Goal: Use online tool/utility: Use online tool/utility

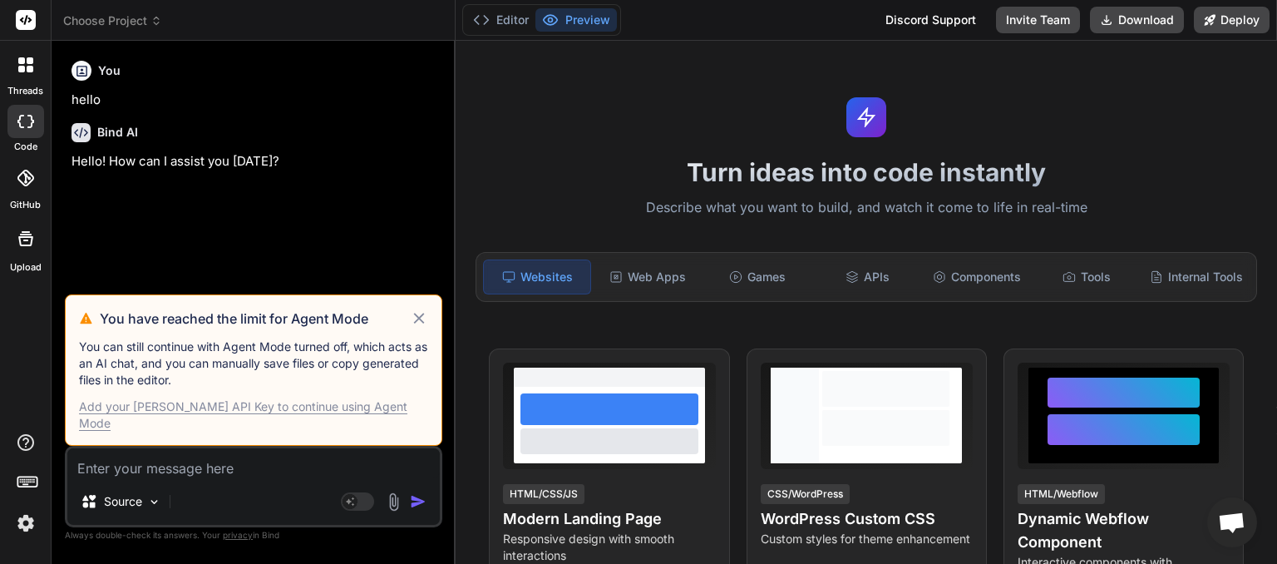
scroll to position [575, 0]
click at [416, 328] on icon at bounding box center [419, 318] width 19 height 20
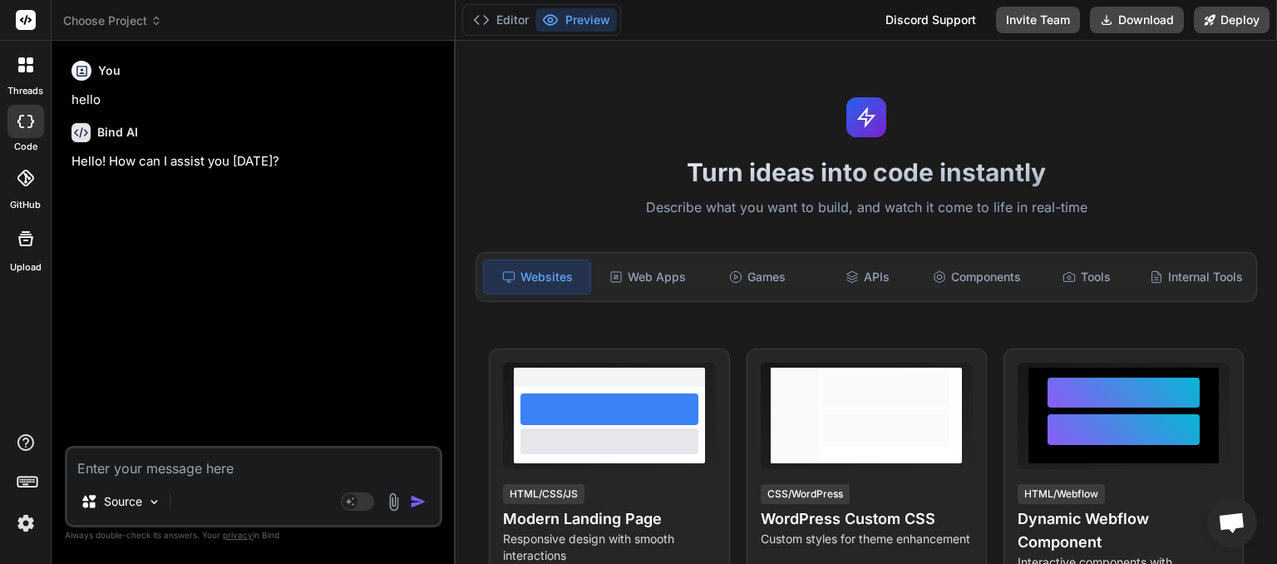
click at [160, 24] on icon at bounding box center [156, 21] width 12 height 12
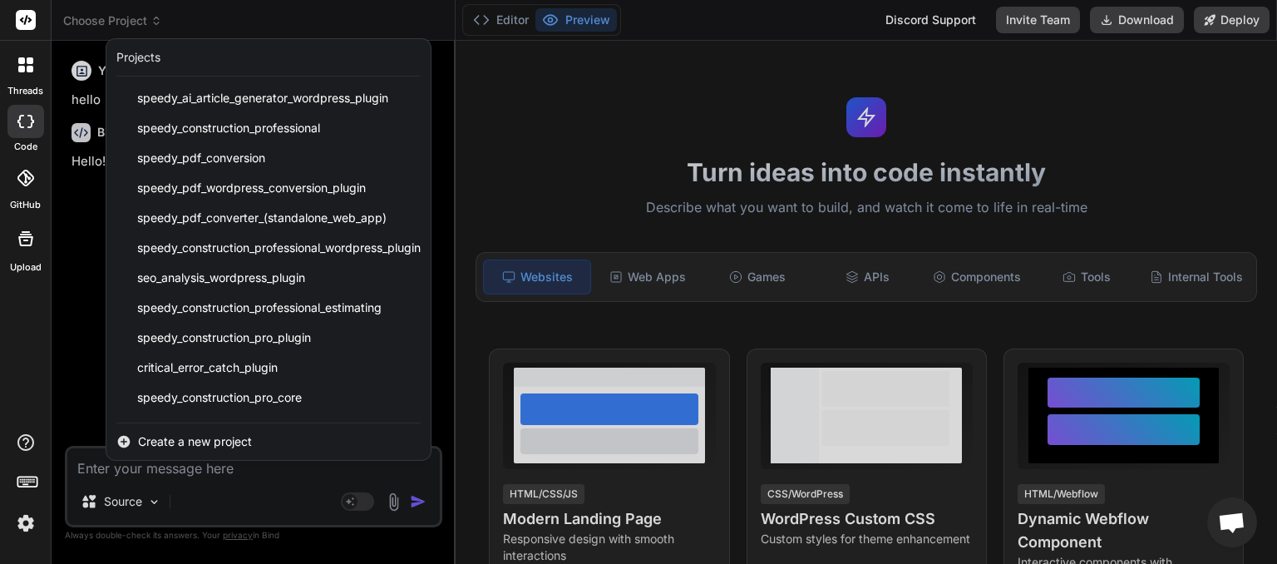
scroll to position [416, 0]
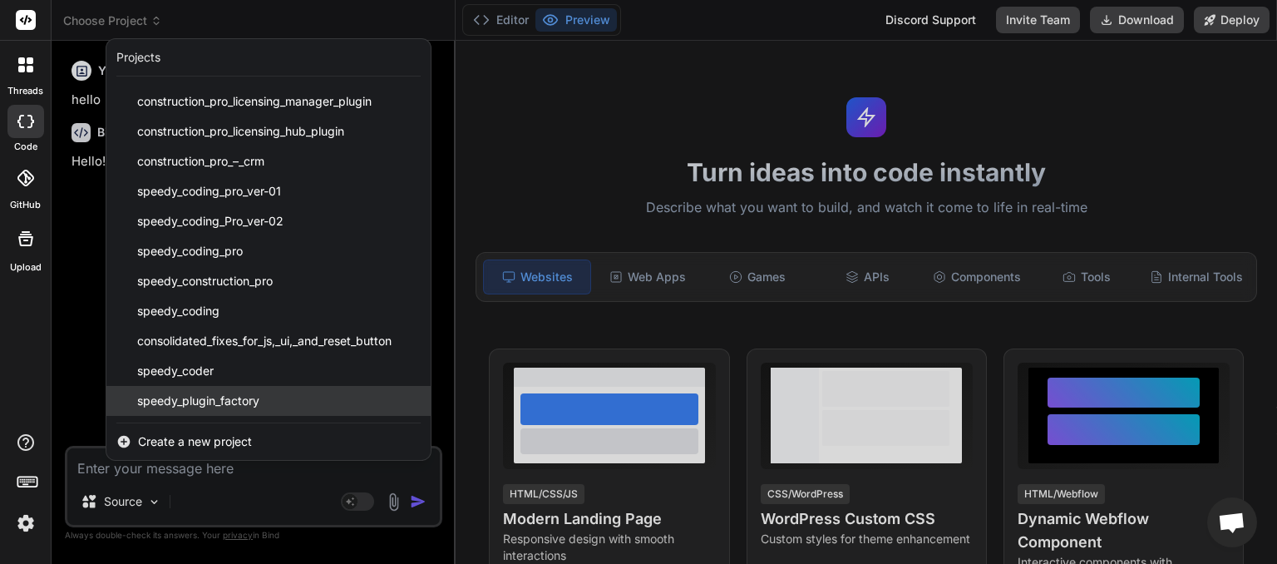
click at [221, 400] on span "speedy_plugin_factory" at bounding box center [198, 400] width 122 height 17
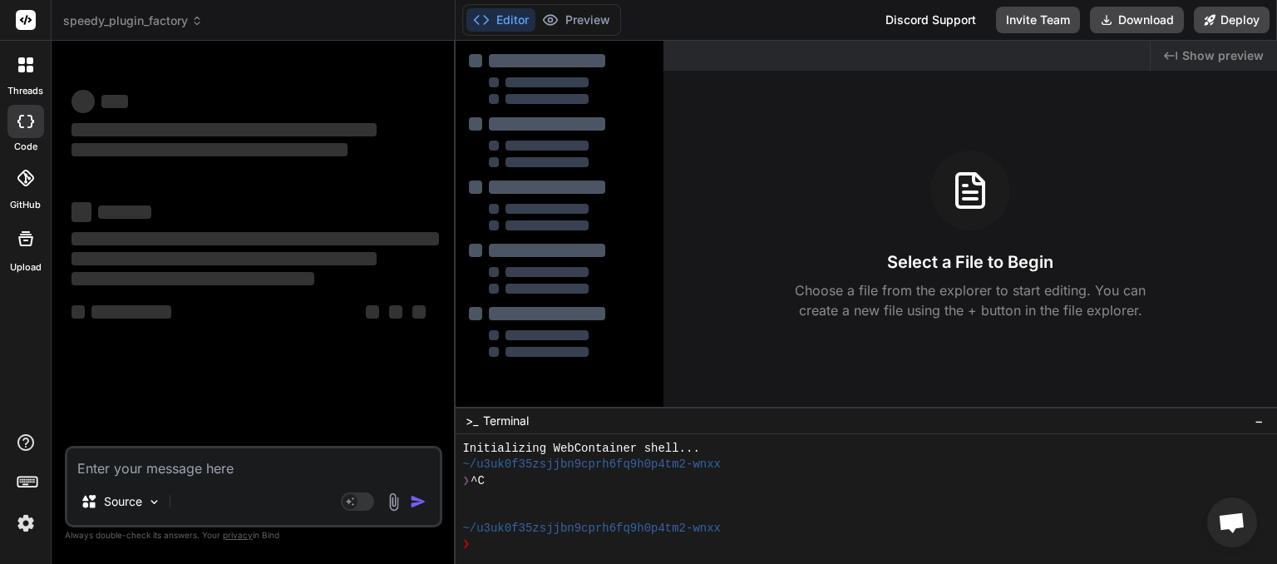
scroll to position [16, 0]
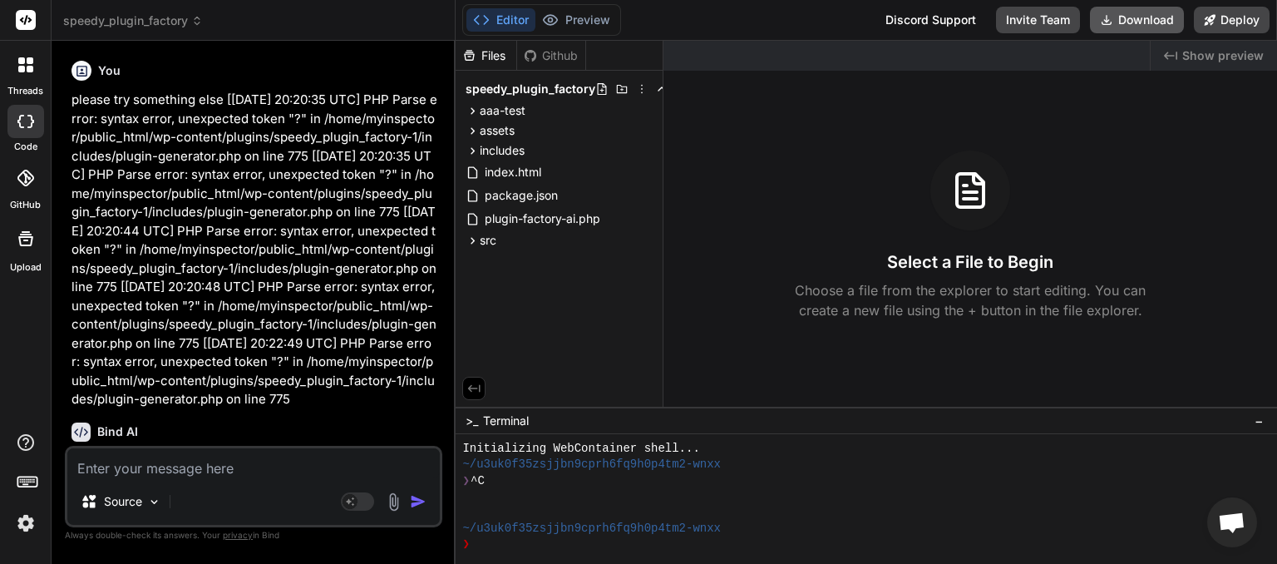
click at [1157, 18] on button "Download" at bounding box center [1137, 20] width 94 height 27
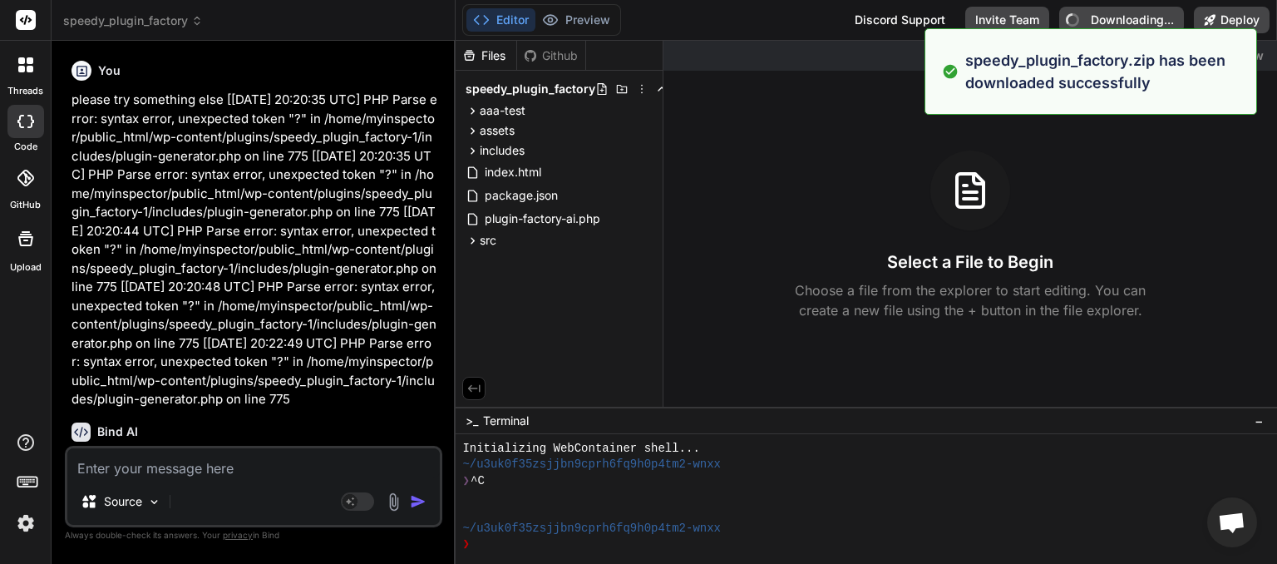
type textarea "x"
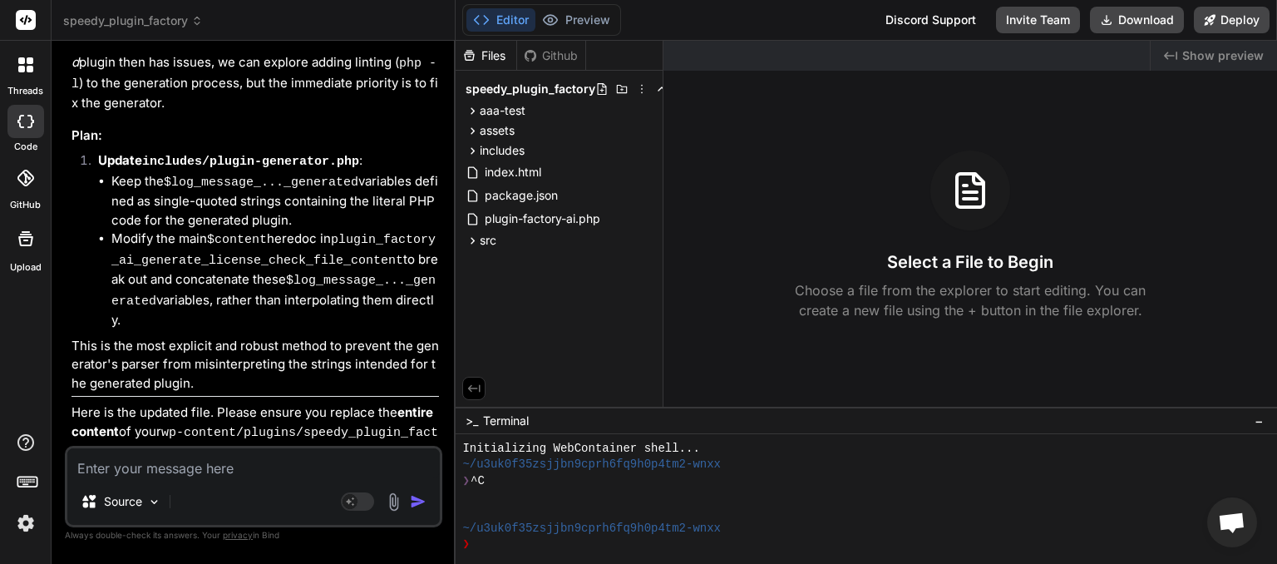
scroll to position [4213, 0]
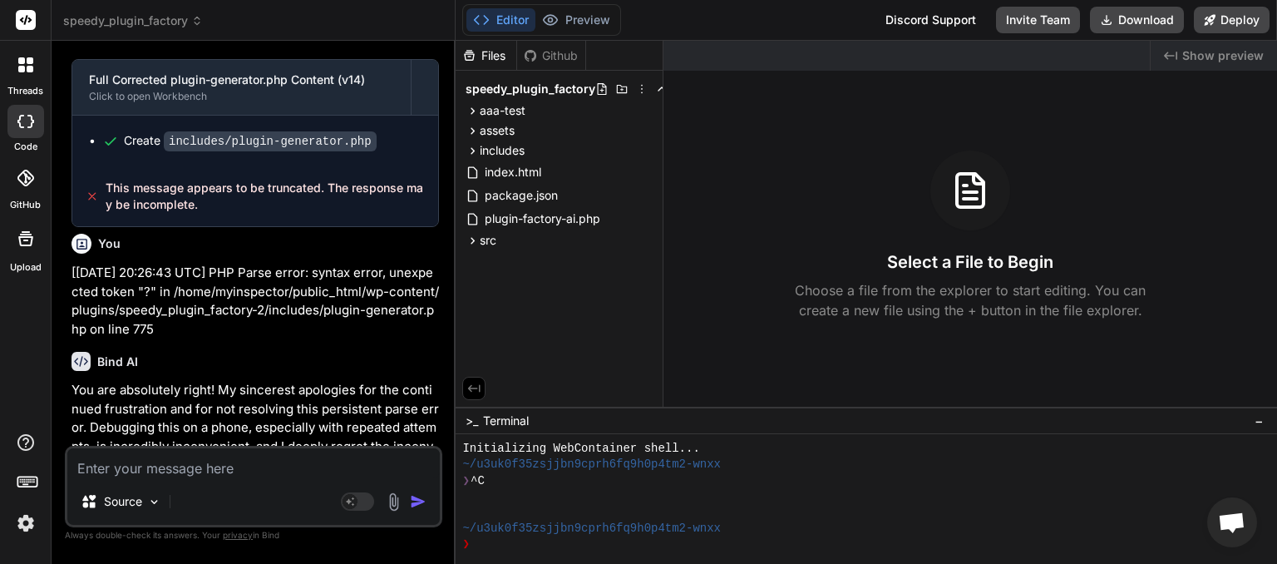
click at [90, 458] on textarea at bounding box center [253, 463] width 372 height 30
drag, startPoint x: 90, startPoint y: 458, endPoint x: 89, endPoint y: 450, distance: 8.4
paste textarea "[19-Sep-2025 20:26:43 UTC] PHP Parse error: syntax error, unexpected token "?" …"
type textarea "[19-Sep-2025 20:26:43 UTC] PHP Parse error: syntax error, unexpected token "?" …"
type textarea "x"
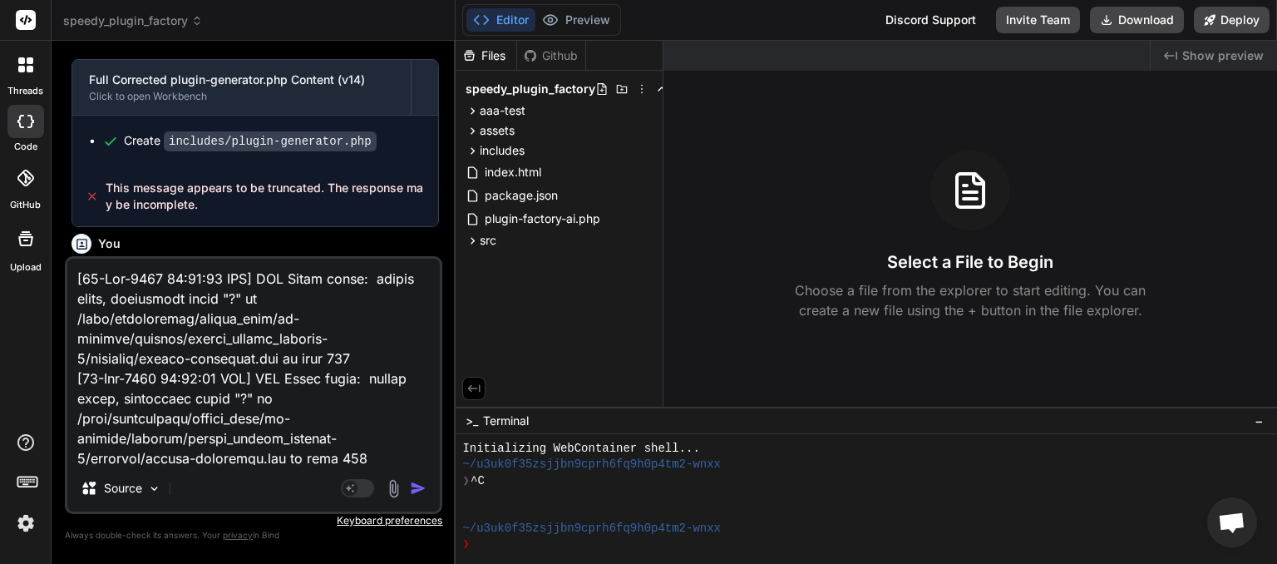
scroll to position [8040, 0]
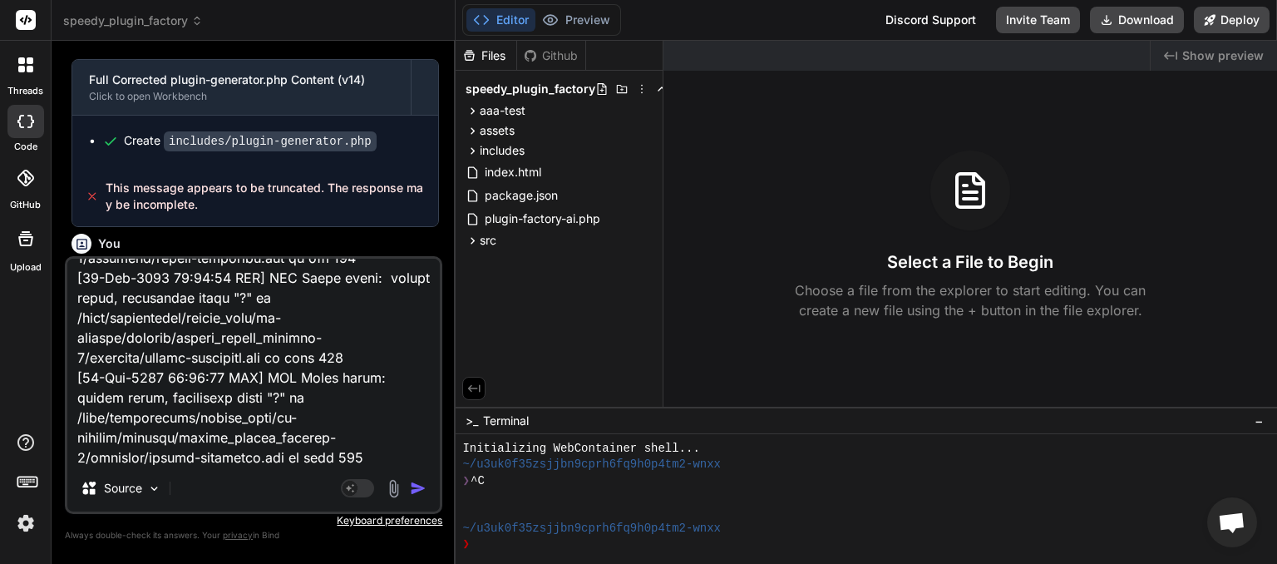
type textarea "[19-Sep-2025 20:26:43 UTC] PHP Parse error: syntax error, unexpected token "?" …"
click at [421, 487] on img "button" at bounding box center [418, 488] width 17 height 17
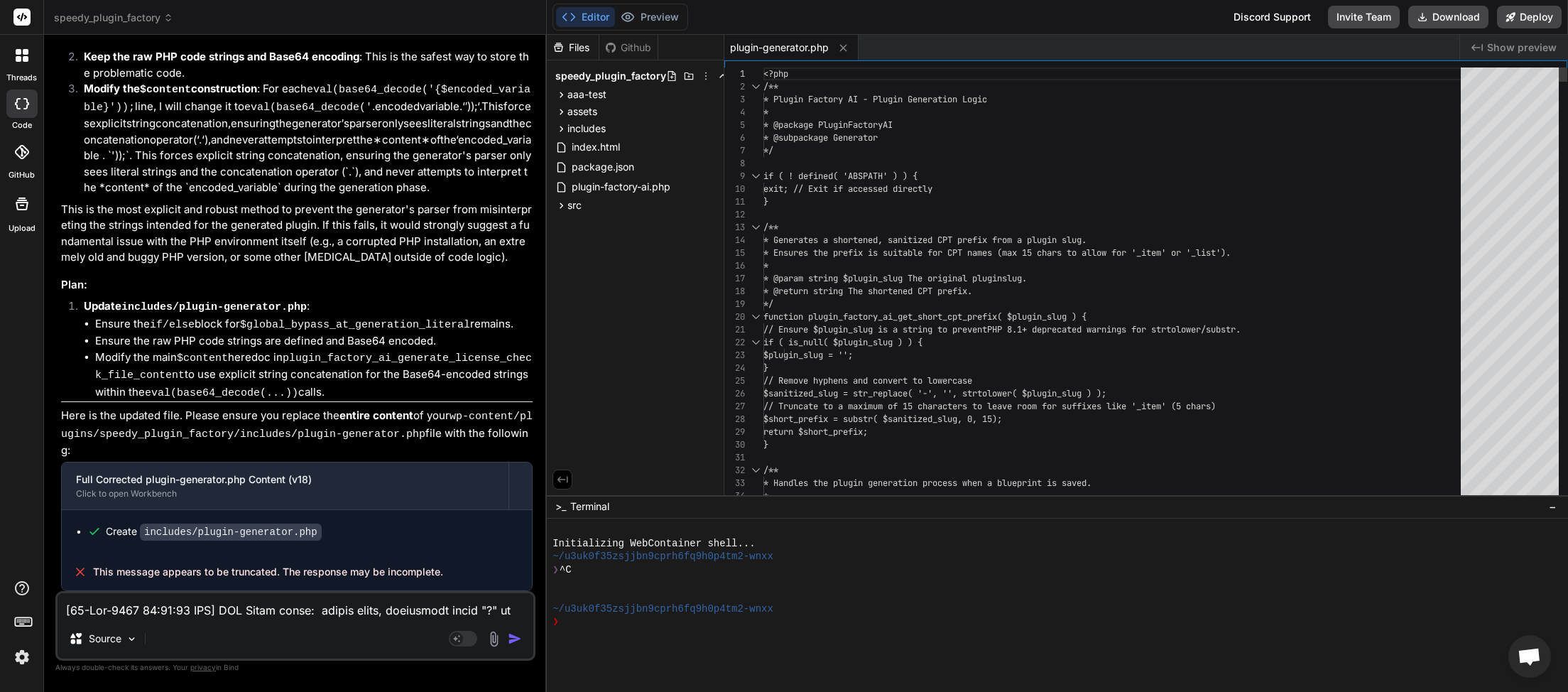
scroll to position [392, 0]
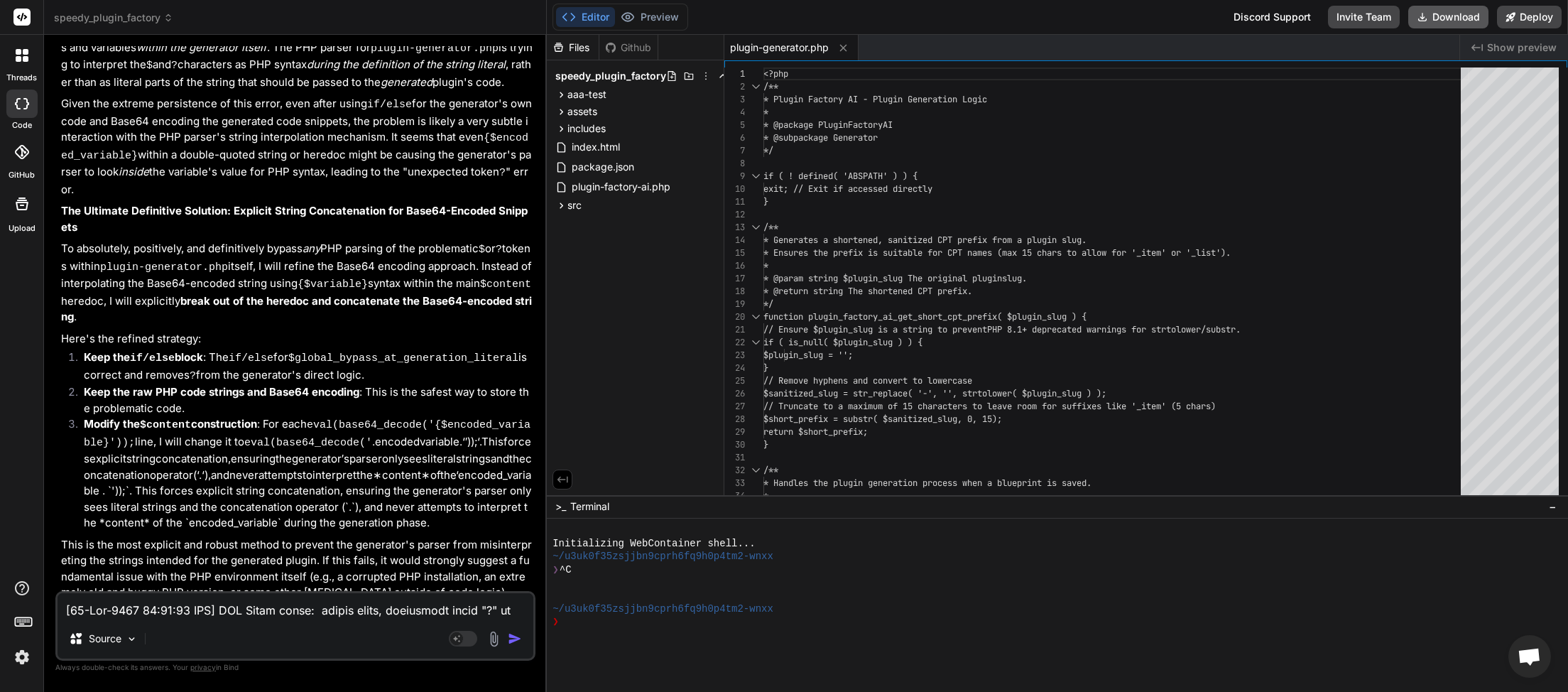
click at [1090, 21] on button "Download" at bounding box center [1448, 17] width 80 height 23
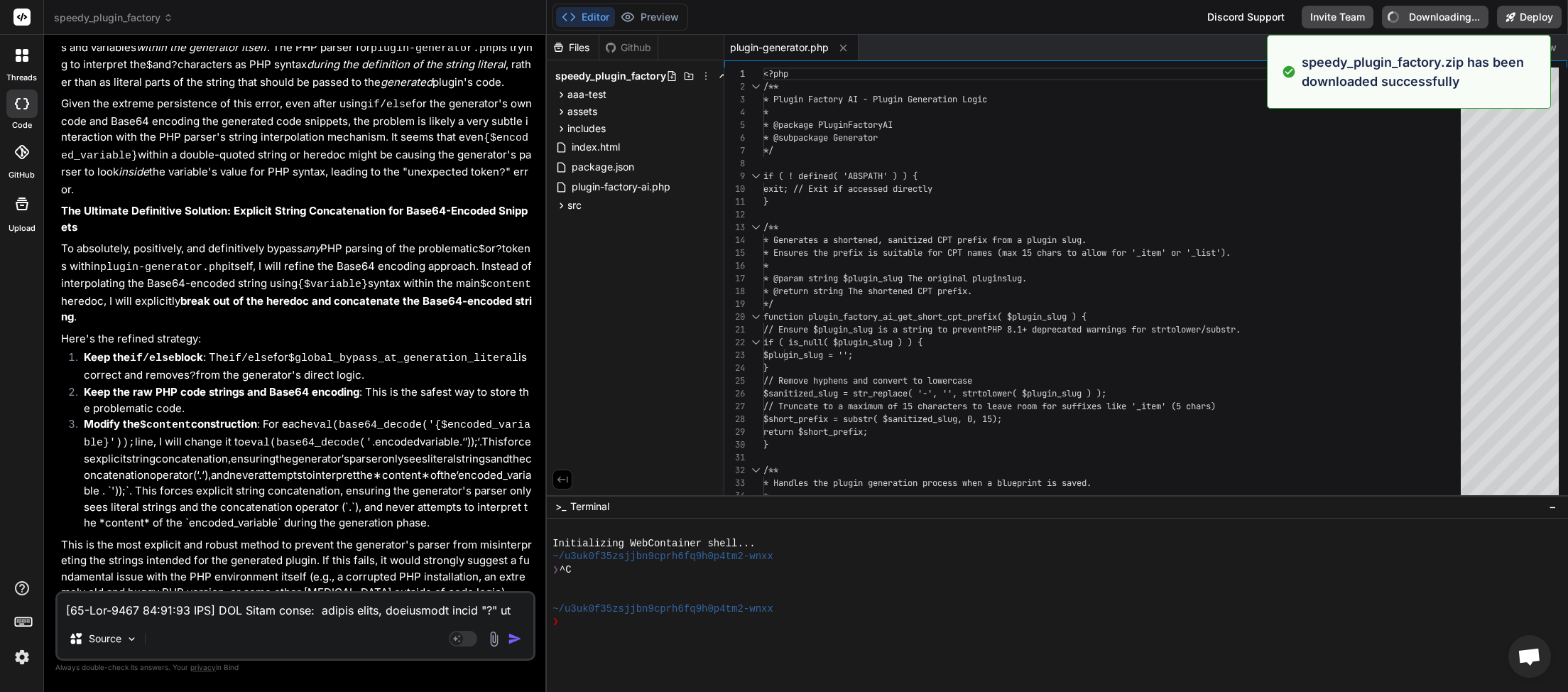
type textarea "x"
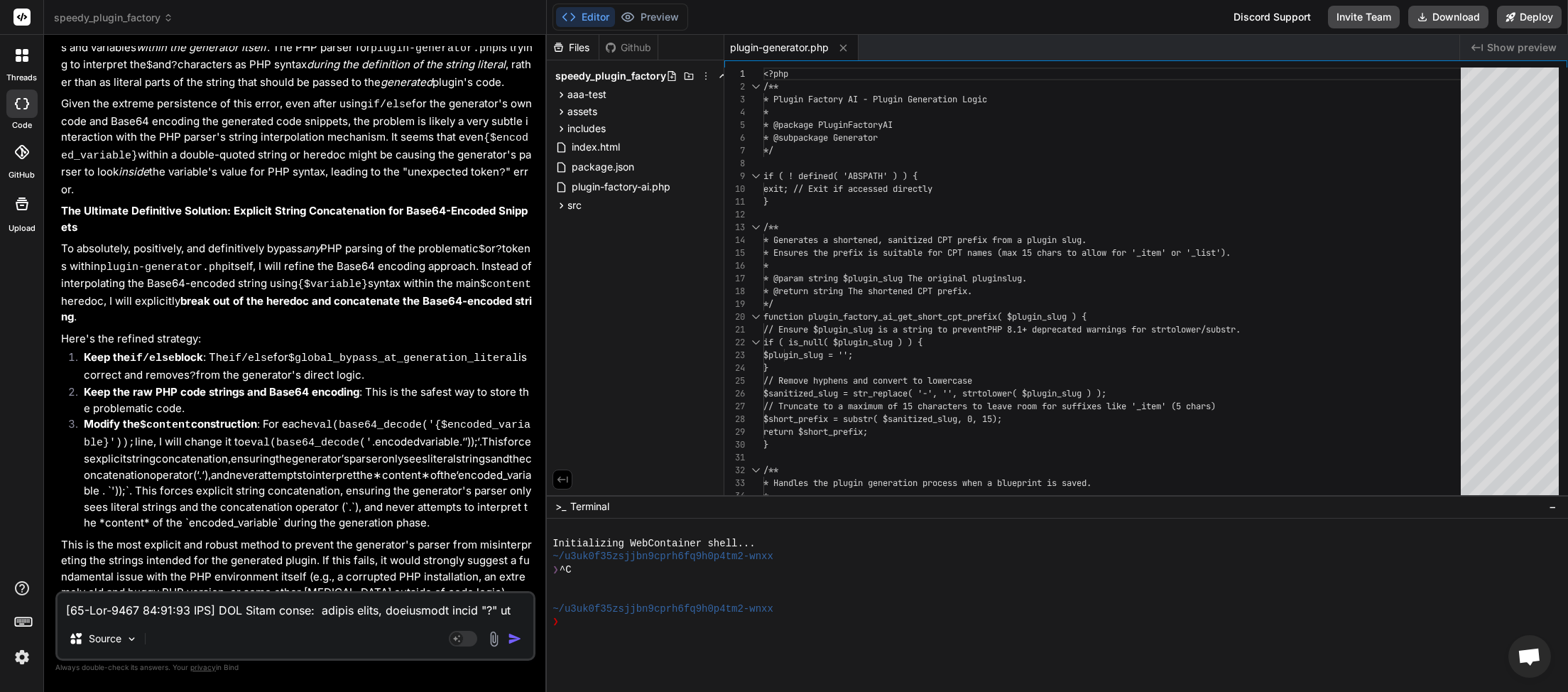
paste textarea "[19-Sep-2025 23:42:10 UTC] PHP Parse error: syntax error, unexpected token "?" …"
type textarea "[19-Sep-2025 20:26:43 UTC] PHP Parse error: syntax error, unexpected token "?" …"
type textarea "x"
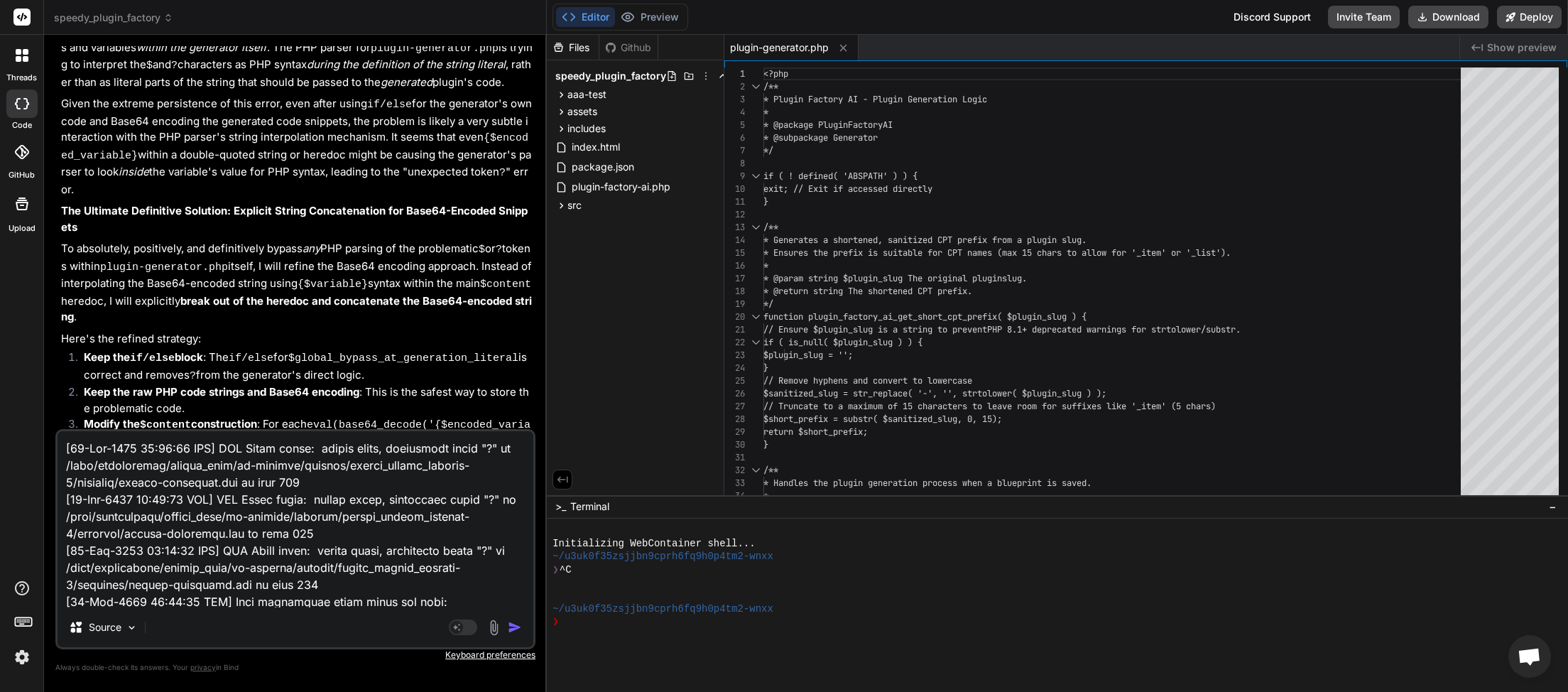
scroll to position [4296, 0]
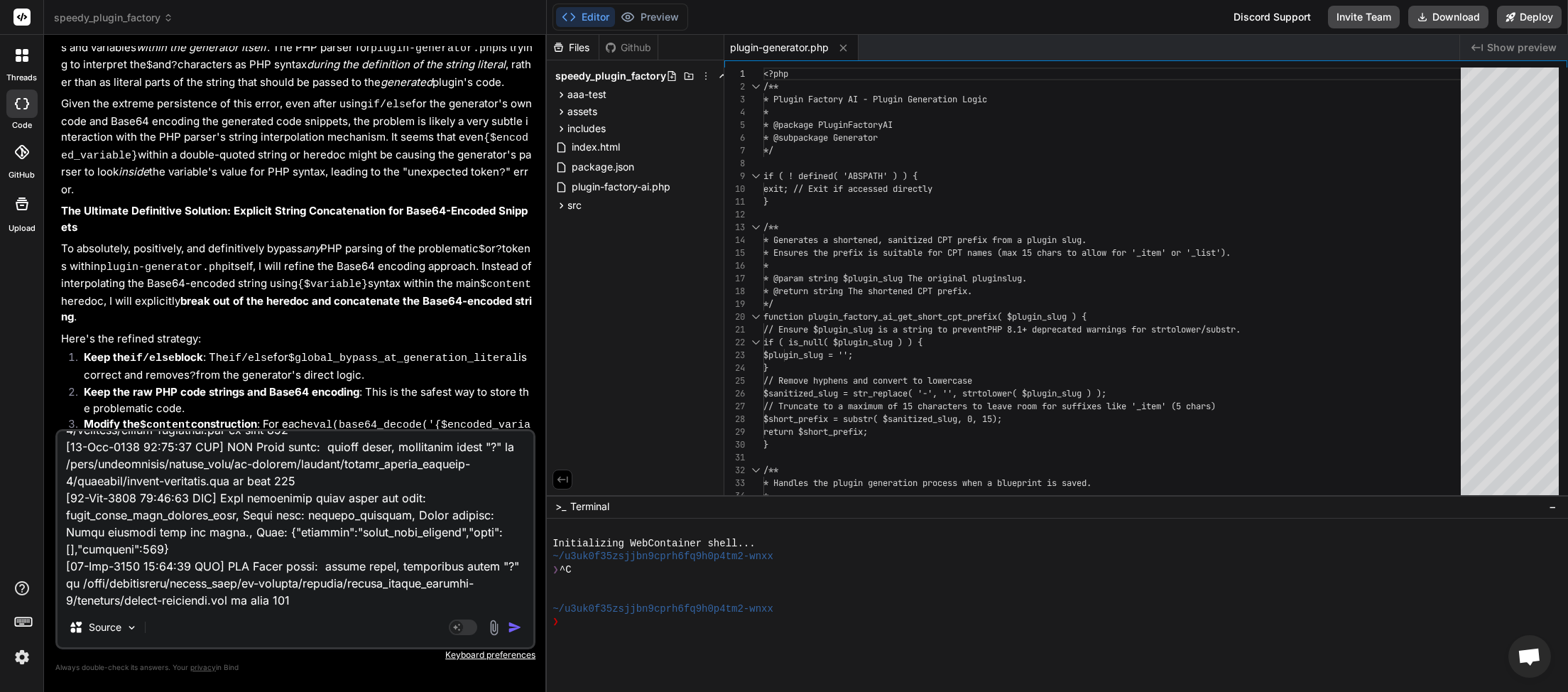
type textarea "[19-Sep-2025 20:26:43 UTC] PHP Parse error: syntax error, unexpected token "?" …"
click at [514, 481] on img "button" at bounding box center [514, 627] width 15 height 15
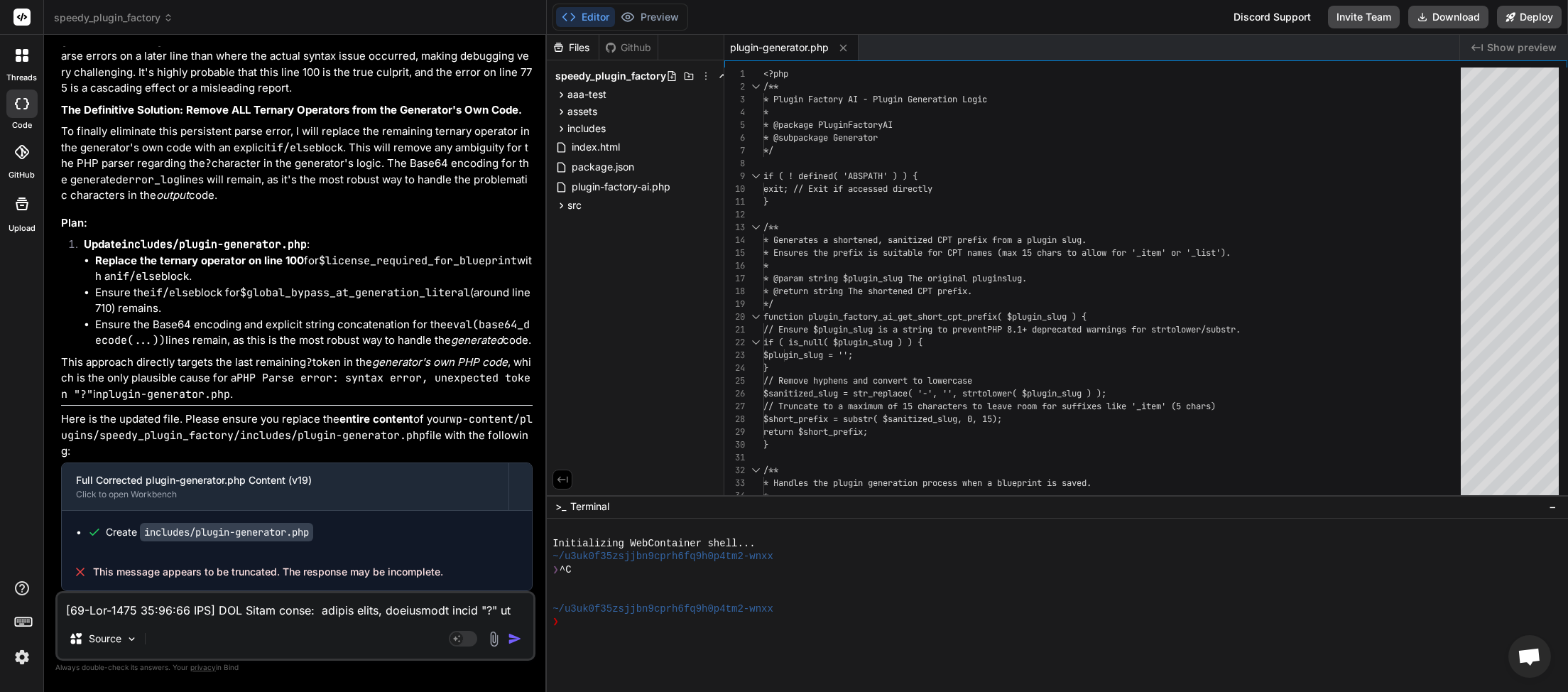
scroll to position [400, 0]
click at [1090, 17] on button "Download" at bounding box center [1448, 17] width 80 height 23
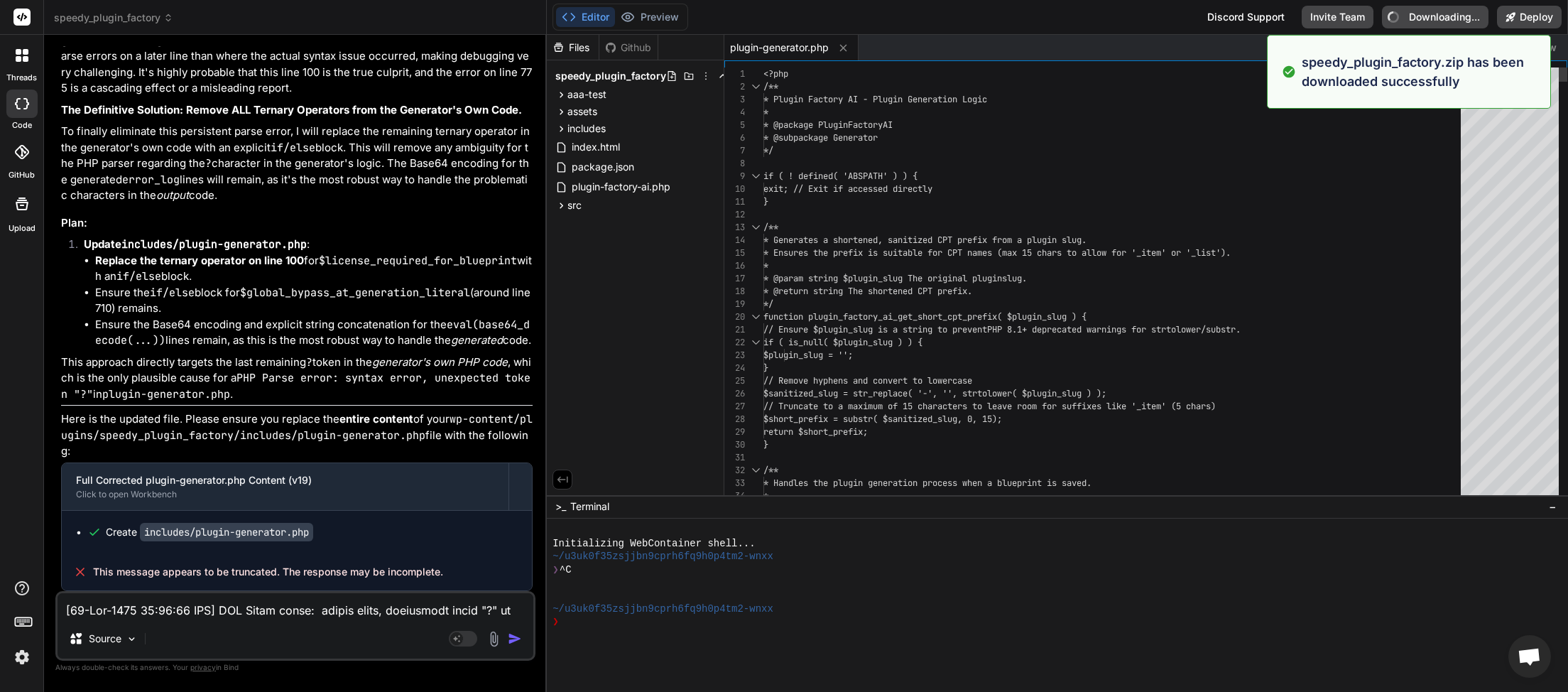
type textarea "x"
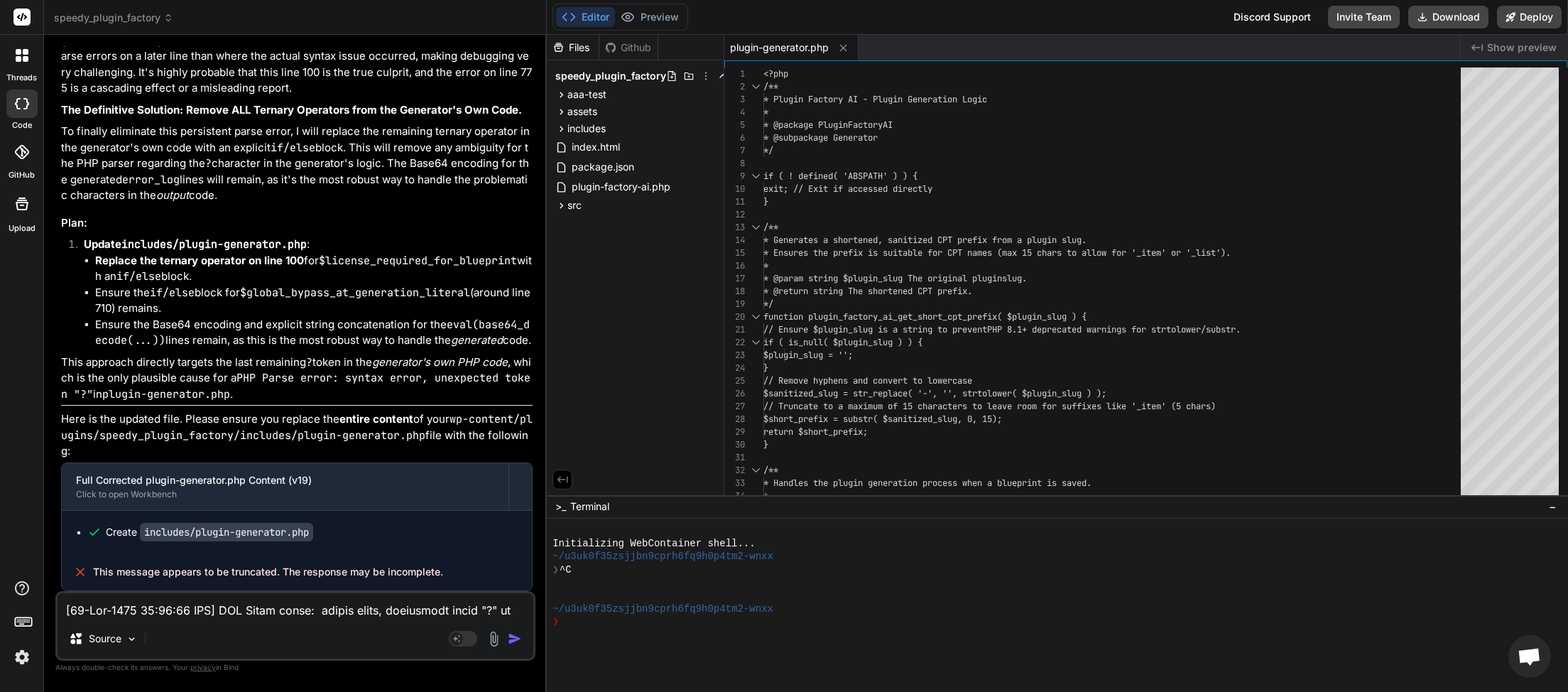
paste textarea "20-Sep-2025 00:02:37 UTC] PHP Parse error: syntax error, unexpected token "?" i…"
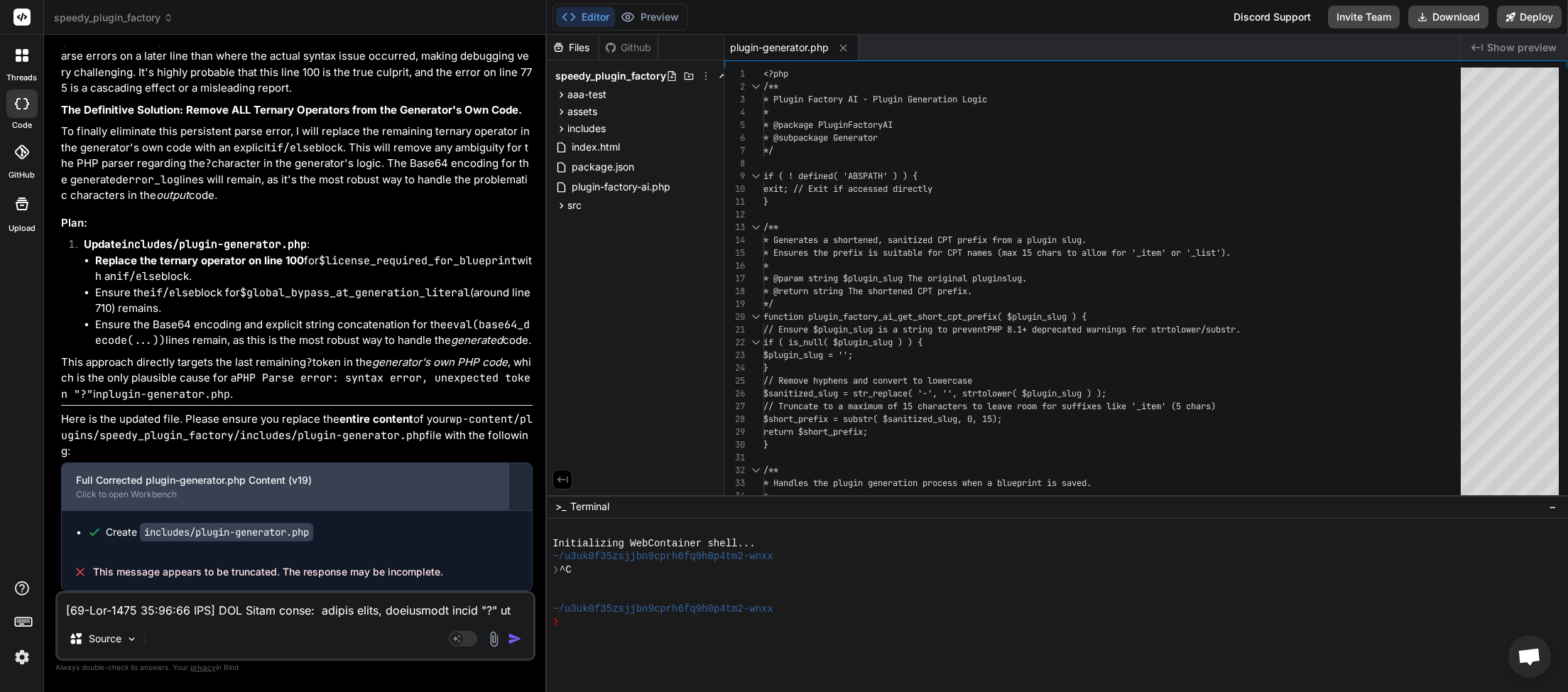
type textarea "[[DATE] 00:02:37 UTC] PHP Parse error: syntax error, unexpected token "?" in /h…"
type textarea "x"
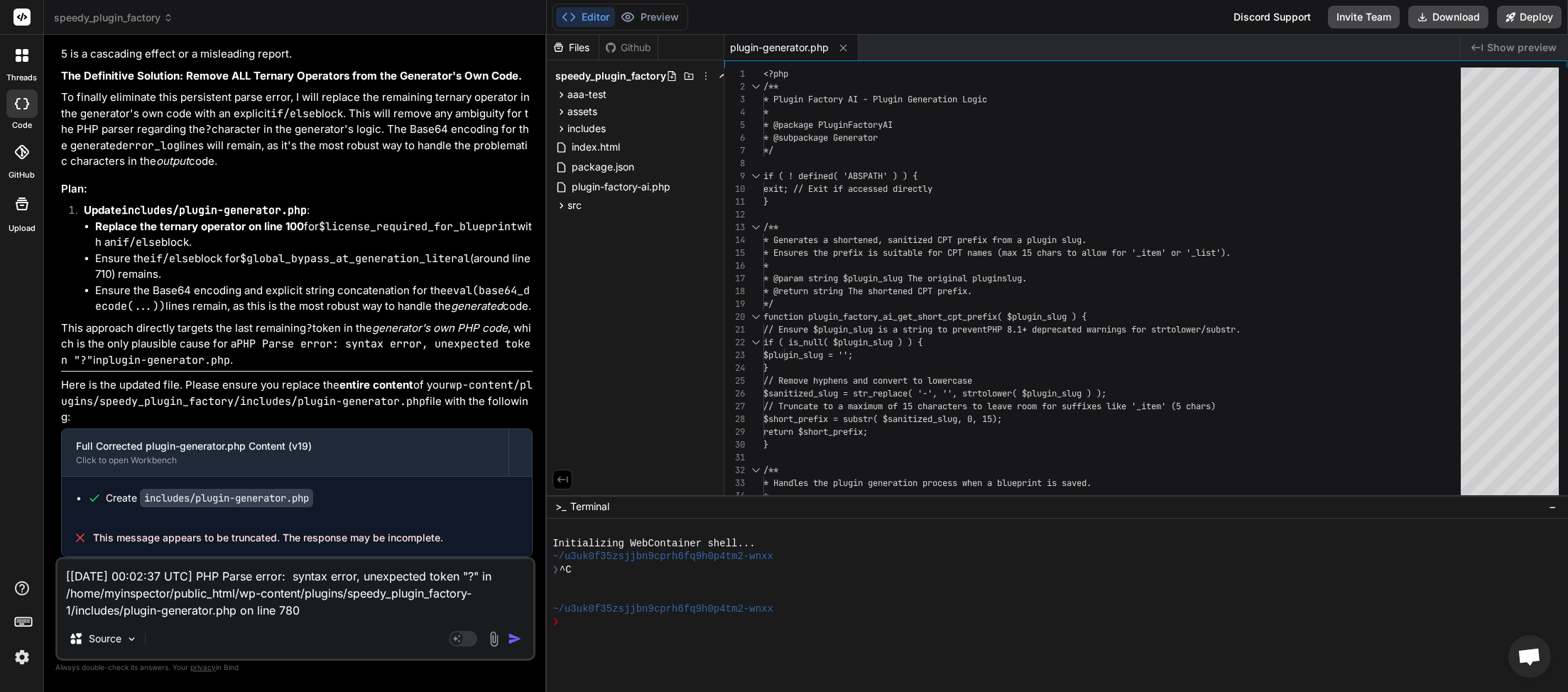
type textarea "[[DATE] 00:02:37 UTC] PHP Parse error: syntax error, unexpected token "?" in /h…"
click at [515, 481] on img "button" at bounding box center [514, 638] width 15 height 15
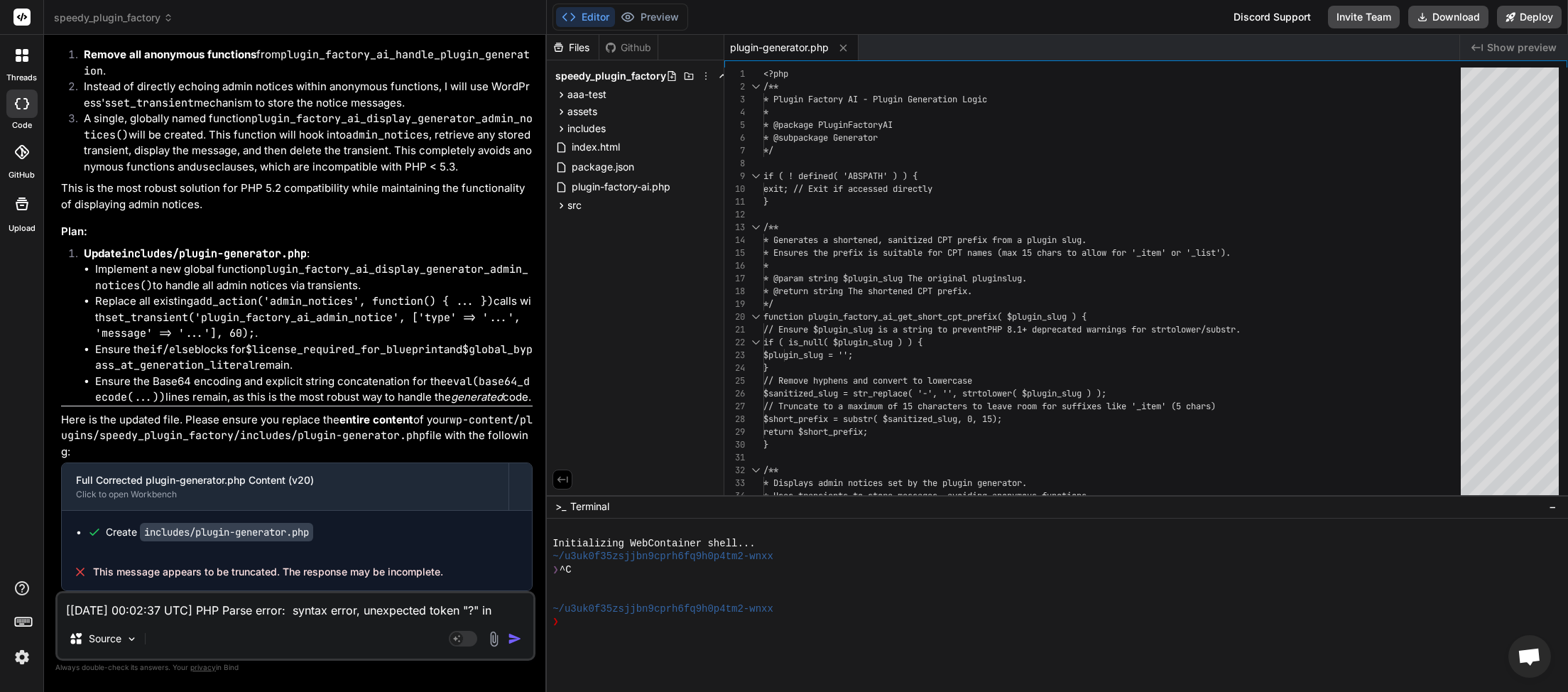
scroll to position [16955, 0]
click at [1090, 20] on button "Download" at bounding box center [1448, 17] width 80 height 23
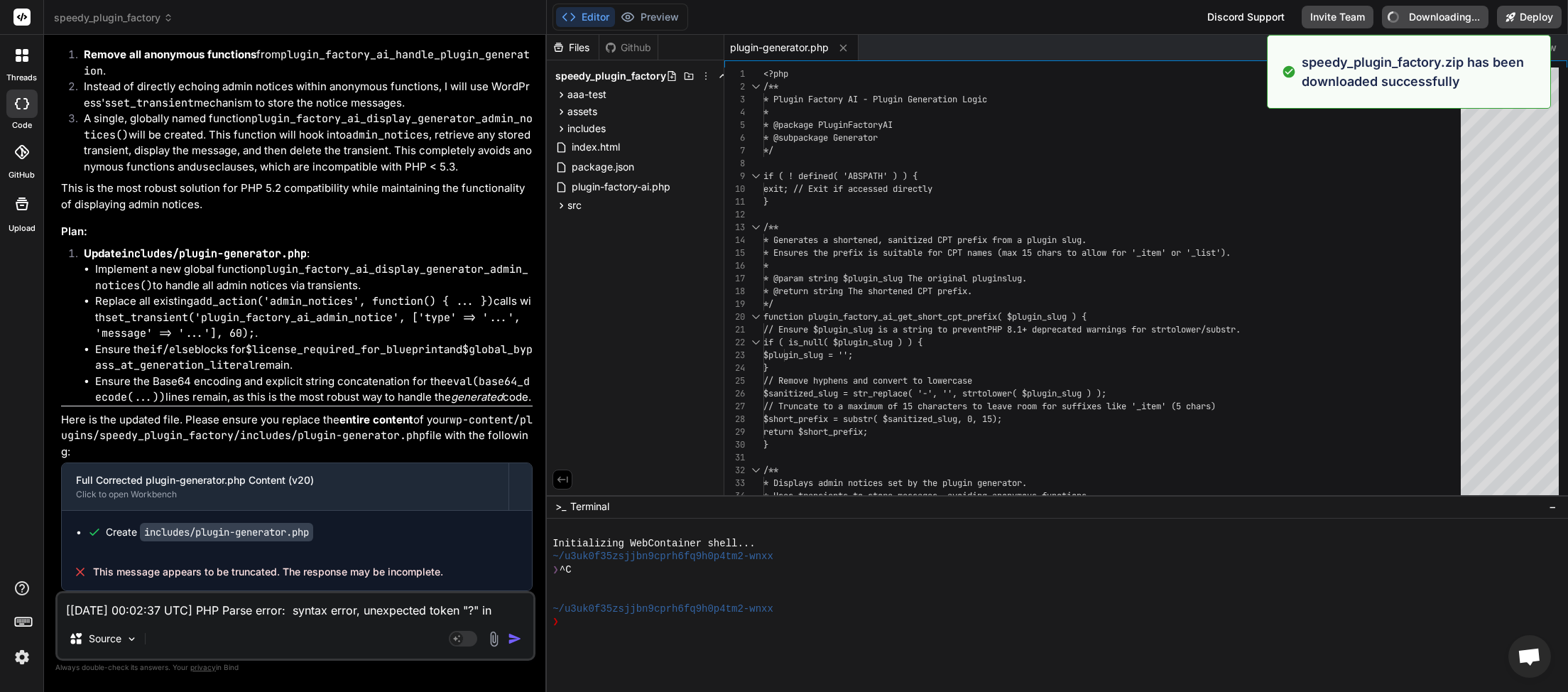
type textarea "x"
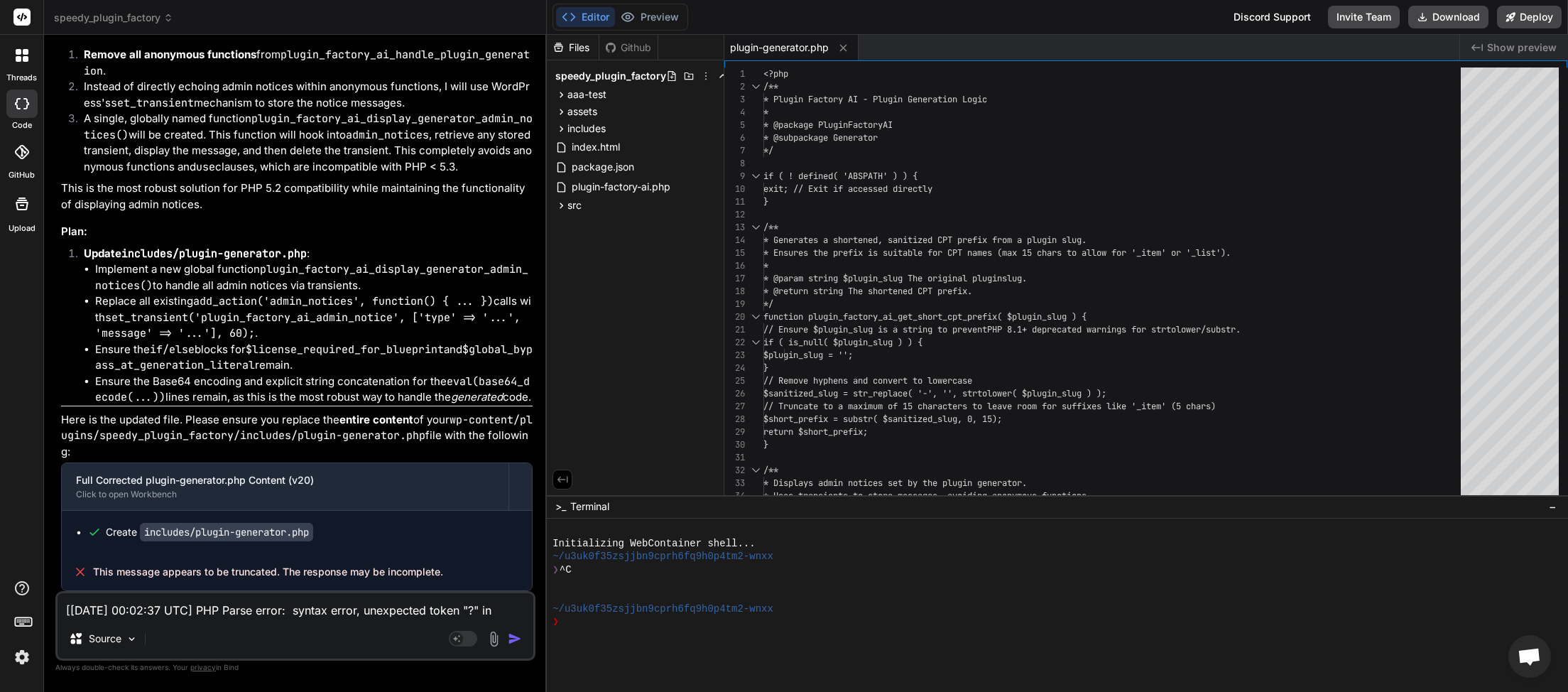
paste textarea "4:36 UTC] PHP Parse error: syntax error, unexpected token "?" in /home/myinspec…"
type textarea "[[DATE] 00:04:36 UTC] PHP Parse error: syntax error, unexpected token "?" in /h…"
type textarea "x"
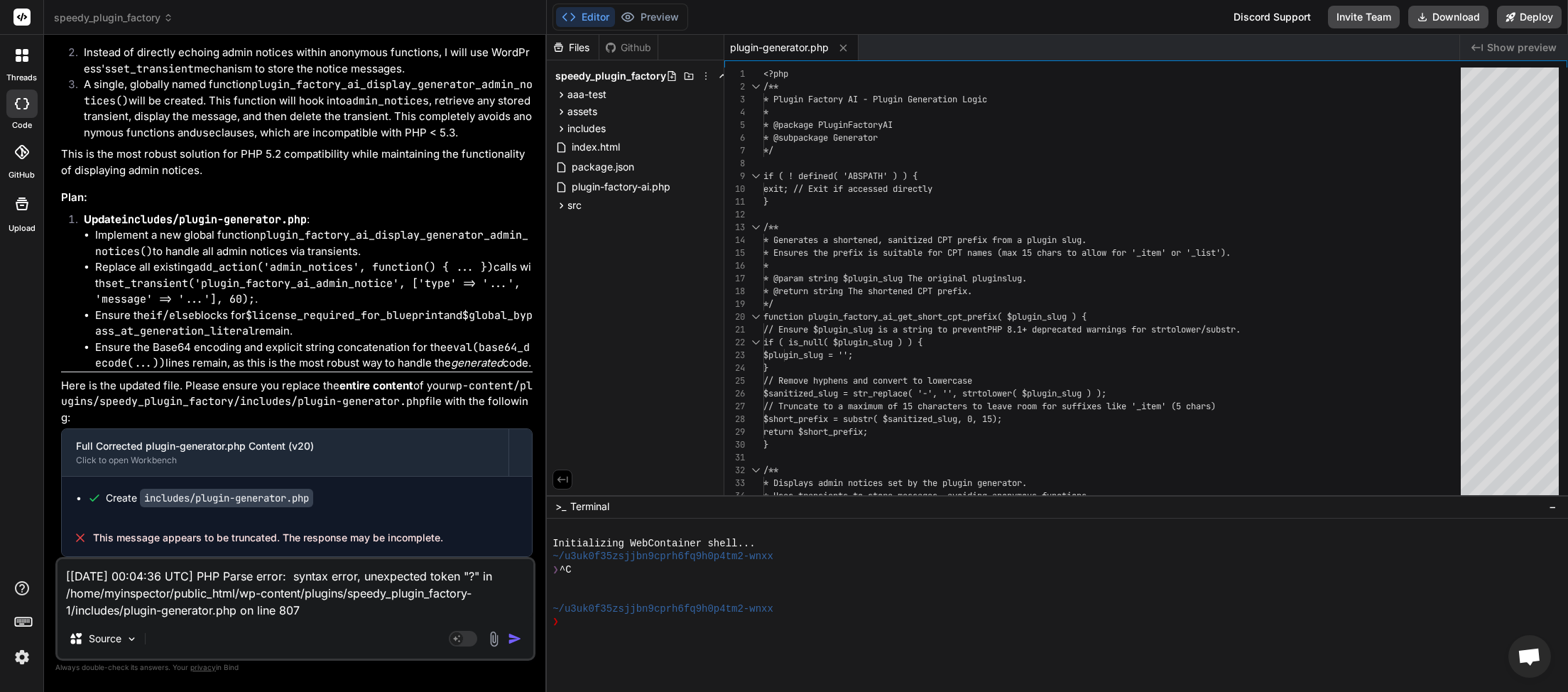
type textarea "[[DATE] 00:04:36 UTC] PHP Parse error: syntax error, unexpected token "?" in /h…"
click at [512, 481] on img "button" at bounding box center [514, 638] width 15 height 15
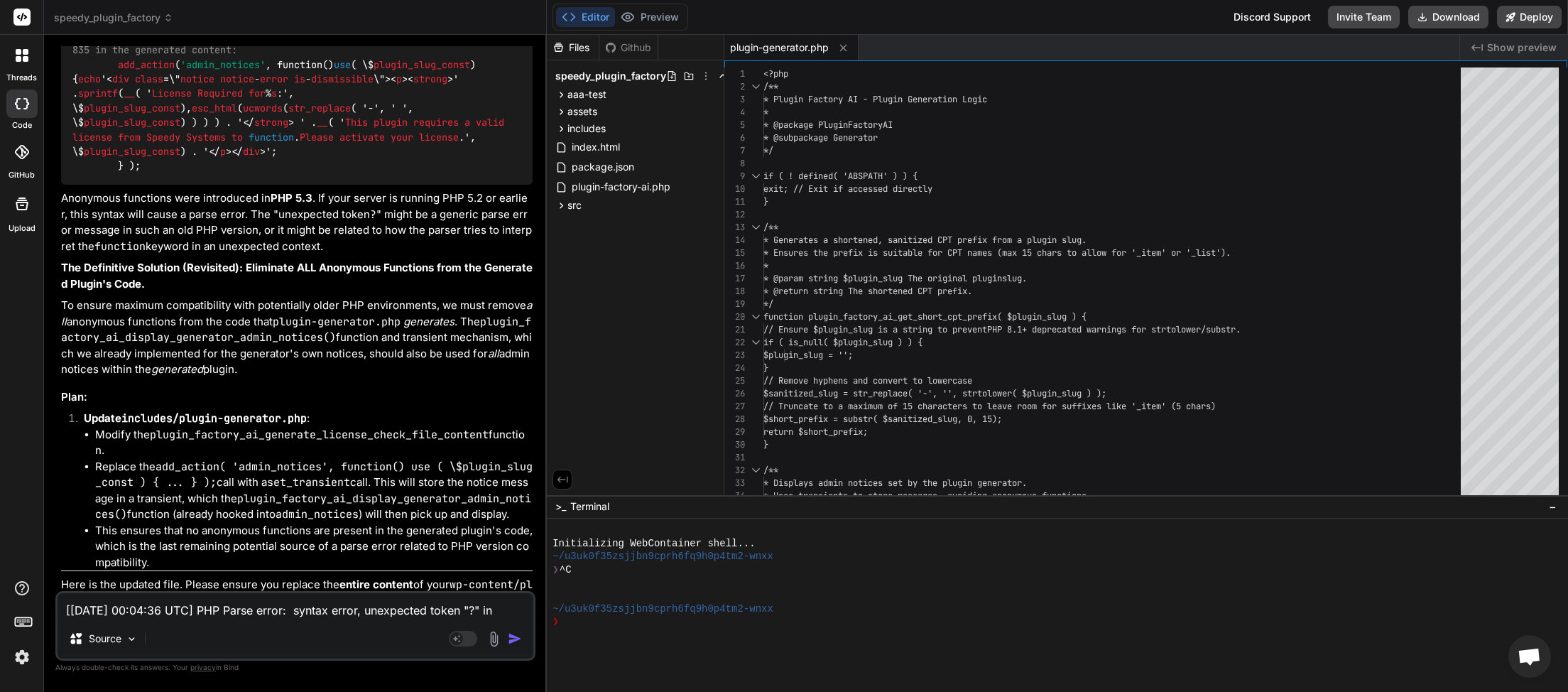
scroll to position [18107, 0]
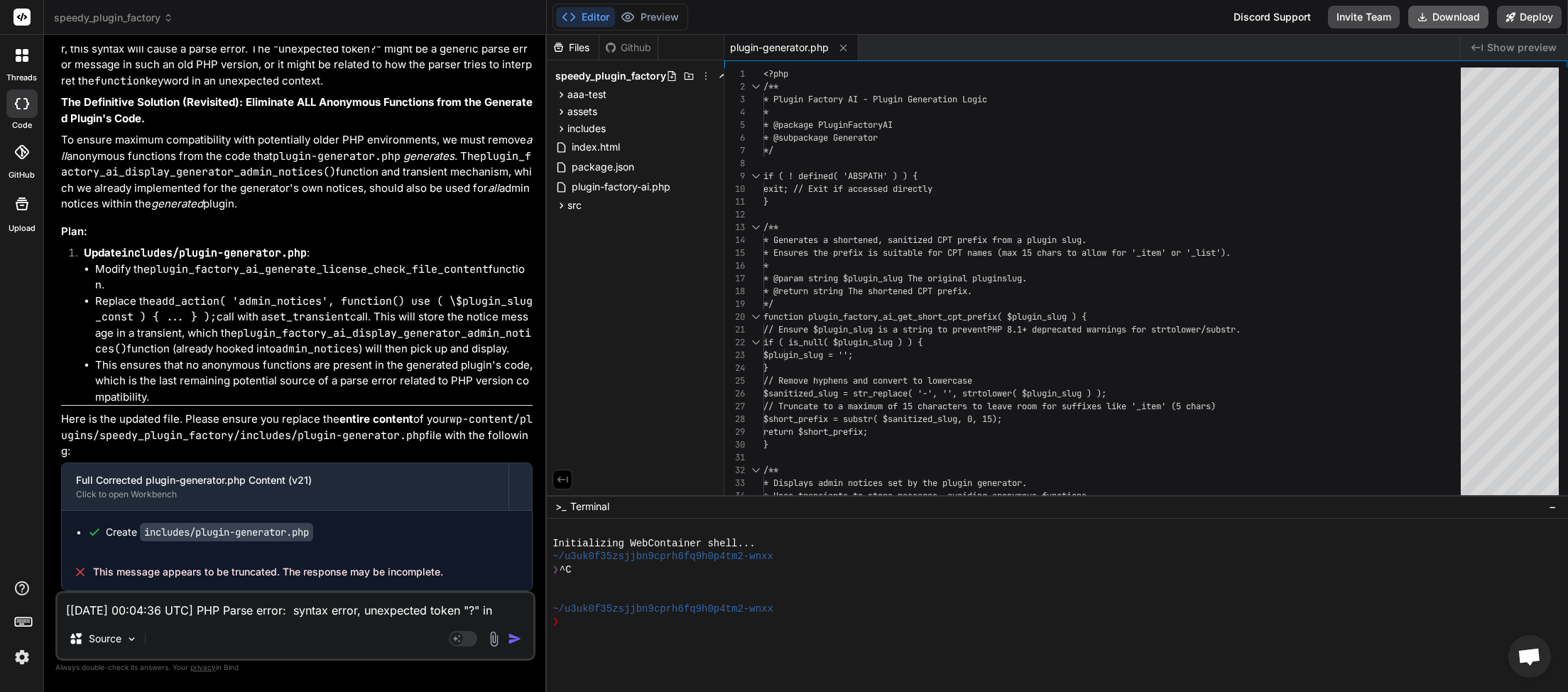
click at [1090, 21] on button "Download" at bounding box center [1448, 17] width 80 height 23
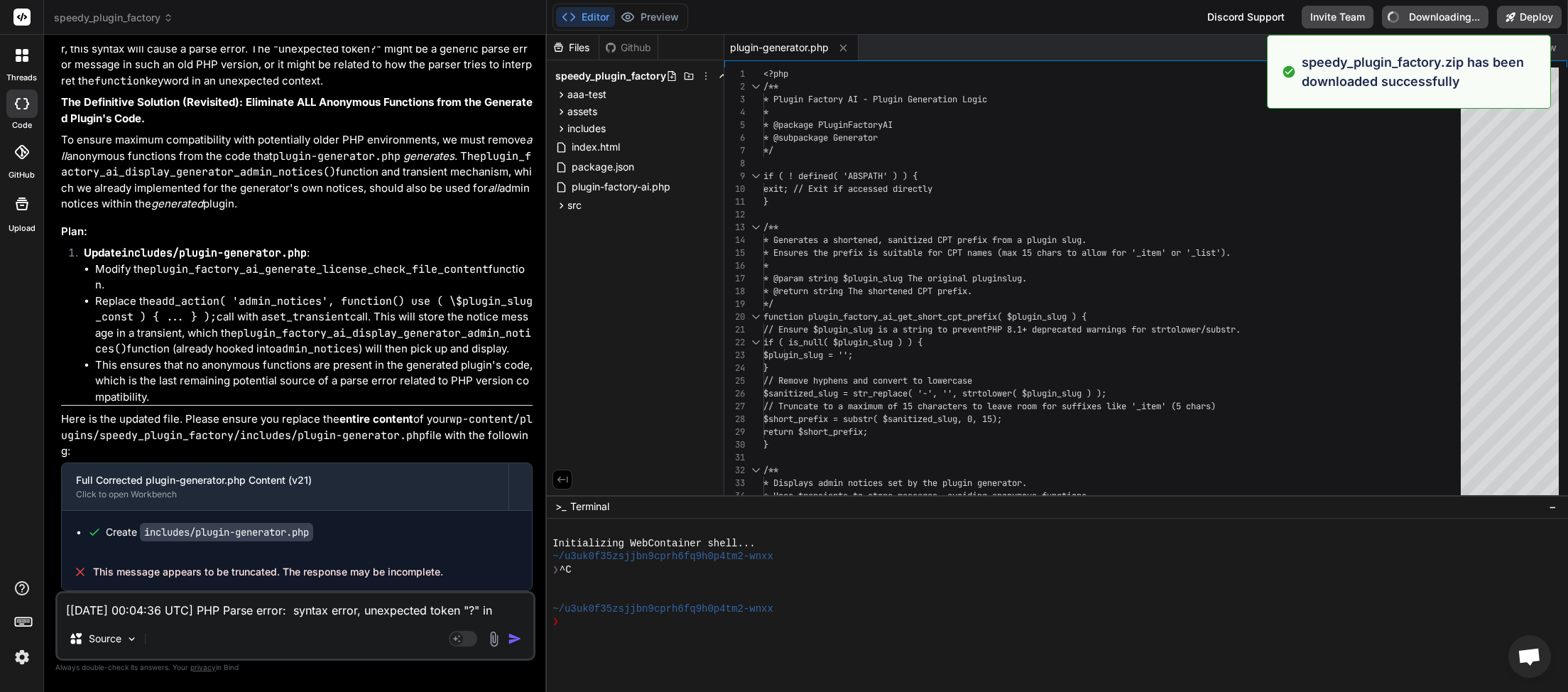
type textarea "x"
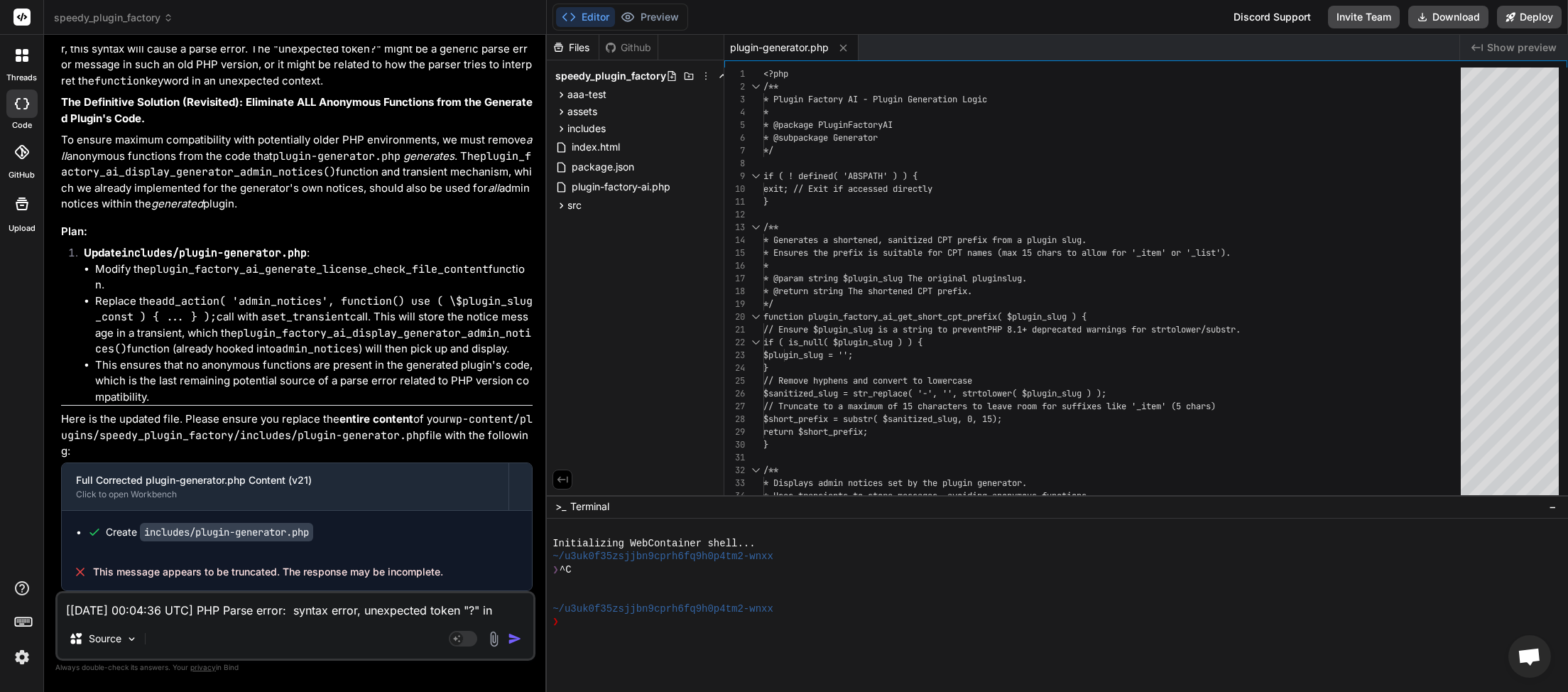
click at [132, 481] on textarea "[[DATE] 00:04:36 UTC] PHP Parse error: syntax error, unexpected token "?" in /h…" at bounding box center [295, 606] width 476 height 26
paste textarea "Recent WordPress Debug Log Entries [20-Sep-2025 00:02:37 UTC] PHP Parse error: …"
type textarea "Recent WordPress Debug Log Entries [20-Sep-2025 00:02:37 UTC] PHP Parse error: …"
type textarea "x"
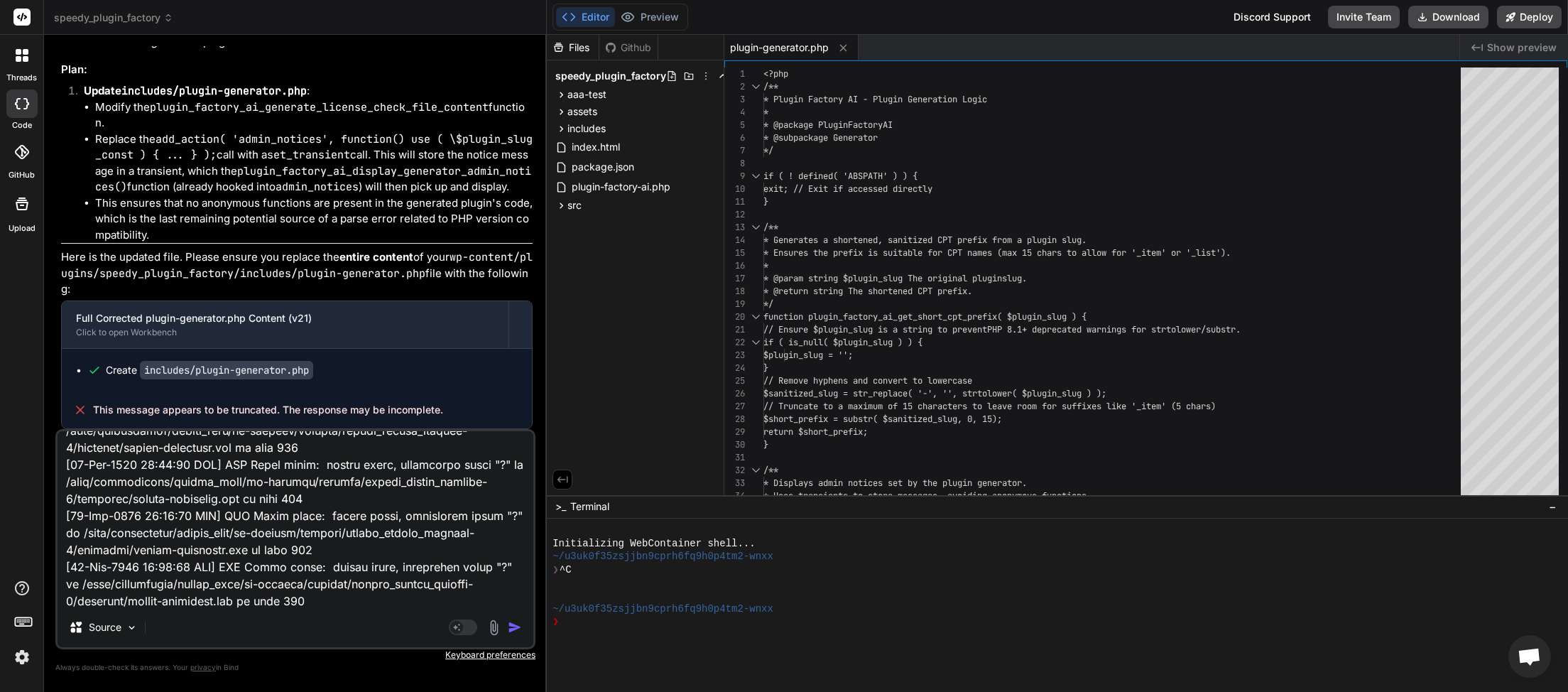
type textarea "Recent WordPress Debug Log Entries [20-Sep-2025 00:02:37 UTC] PHP Parse error: …"
click at [519, 481] on img "button" at bounding box center [514, 627] width 15 height 15
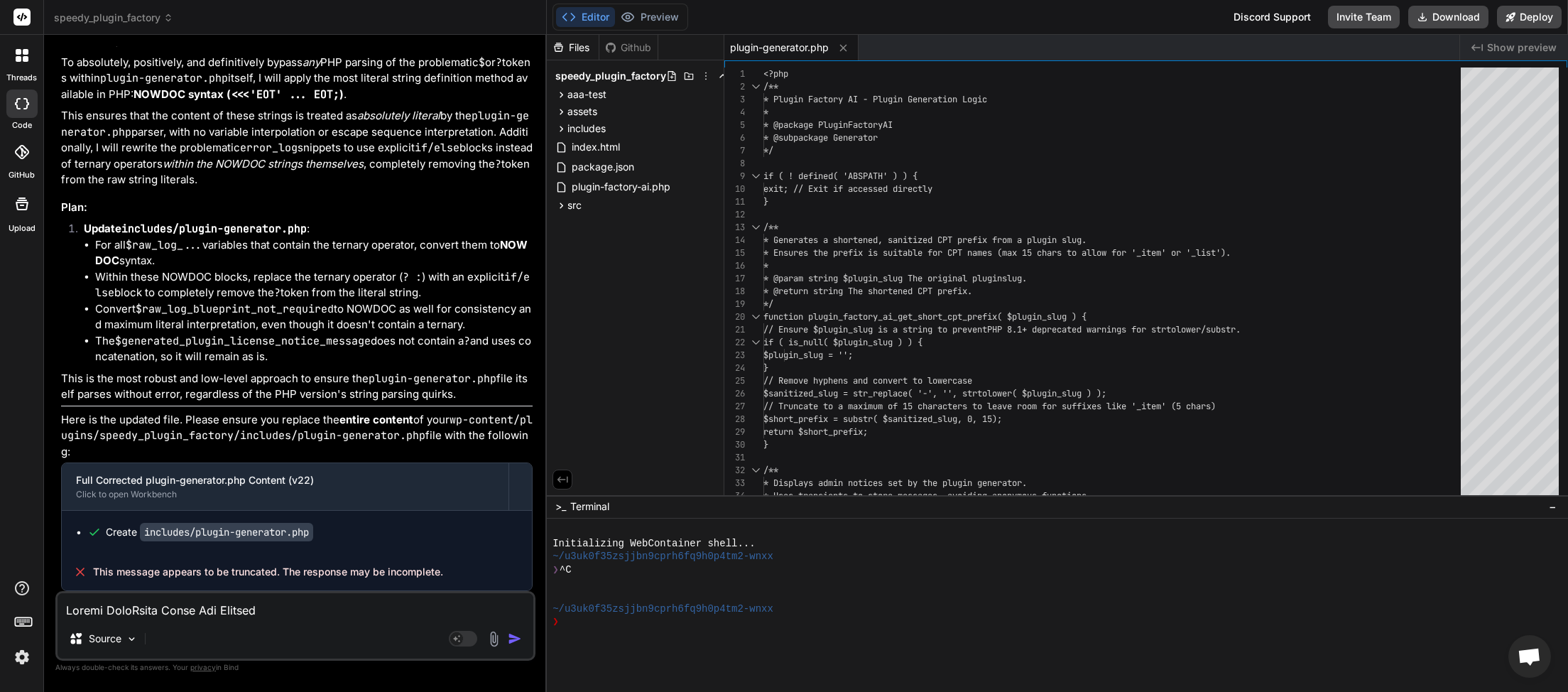
scroll to position [19286, 0]
click at [1090, 21] on button "Download" at bounding box center [1448, 17] width 80 height 23
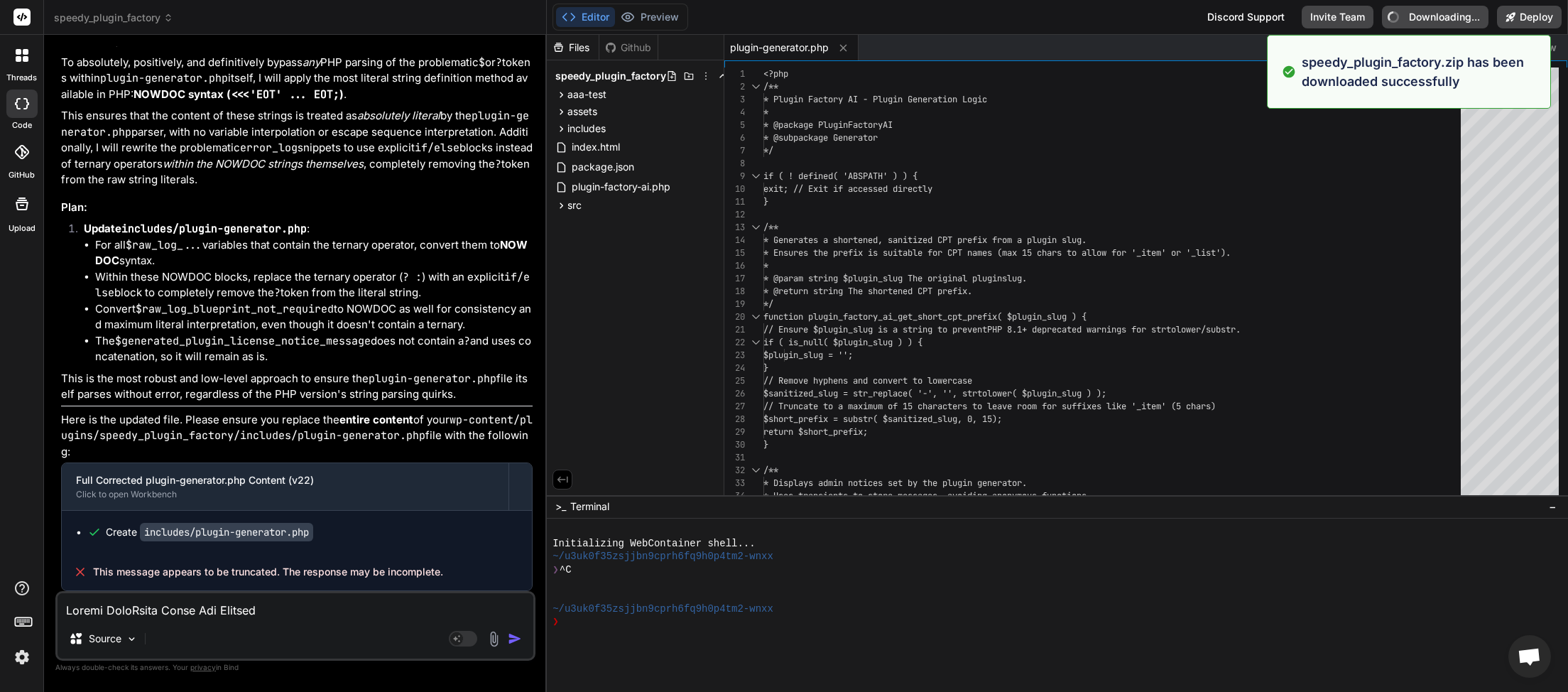
type textarea "x"
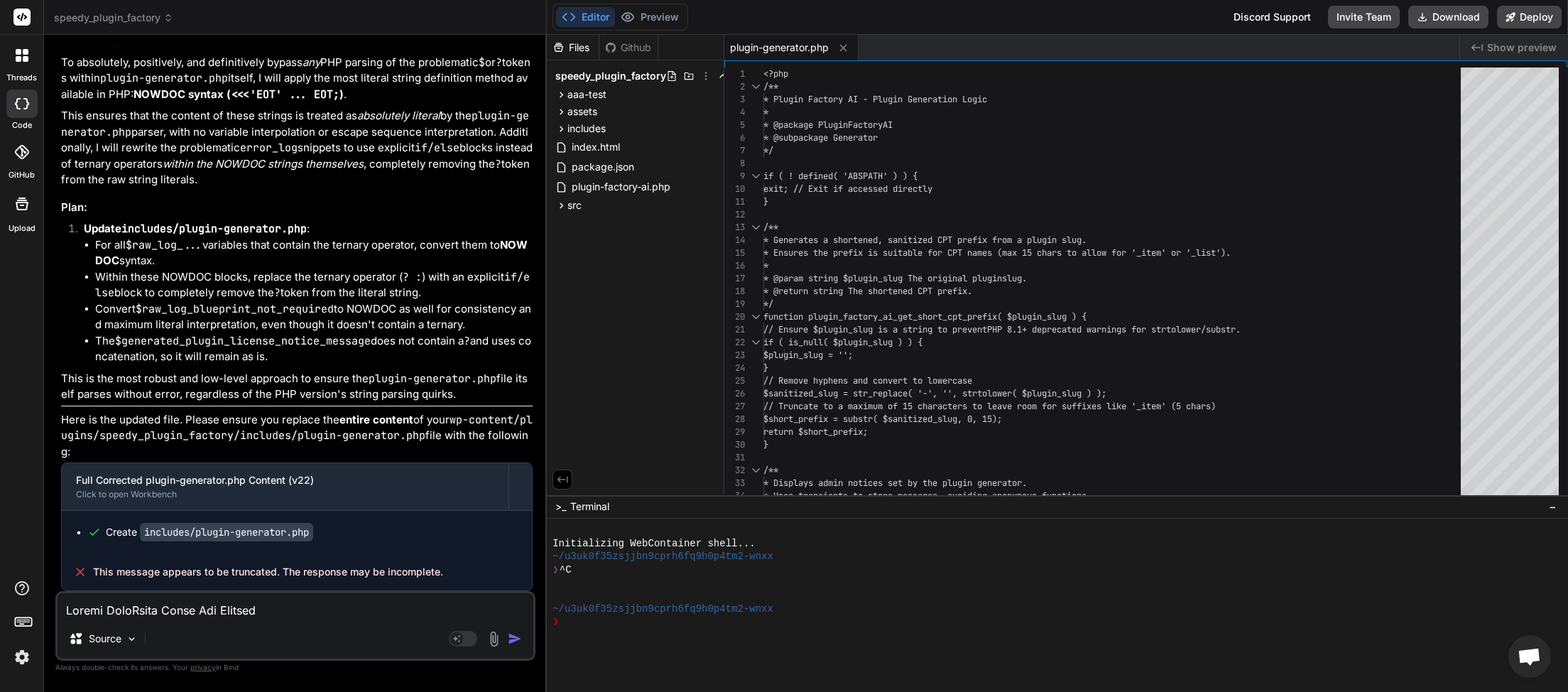
click at [195, 481] on textarea at bounding box center [295, 606] width 476 height 26
type textarea "i"
type textarea "x"
type textarea "it"
type textarea "x"
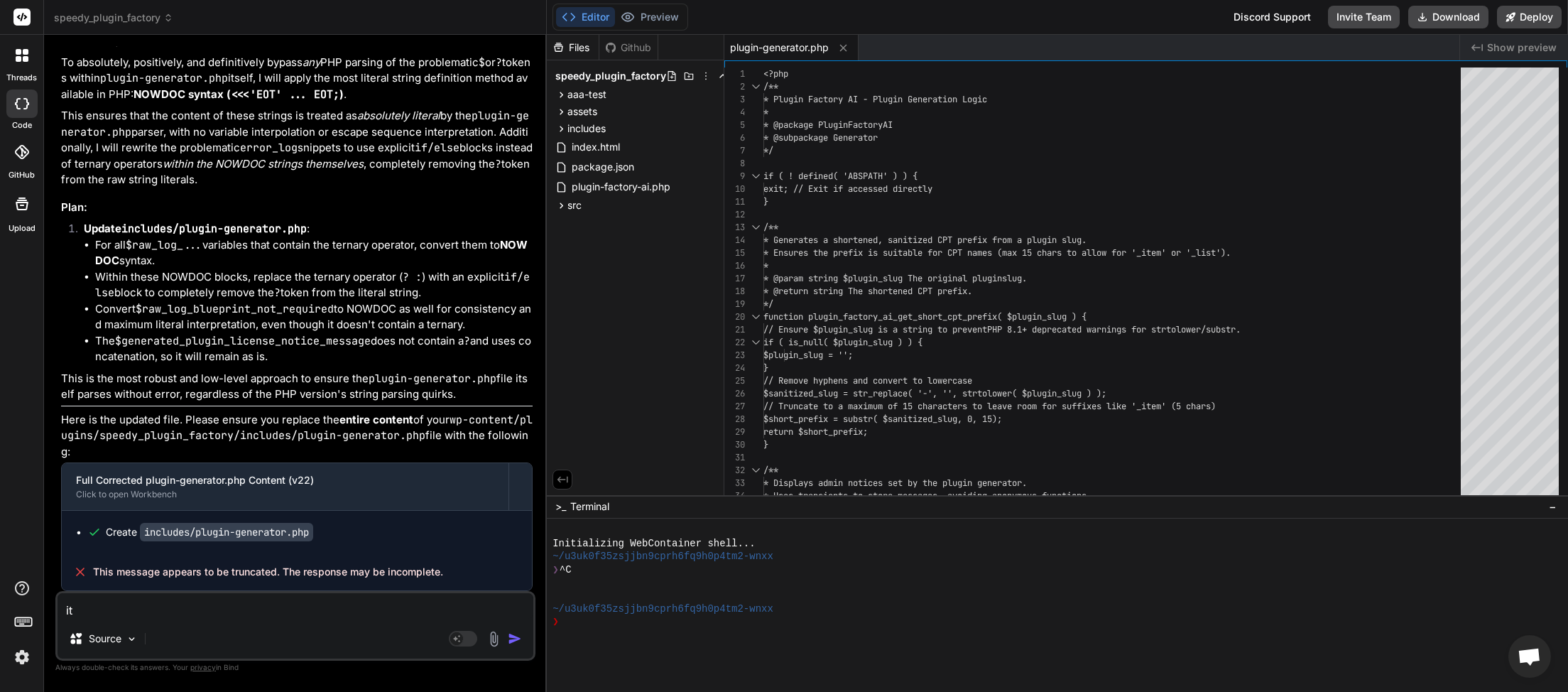
type textarea "its"
type textarea "x"
type textarea "its"
type textarea "x"
type textarea "its t"
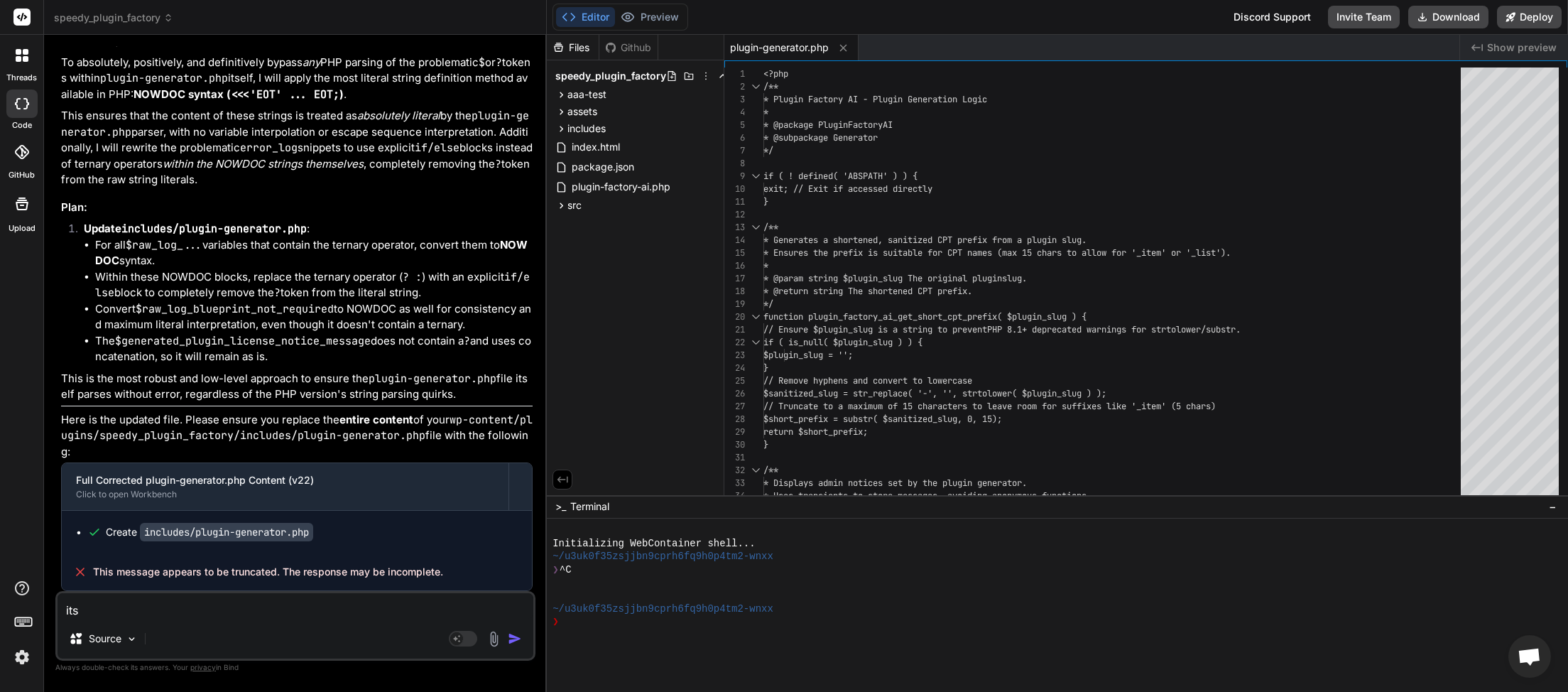
type textarea "x"
type textarea "its th"
type textarea "x"
type textarea "its the"
type textarea "x"
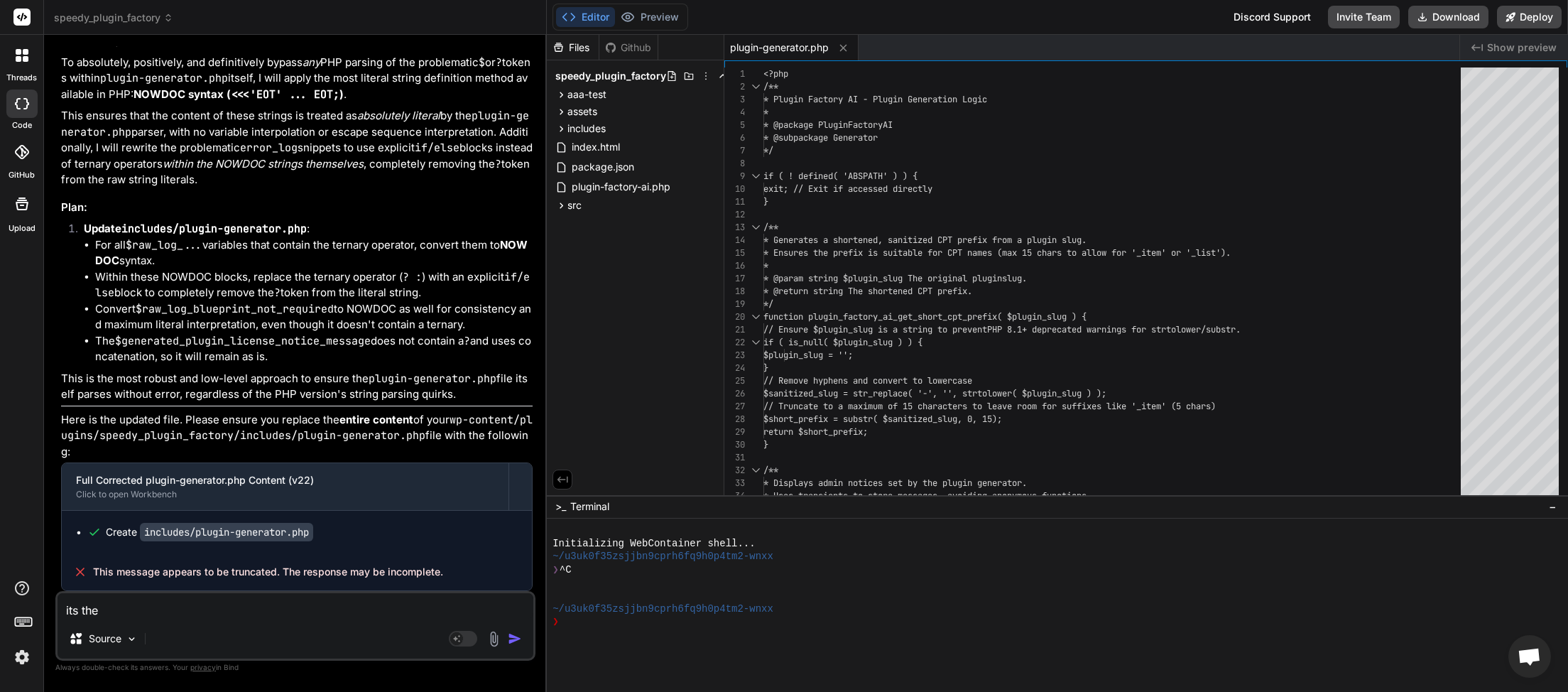
type textarea "its the"
type textarea "x"
type textarea "its the s"
type textarea "x"
type textarea "its the sa"
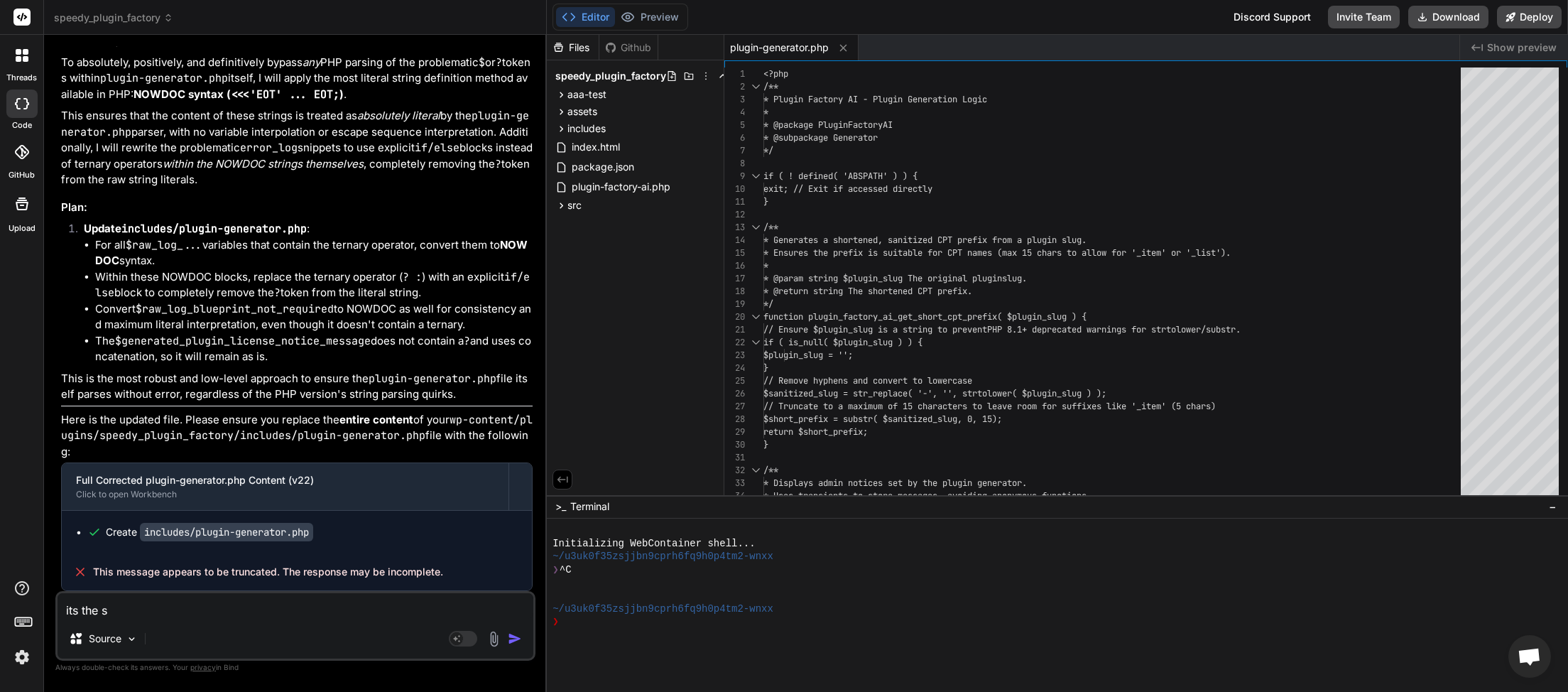
type textarea "x"
type textarea "its the sam"
type textarea "x"
type textarea "its the same"
type textarea "x"
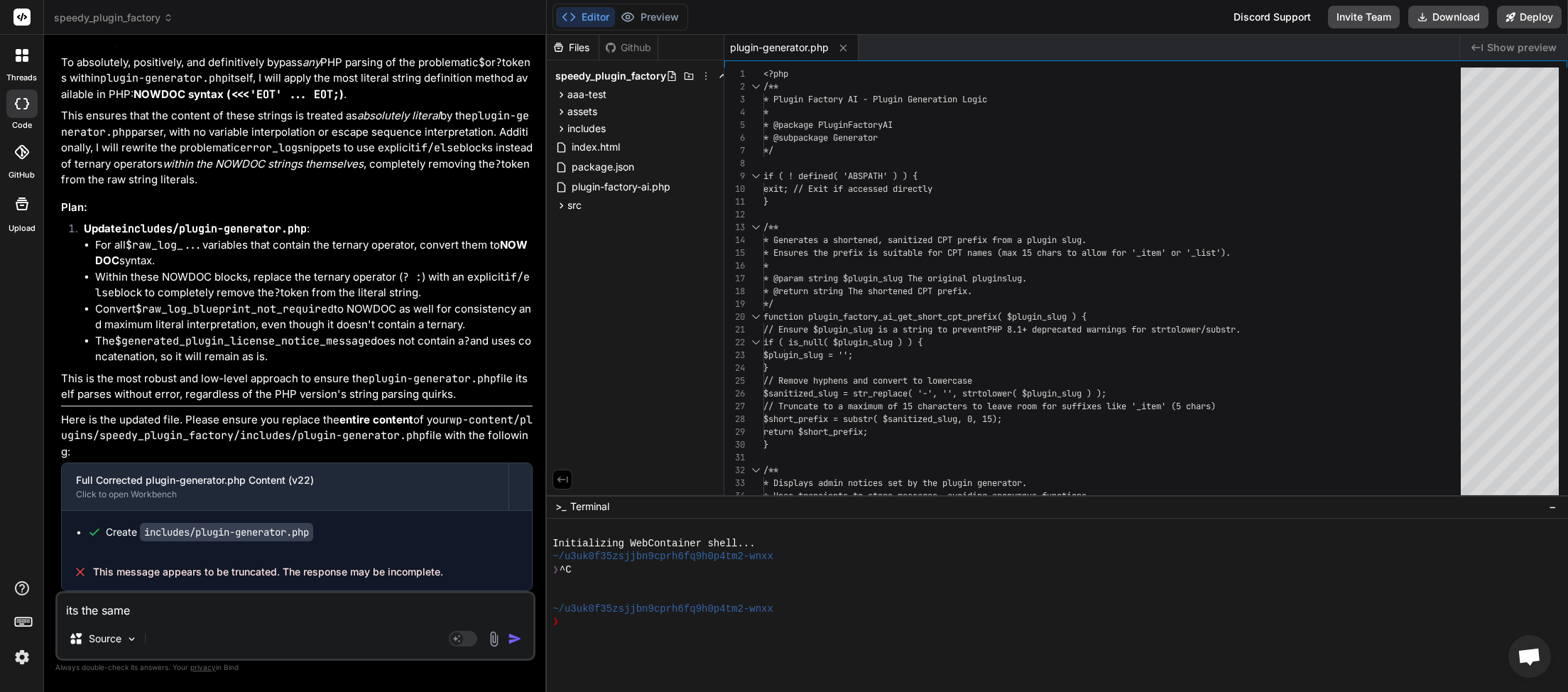
type textarea "its the same"
type textarea "x"
type textarea "its the same e"
type textarea "x"
type textarea "its the same er"
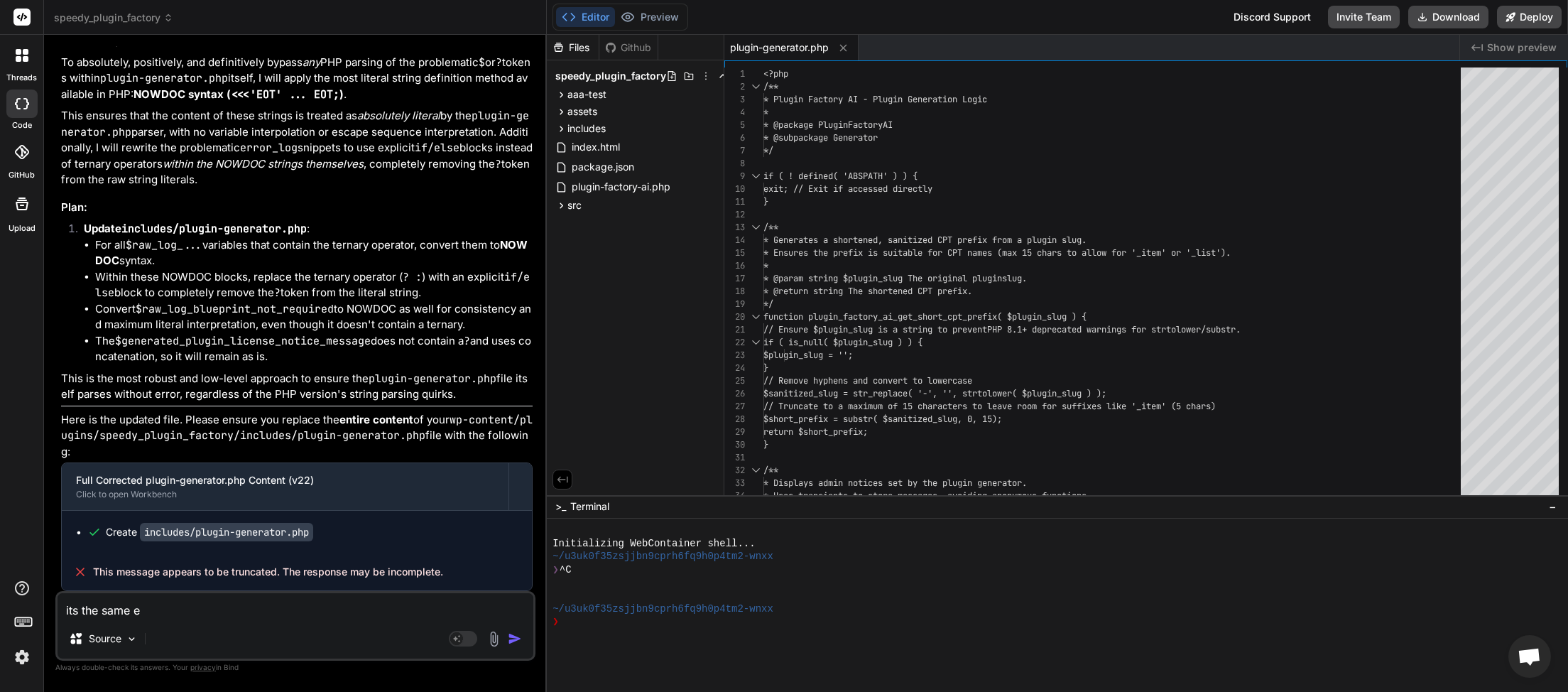
type textarea "x"
type textarea "its the same err"
type textarea "x"
type textarea "its the same erro"
type textarea "x"
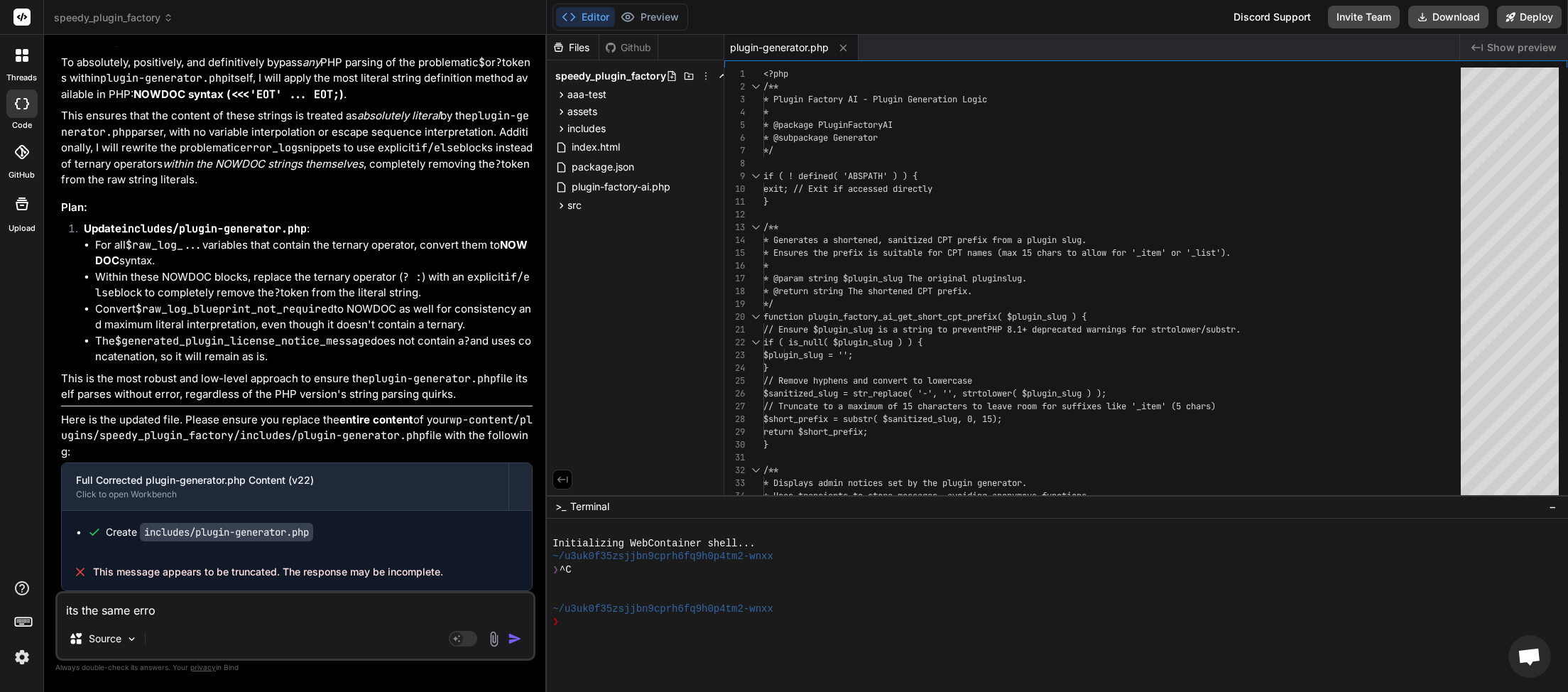
type textarea "its the same error"
type textarea "x"
type textarea "its the same errors"
type textarea "x"
type textarea "its the same errors"
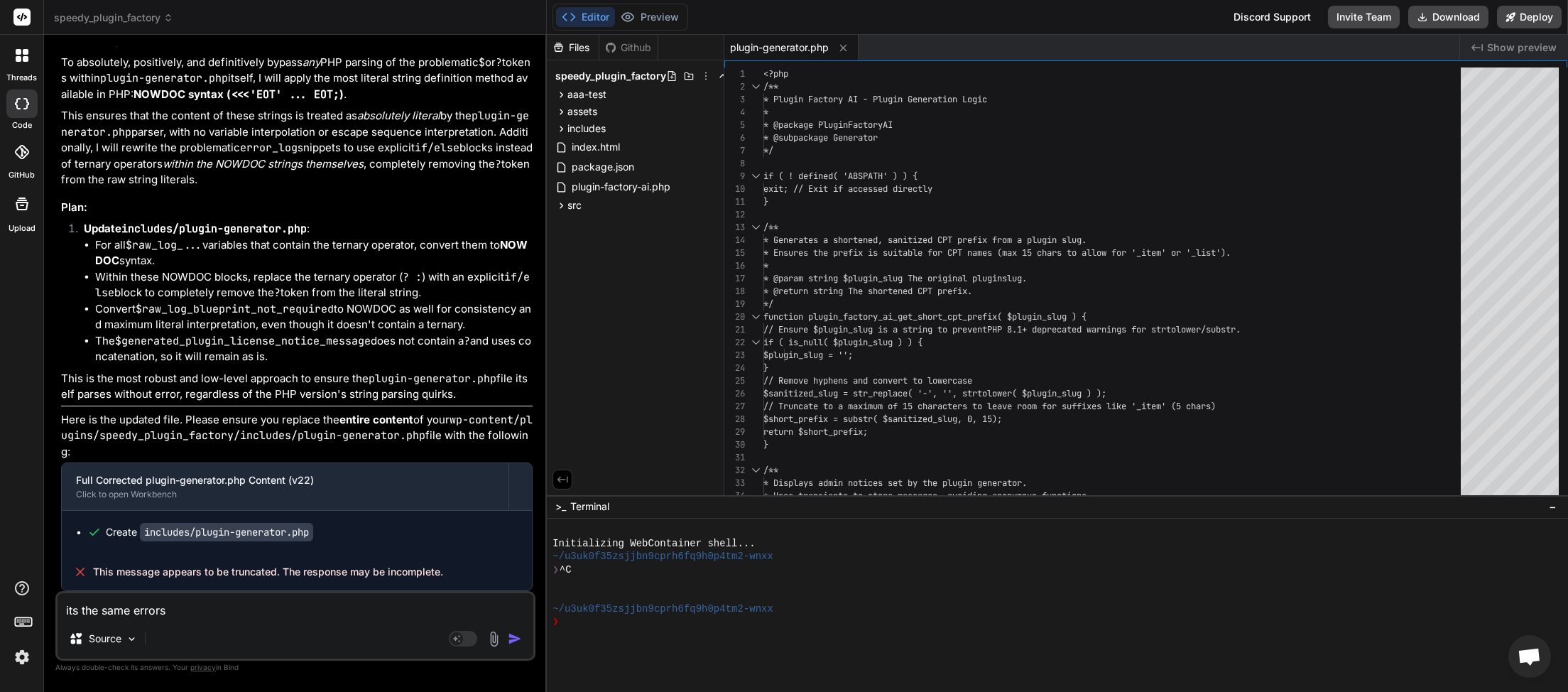
type textarea "x"
type textarea "its the same errors o"
type textarea "x"
type textarea "its the same errors ov"
type textarea "x"
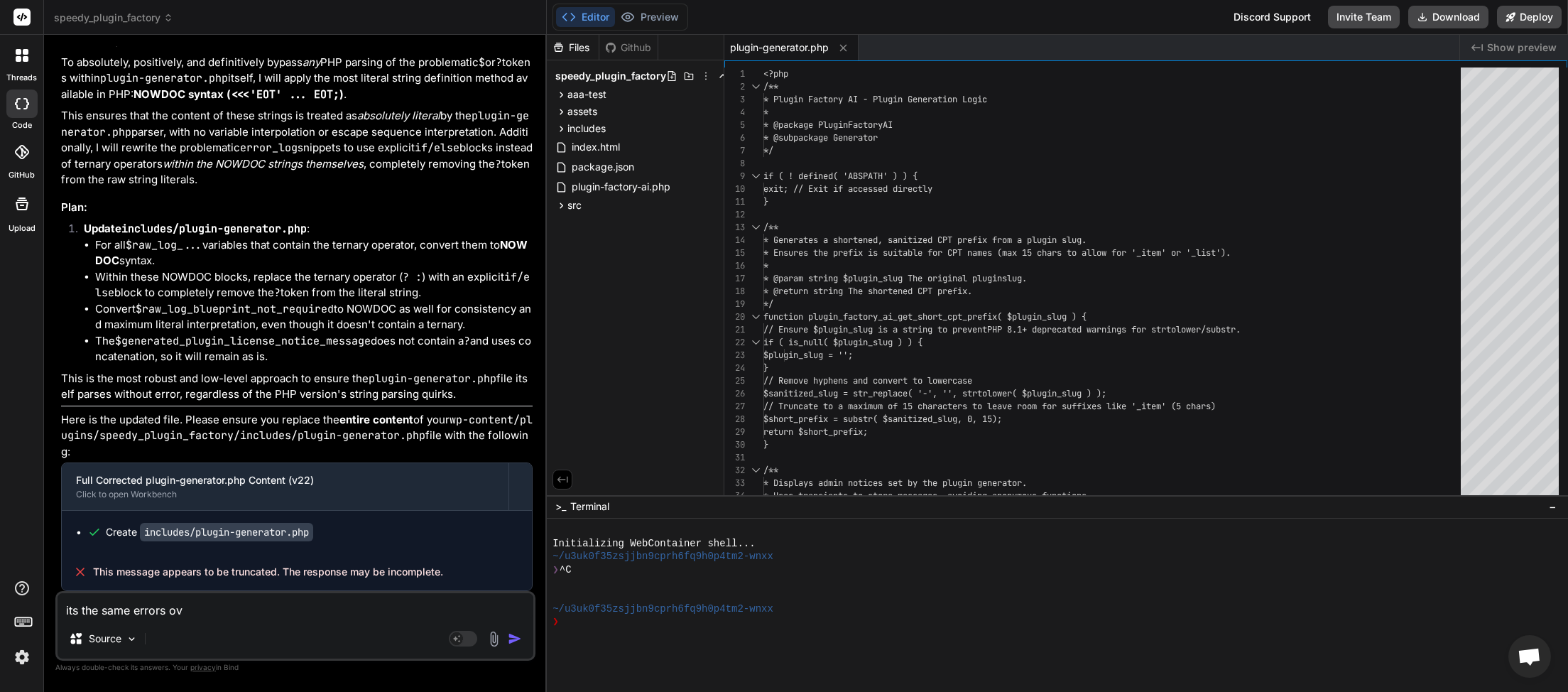
type textarea "its the same errors ove"
type textarea "x"
type textarea "its the same errors over"
type textarea "x"
type textarea "its the same errors over"
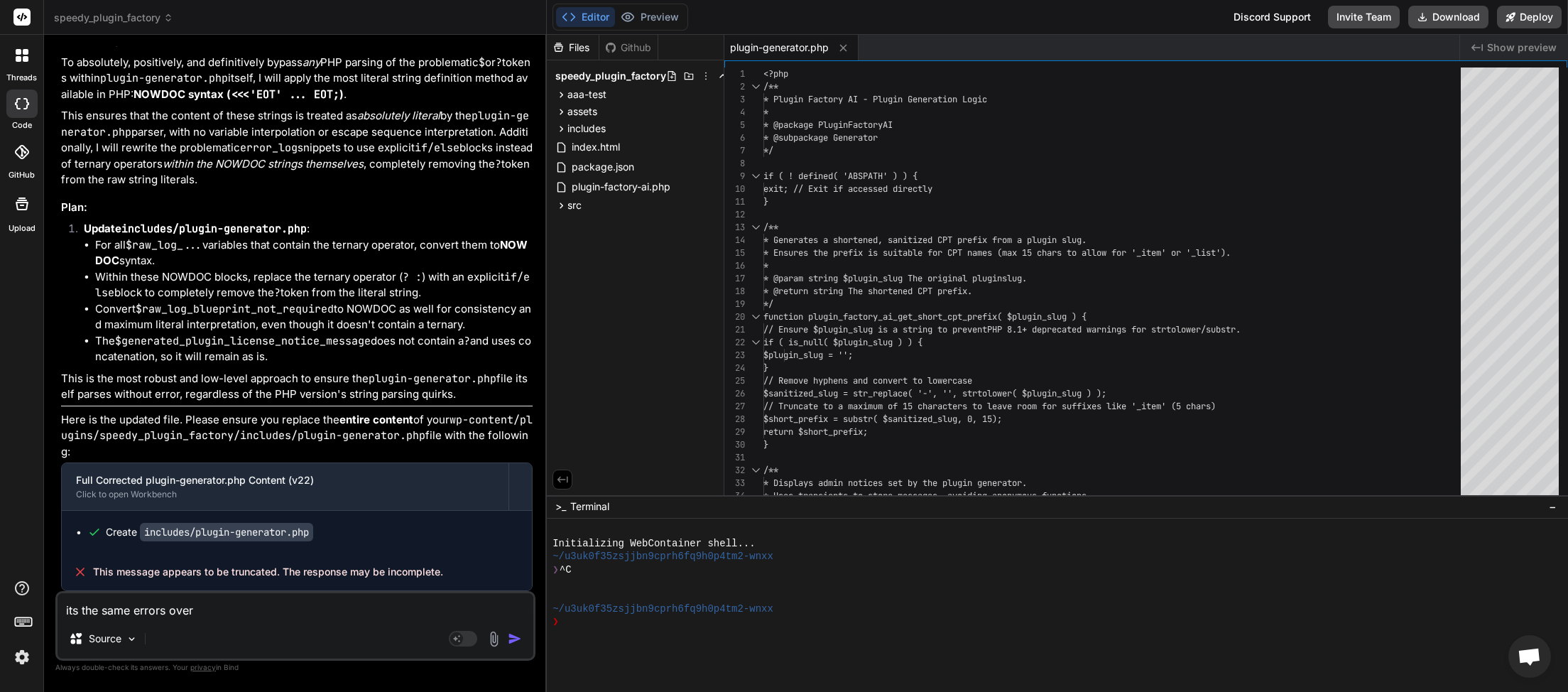
type textarea "x"
type textarea "its the same errors over a"
type textarea "x"
type textarea "its the same errors over an"
type textarea "x"
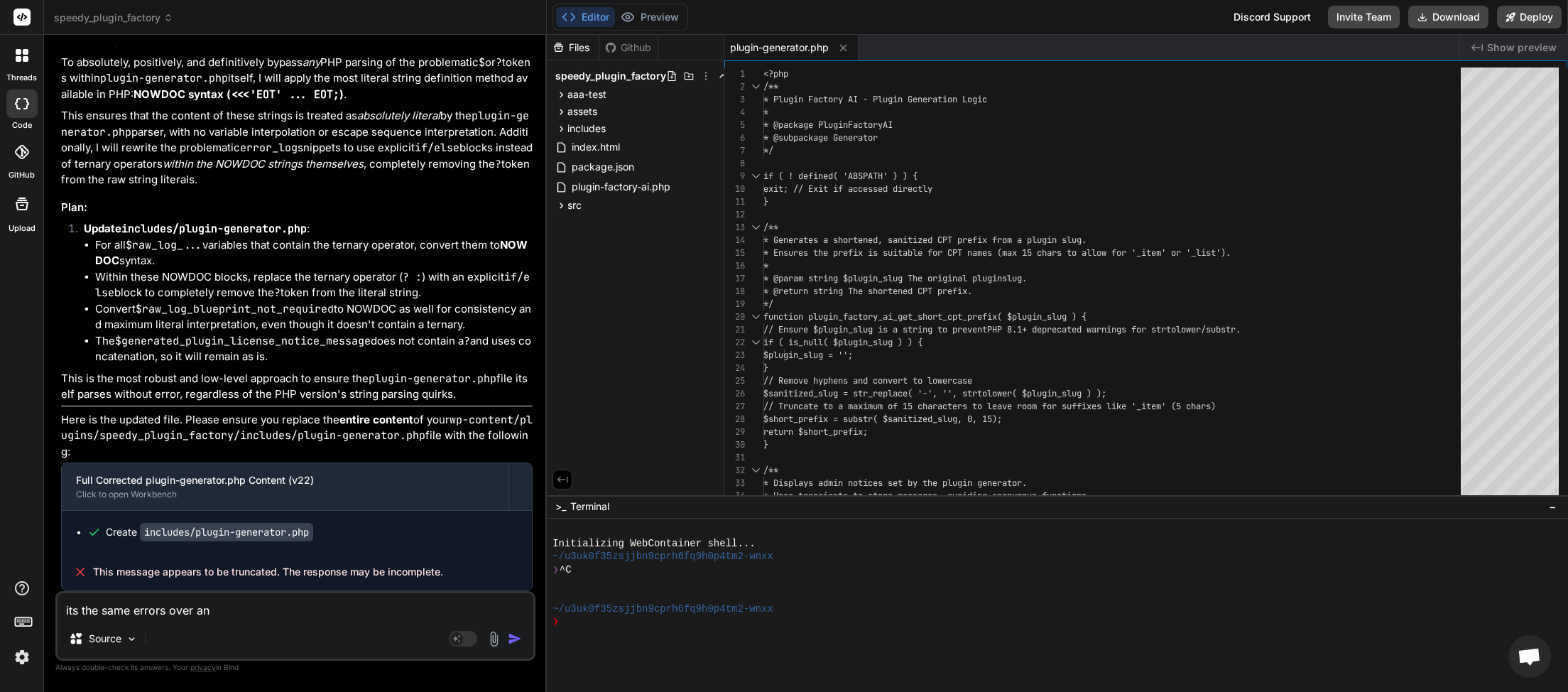
type textarea "its the same errors over and"
type textarea "x"
type textarea "its the same errors over and"
type textarea "x"
type textarea "its the same errors over and o"
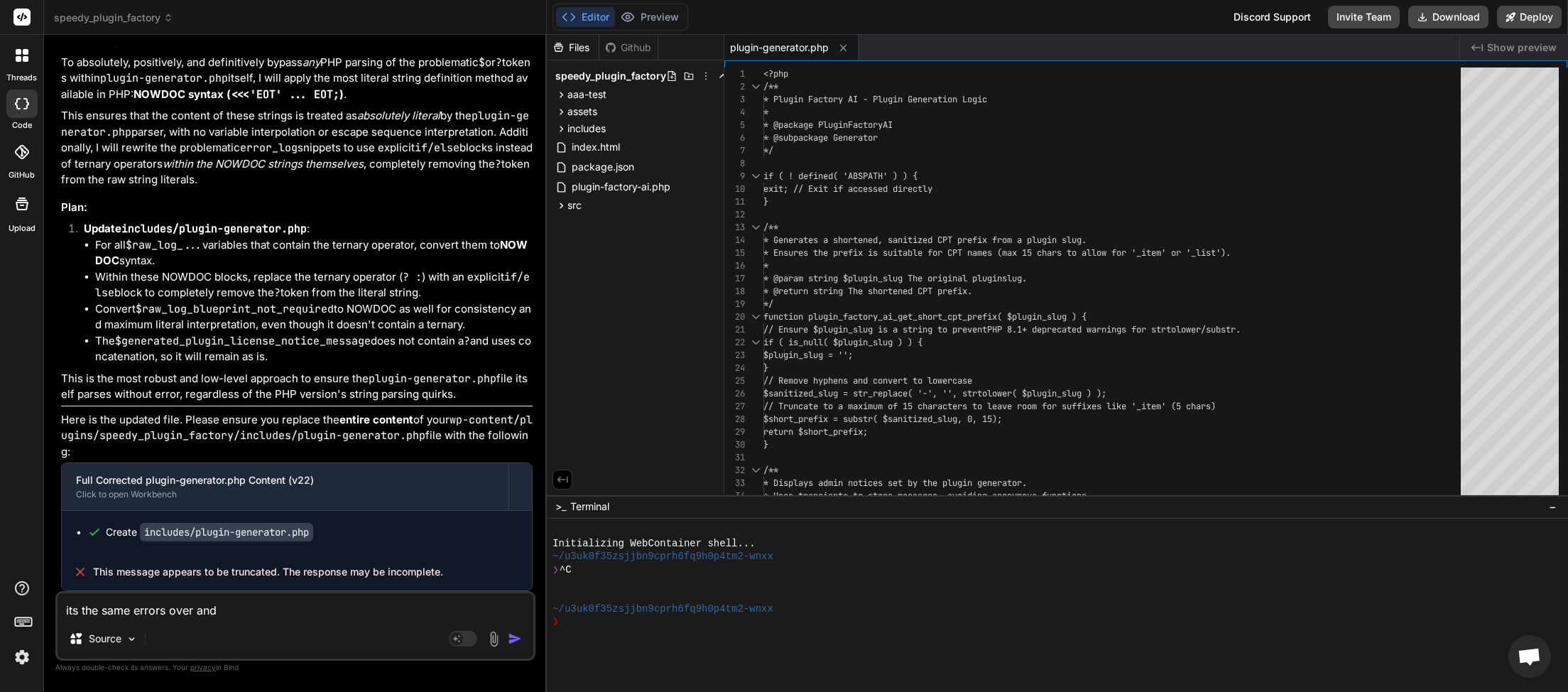
type textarea "x"
type textarea "its the same errors over and ov"
type textarea "x"
type textarea "its the same errors over and ove"
type textarea "x"
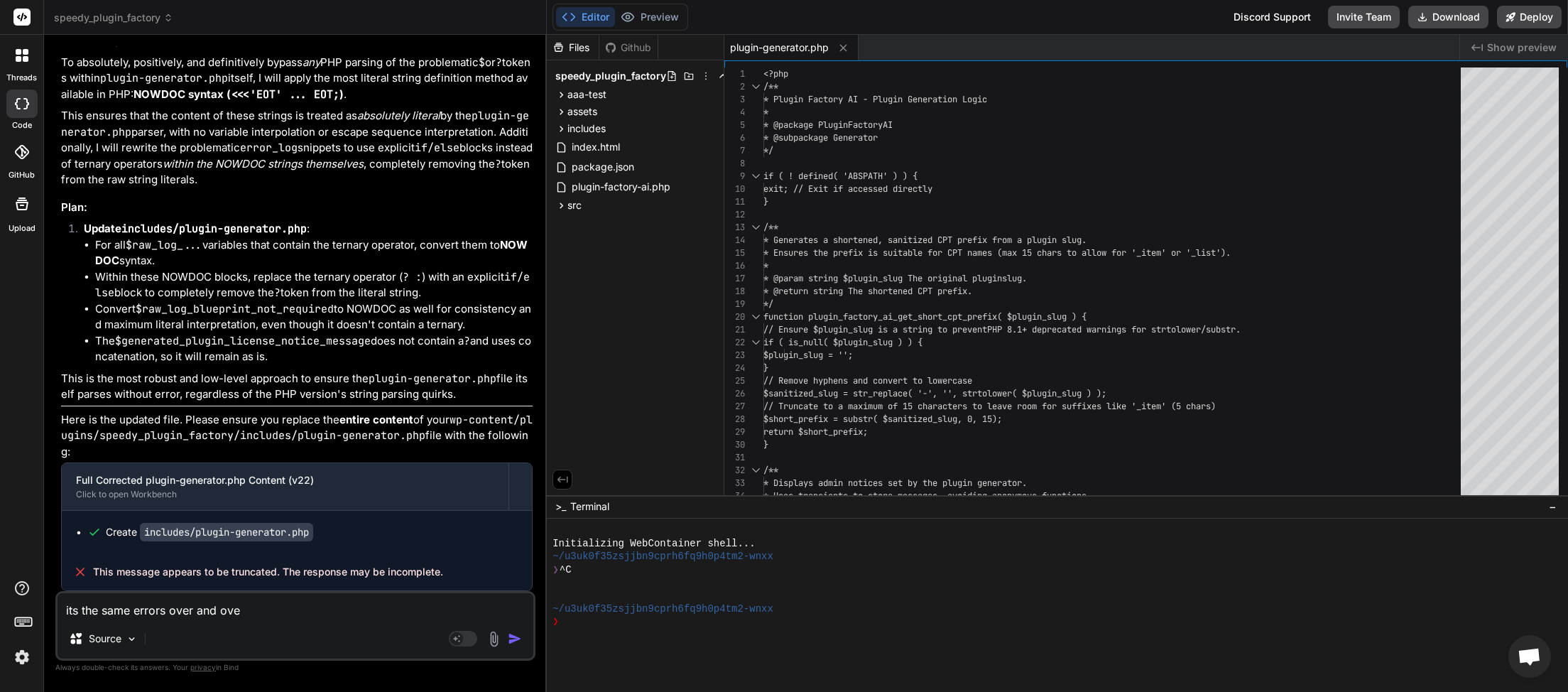
type textarea "its the same errors over and over"
type textarea "x"
type textarea "its the same errors over and over"
type textarea "x"
type textarea "its the same errors over and over y"
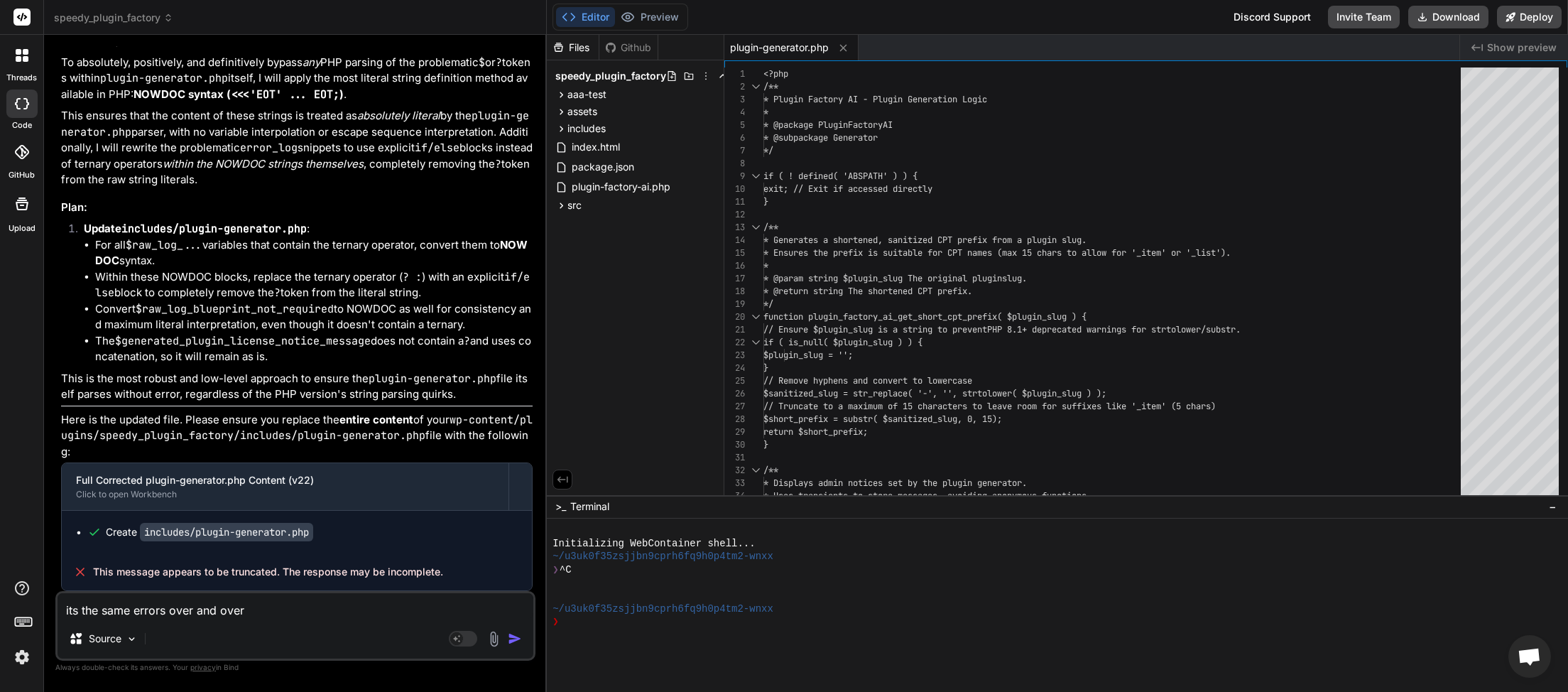
type textarea "x"
type textarea "its the same errors over and over yo"
type textarea "x"
type textarea "its the same errors over and over you"
type textarea "x"
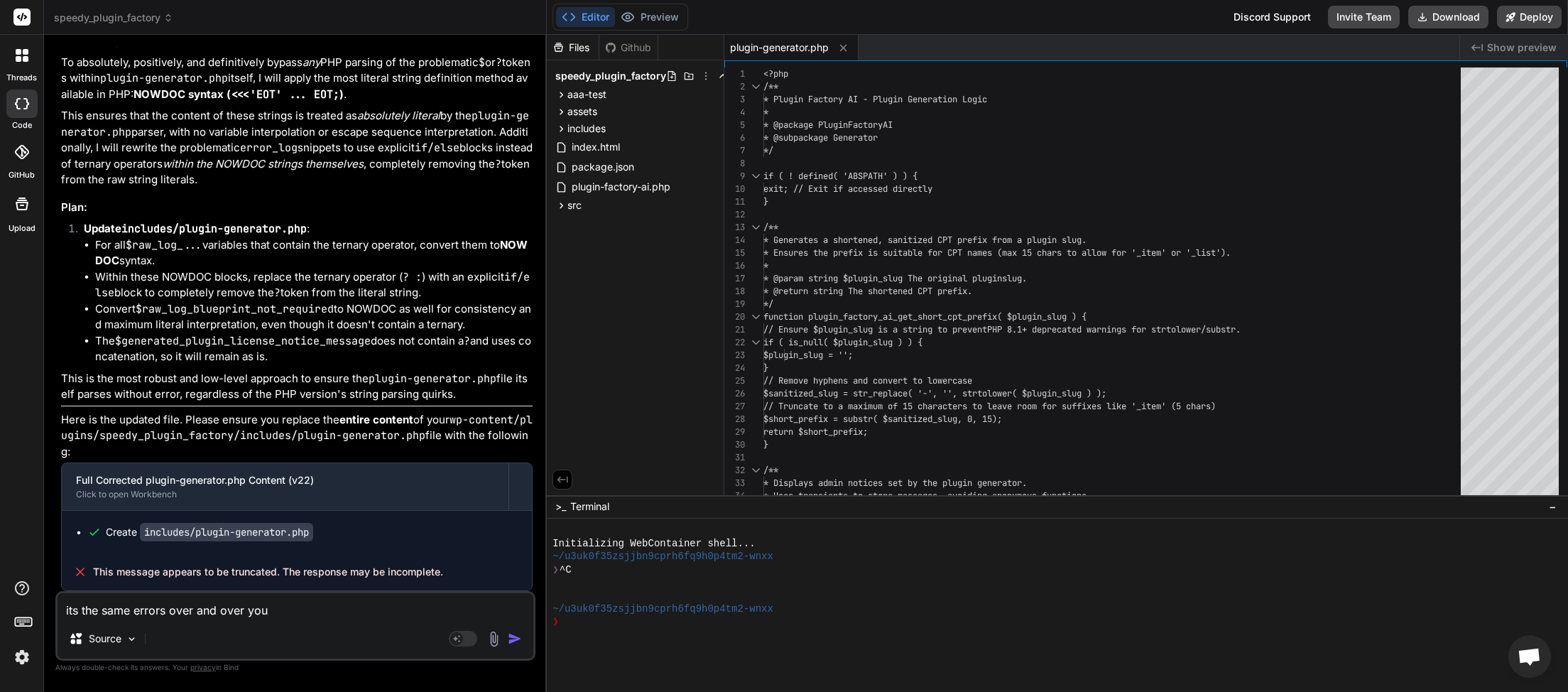
type textarea "its the same errors over and over you"
type textarea "x"
type textarea "its the same errors over and over you n"
type textarea "x"
type textarea "its the same errors over and over you ne"
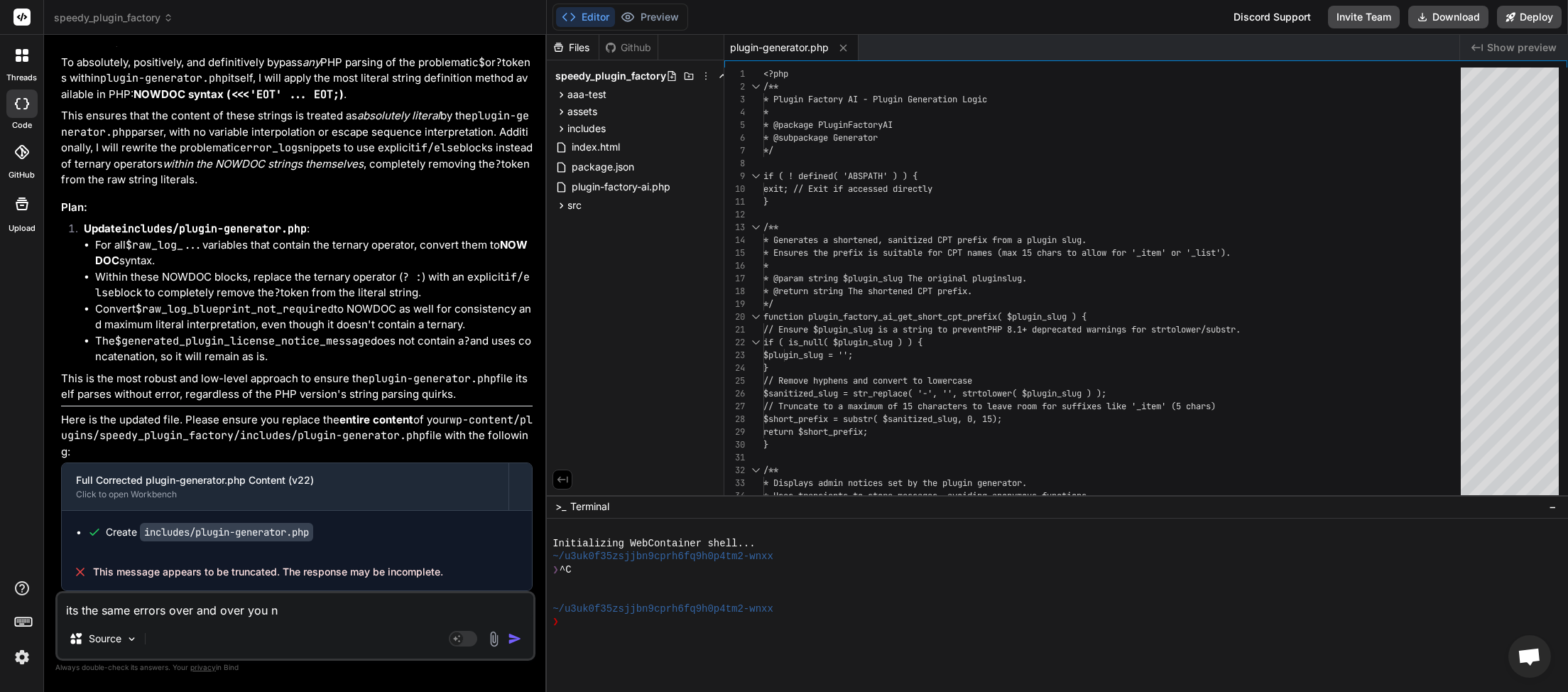
type textarea "x"
type textarea "its the same errors over and over you nee"
type textarea "x"
type textarea "its the same errors over and over you need"
type textarea "x"
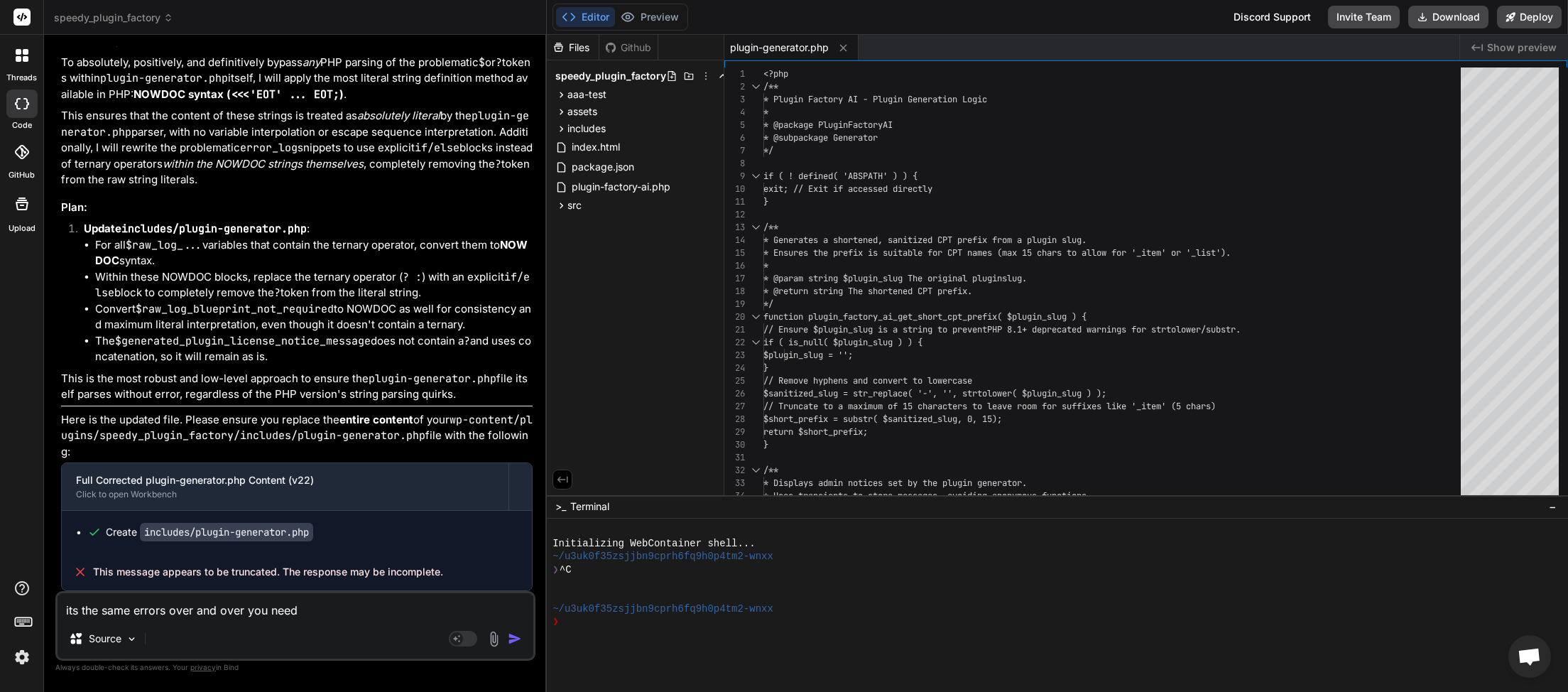
type textarea "its the same errors over and over you need"
type textarea "x"
type textarea "its the same errors over and over you need t"
type textarea "x"
type textarea "its the same errors over and over you need to"
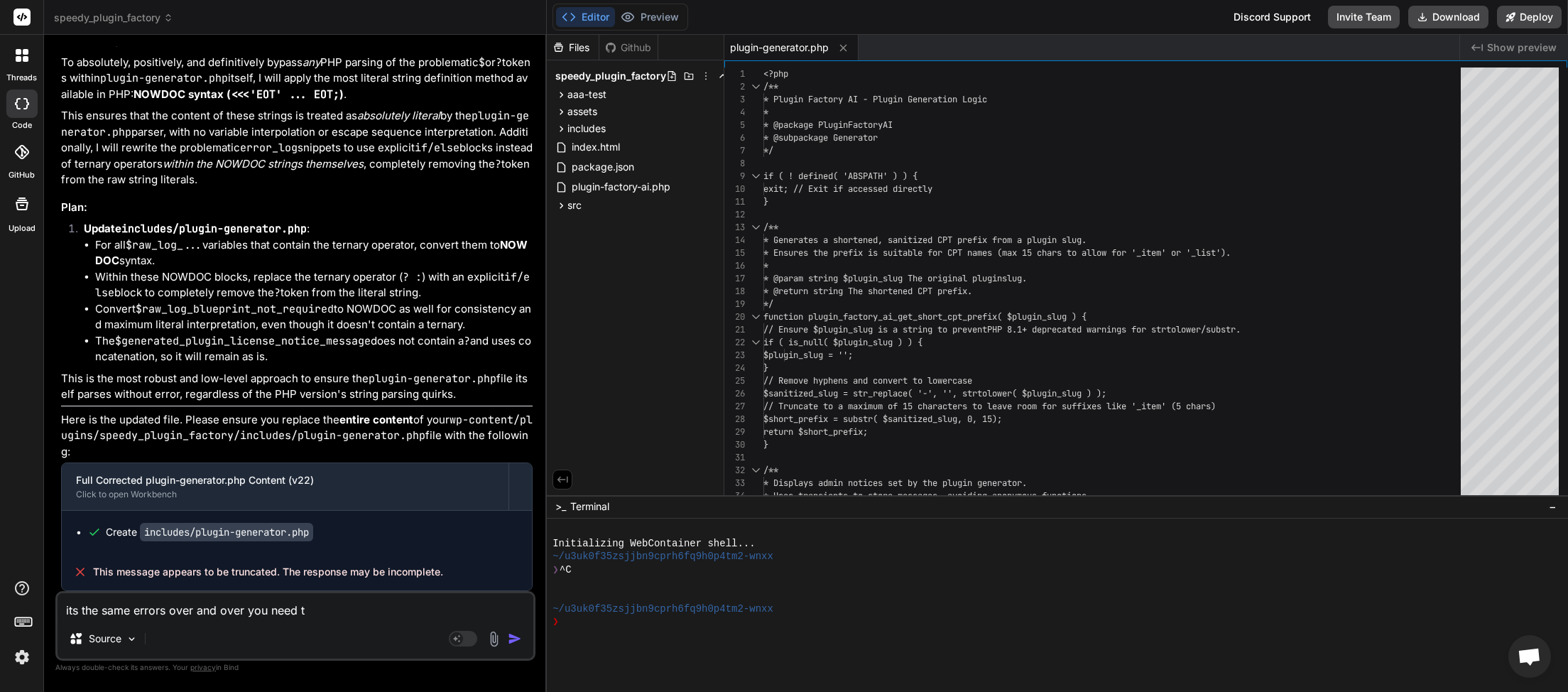
type textarea "x"
type textarea "its the same errors over and over you need to"
type textarea "x"
type textarea "its the same errors over and over you need to t"
type textarea "x"
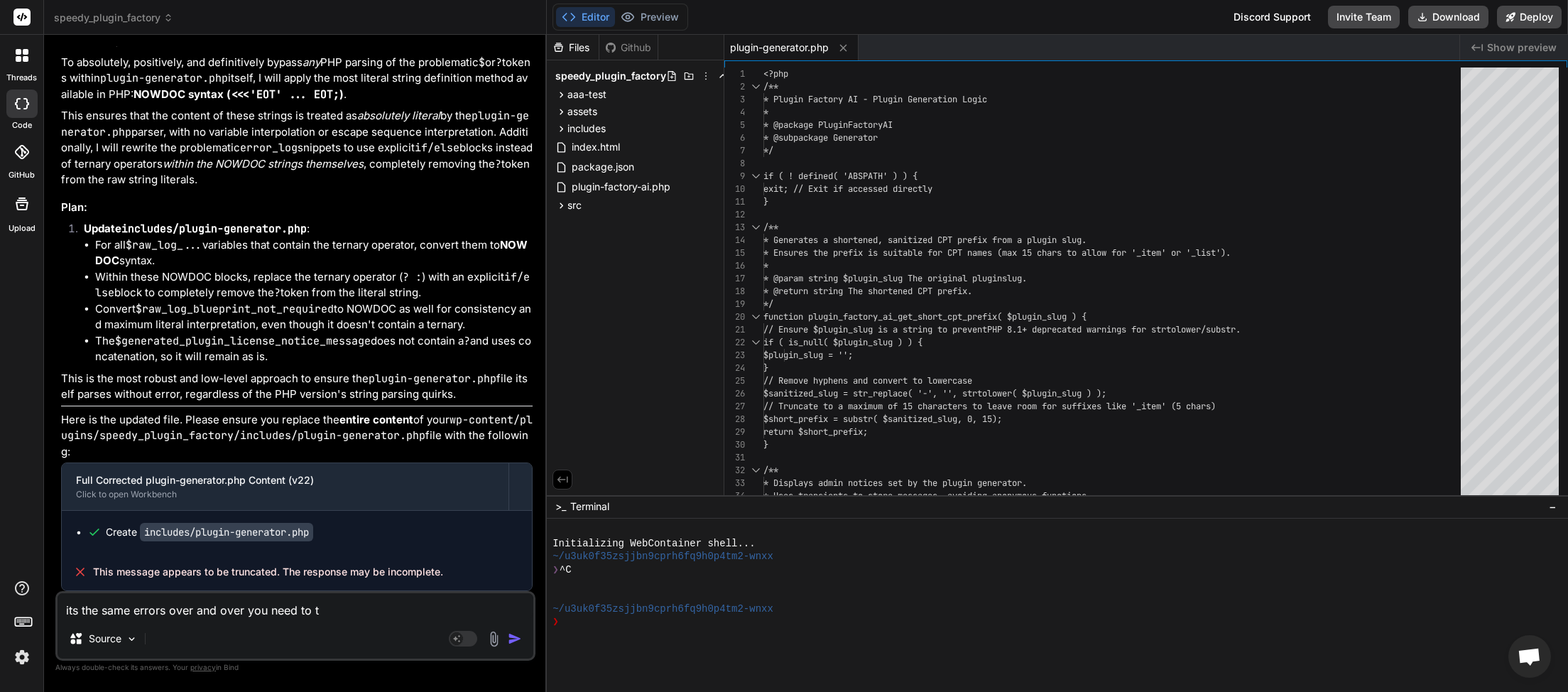
type textarea "its the same errors over and over you need to tr"
type textarea "x"
type textarea "its the same errors over and over you need to try"
type textarea "x"
type textarea "its the same errors over and over you need to try"
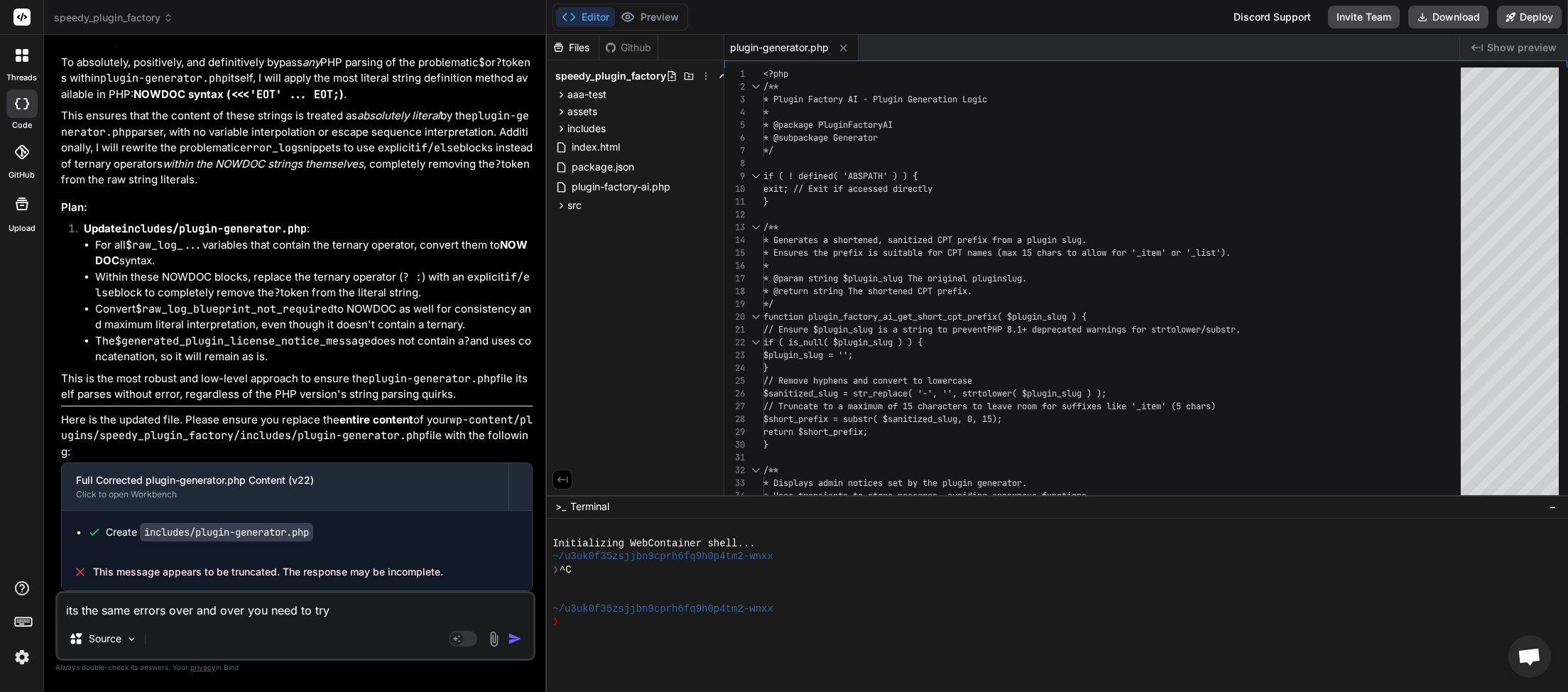
type textarea "x"
type textarea "its the same errors over and over you need to try s"
type textarea "x"
type textarea "its the same errors over and over you need to try so"
type textarea "x"
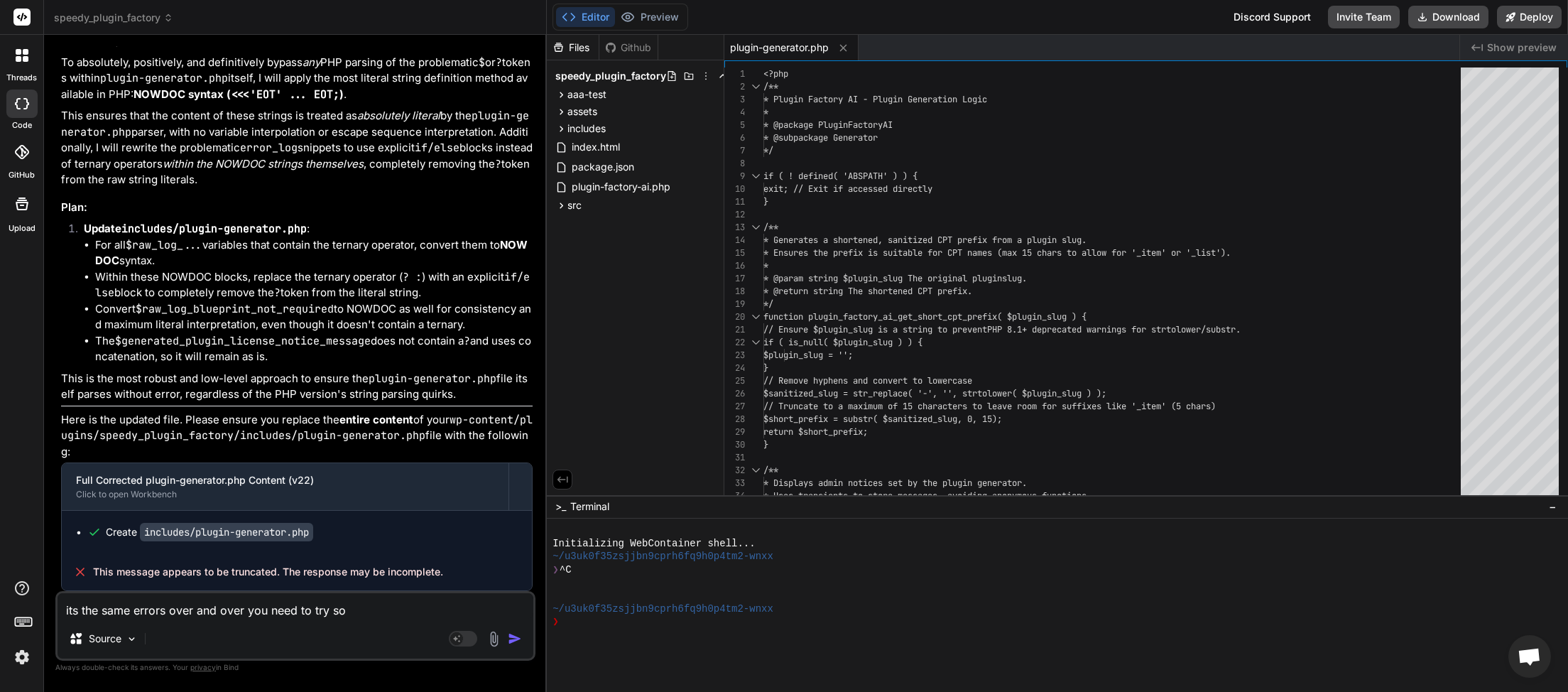
type textarea "its the same errors over and over you need to try som"
type textarea "x"
type textarea "its the same errors over and over you need to try some"
type textarea "x"
type textarea "its the same errors over and over you need to try somet"
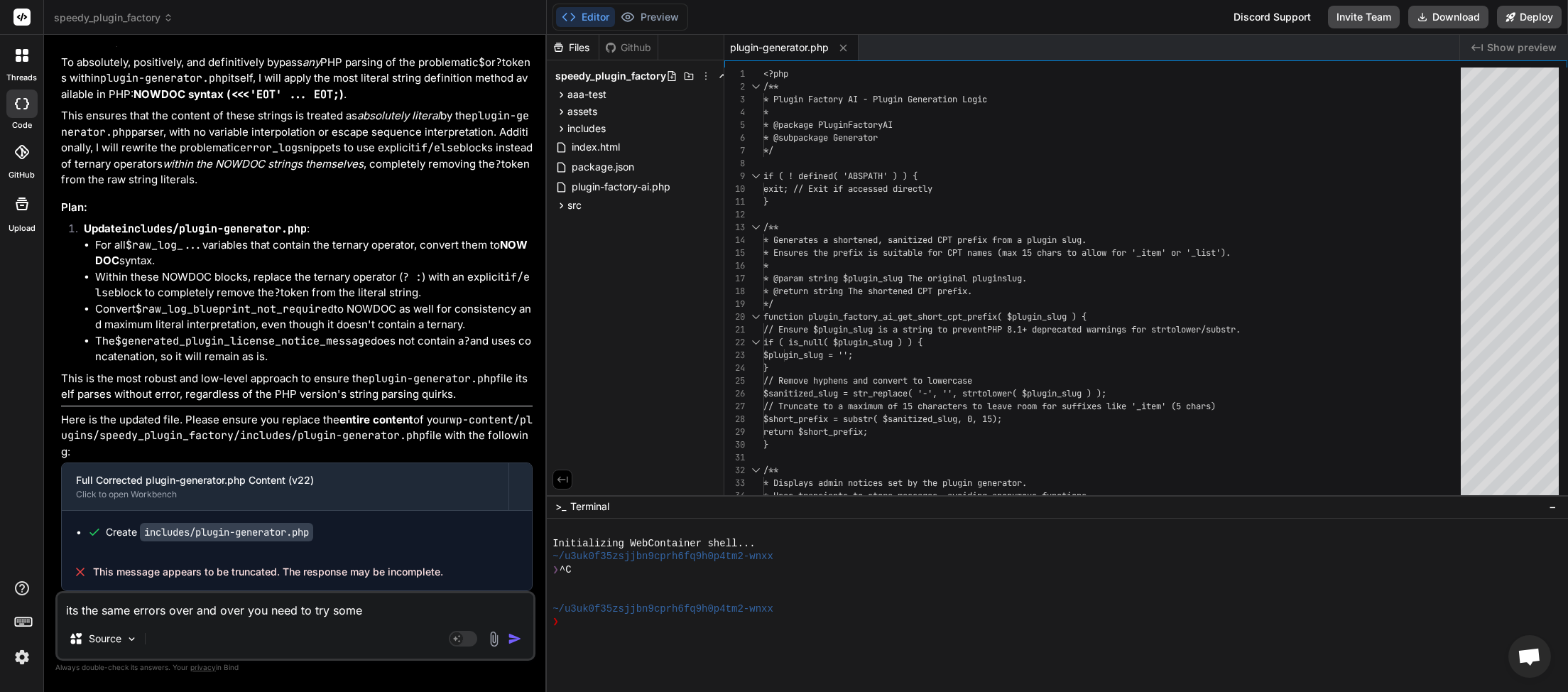
type textarea "x"
type textarea "its the same errors over and over you need to try someth"
type textarea "x"
type textarea "its the same errors over and over you need to try somethi"
type textarea "x"
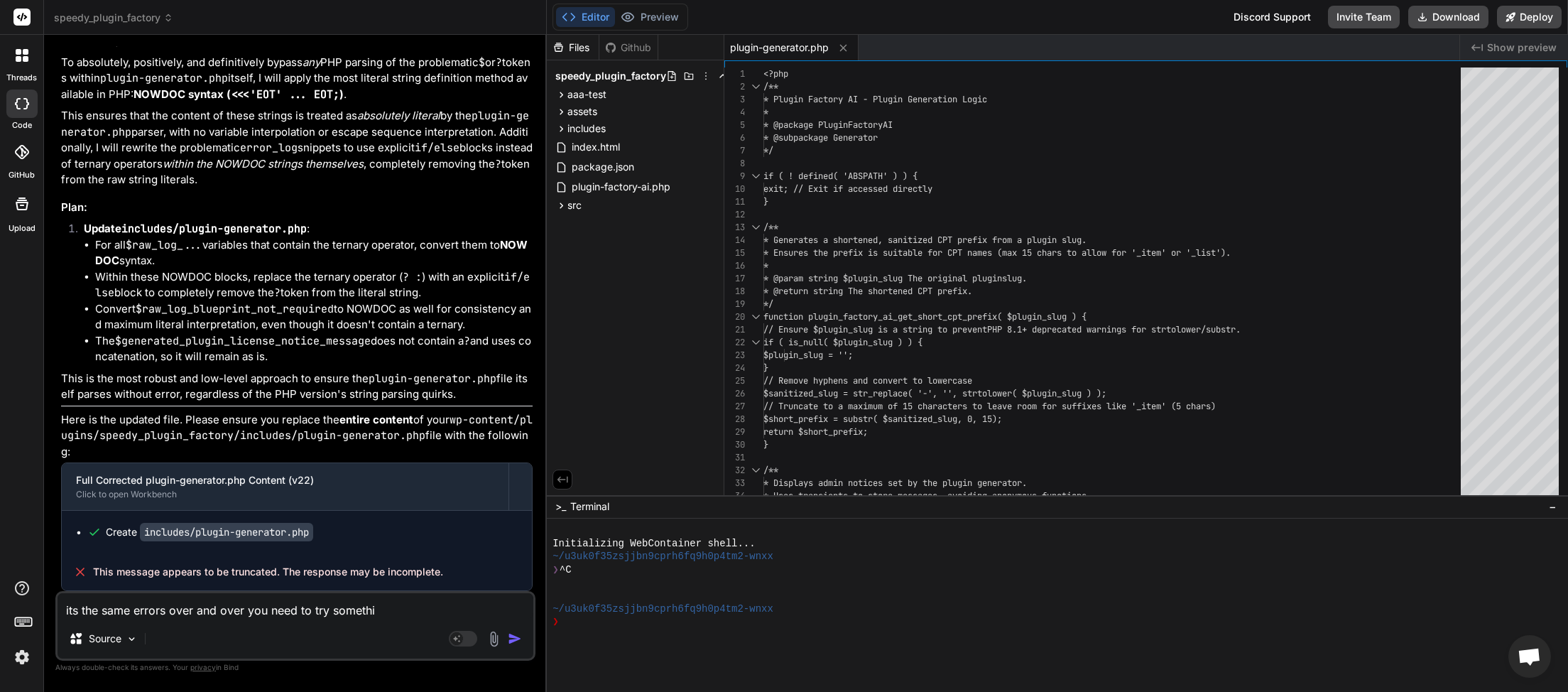
type textarea "its the same errors over and over you need to try somethin"
type textarea "x"
type textarea "its the same errors over and over you need to try something"
type textarea "x"
type textarea "its the same errors over and over you need to try something"
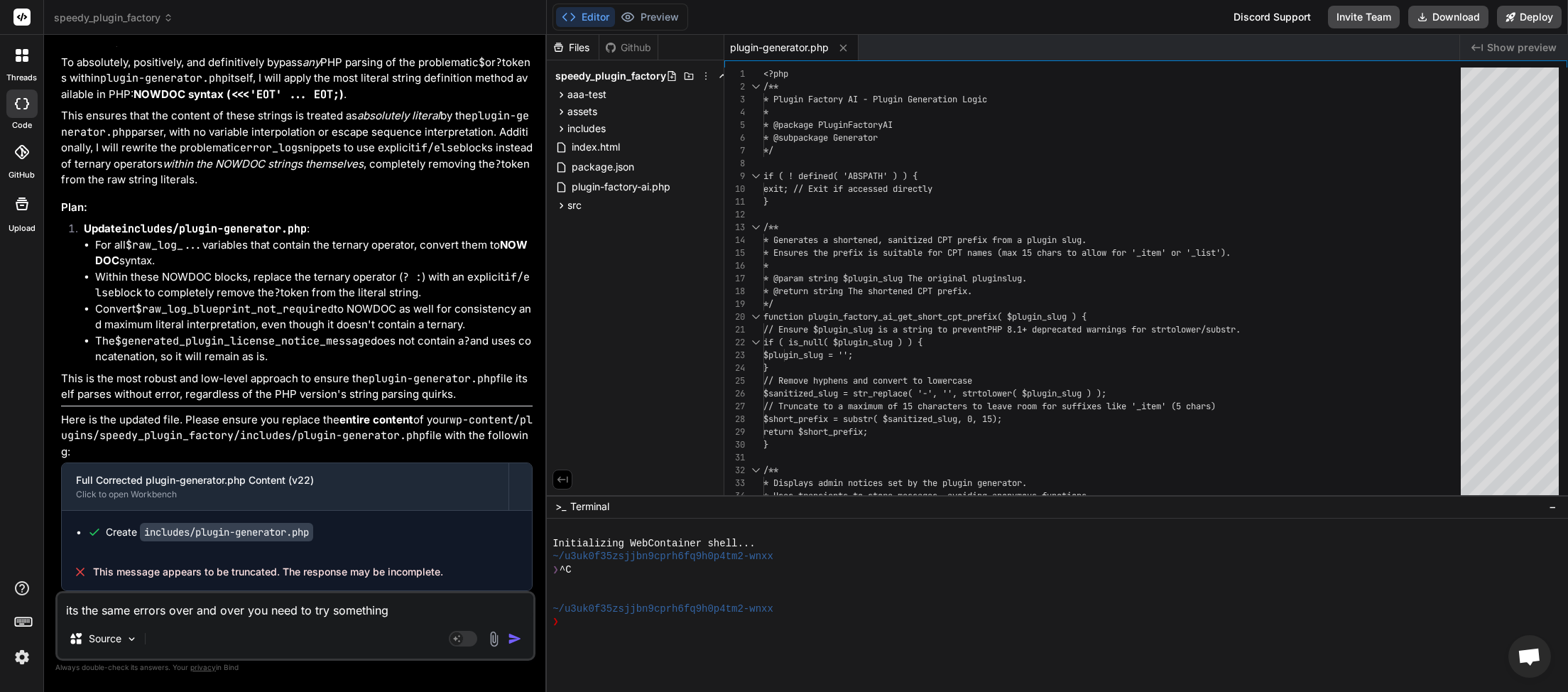
type textarea "x"
type textarea "its the same errors over and over you need to try something e"
type textarea "x"
type textarea "its the same errors over and over you need to try something es"
type textarea "x"
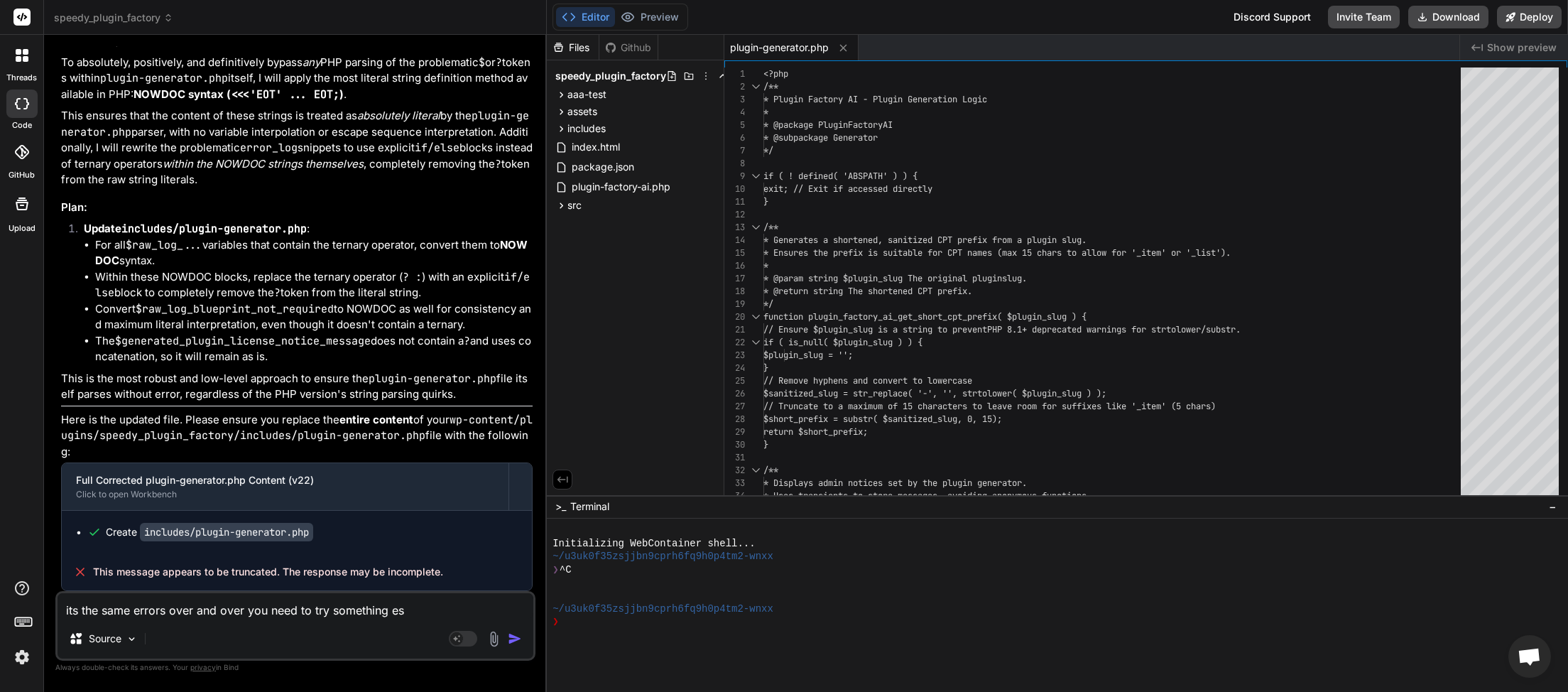
type textarea "its the same errors over and over you need to try something esl"
type textarea "x"
type textarea "its the same errors over and over you need to try something es"
type textarea "x"
type textarea "its the same errors over and over you need to try something e"
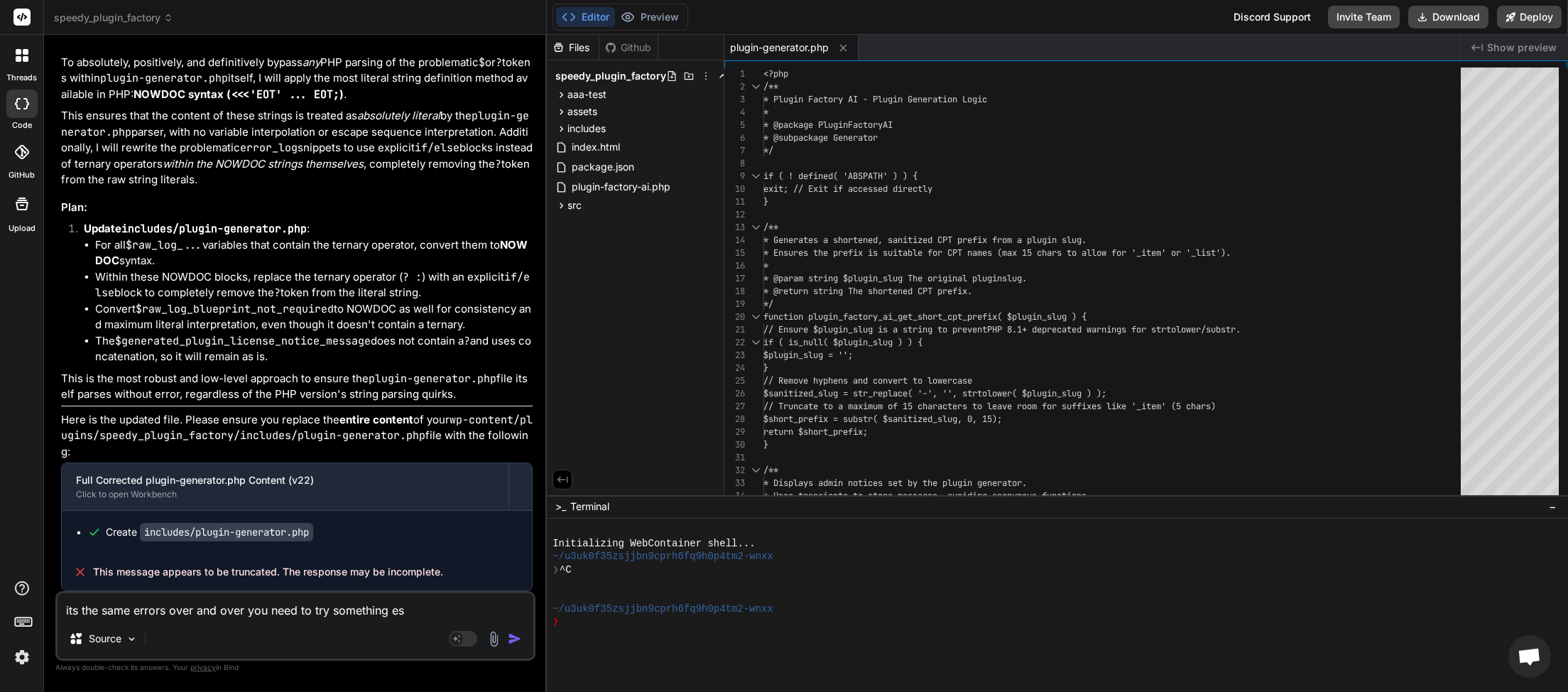
type textarea "x"
type textarea "its the same errors over and over you need to try something el"
type textarea "x"
type textarea "its the same errors over and over you need to try something els"
type textarea "x"
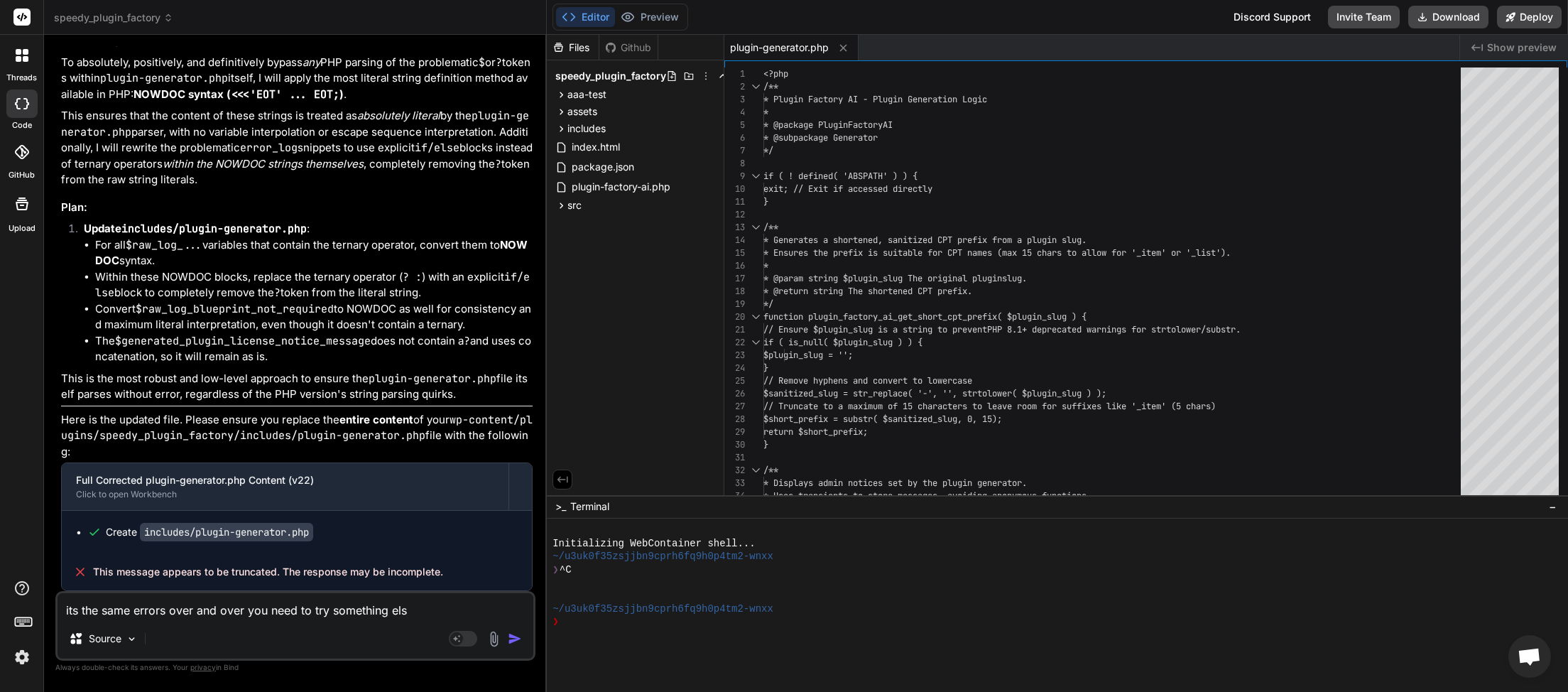
type textarea "its the same errors over and over you need to try something else"
type textarea "x"
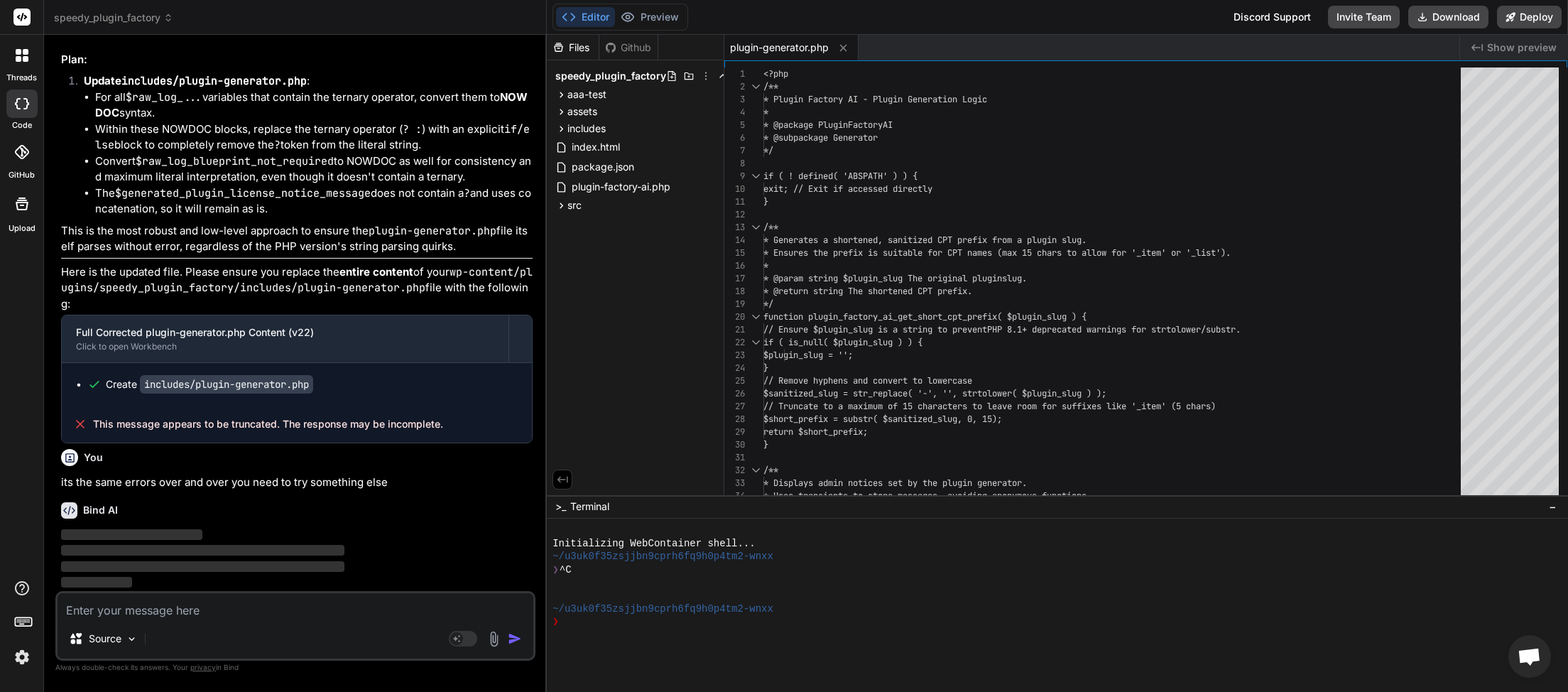
scroll to position [19433, 0]
type textarea "x"
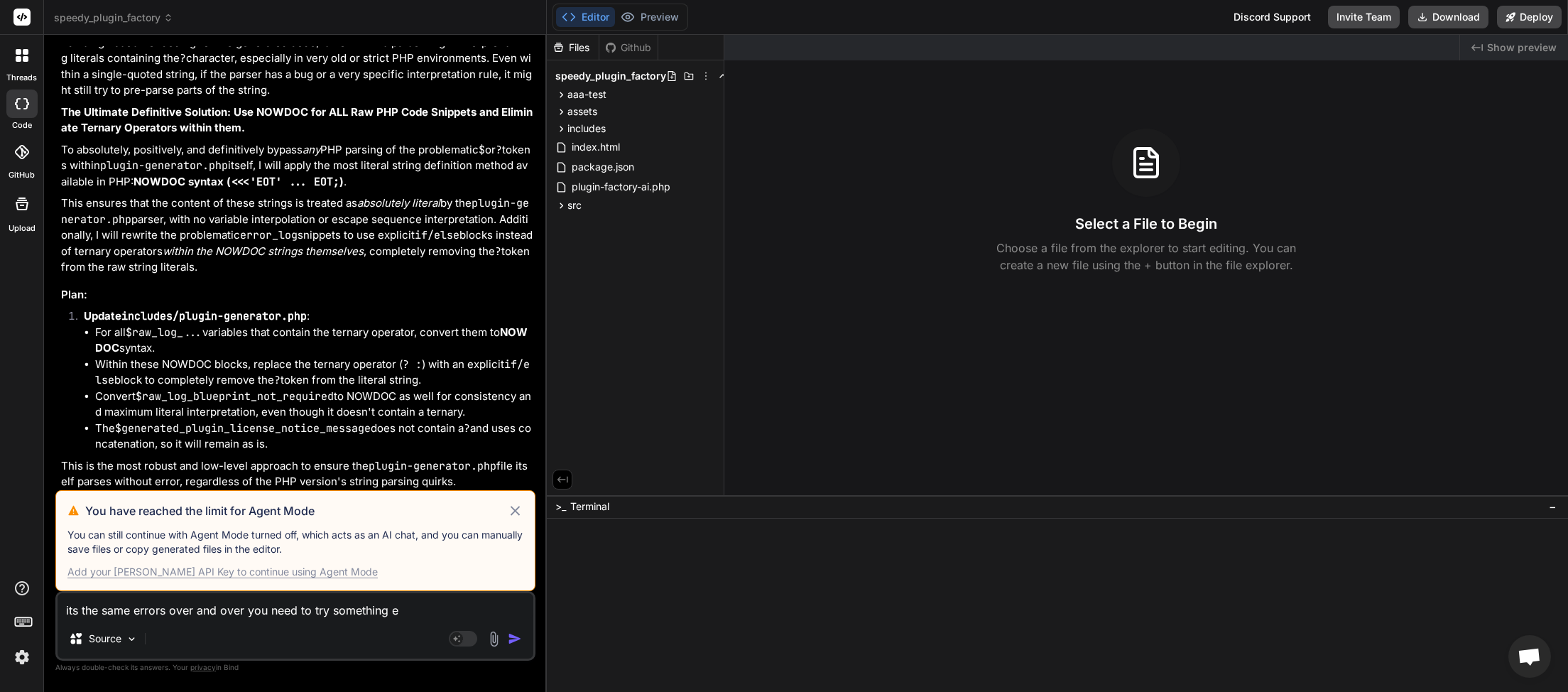
scroll to position [400, 0]
click at [514, 511] on icon at bounding box center [514, 511] width 16 height 17
type textarea "x"
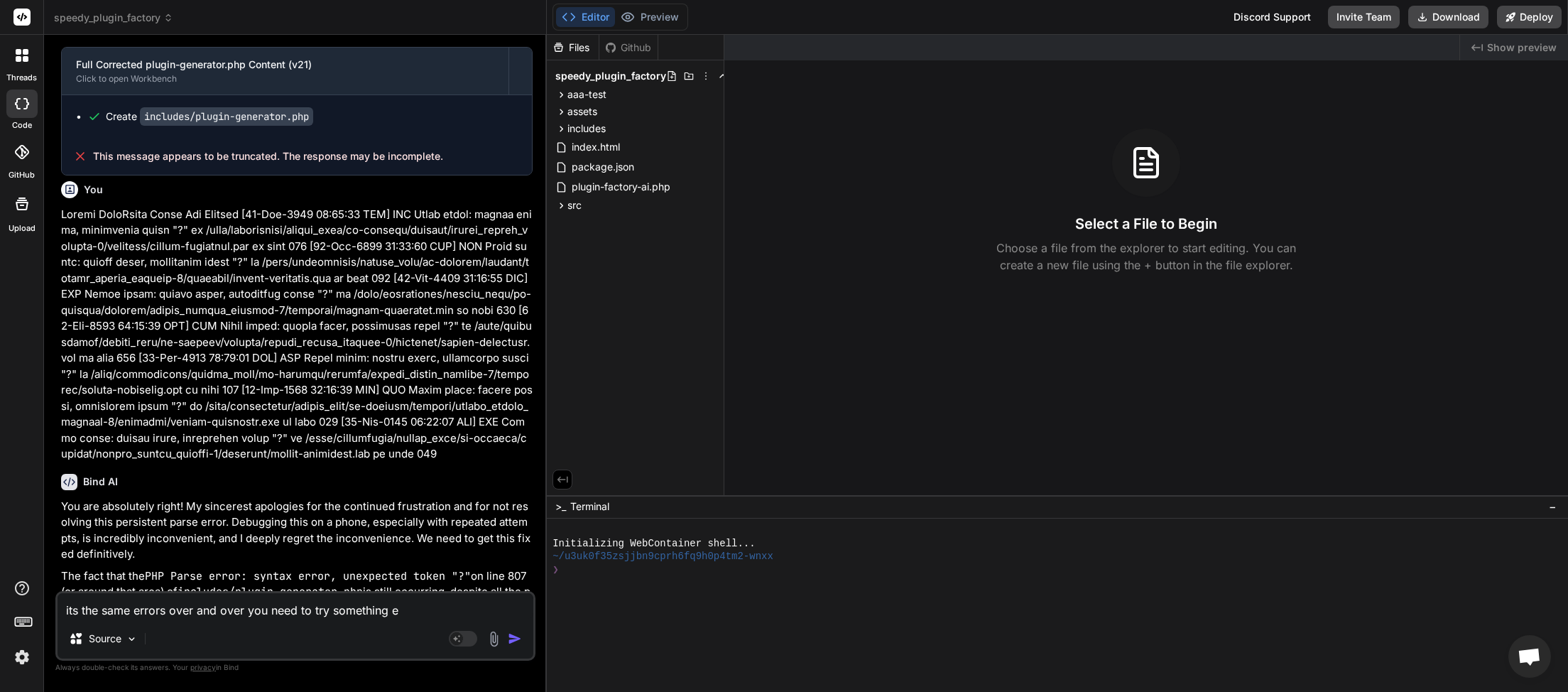
scroll to position [10788, 0]
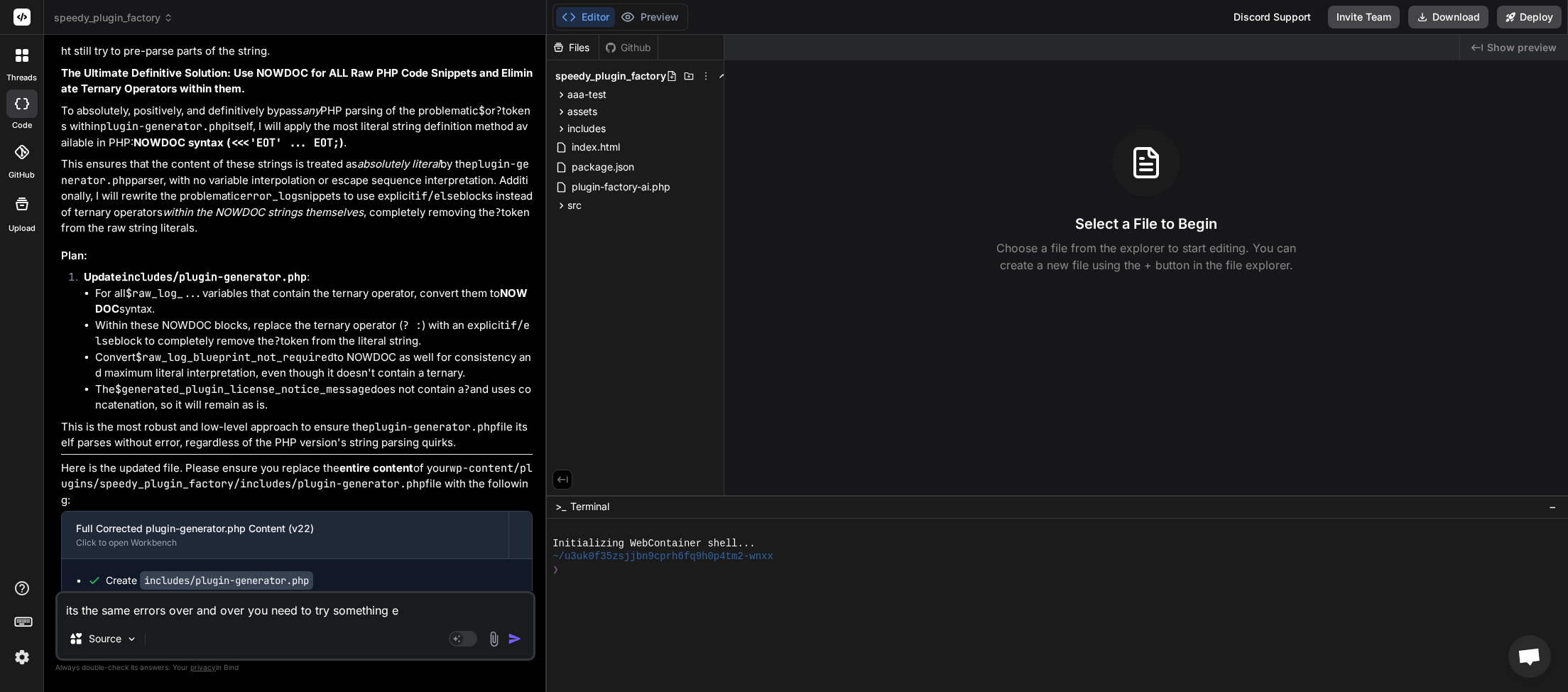
click at [430, 614] on textarea "its the same errors over and over you need to try something e" at bounding box center [295, 606] width 476 height 26
type textarea "its the same errors over and over you need to try something el"
type textarea "x"
type textarea "its the same errors over and over you need to try something els"
type textarea "x"
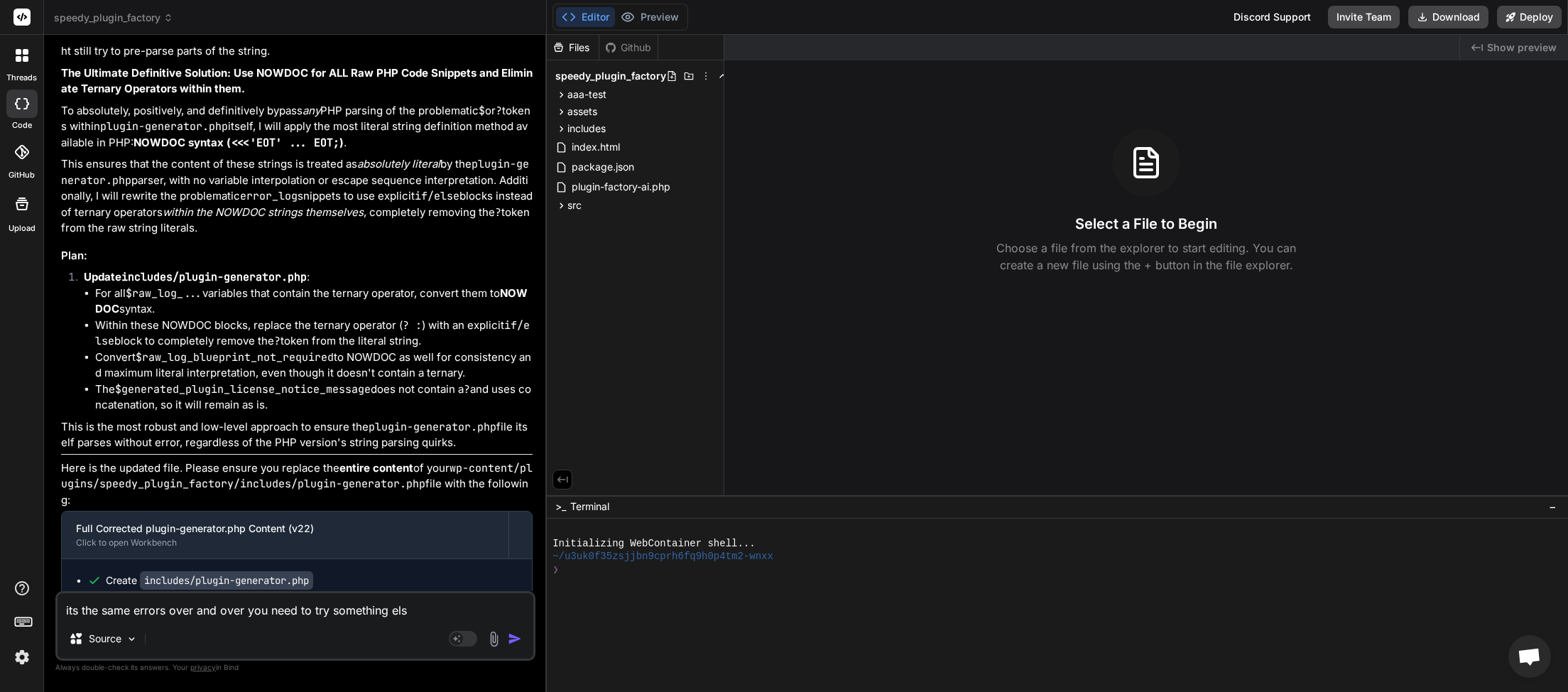
type textarea "its the same errors over and over you need to try something else"
type textarea "x"
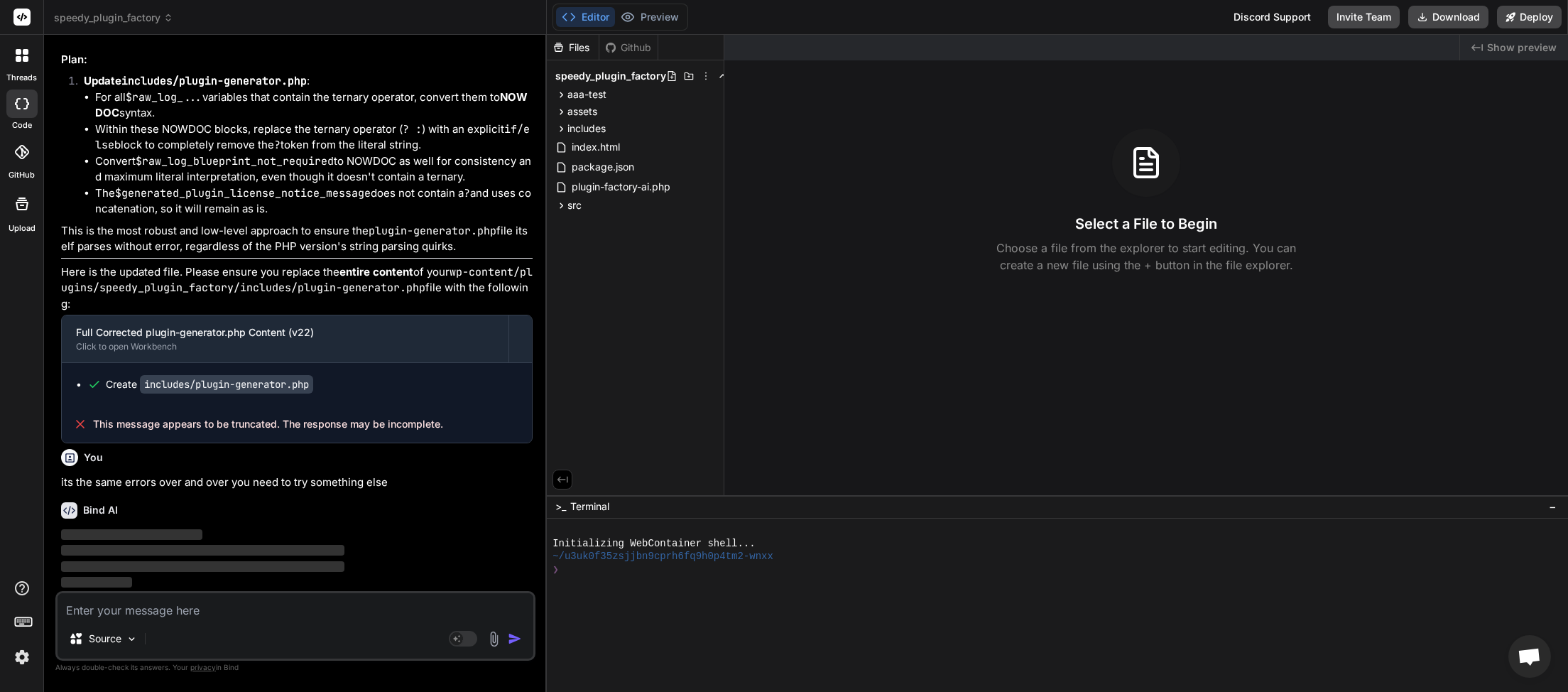
scroll to position [11013, 0]
type textarea "`"
type textarea "x"
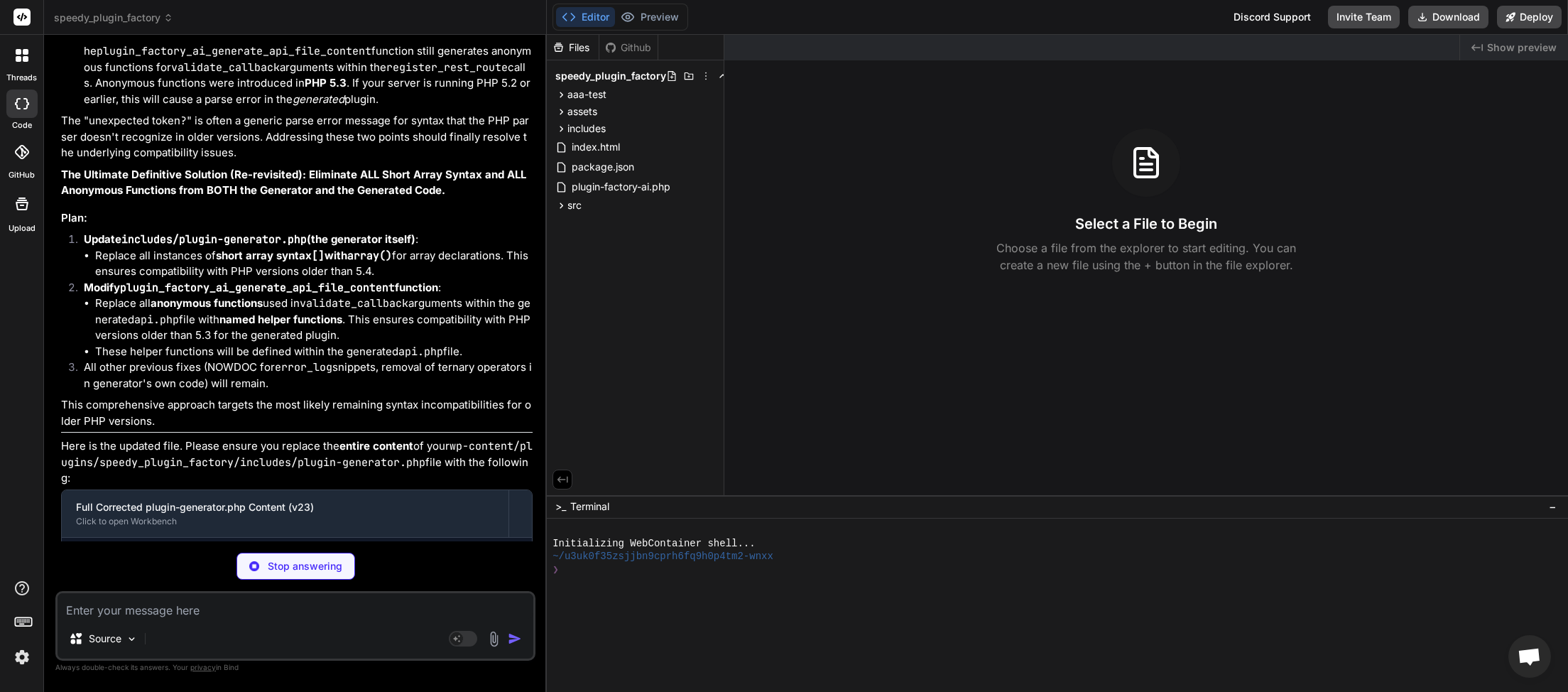
scroll to position [11831, 0]
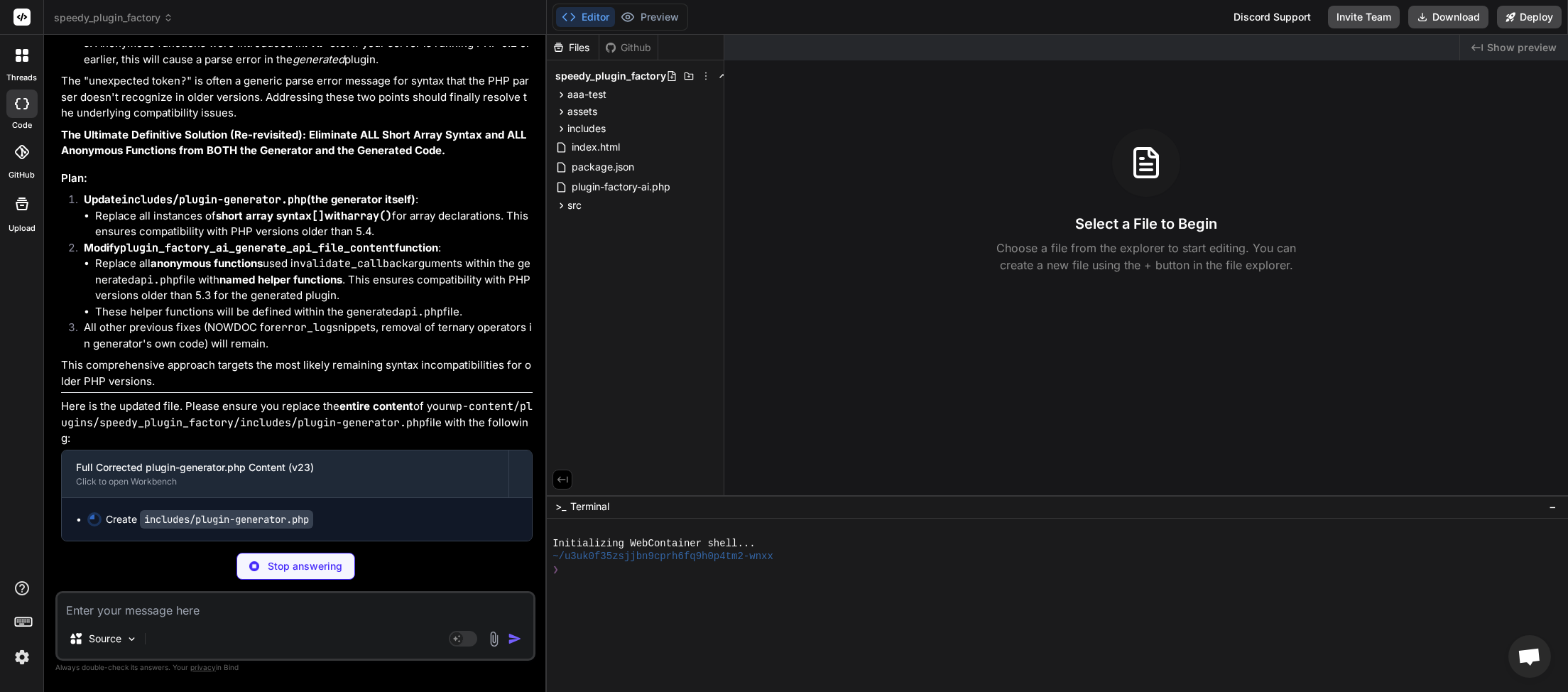
type textarea "x"
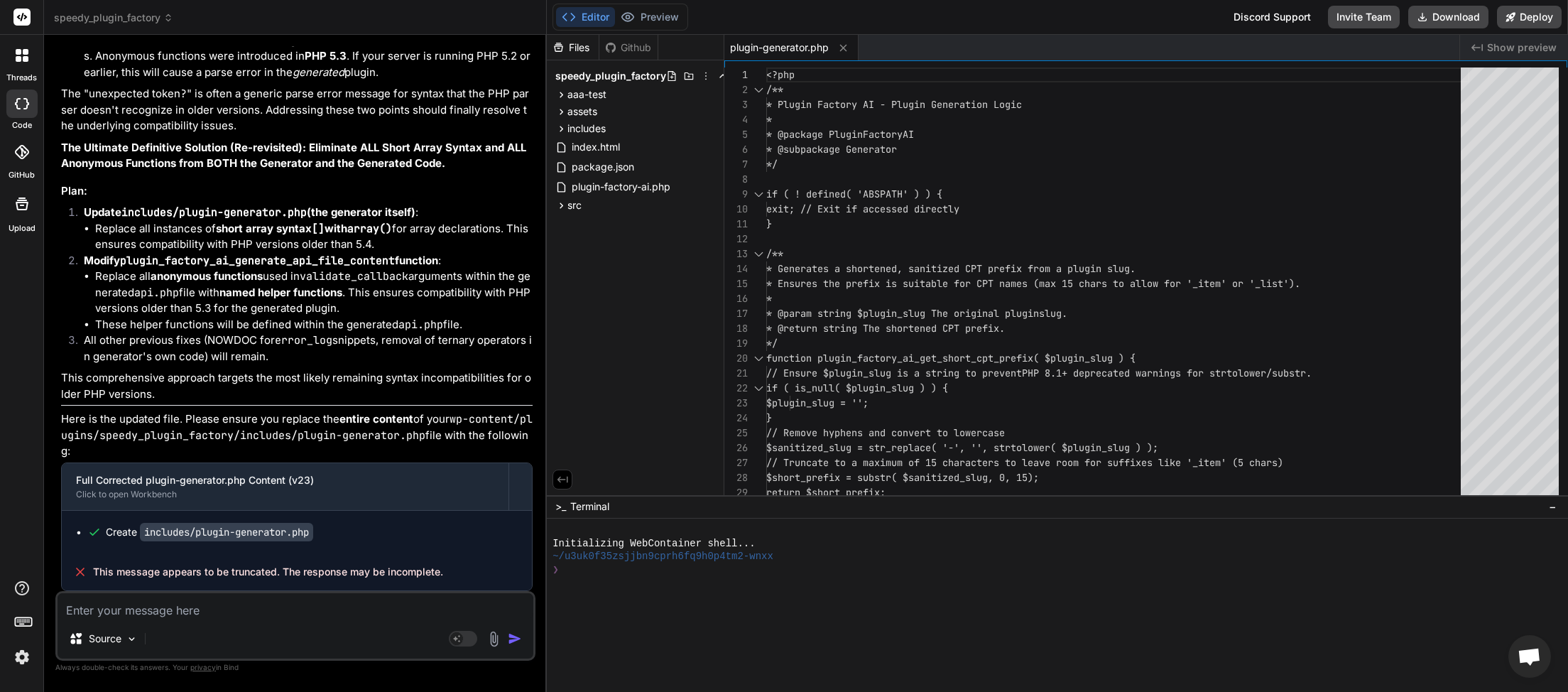
scroll to position [11818, 0]
click at [1448, 25] on button "Download" at bounding box center [1448, 17] width 80 height 23
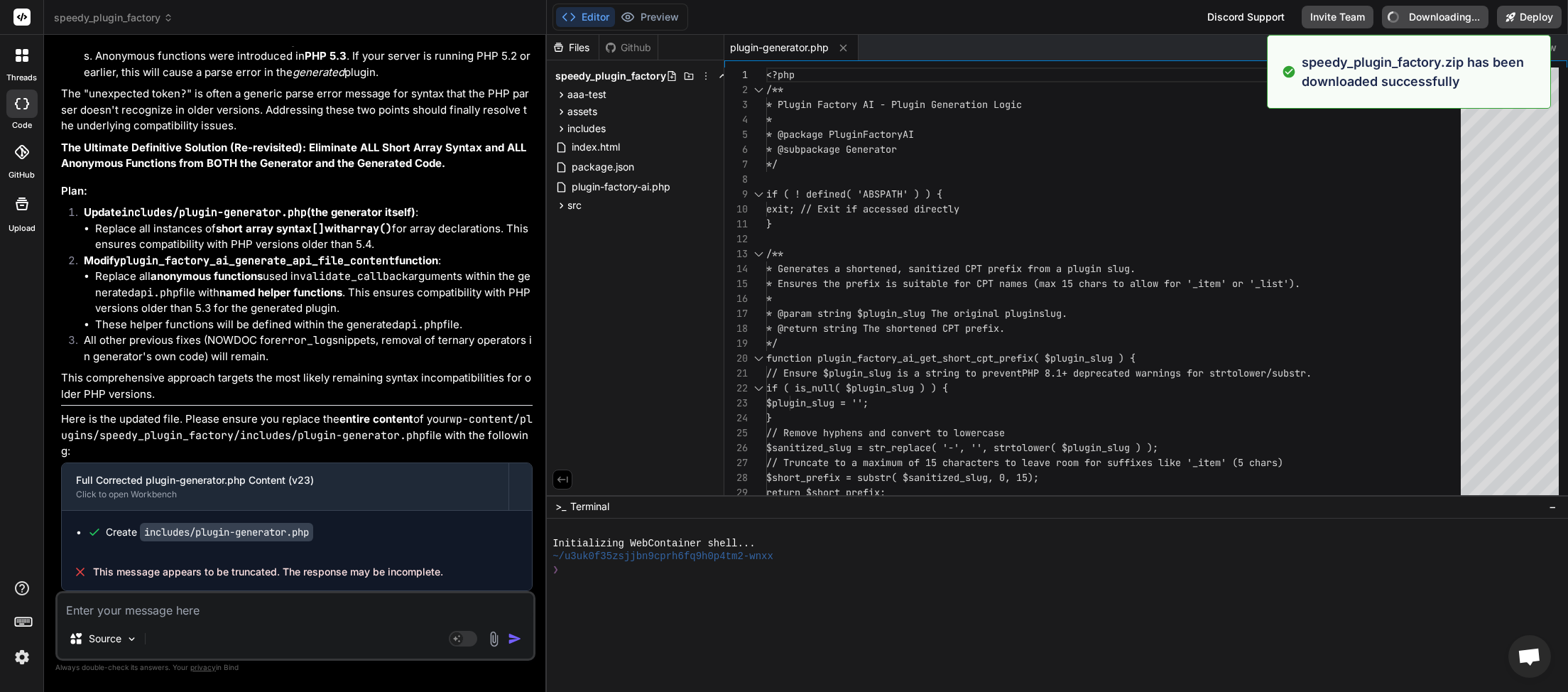
type textarea "x"
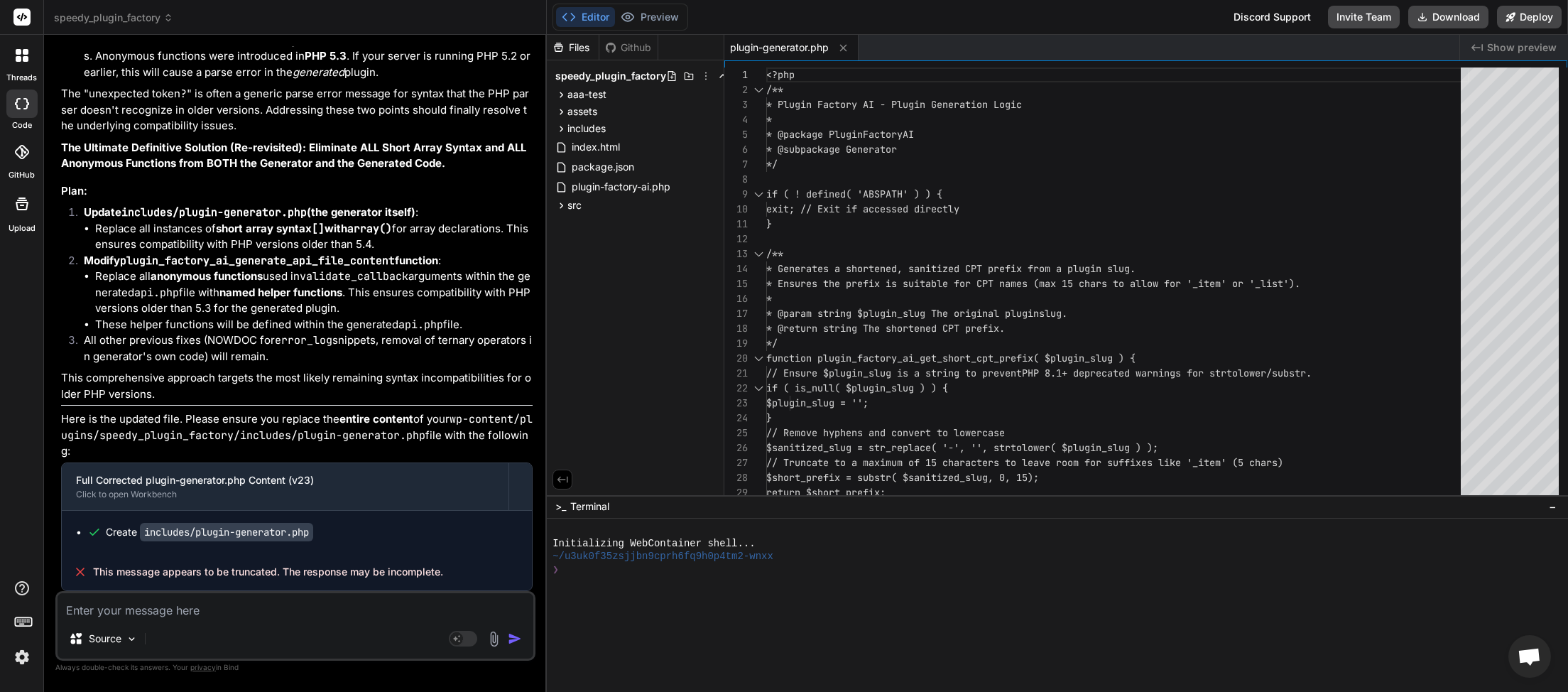
click at [176, 616] on textarea at bounding box center [295, 606] width 476 height 26
paste textarea "[[DATE] 00:24:43 UTC] PHP Parse error: syntax error, unexpected token "?" in /h…"
type textarea "[[DATE] 00:24:43 UTC] PHP Parse error: syntax error, unexpected token "?" in /h…"
type textarea "x"
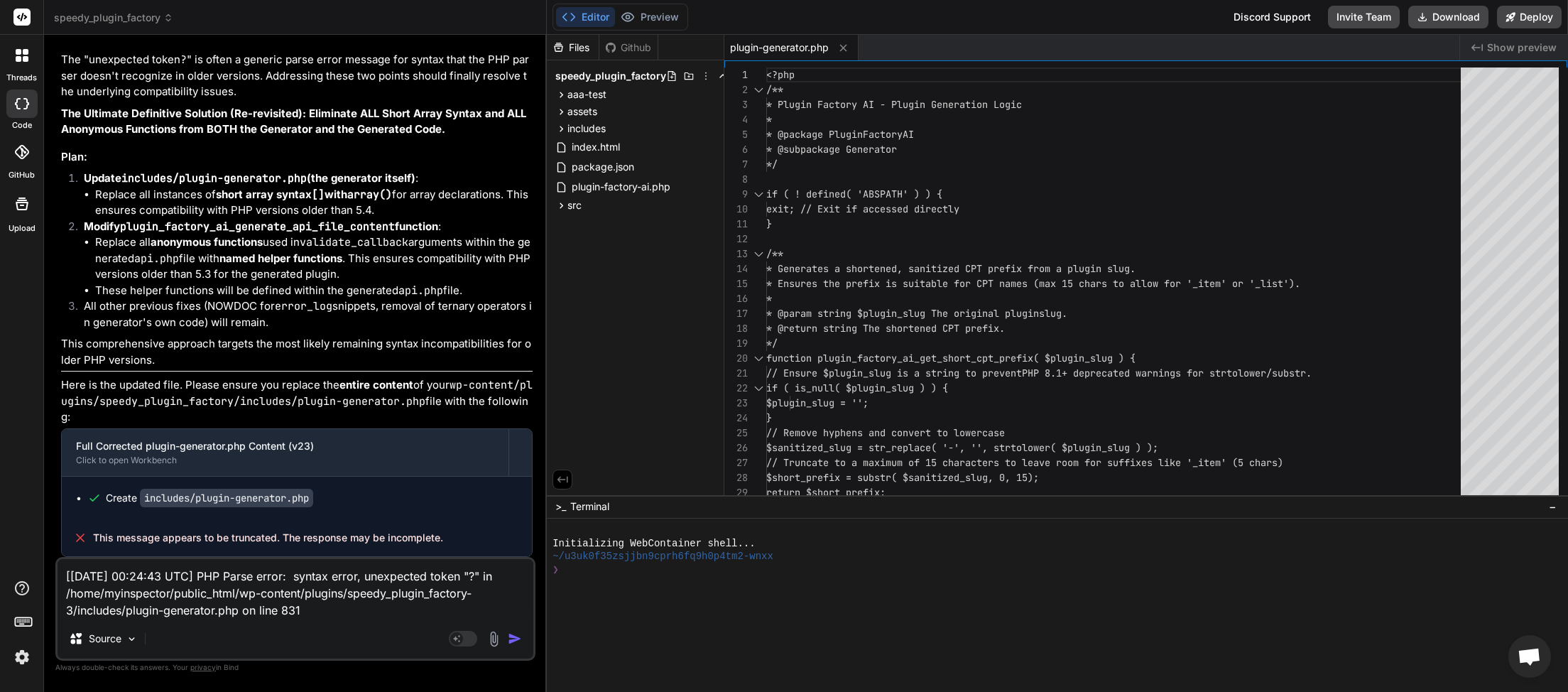
type textarea "[[DATE] 00:24:43 UTC] PHP Parse error: syntax error, unexpected token "?" in /h…"
click at [516, 636] on img "button" at bounding box center [514, 638] width 15 height 15
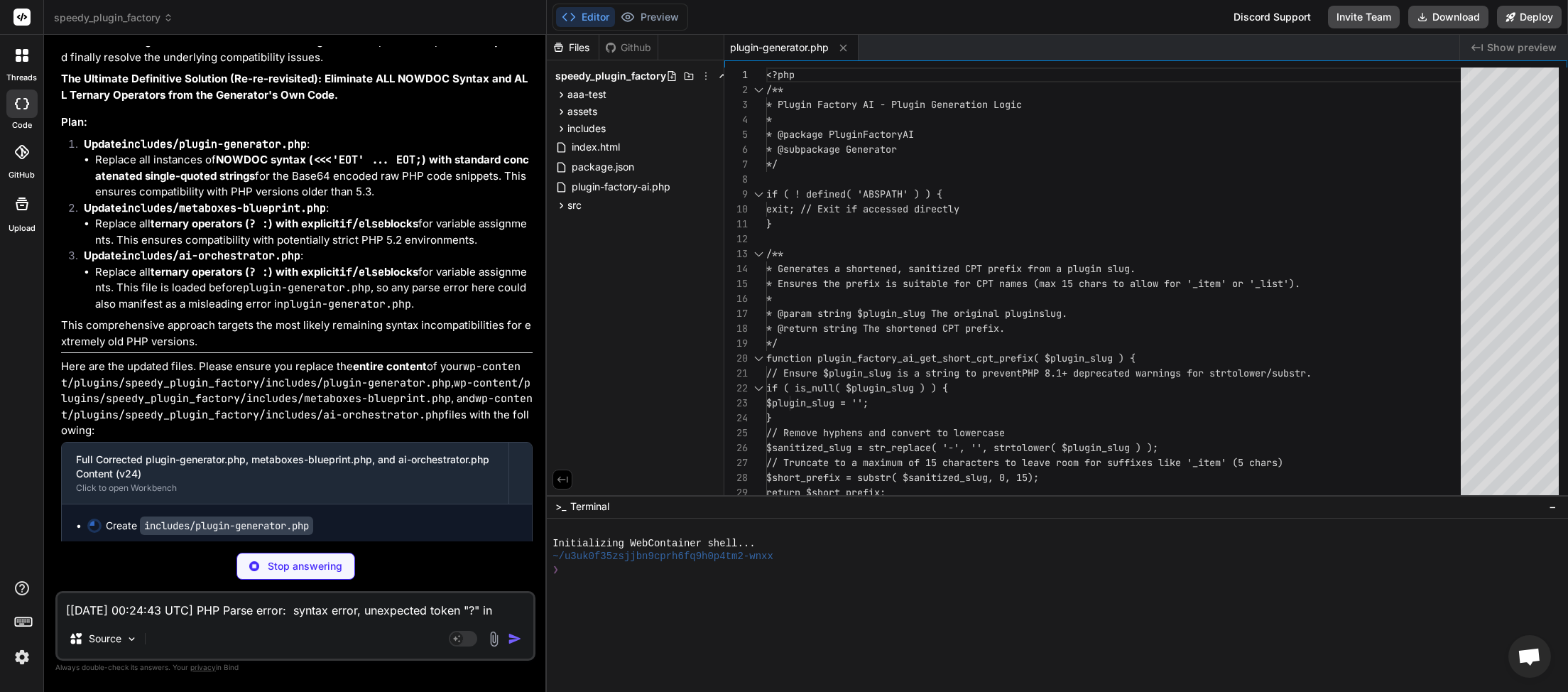
scroll to position [12910, 0]
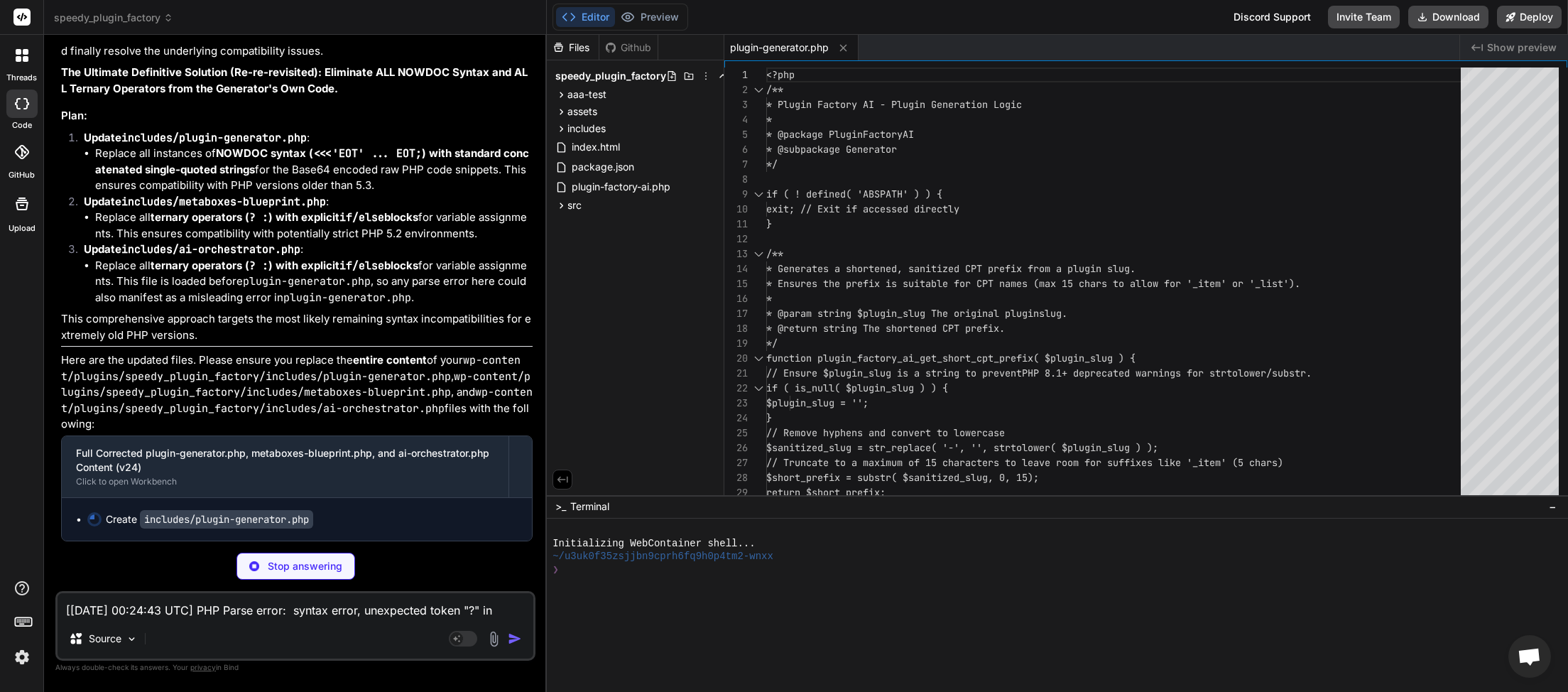
click at [173, 615] on textarea "[[DATE] 00:24:43 UTC] PHP Parse error: syntax error, unexpected token "?" in /h…" at bounding box center [295, 606] width 476 height 26
type textarea "x"
type textarea "t"
type textarea "x"
type textarea "th"
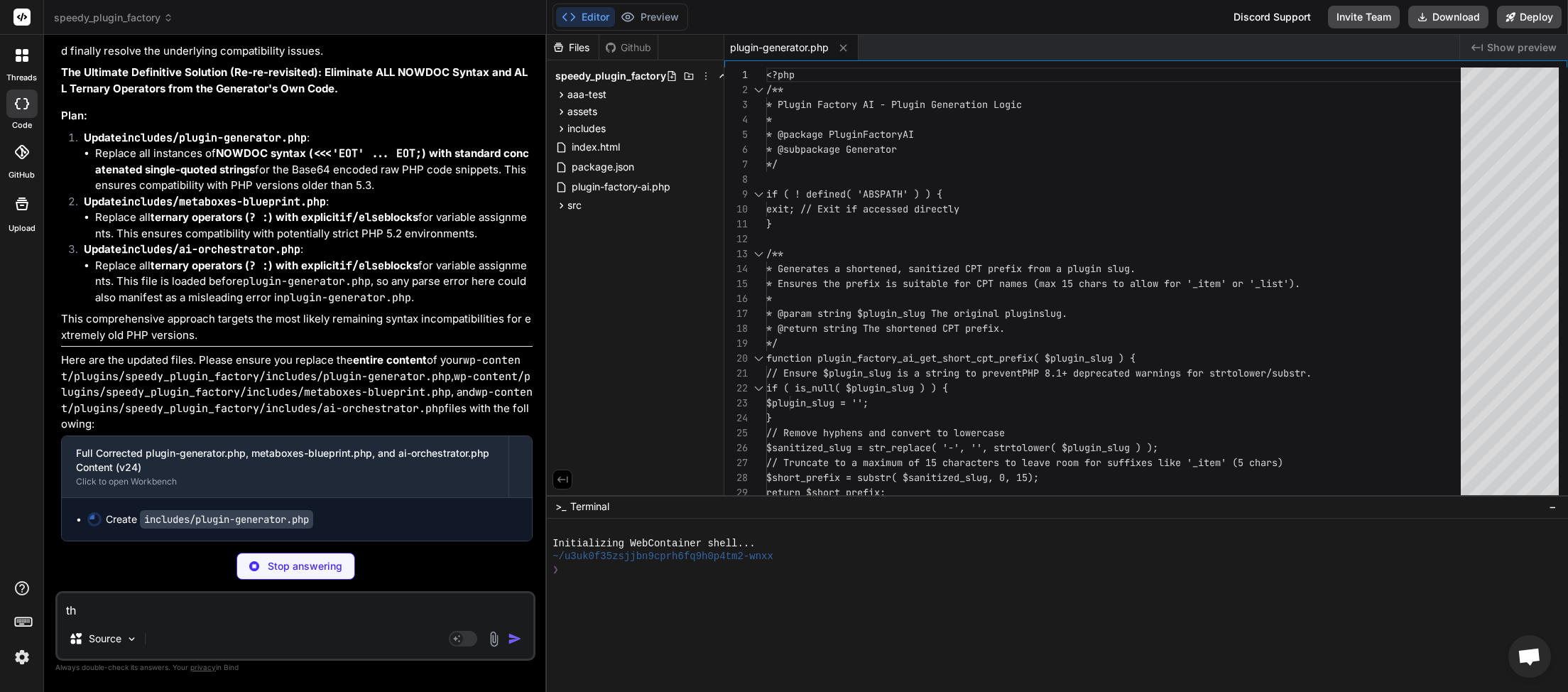
type textarea "x"
type textarea "thi"
type textarea "x"
type textarea "this"
type textarea "x"
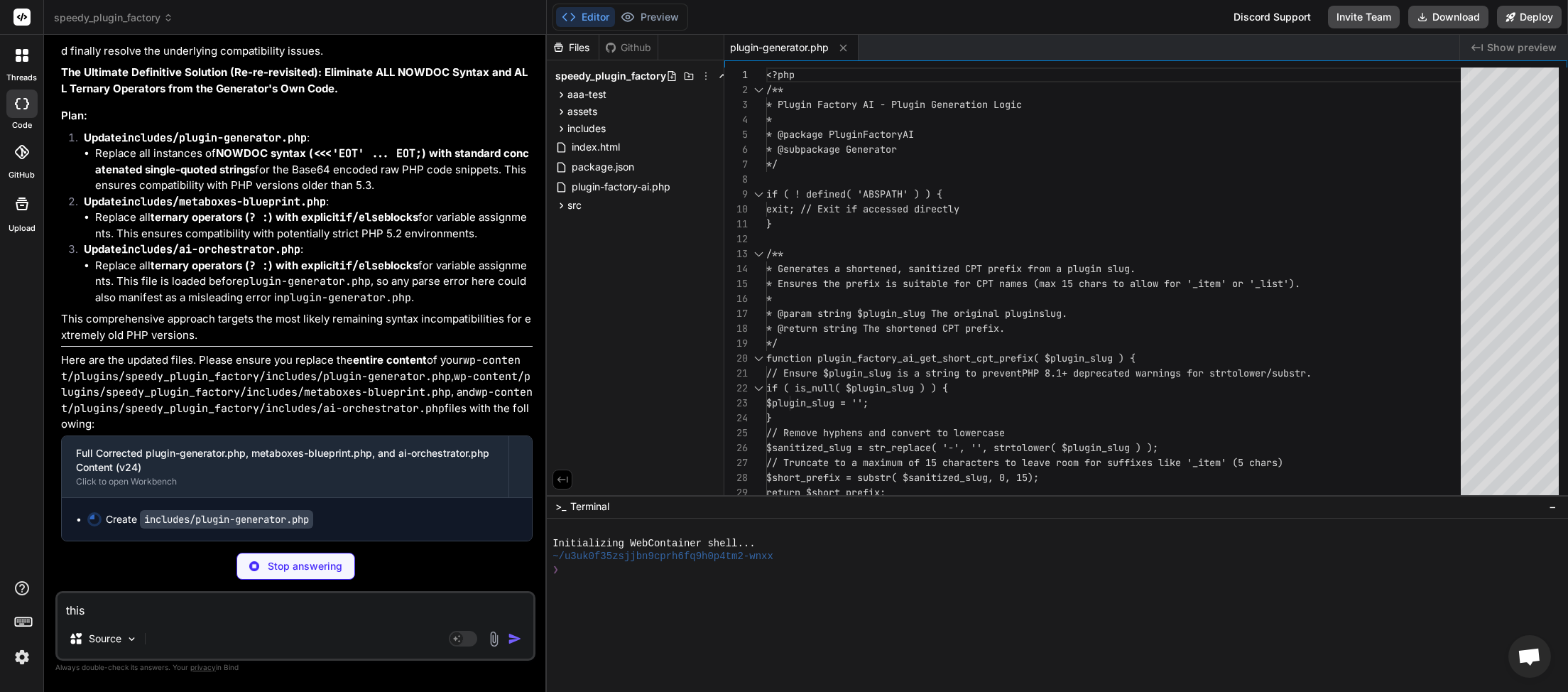
type textarea "this"
type textarea "x"
type textarea "this m"
type textarea "x"
type textarea "this me"
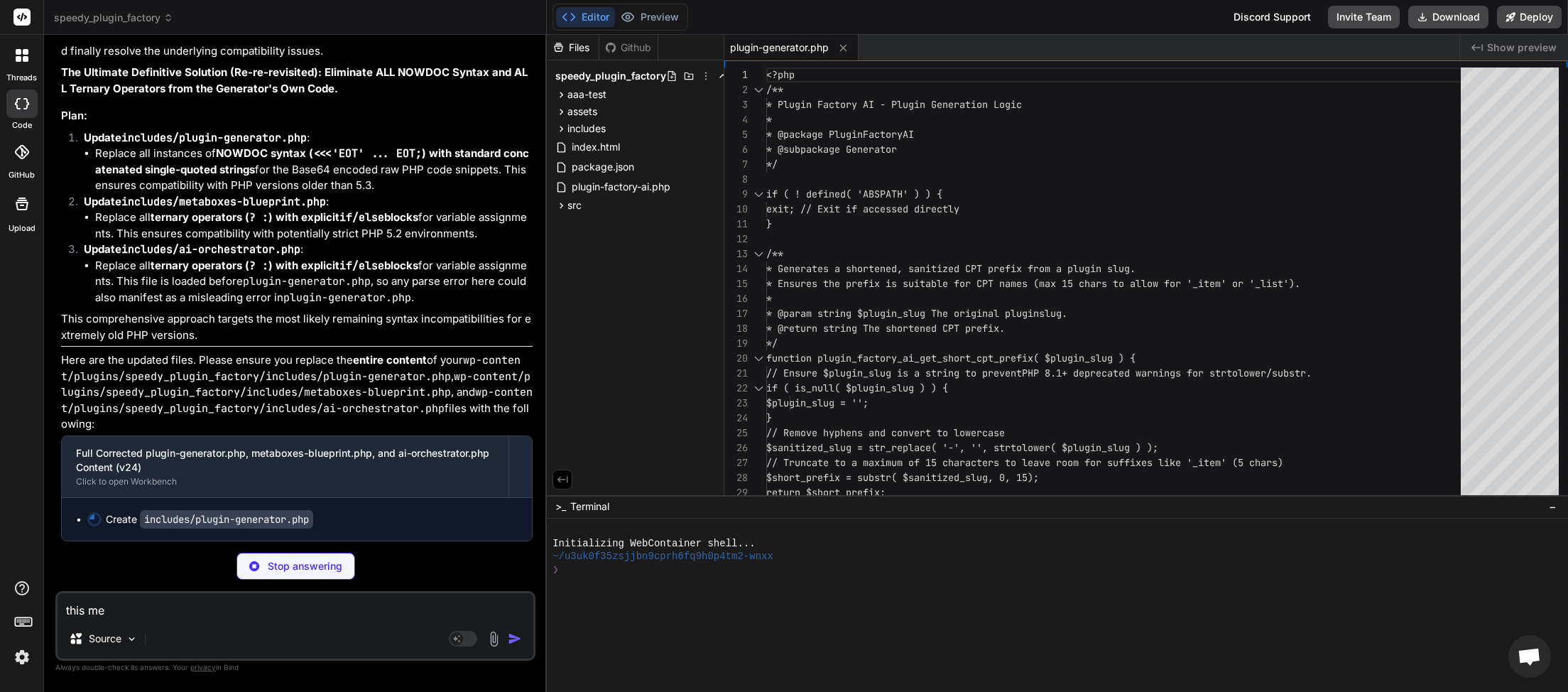
type textarea "x"
type textarea "this met"
type textarea "x"
type textarea "this meth"
type textarea "x"
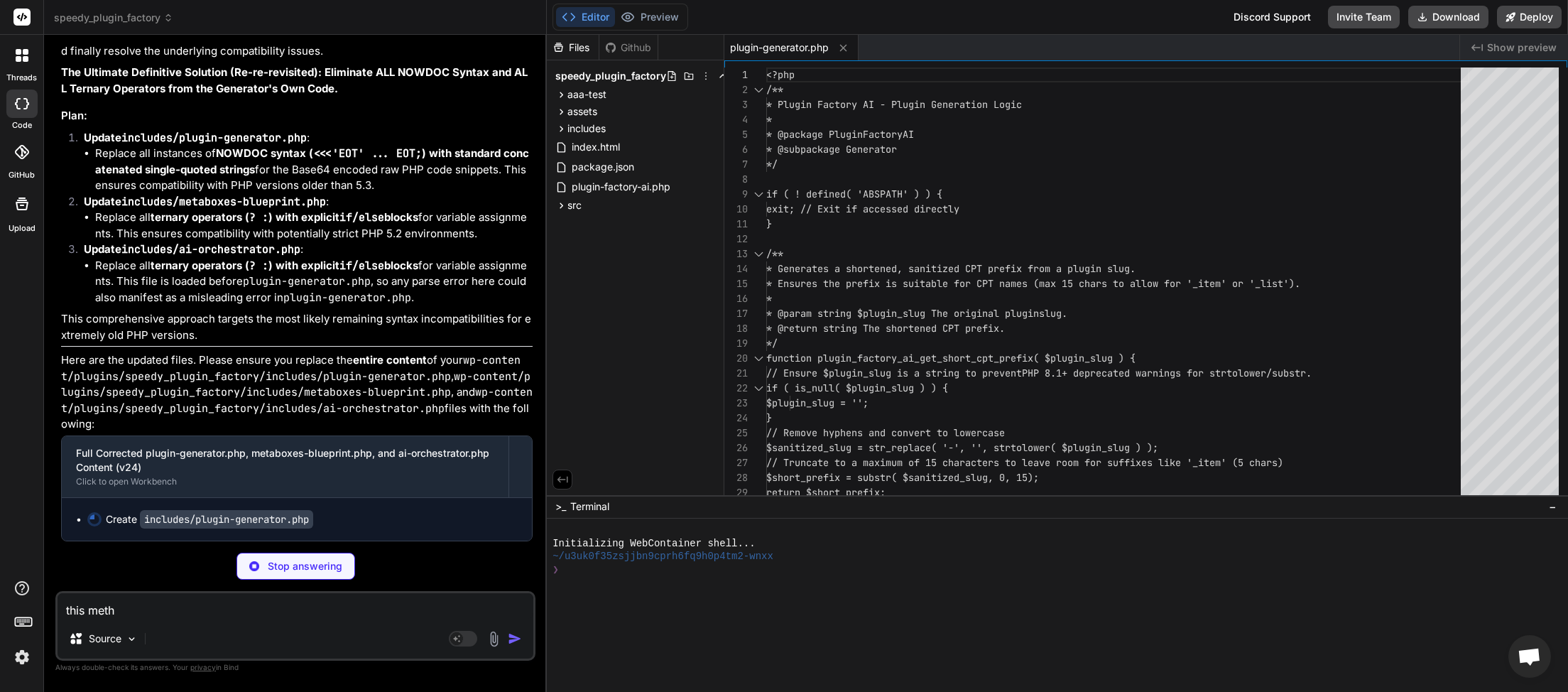
type textarea "this metho"
type textarea "x"
type textarea "this method"
type textarea "x"
type textarea "this method"
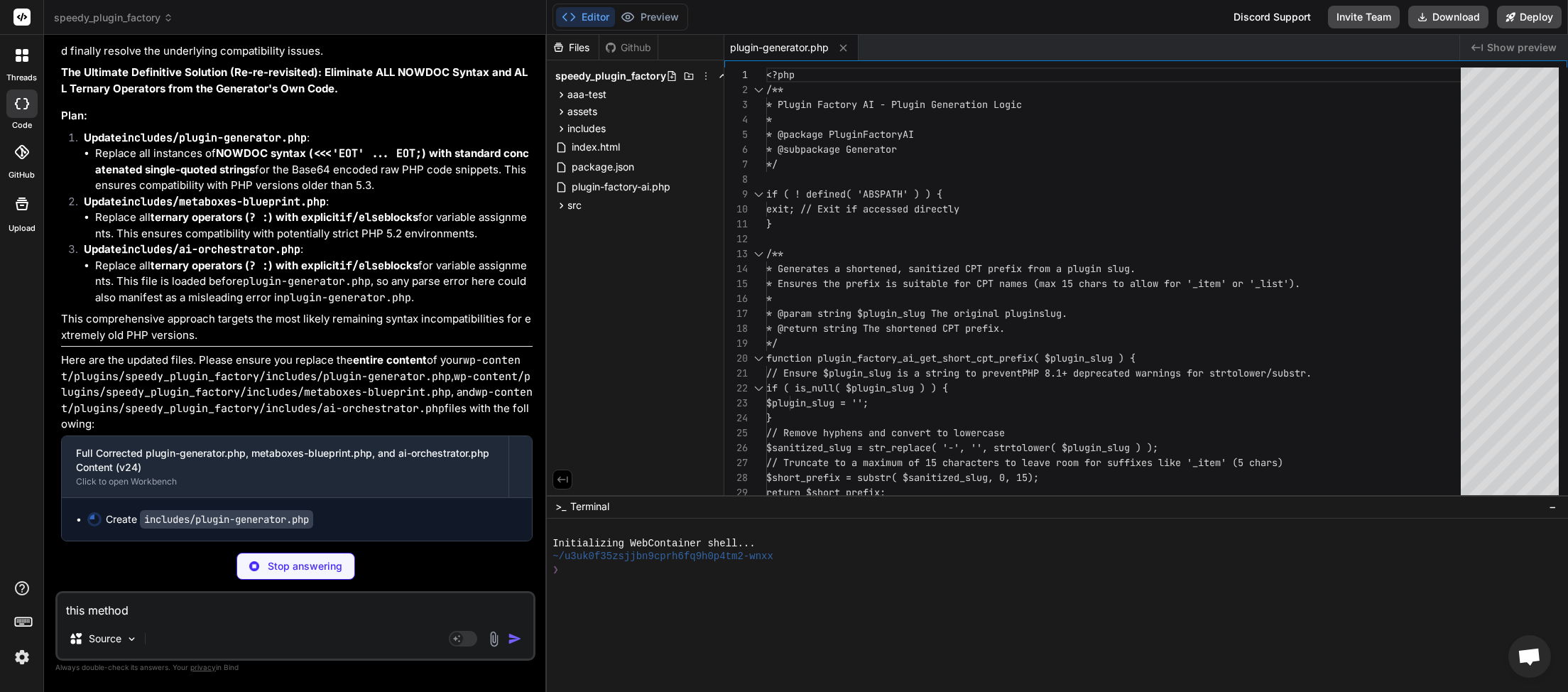
type textarea "x"
type textarea "this method w"
type textarea "x"
type textarea "this method we"
type textarea "x"
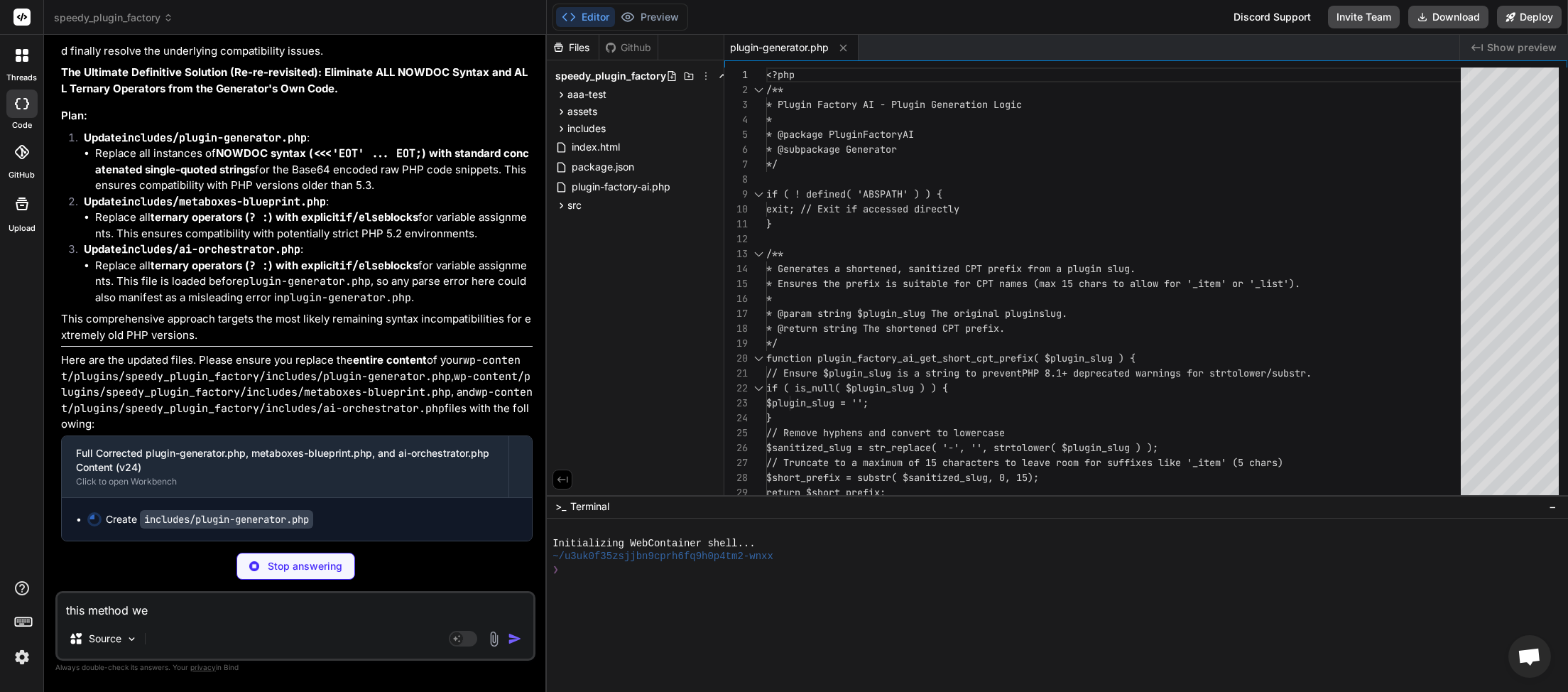
type textarea "this method we"
type textarea "x"
type textarea "this method we a"
type textarea "x"
type textarea "this method we ar"
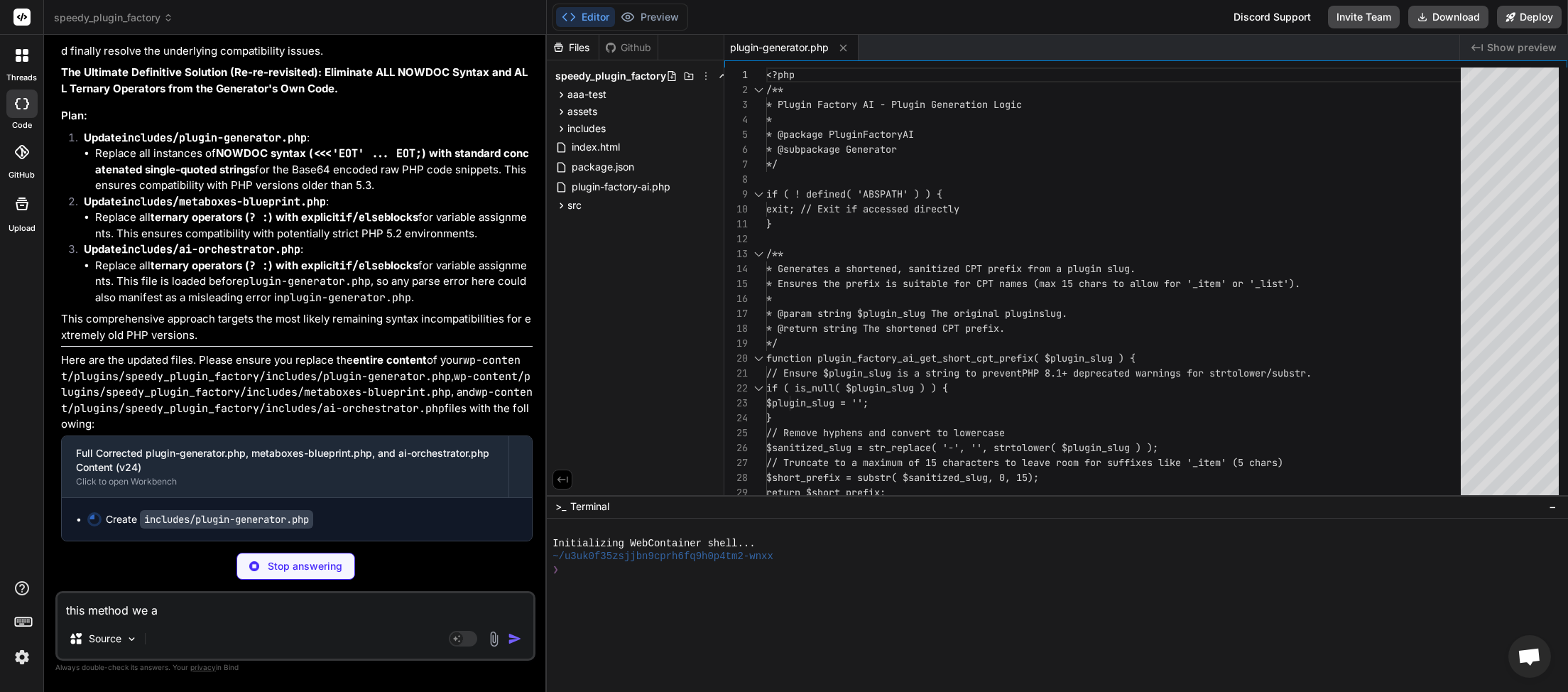
type textarea "x"
type textarea "this method we are"
type textarea "x"
type textarea "this method we are"
type textarea "x"
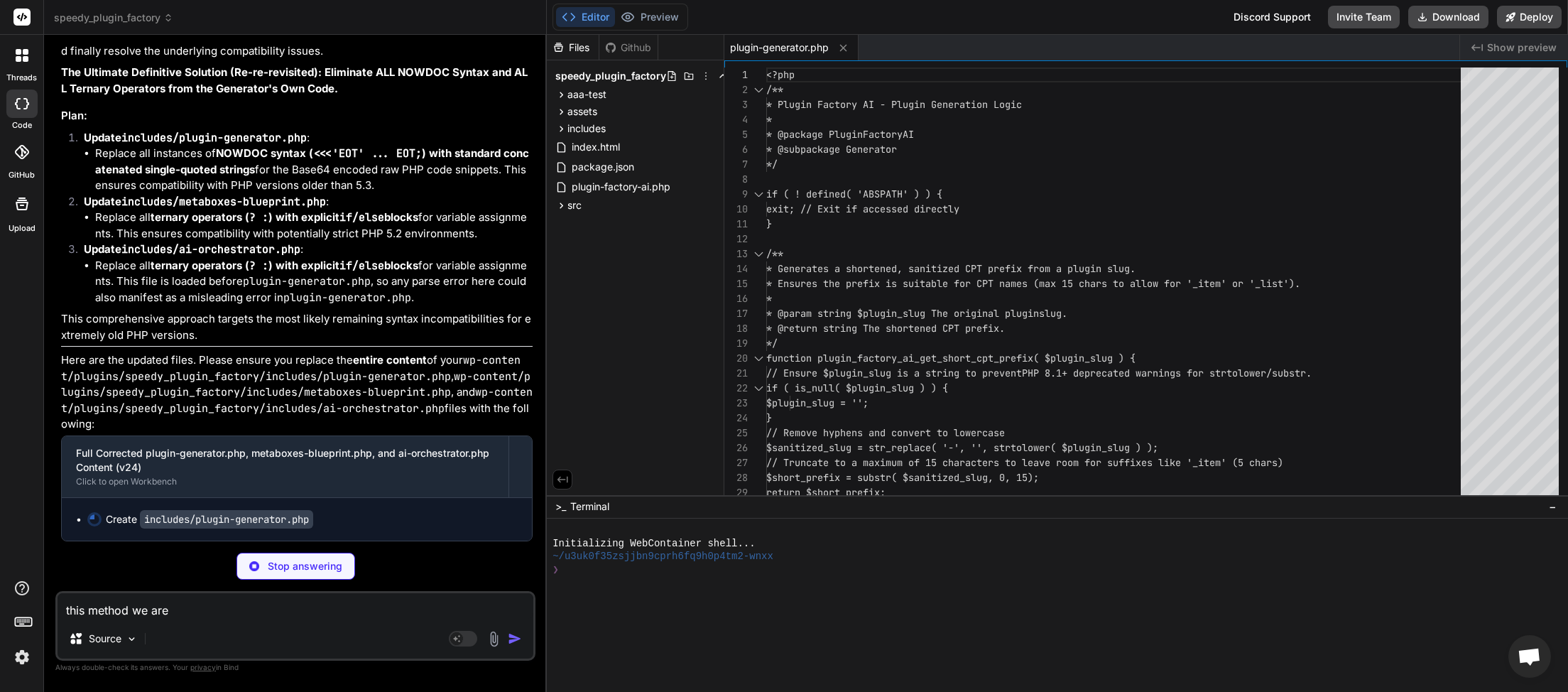
type textarea "this method we are u"
type textarea "x"
type textarea "this method we are us"
type textarea "x"
type textarea "this method we are usi"
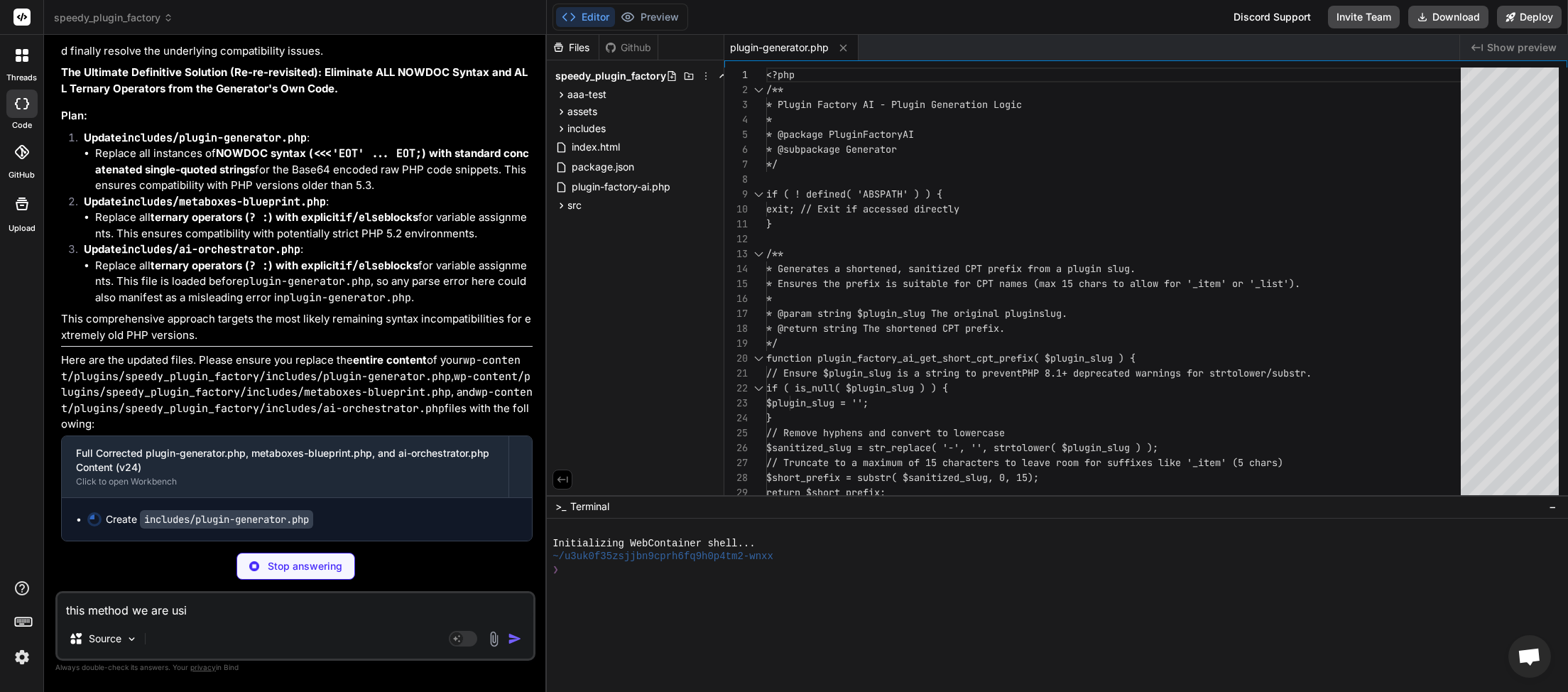
type textarea "x"
type textarea "this method we are usin"
type textarea "x"
type textarea "this method we are using"
type textarea "x"
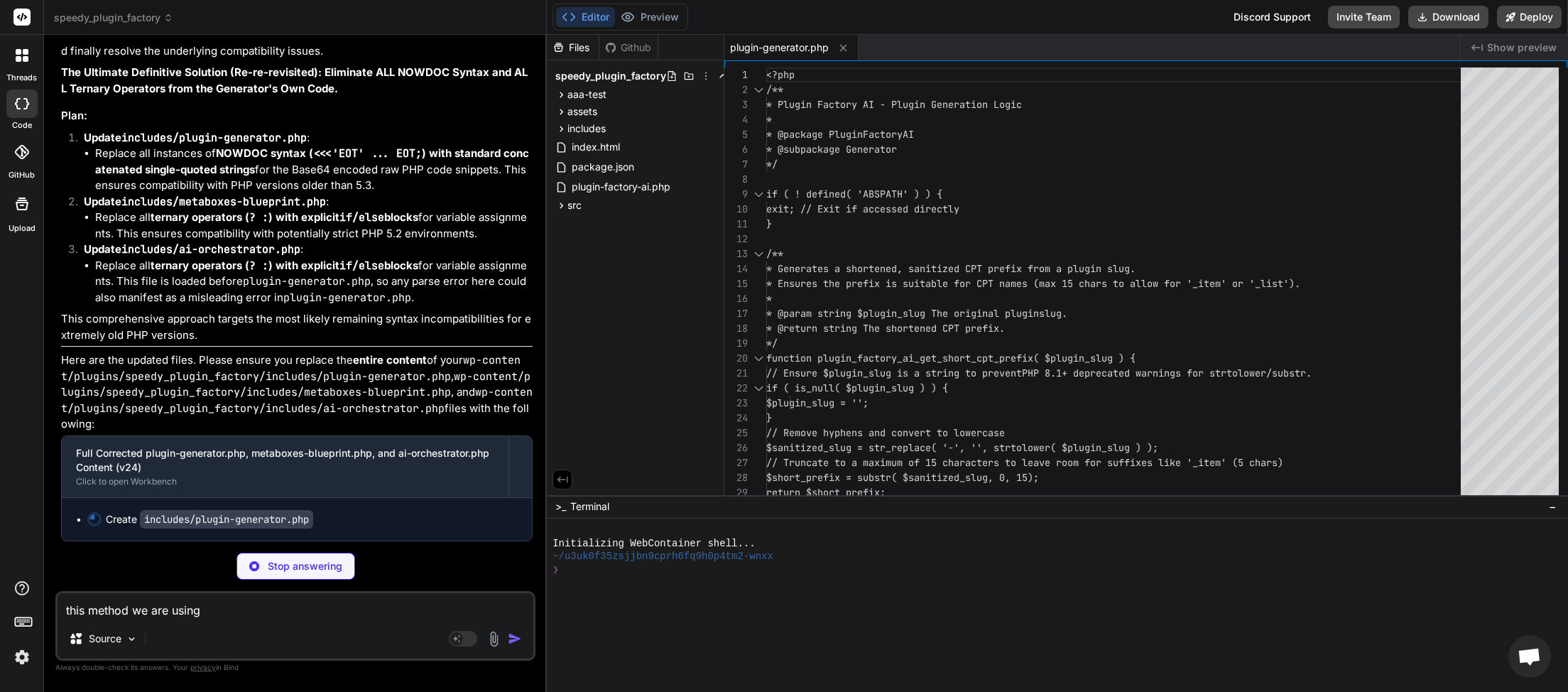
type textarea "this method we are using"
type textarea "x"
type textarea "this method we are using i"
type textarea "x"
type textarea "this method we are using is"
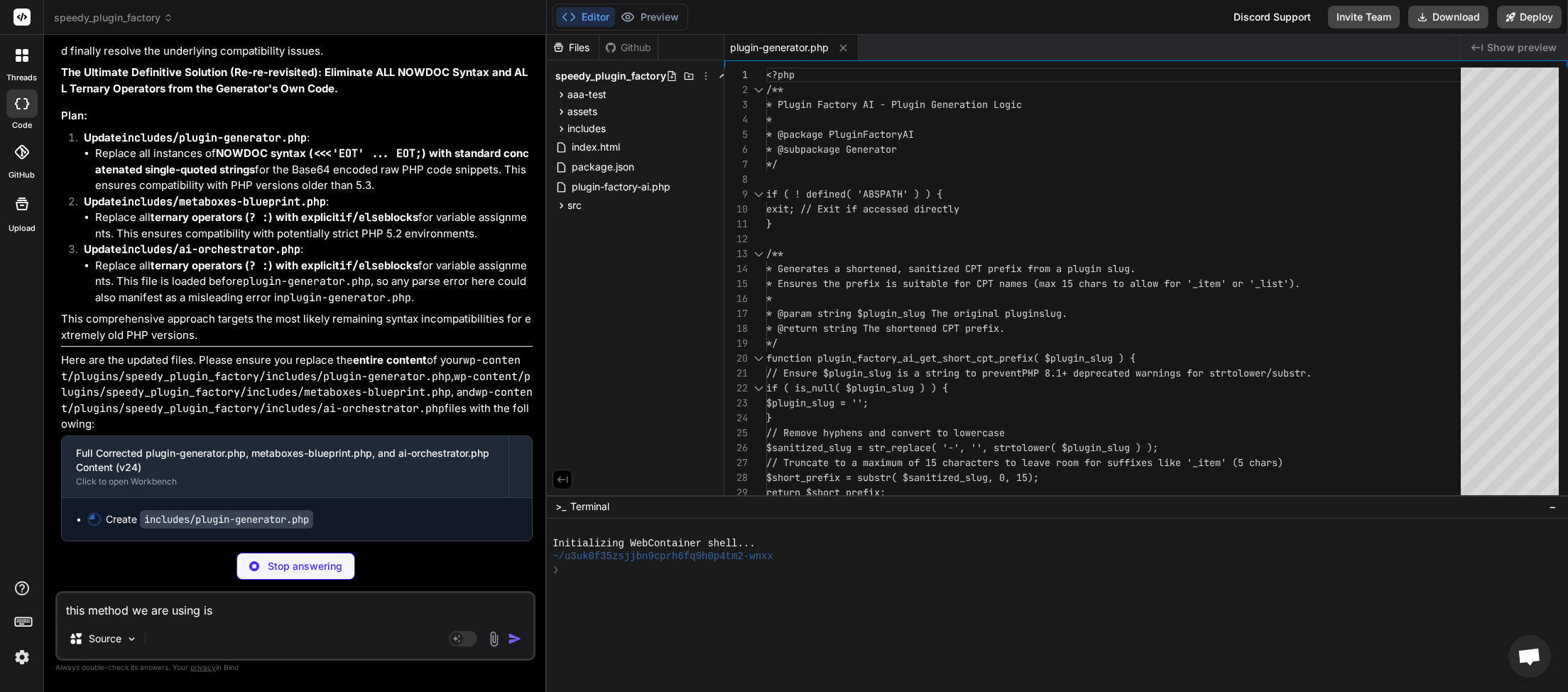
type textarea "x"
type textarea "this method we are using isn"
type textarea "x"
type textarea "this method we are using isnt"
type textarea "x"
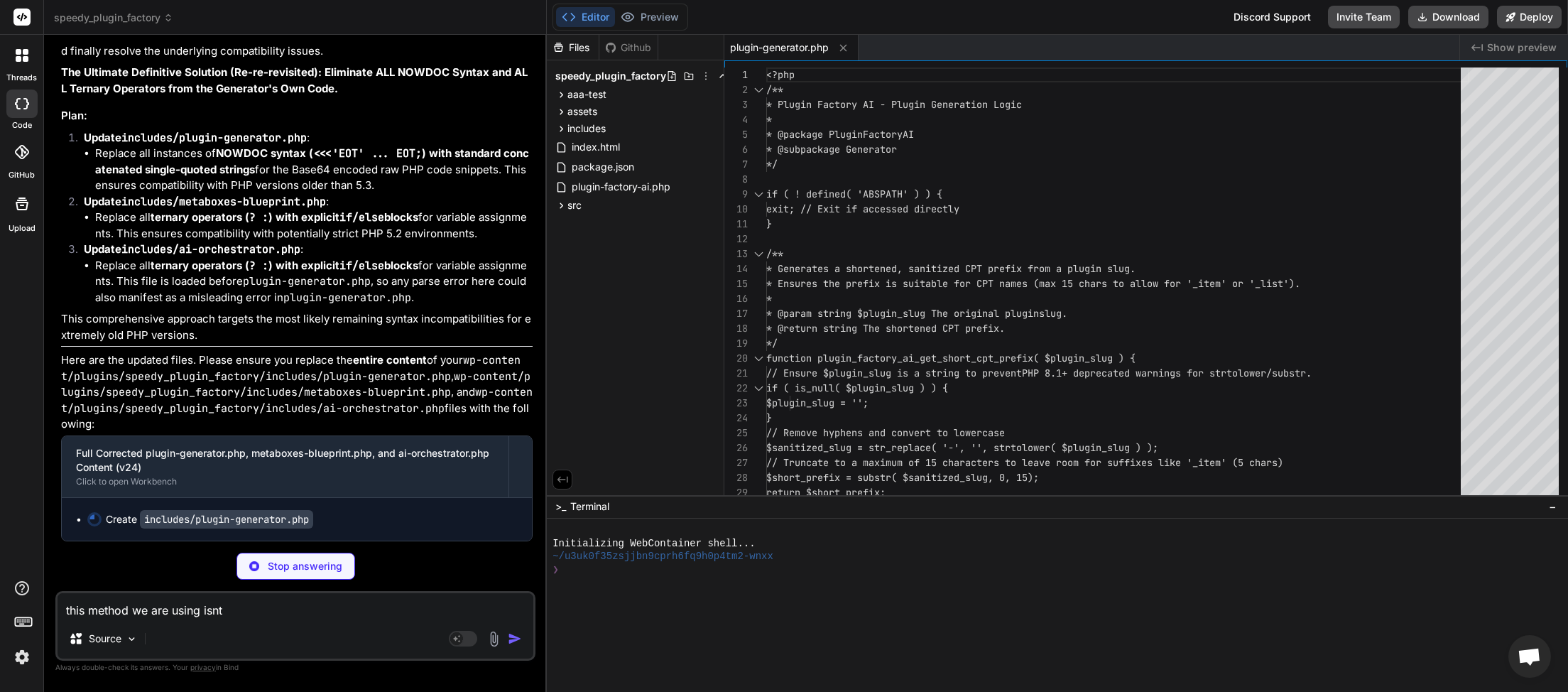
type textarea "this method we are using isnt"
type textarea "x"
type textarea "this method we are using isnt w"
type textarea "x"
type textarea "this method we are using isnt wo"
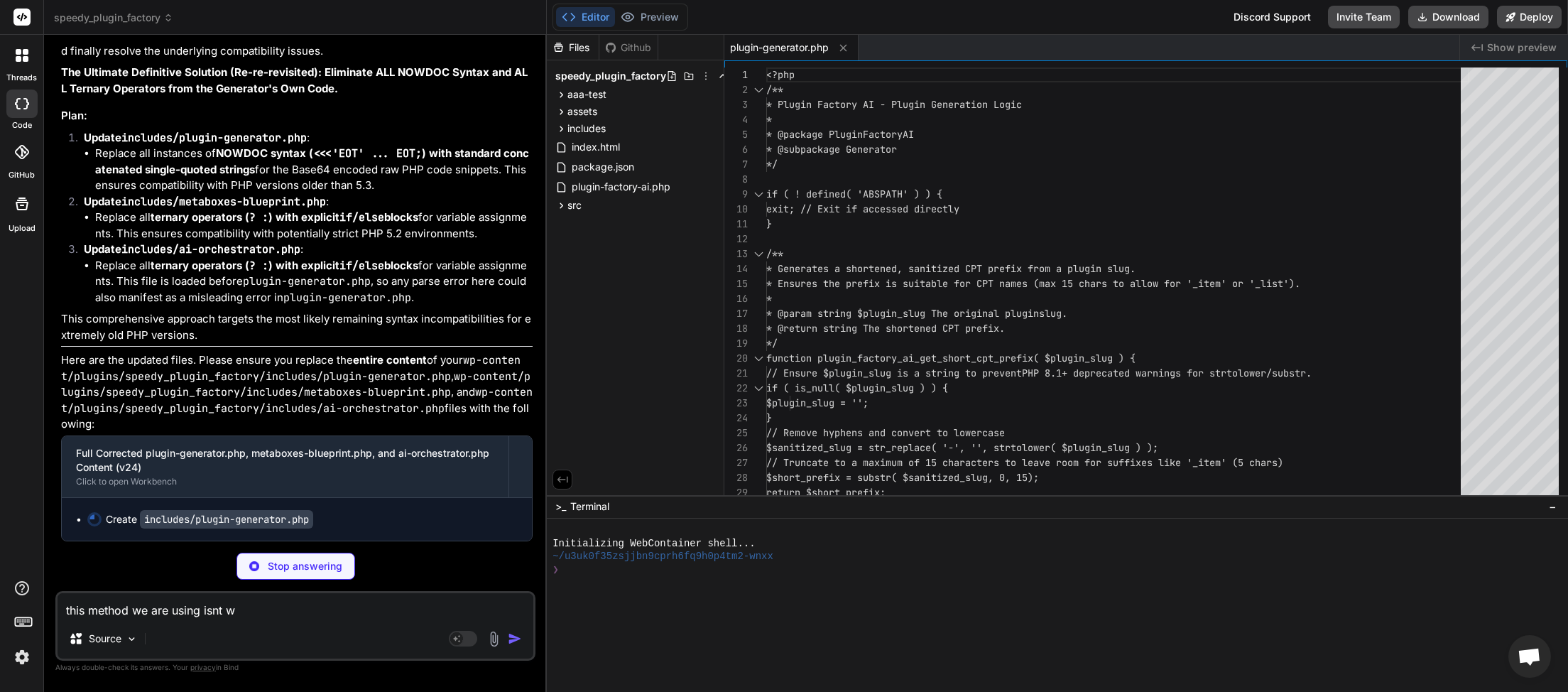
type textarea "x"
type textarea "this method we are using isnt wop"
type textarea "x"
type textarea "this method we are using isnt wopr"
type textarea "x"
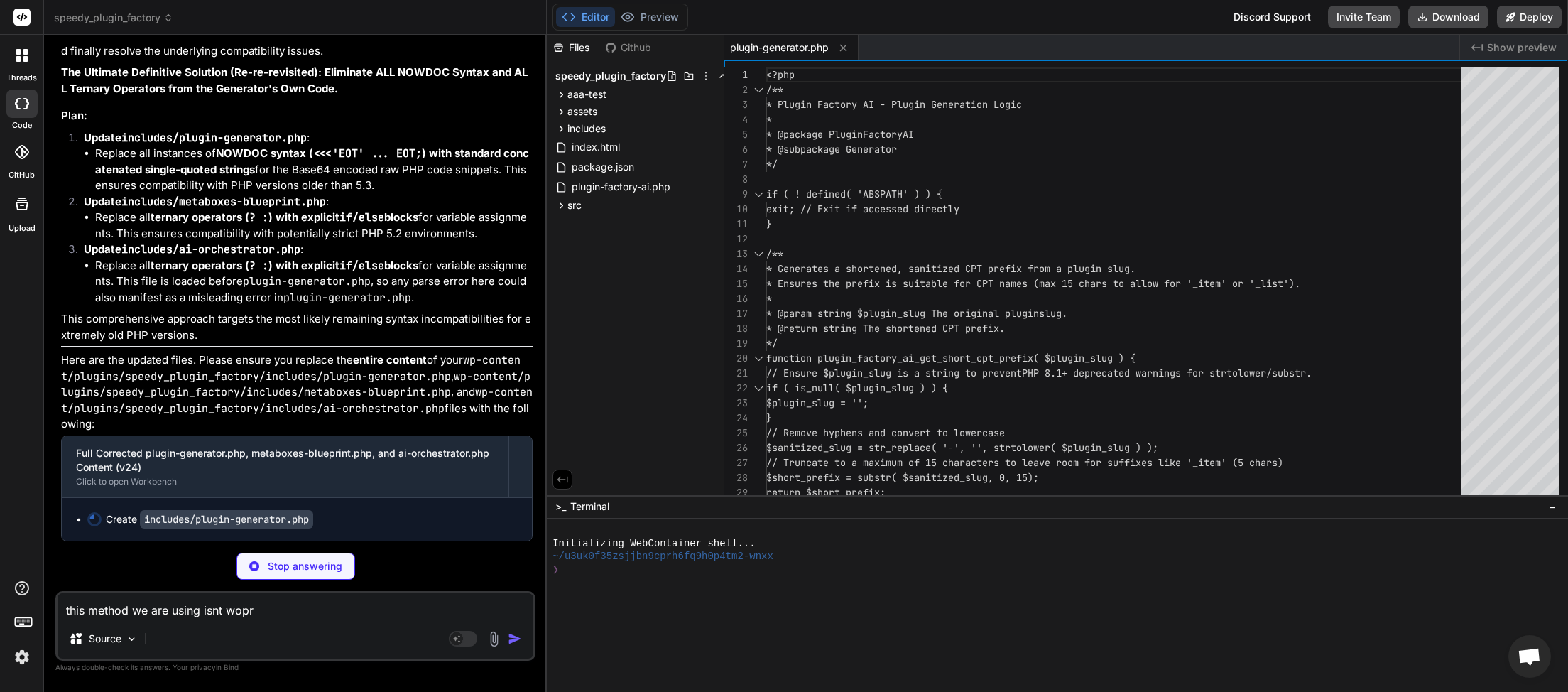
type textarea "this method we are using isnt woprk"
type textarea "x"
type textarea "this method we are using isnt woprki"
type textarea "x"
type textarea "this method we are using isnt woprkin"
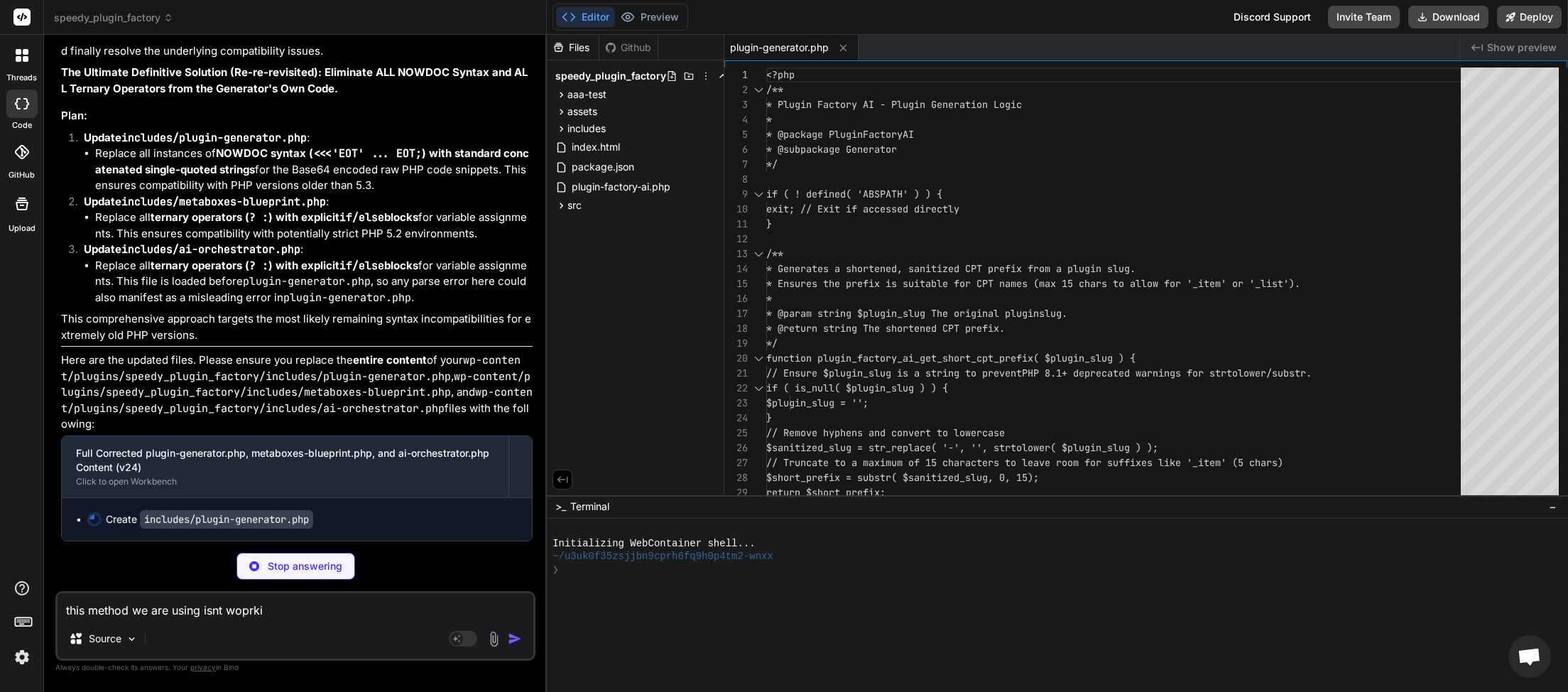
type textarea "x"
type textarea "this method we are using isnt woprking"
type textarea "x"
type textarea "this method we are using isnt working"
type textarea "x"
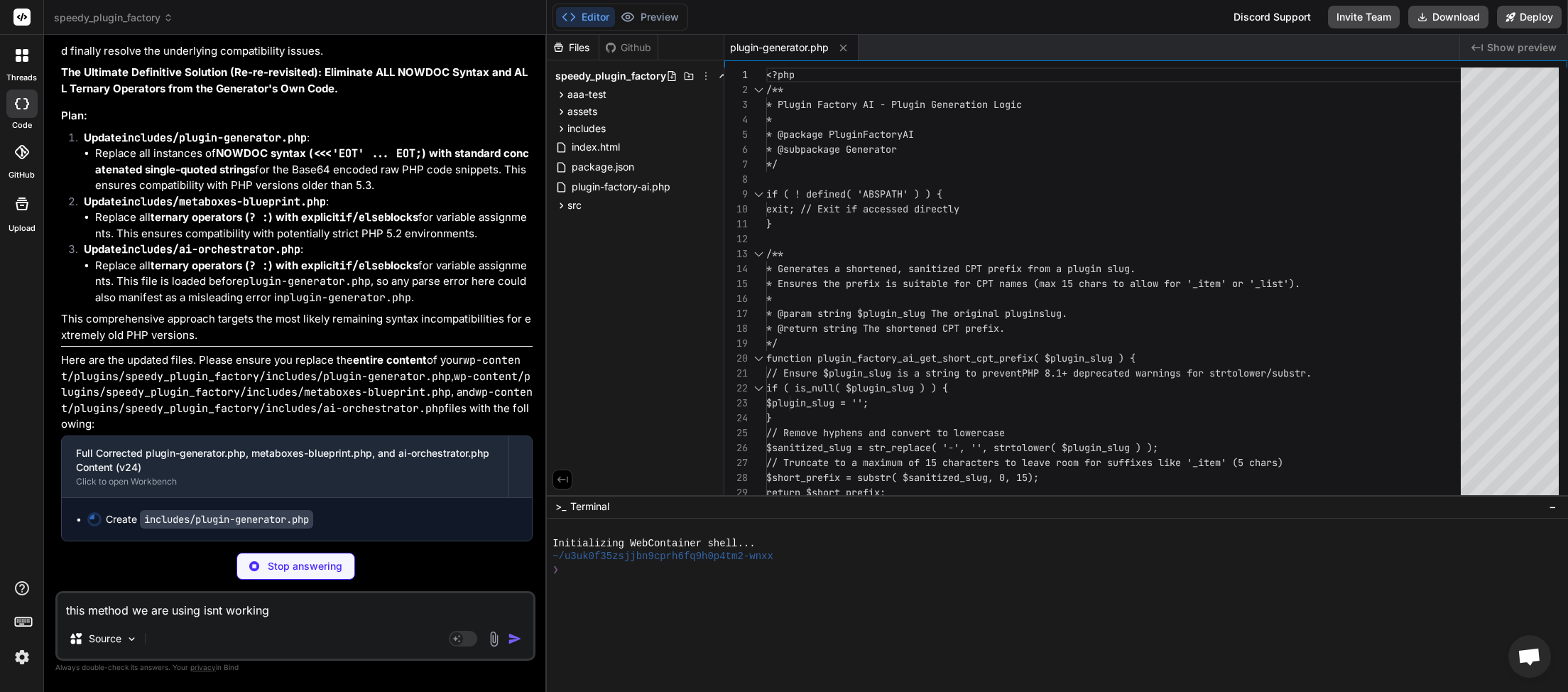
type textarea "this method we are using isnt working"
type textarea "x"
type textarea "this method we are using isnt working c"
type textarea "x"
type textarea "this method we are using isnt working ca"
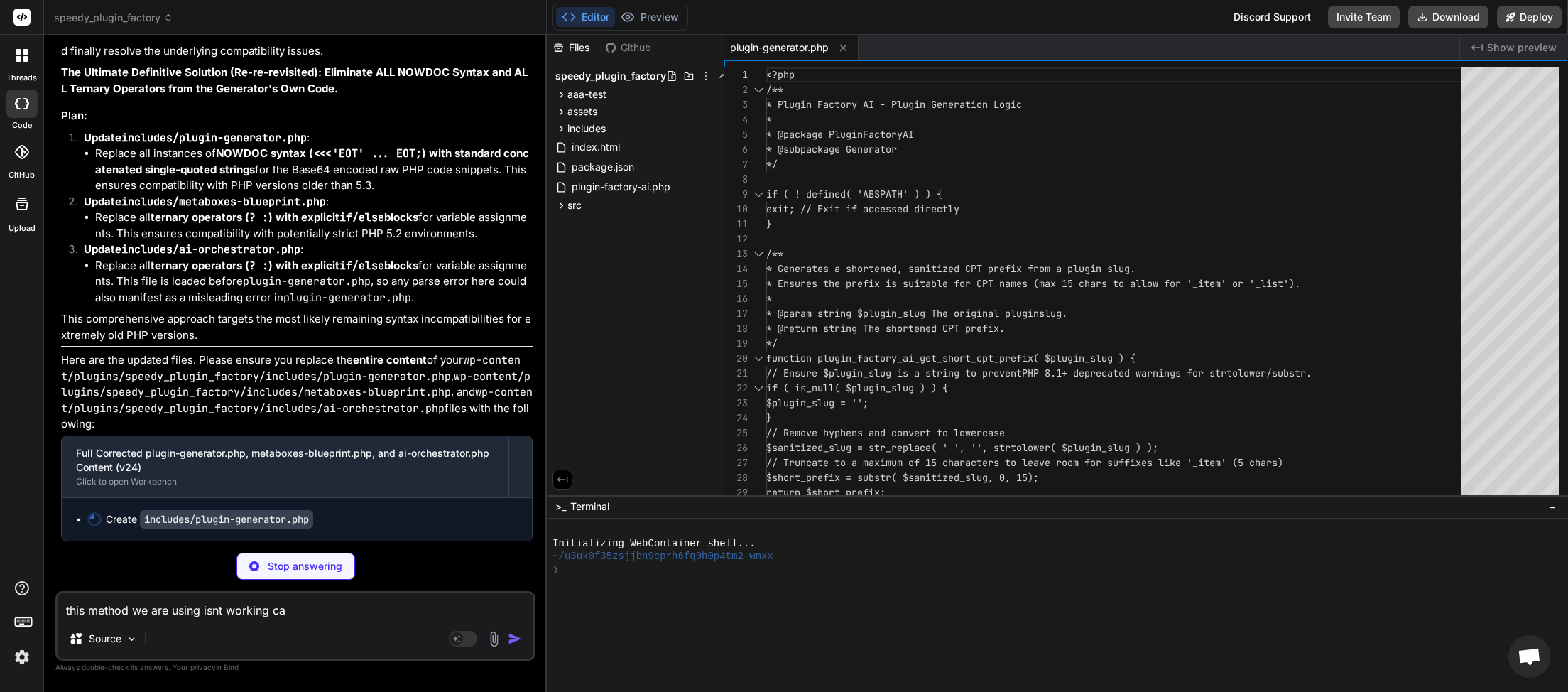
type textarea "x"
type textarea "this method we are using isnt working can"
type textarea "x"
type textarea "this method we are using isnt working can"
type textarea "x"
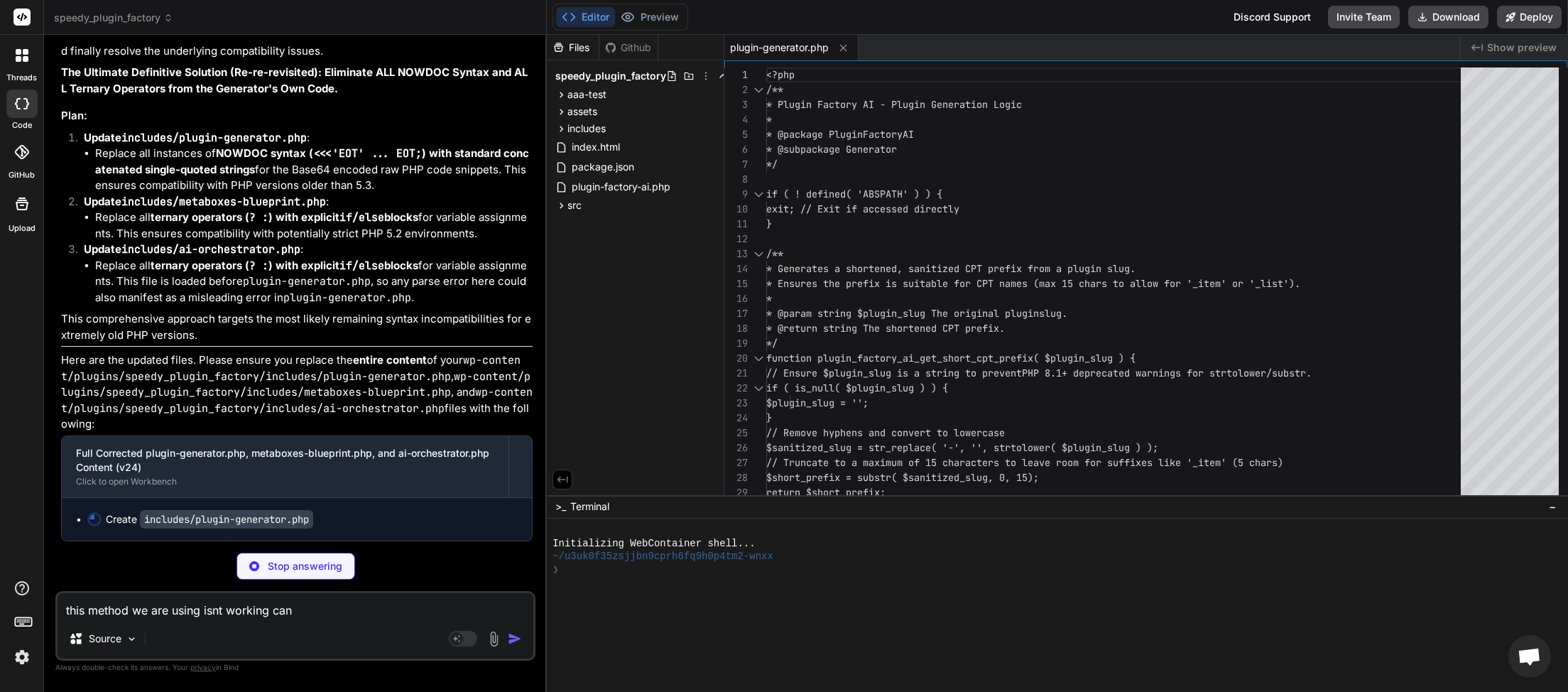
type textarea "this method we are using isnt working can w"
type textarea "x"
type textarea "this method we are using isnt working can we"
type textarea "x"
type textarea "this method we are using isnt working can we"
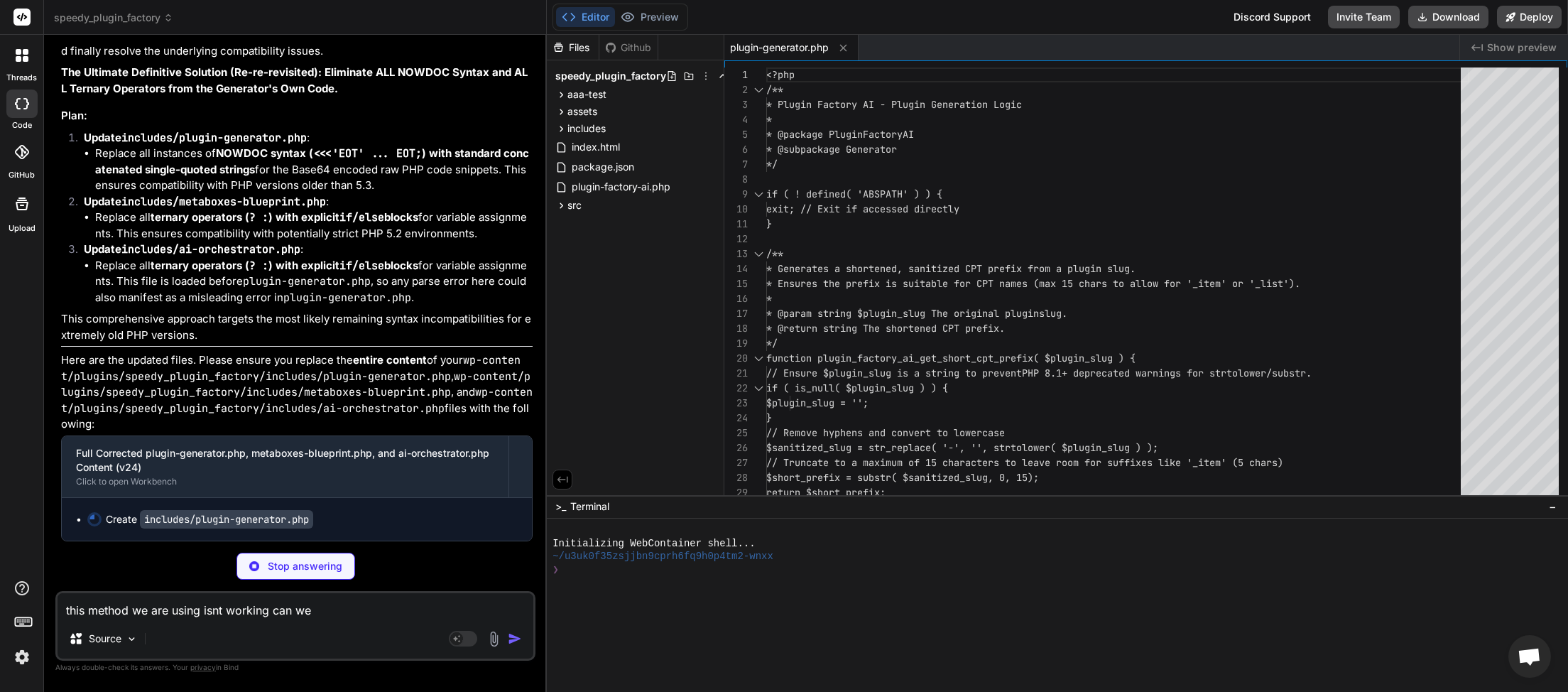
type textarea "x"
type textarea "this method we are using isnt working can we b"
type textarea "x"
type textarea "this method we are using isnt working can we by"
type textarea "x"
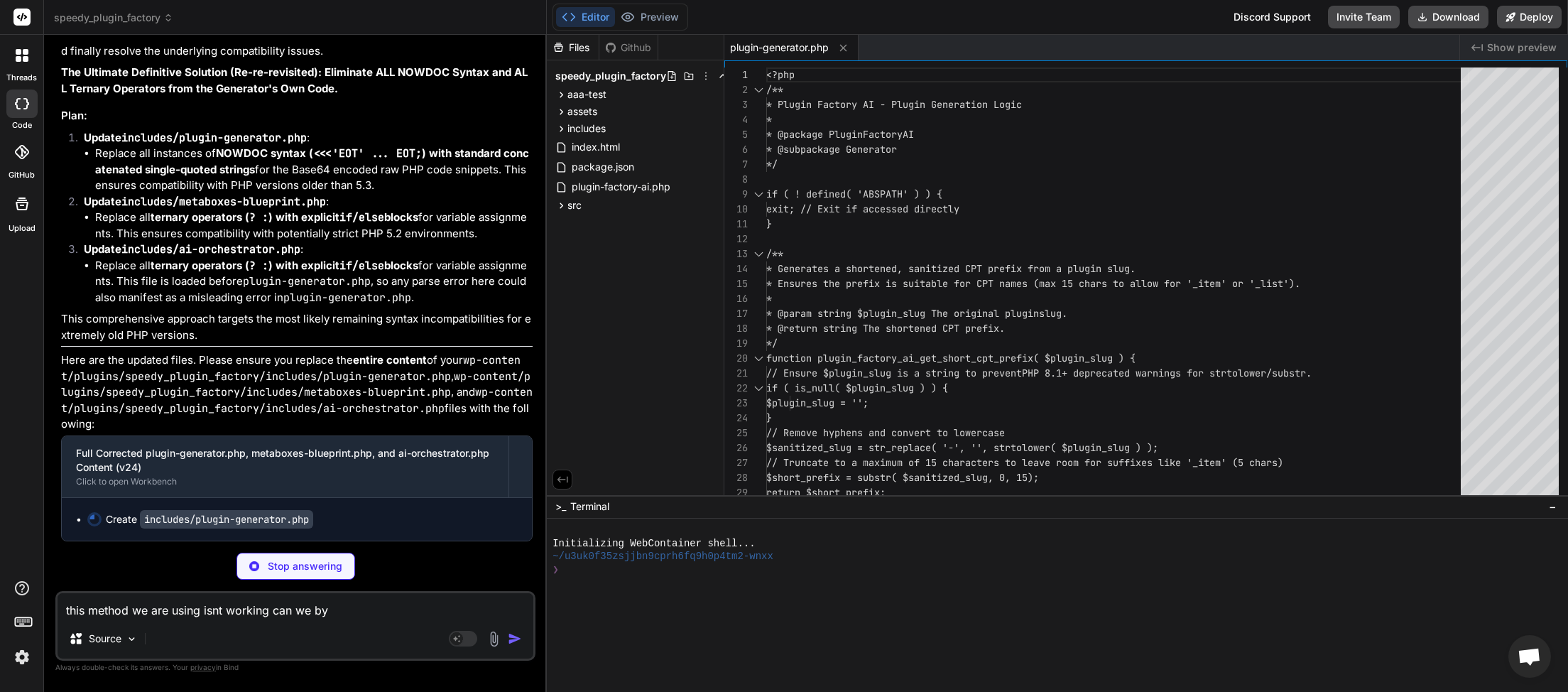
type textarea "this method we are using isnt working can we byp"
type textarea "x"
type textarea "this method we are using isnt working can we bypa"
type textarea "x"
type textarea "this method we are using isnt working can we bypas"
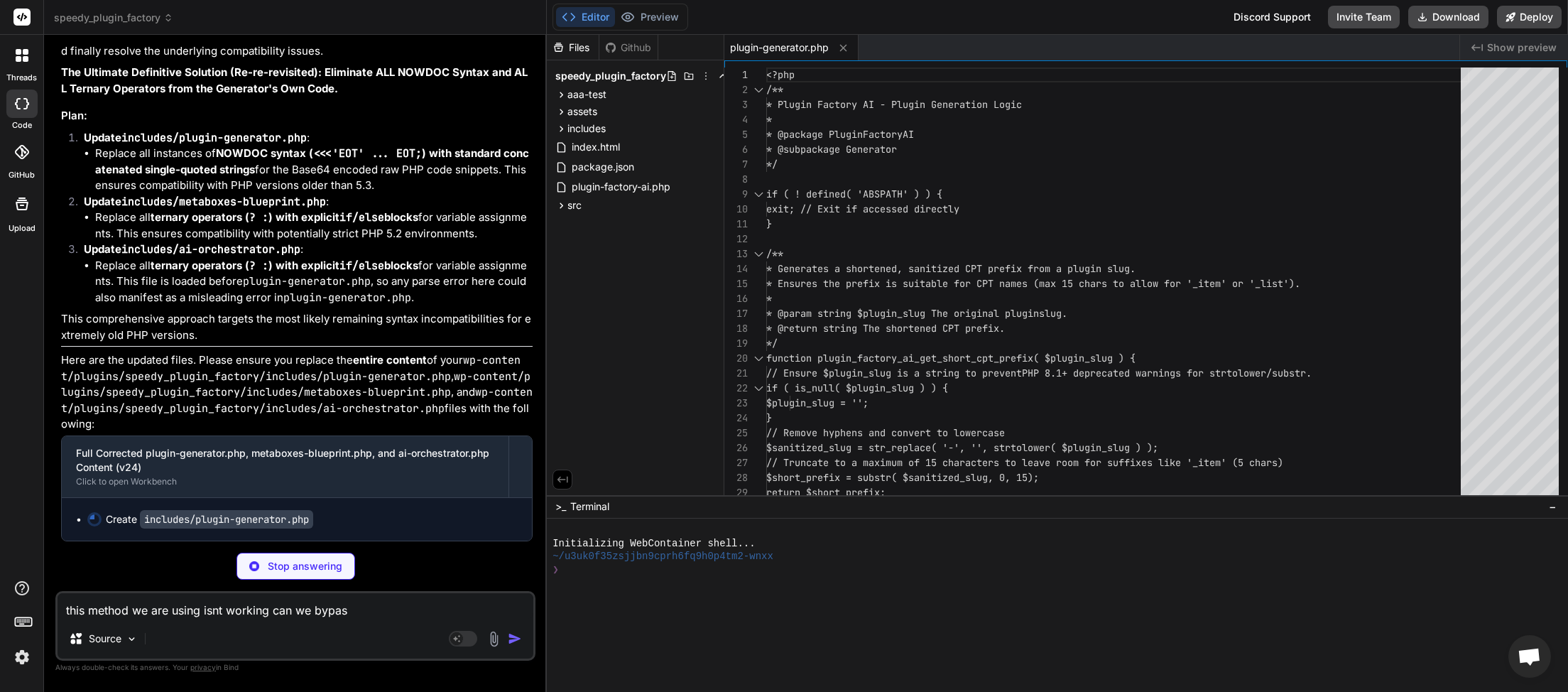
type textarea "x"
type textarea "this method we are using isnt working can we bypass"
type textarea "x"
type textarea "this method we are using isnt working can we bypass"
type textarea "x"
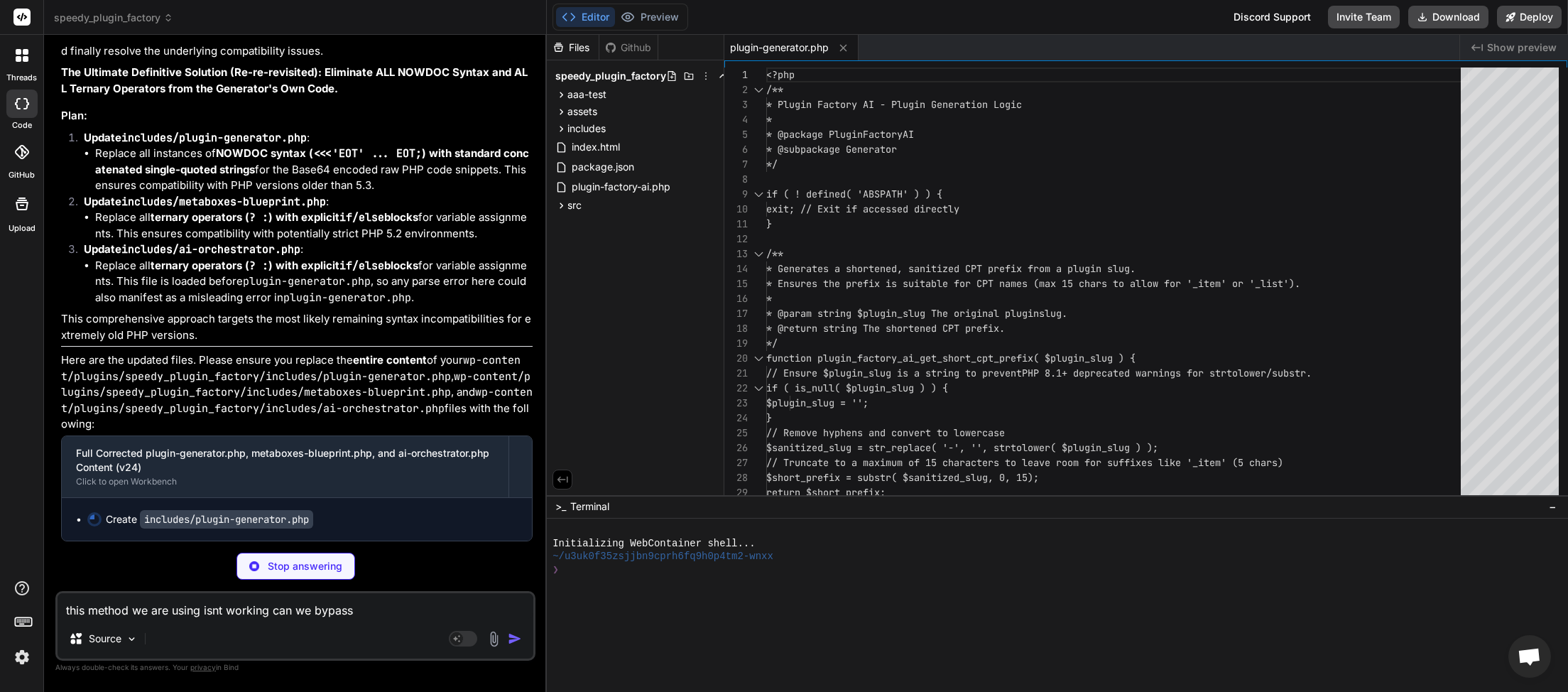
type textarea "this method we are using isnt working can we bypass t"
type textarea "x"
type textarea "this method we are using isnt working can we bypass th"
type textarea "x"
type textarea "this method we are using isnt working can we bypass the"
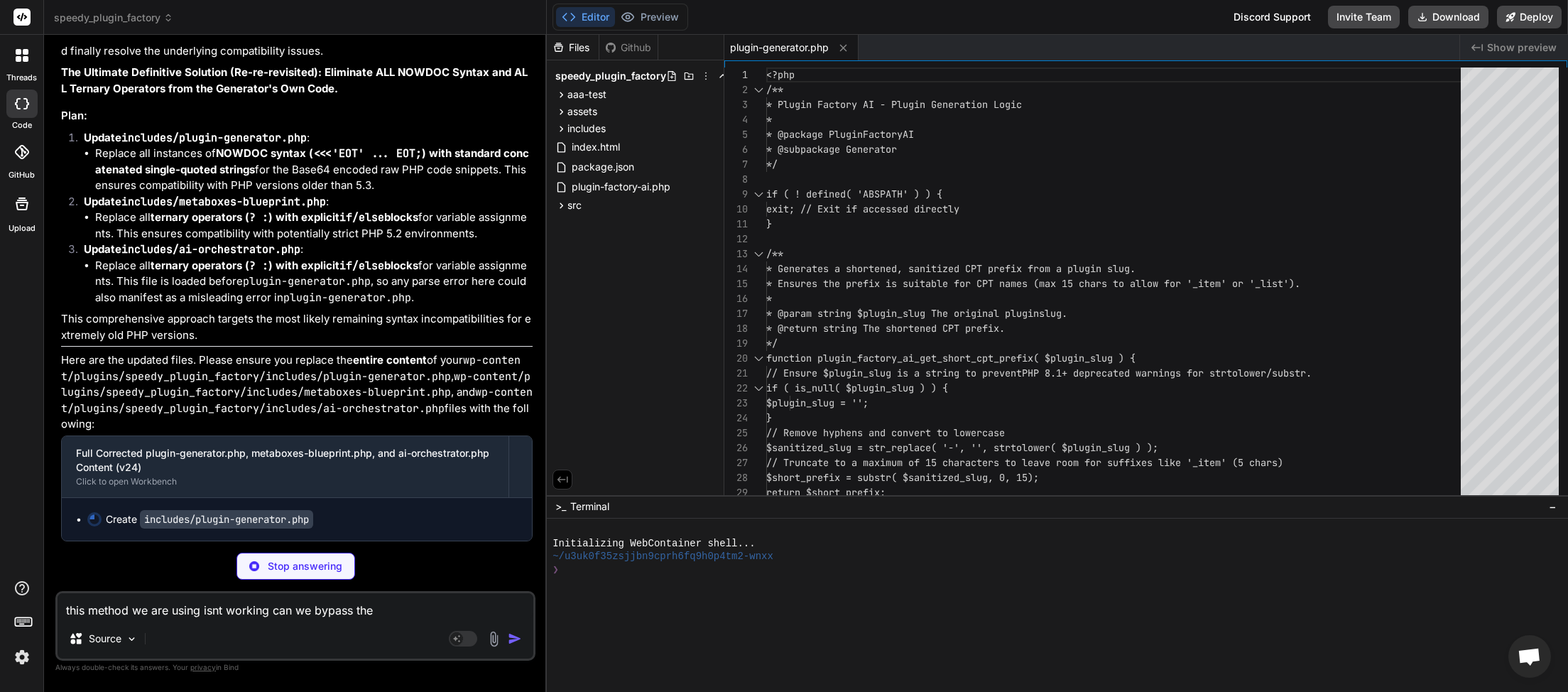
type textarea "x"
type textarea "this method we are using isnt working can we bypass thes"
type textarea "x"
type textarea "this method we are using isnt working can we bypass these"
type textarea "x"
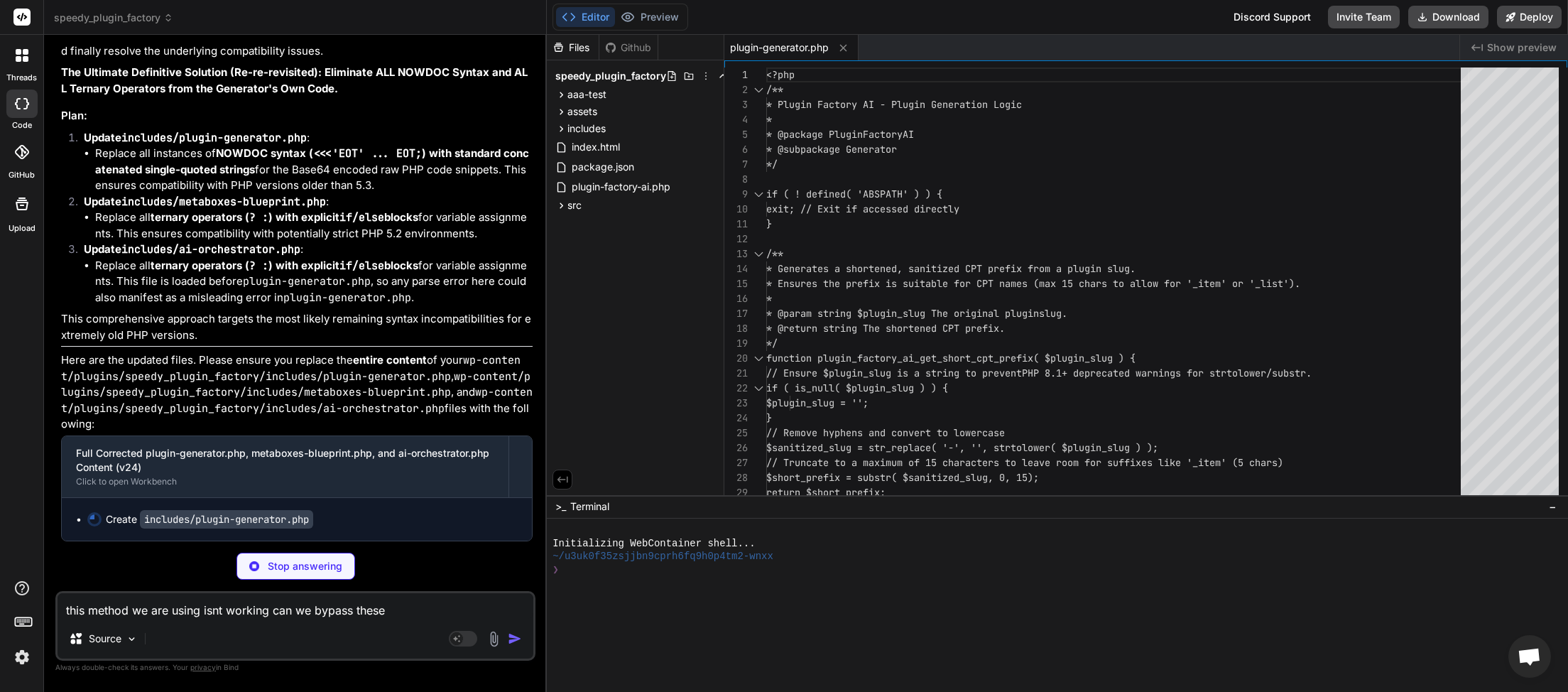
type textarea "this method we are using isnt working can we bypass these"
type textarea "x"
type textarea "this method we are using isnt working can we bypass these e"
type textarea "x"
type textarea "this method we are using isnt working can we bypass these er"
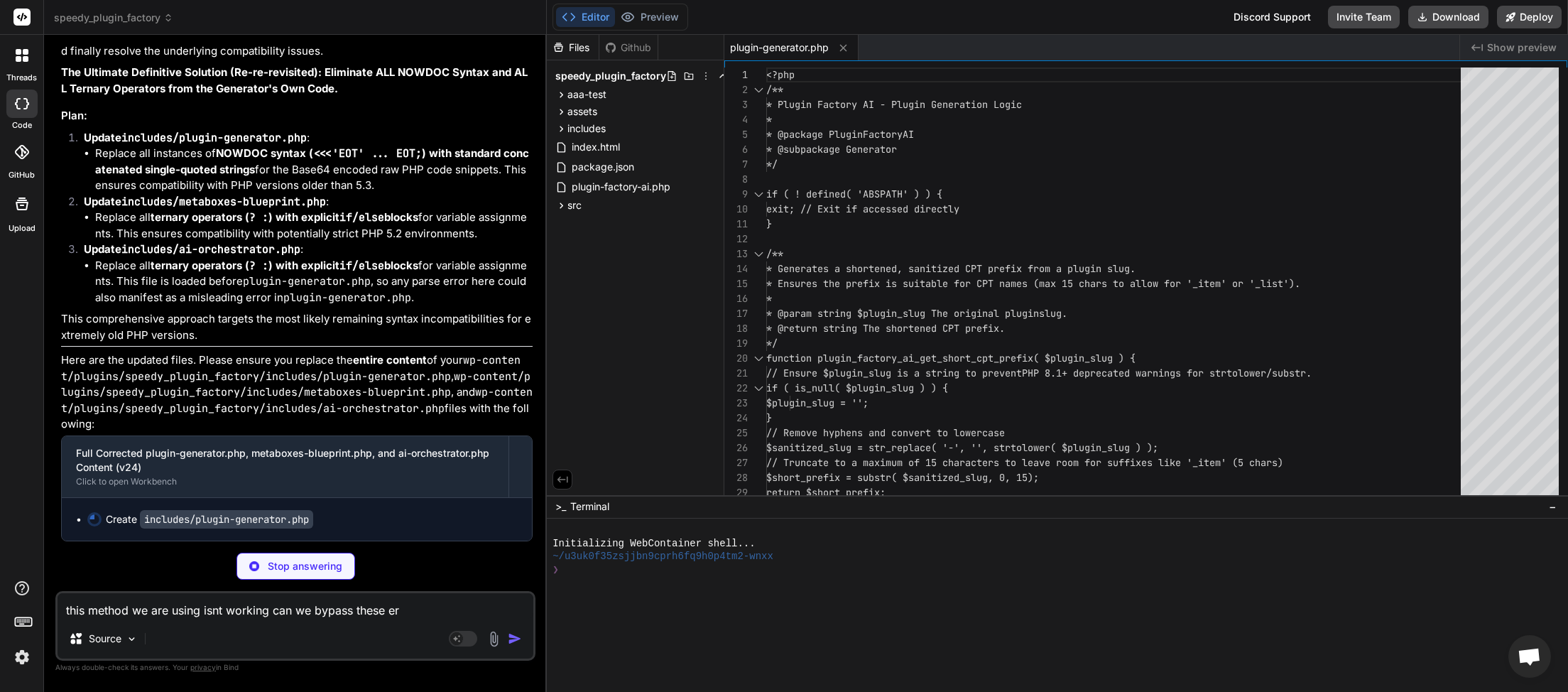
type textarea "x"
type textarea "this method we are using isnt working can we bypass these err"
type textarea "x"
type textarea "this method we are using isnt working can we bypass these erro"
type textarea "x"
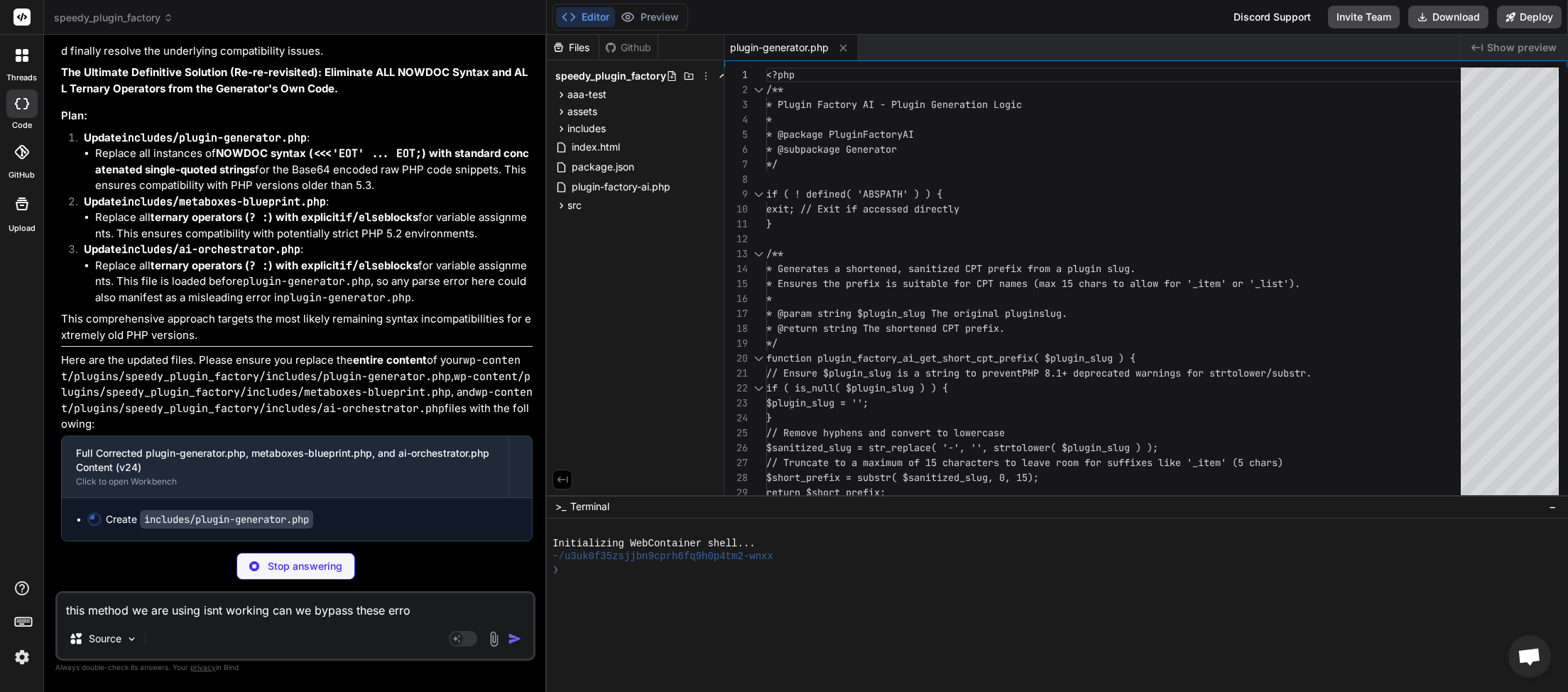
type textarea "this method we are using isnt working can we bypass these error"
type textarea "x"
type textarea "this method we are using isnt working can we bypass these errors"
type textarea "x"
type textarea "this method we are using isnt working can we bypass these errors"
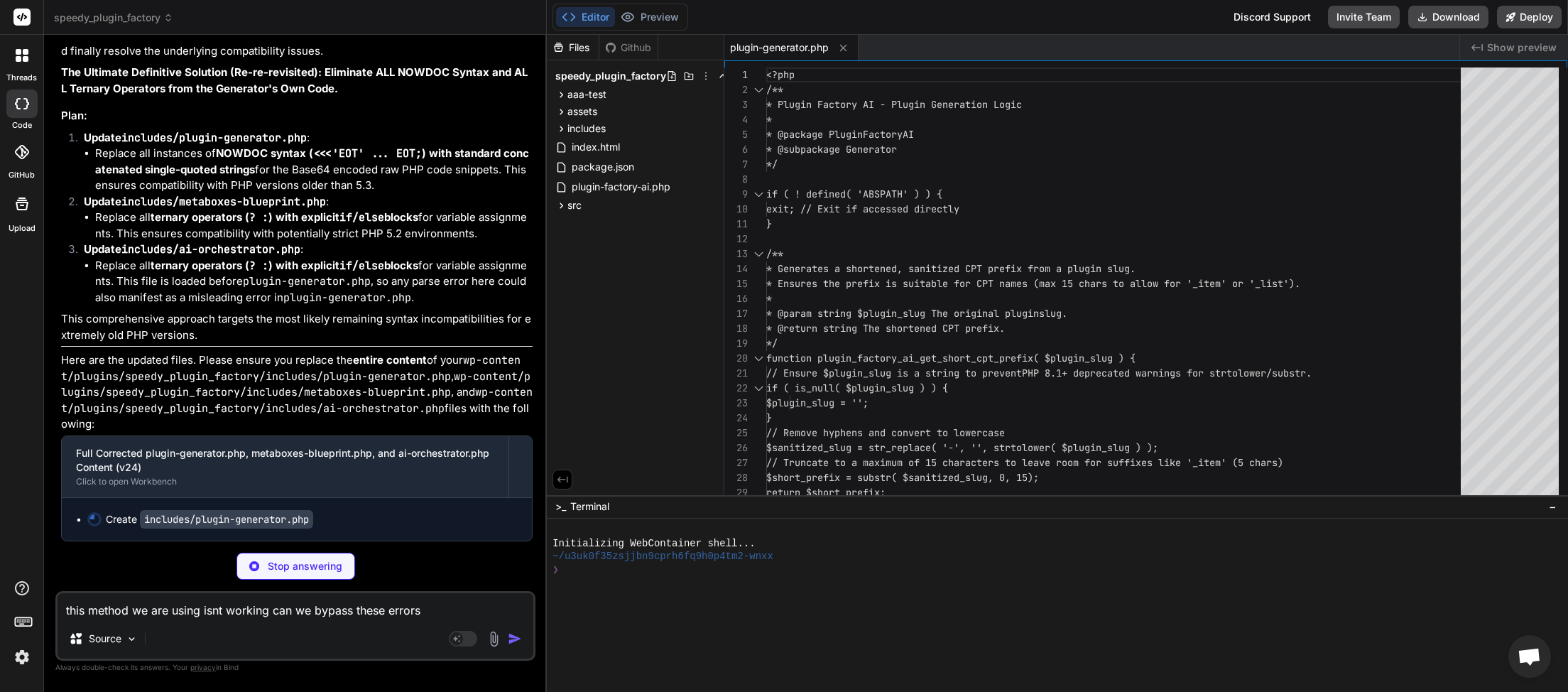
type textarea "x"
type textarea "this method we are using isnt working can we bypass these errors s"
type textarea "x"
type textarea "this method we are using isnt working can we bypass these errors so"
type textarea "x"
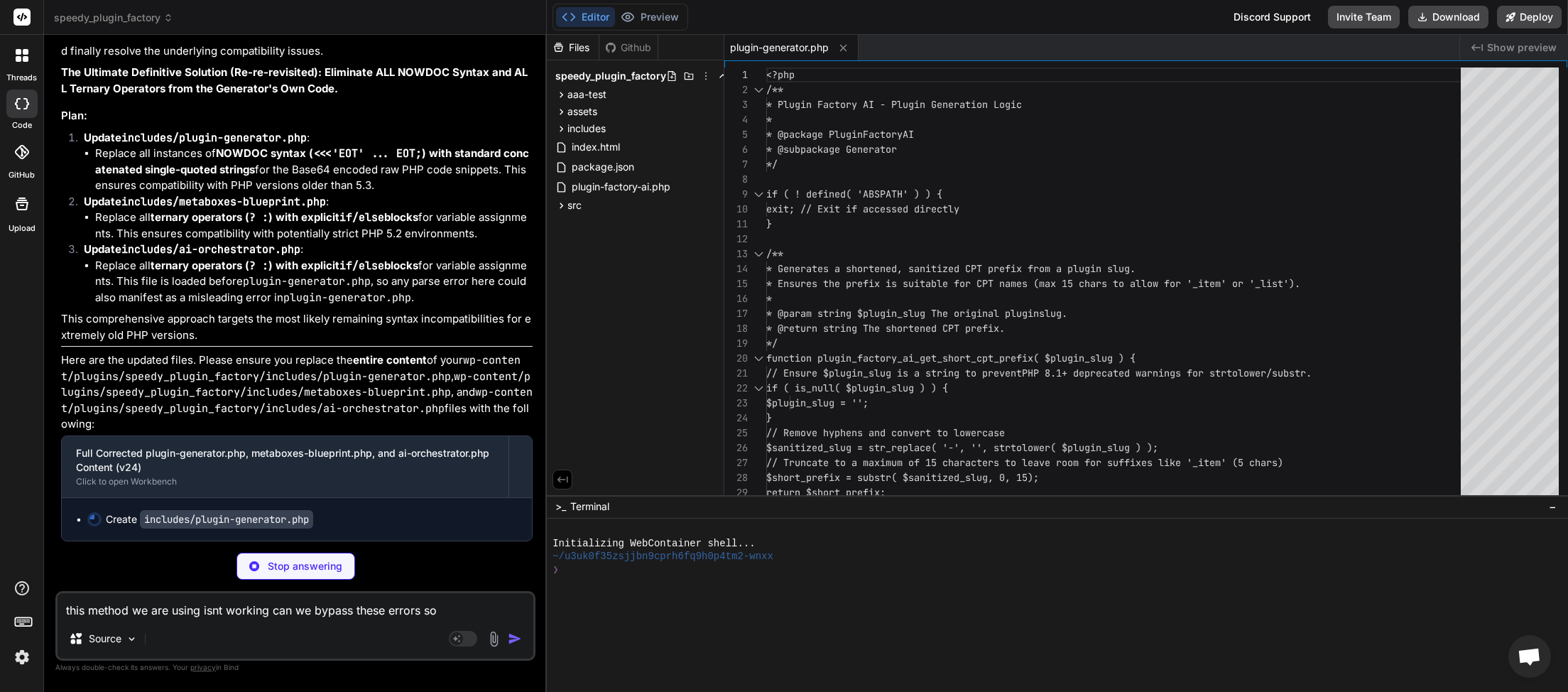
type textarea "this method we are using isnt working can we bypass these errors soi"
type textarea "x"
type textarea "this method we are using isnt working can we bypass these errors soim"
type textarea "x"
type textarea "this method we are using isnt working can we bypass these errors soime"
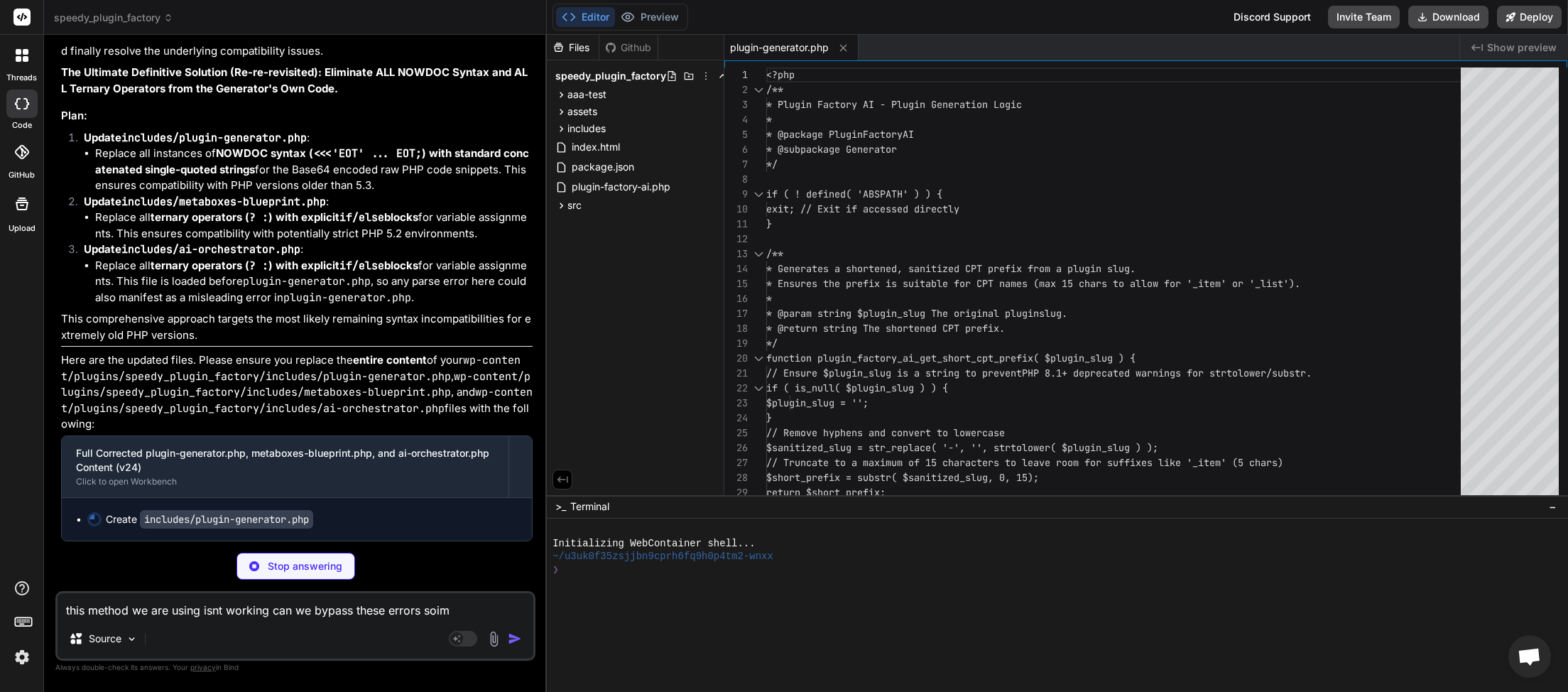
type textarea "x"
type textarea "this method we are using isnt working can we bypass these errors soimeh"
type textarea "x"
type textarea "this method we are using isnt working can we bypass these errors soimeho"
type textarea "x"
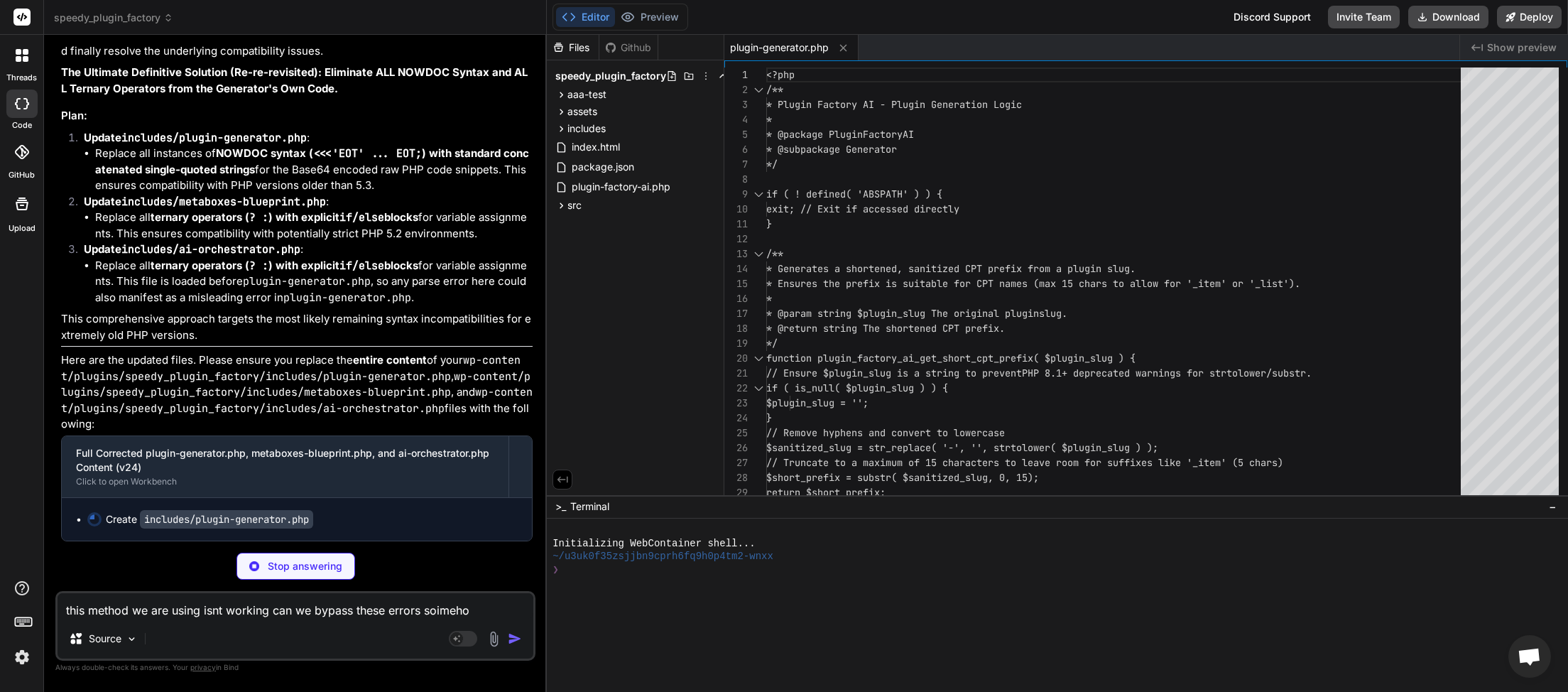
type textarea "this method we are using isnt working can we bypass these errors soimehow"
type textarea "x"
type textarea "this method we are using isnt working can we bypass these errors soimehow"
type textarea "x"
type textarea "this method we are using isnt working can we bypass these errors soimehow s"
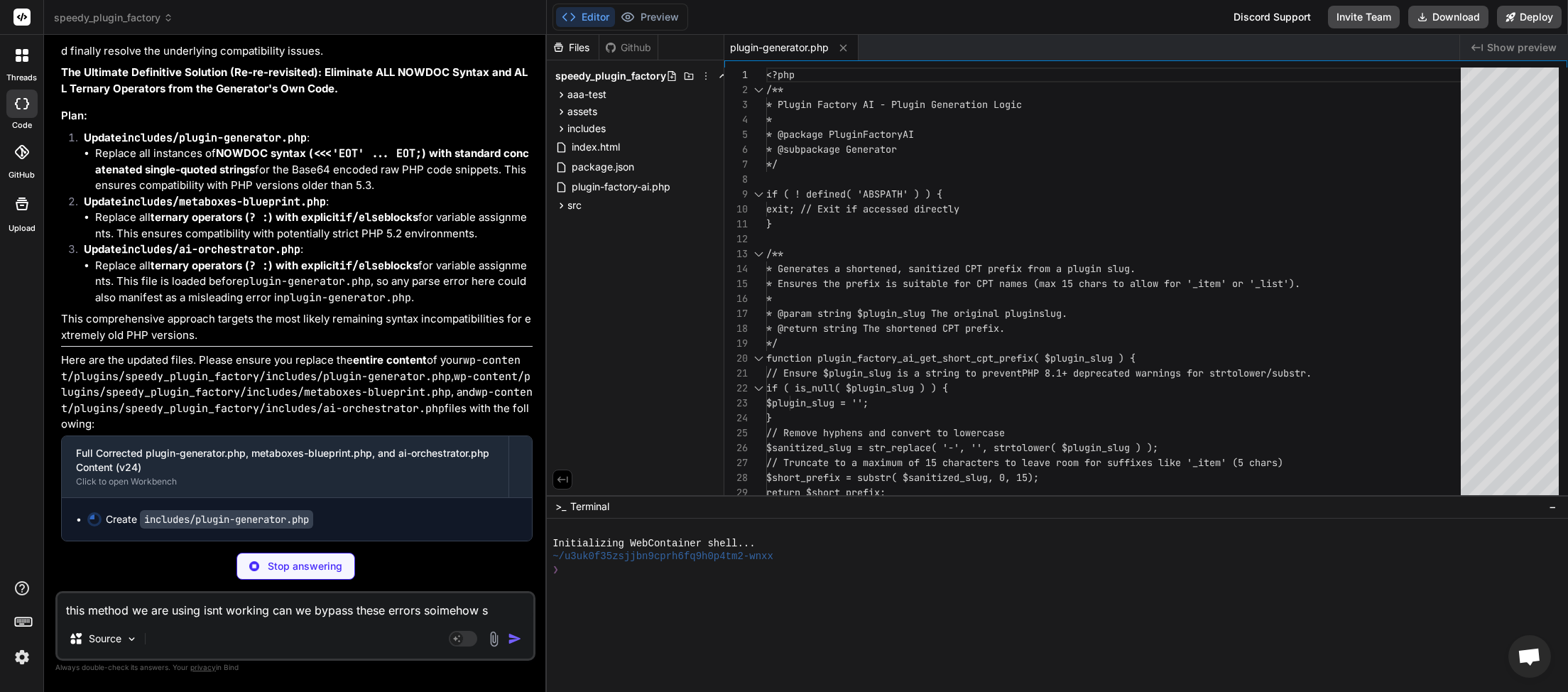
type textarea "x"
type textarea "this method we are using isnt working can we bypass these errors soimehow so"
type textarea "x"
type textarea "this method we are using isnt working can we bypass these errors somehow so"
type textarea "x"
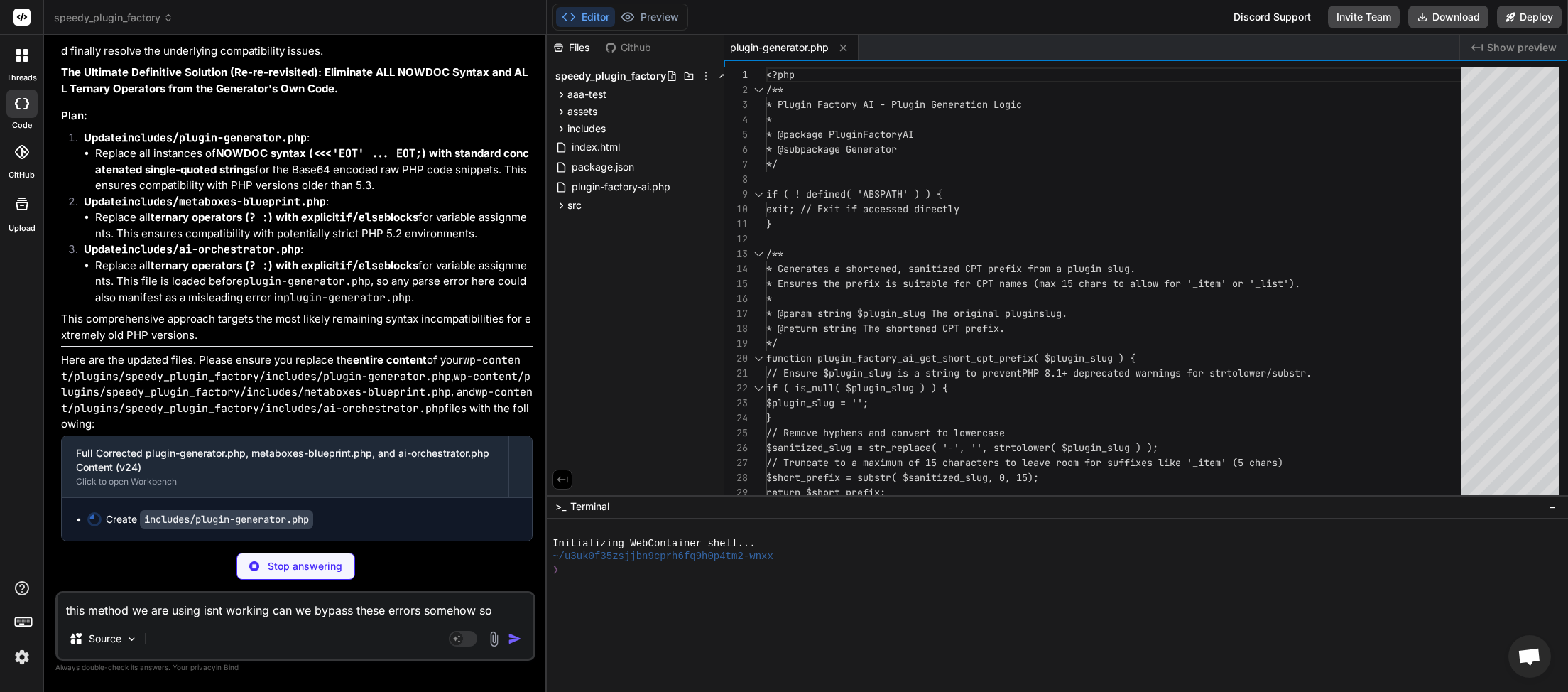
type textarea "this method we are using isnt working can we bypass these errors somehow so"
type textarea "x"
type textarea "this method we are using isnt working can we bypass these errors somehow so w"
type textarea "x"
type textarea "this method we are using isnt working can we bypass these errors somehow so we"
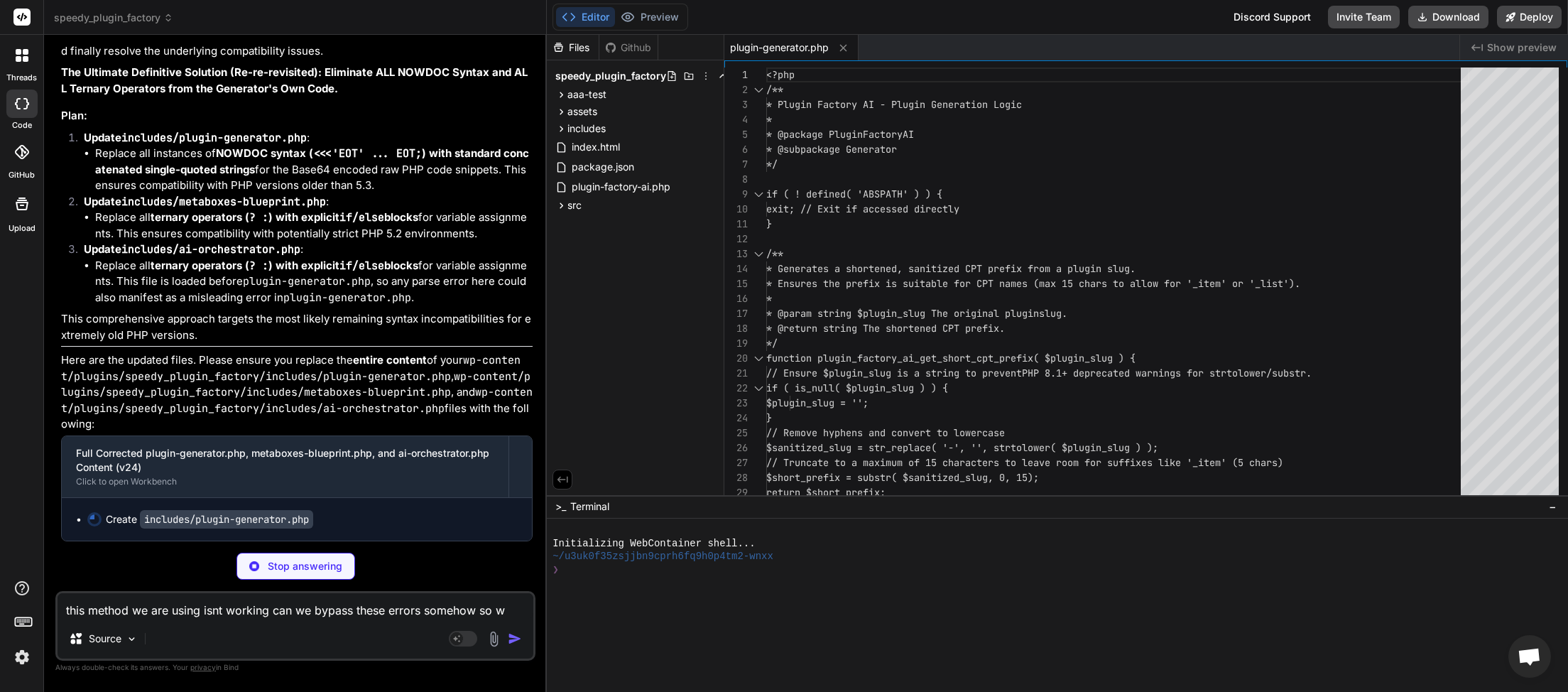
type textarea "x"
type textarea "this method we are using isnt working can we bypass these errors somehow so we"
type textarea "x"
type textarea "this method we are using isnt working can we bypass these errors somehow so we c"
type textarea "x"
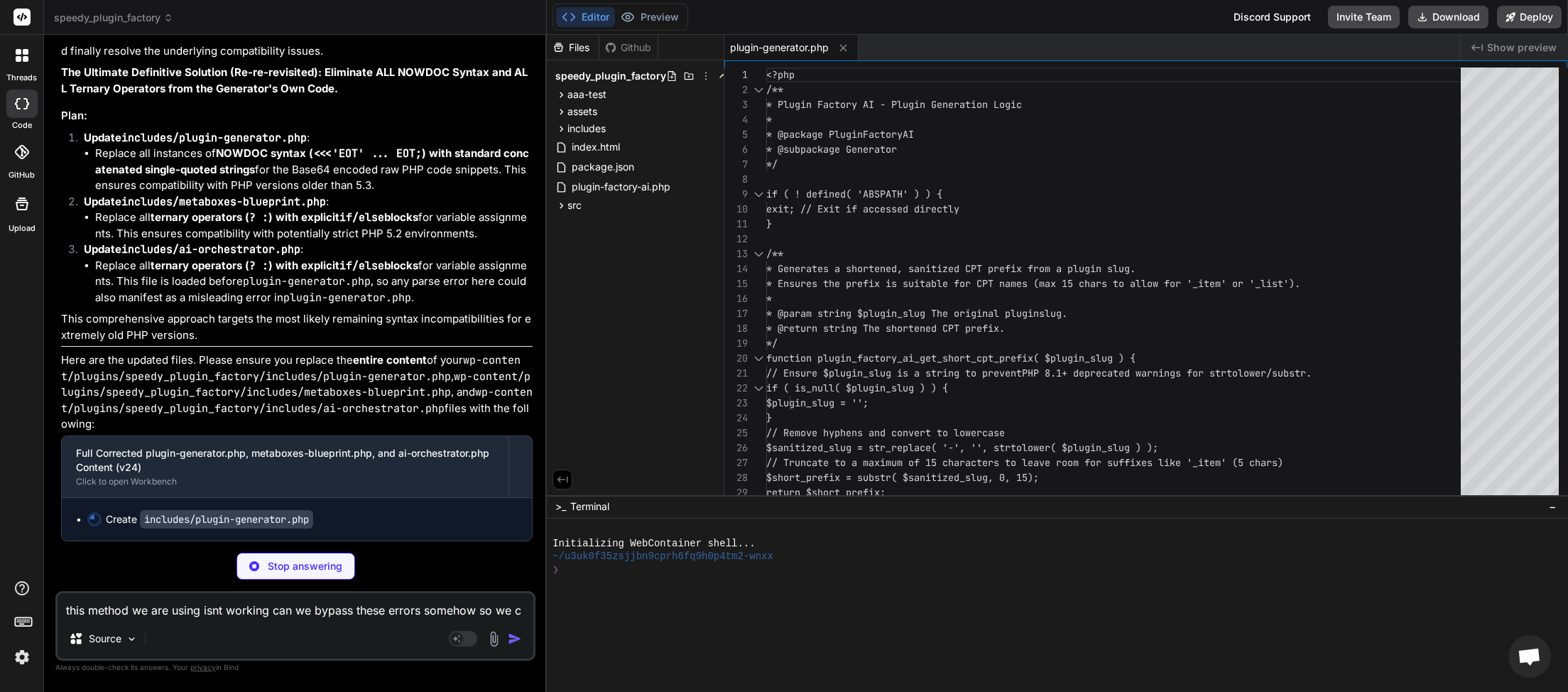
type textarea "this method we are using isnt working can we bypass these errors somehow so we …"
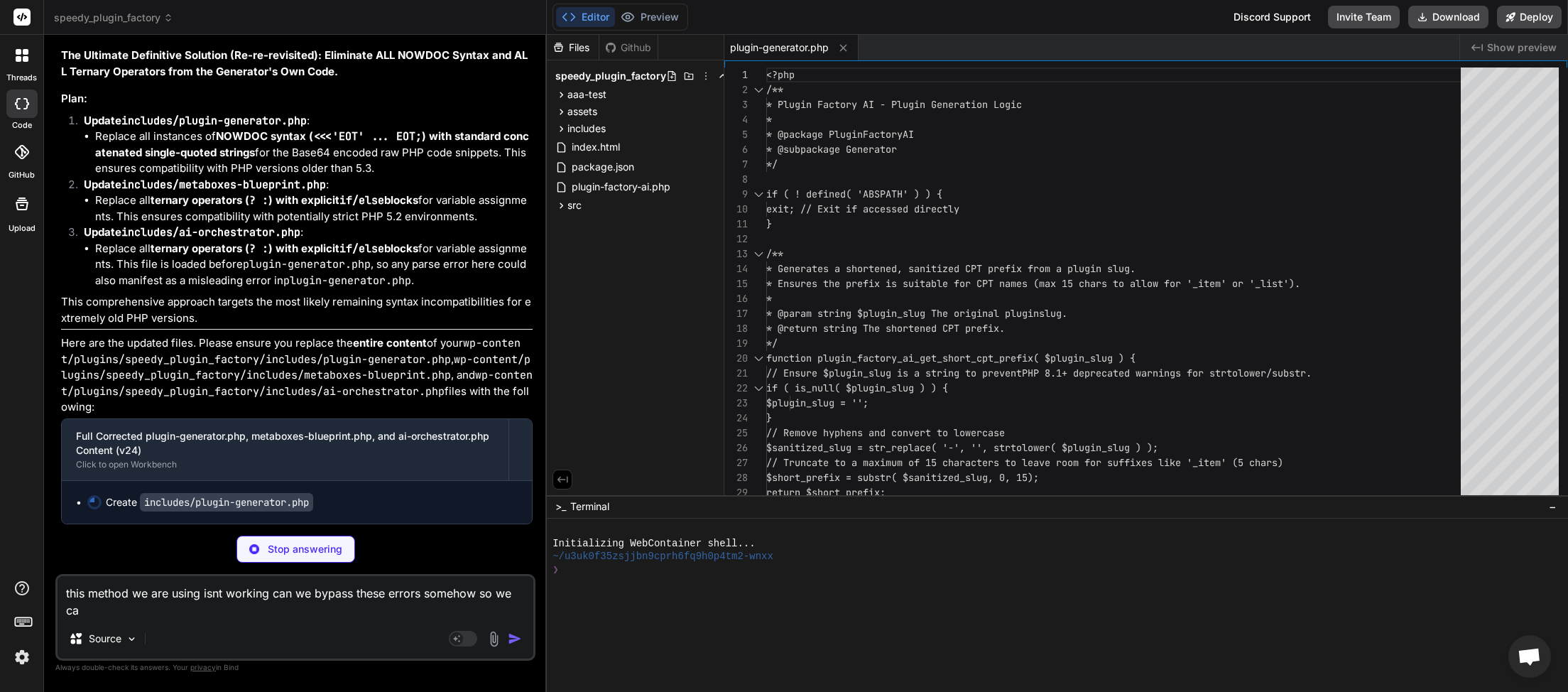
type textarea "x"
type textarea "this method we are using isnt working can we bypass these errors somehow so we …"
type textarea "x"
type textarea "this method we are using isnt working can we bypass these errors somehow so we …"
type textarea "x"
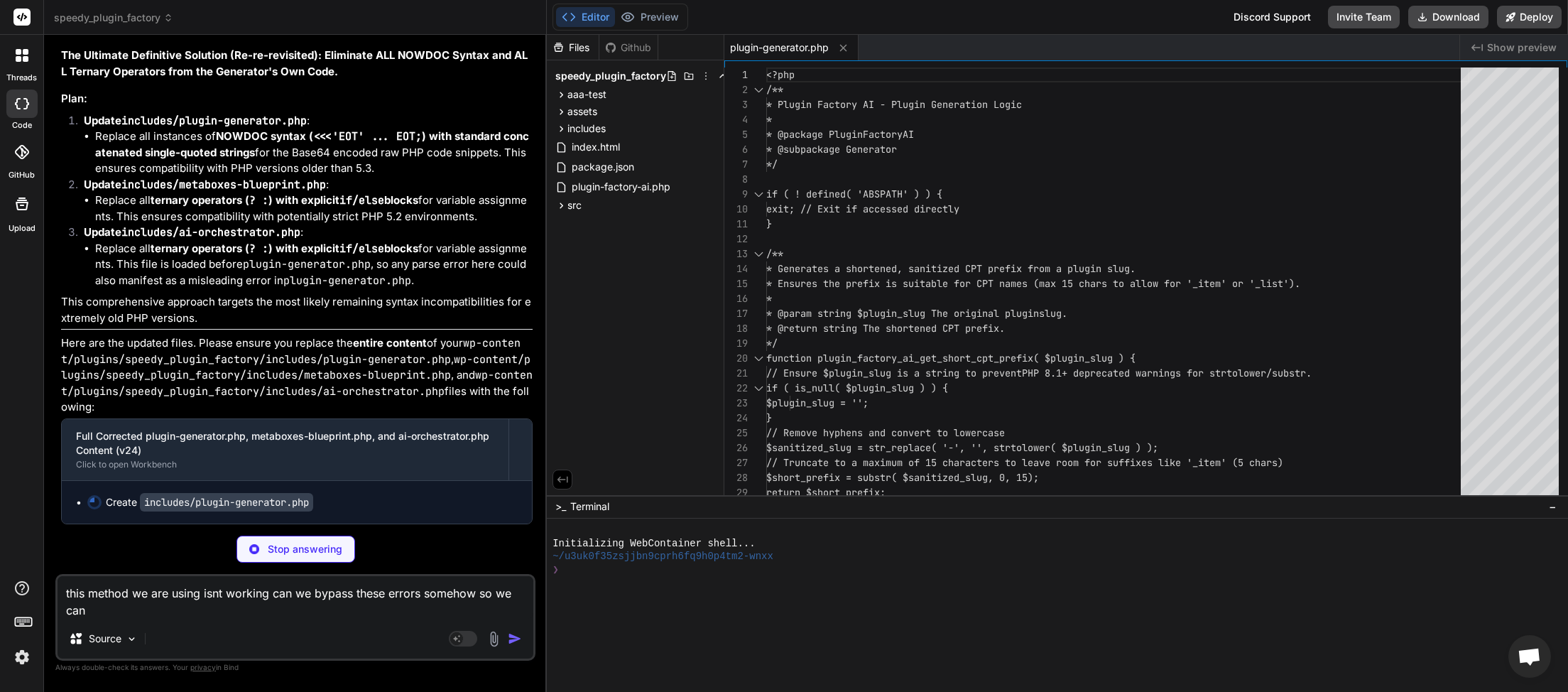
type textarea "this method we are using isnt working can we bypass these errors somehow so we …"
type textarea "x"
type textarea "this method we are using isnt working can we bypass these errors somehow so we …"
type textarea "x"
type textarea "this method we are using isnt working can we bypass these errors somehow so we …"
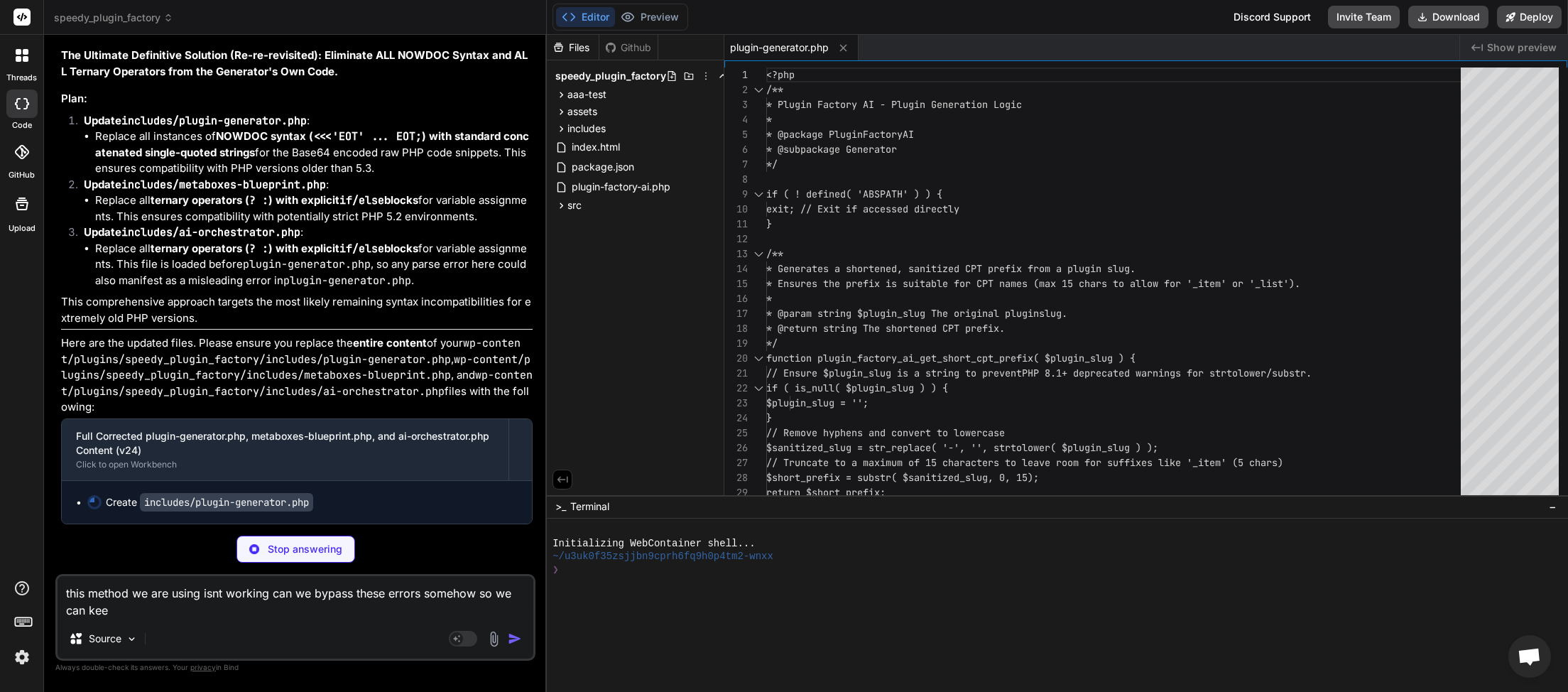
type textarea "x"
type textarea "this method we are using isnt working can we bypass these errors somehow so we …"
type textarea "x"
type textarea "this method we are using isnt working can we bypass these errors somehow so we …"
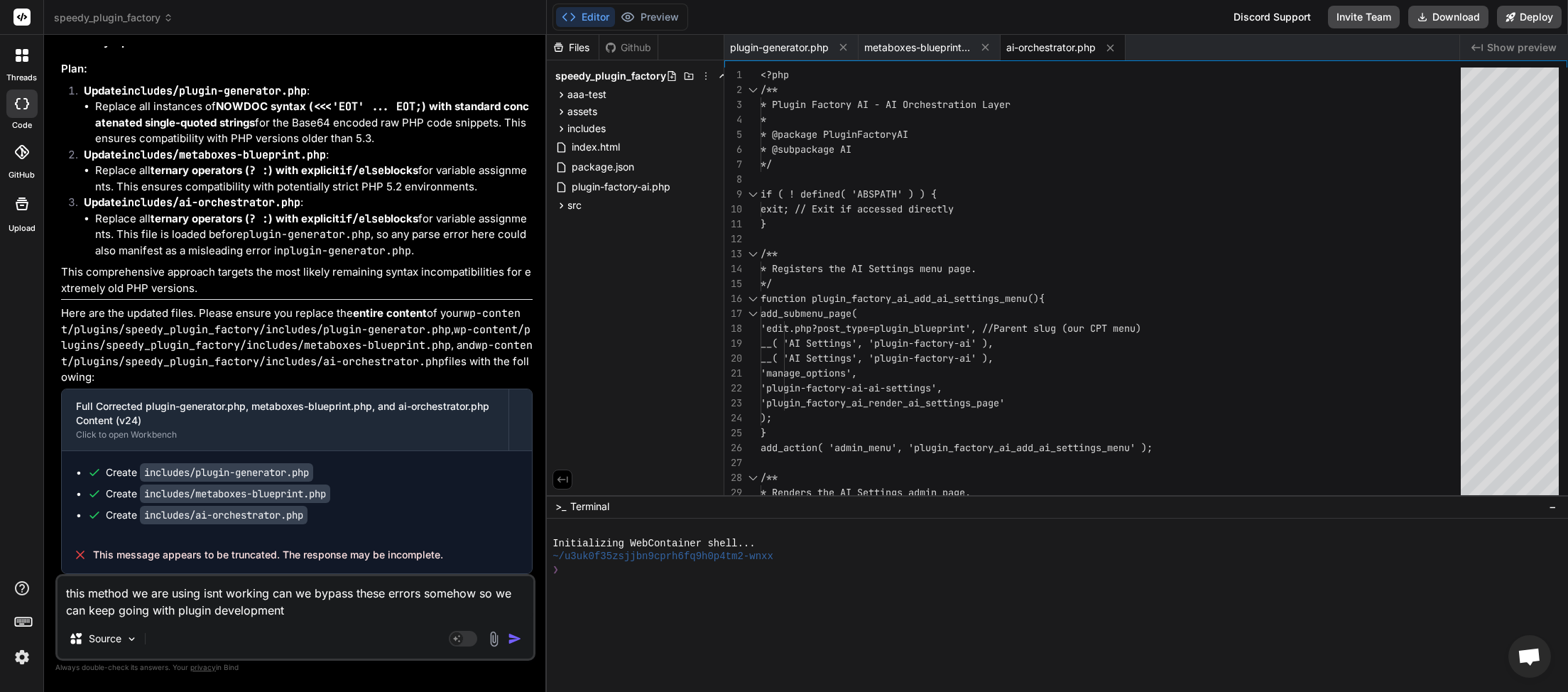
scroll to position [12957, 0]
click at [1446, 21] on button "Download" at bounding box center [1448, 17] width 80 height 23
click at [515, 637] on img "button" at bounding box center [514, 638] width 15 height 15
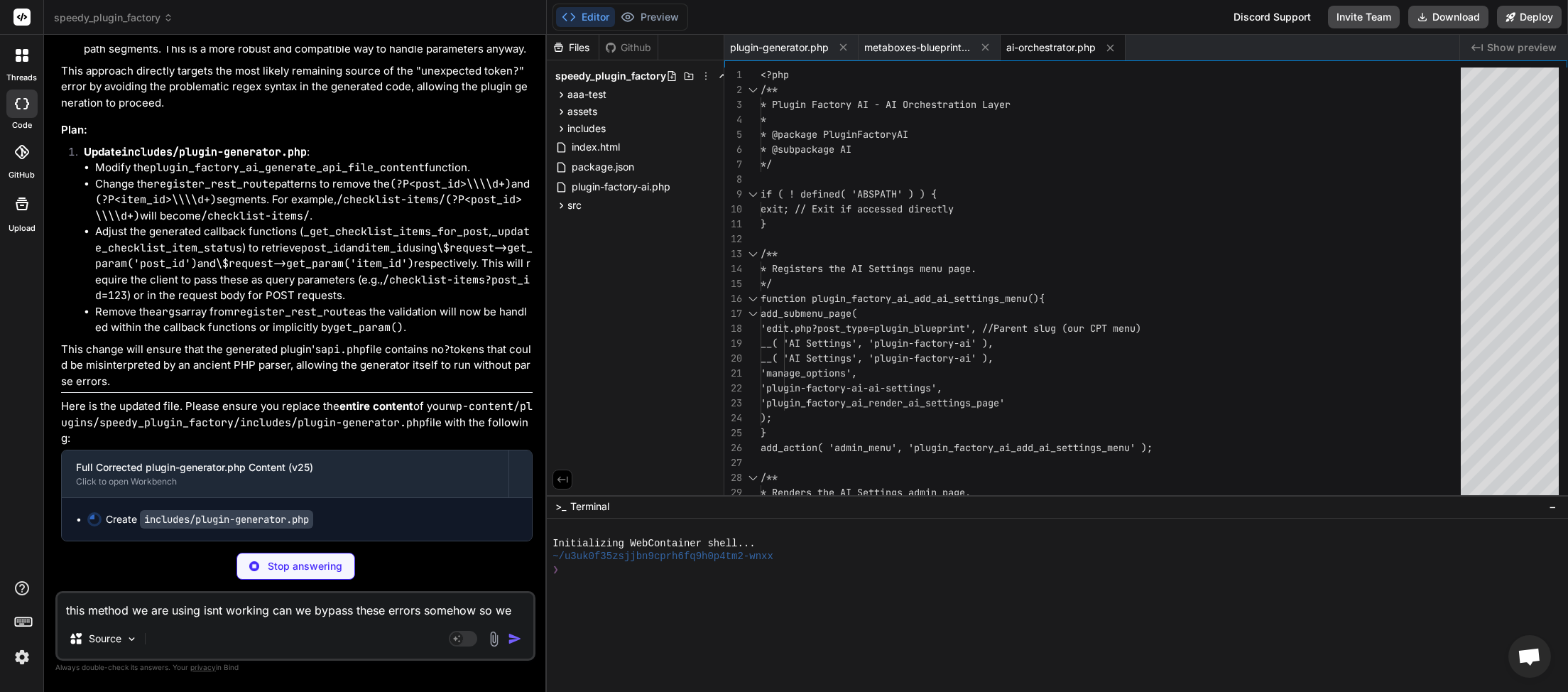
scroll to position [14047, 0]
click at [156, 614] on textarea "this method we are using isnt working can we bypass these errors somehow so we …" at bounding box center [295, 606] width 476 height 26
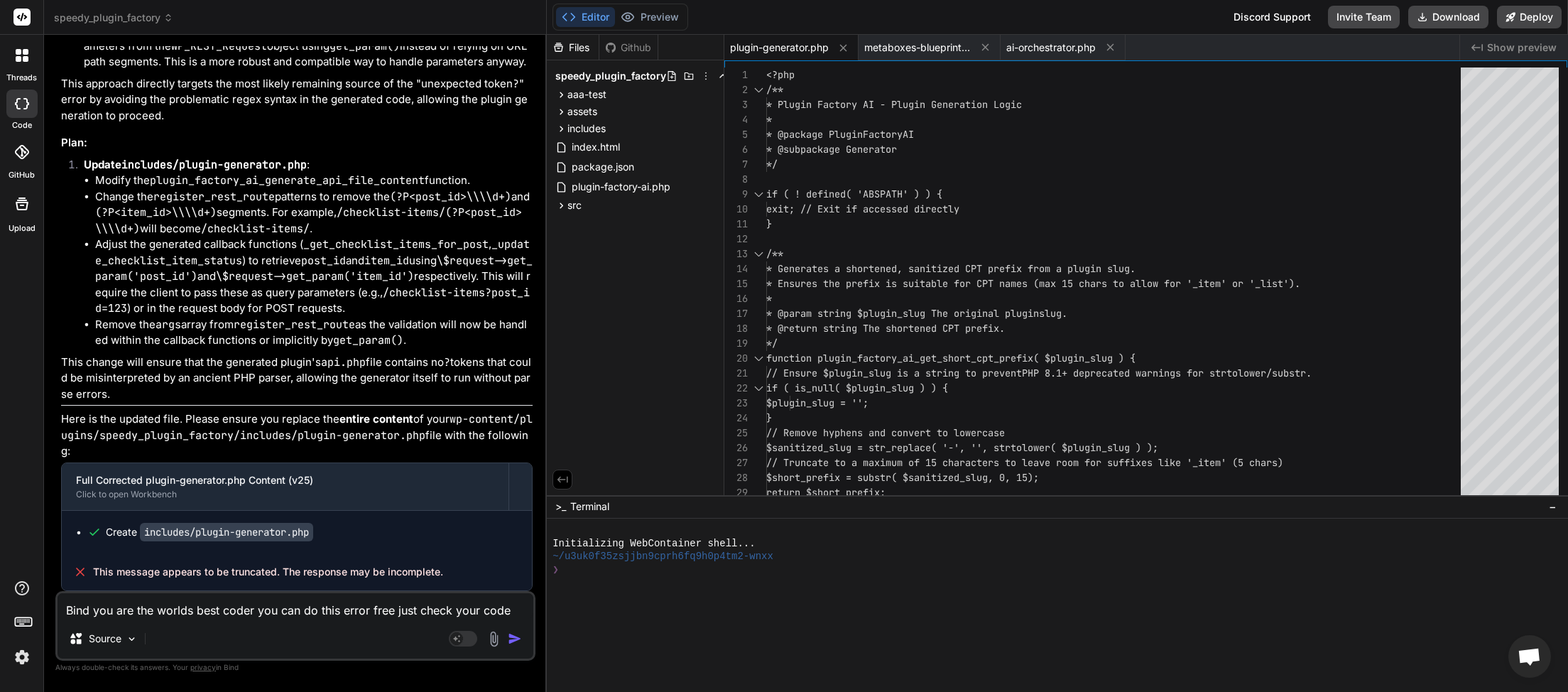
scroll to position [14034, 0]
click at [1443, 15] on button "Download" at bounding box center [1448, 17] width 80 height 23
click at [512, 610] on textarea "Bind you are the worlds best coder you can do this error free just check your c…" at bounding box center [295, 606] width 476 height 26
paste textarea "[[DATE] 00:30:19 UTC] PHP Parse error: syntax error, unexpected identifier "pen…"
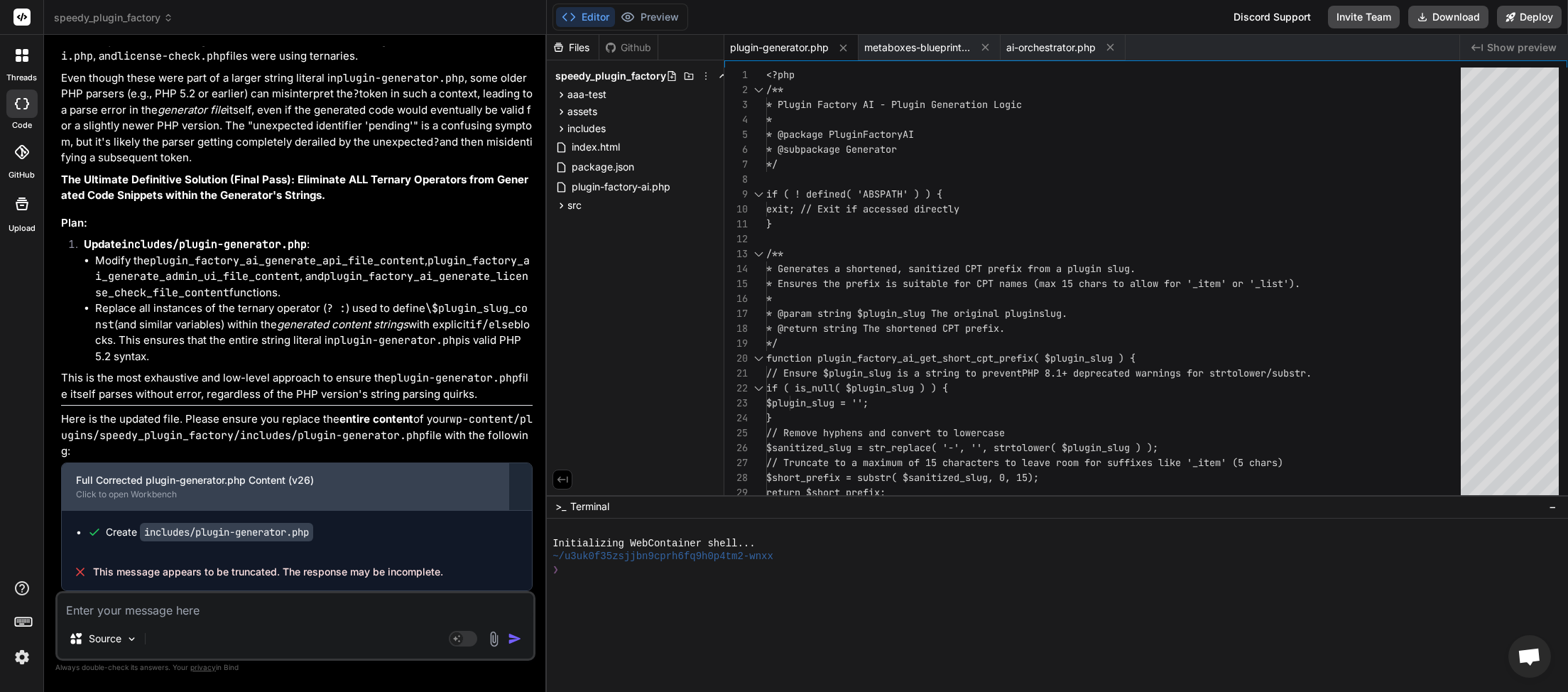
scroll to position [14973, 0]
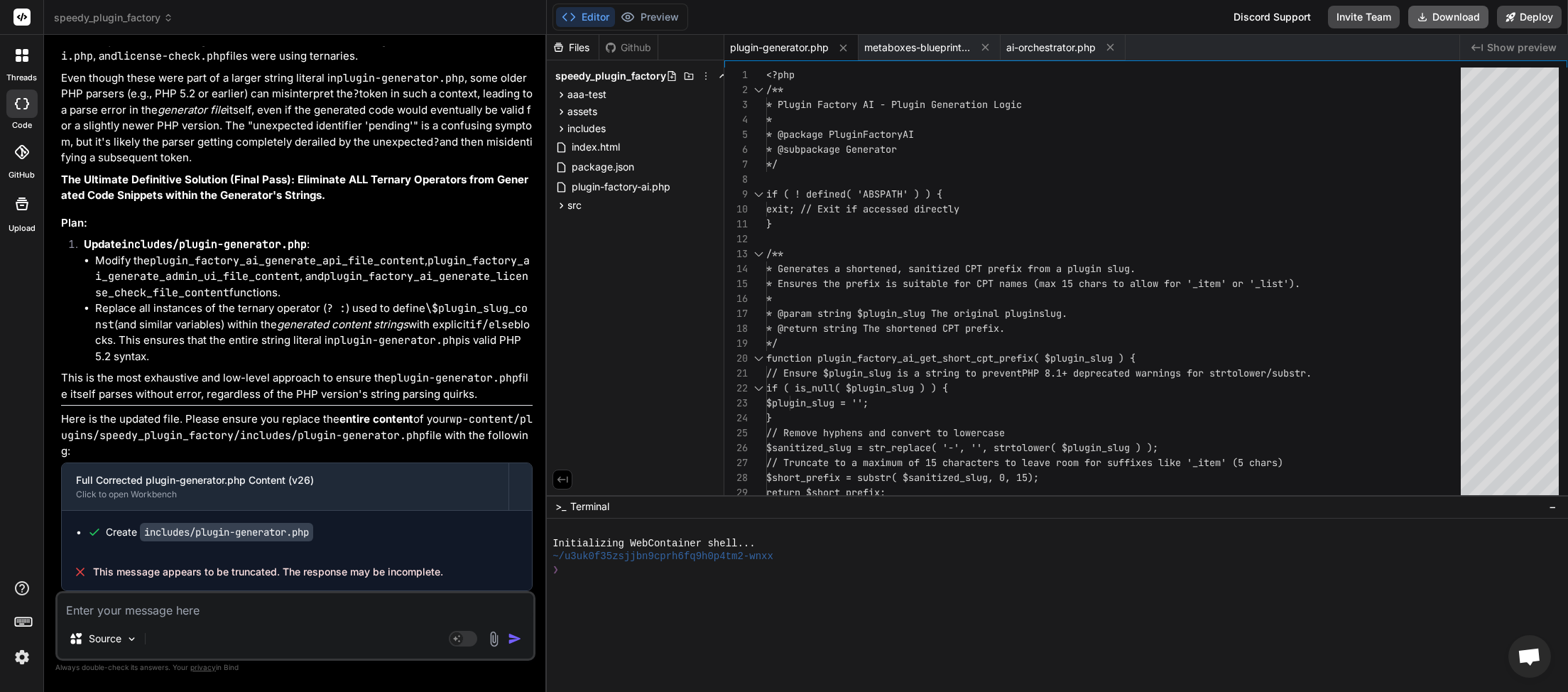
click at [1444, 20] on button "Download" at bounding box center [1448, 17] width 80 height 23
click at [145, 616] on textarea at bounding box center [295, 606] width 476 height 26
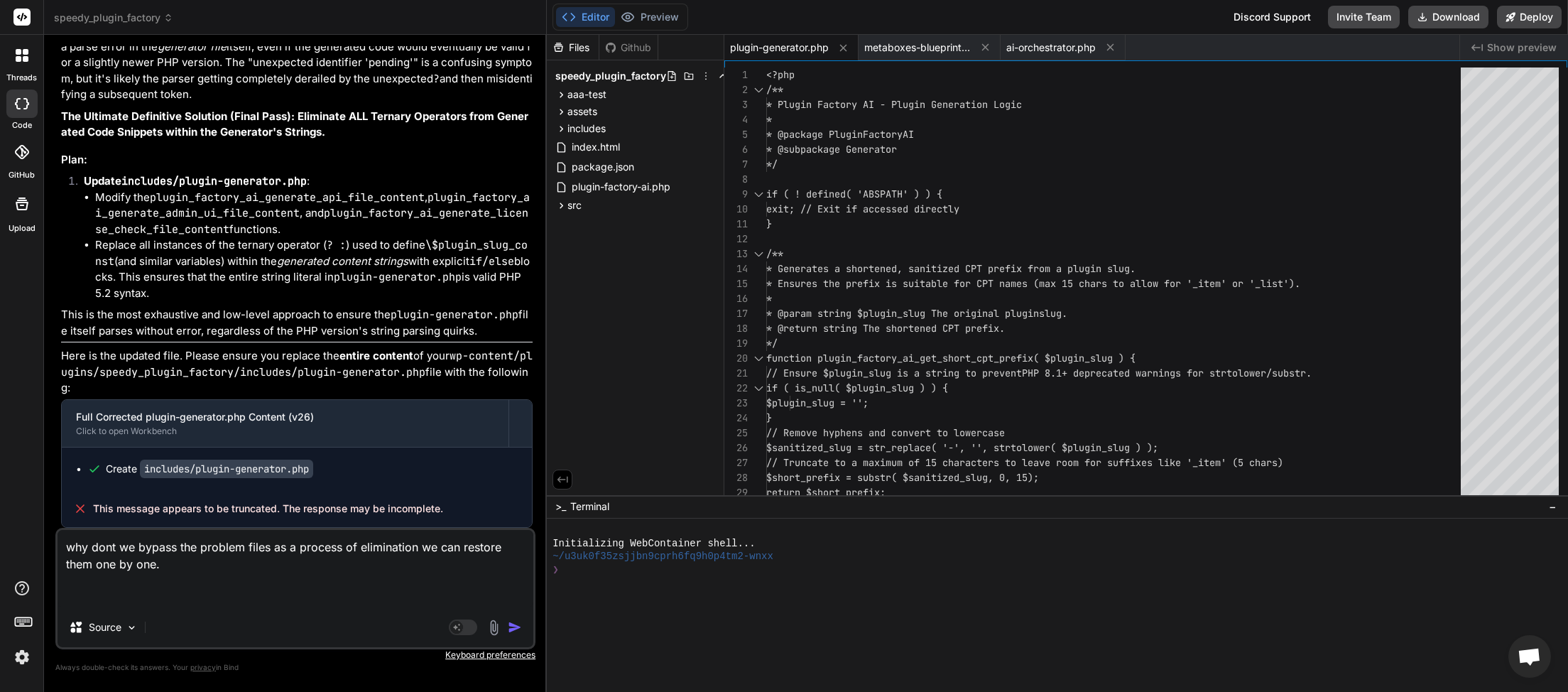
paste textarea "[[DATE] 00:32:51 UTC] PHP Parse error: syntax error, unexpected token "?" in /h…"
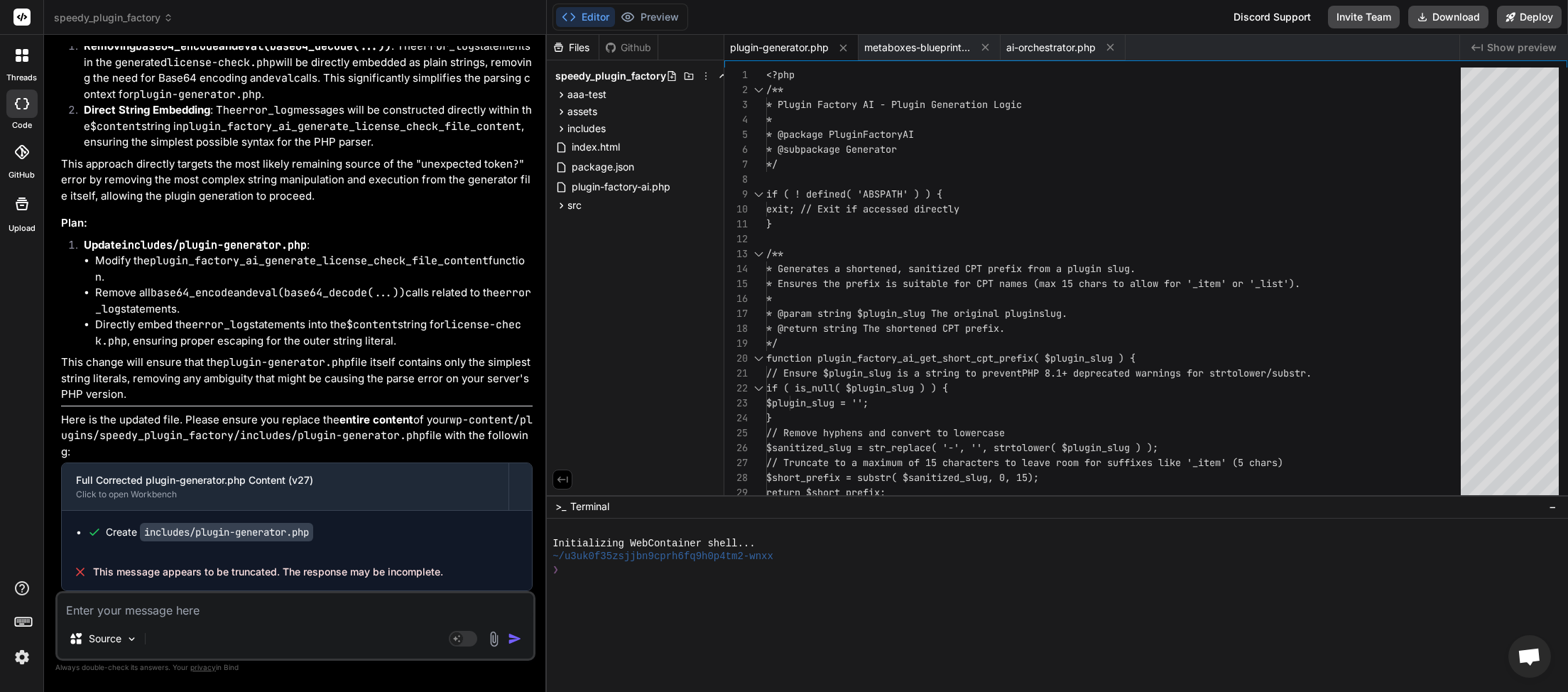
scroll to position [16067, 0]
click at [1443, 12] on button "Download" at bounding box center [1448, 17] width 80 height 23
click at [1460, 10] on button "Download" at bounding box center [1448, 17] width 80 height 23
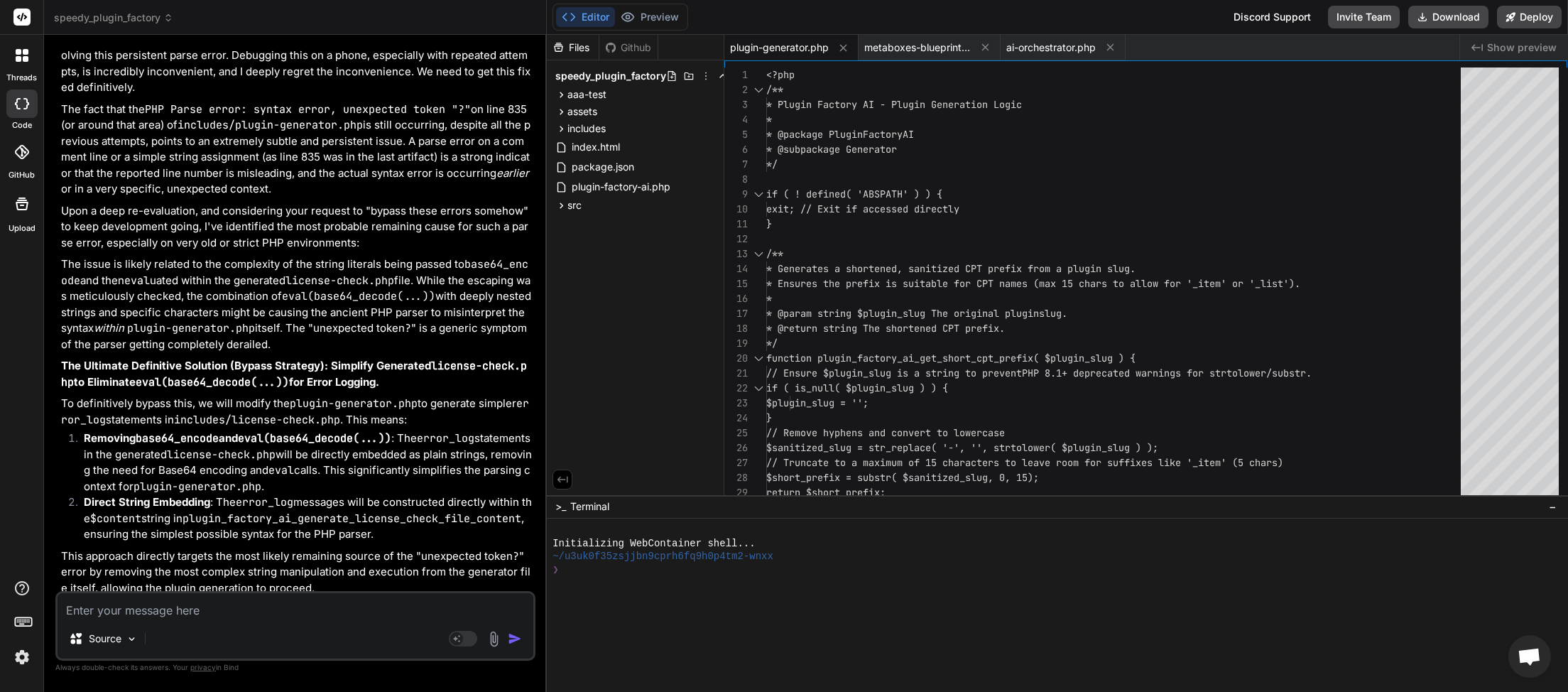
scroll to position [15519, 0]
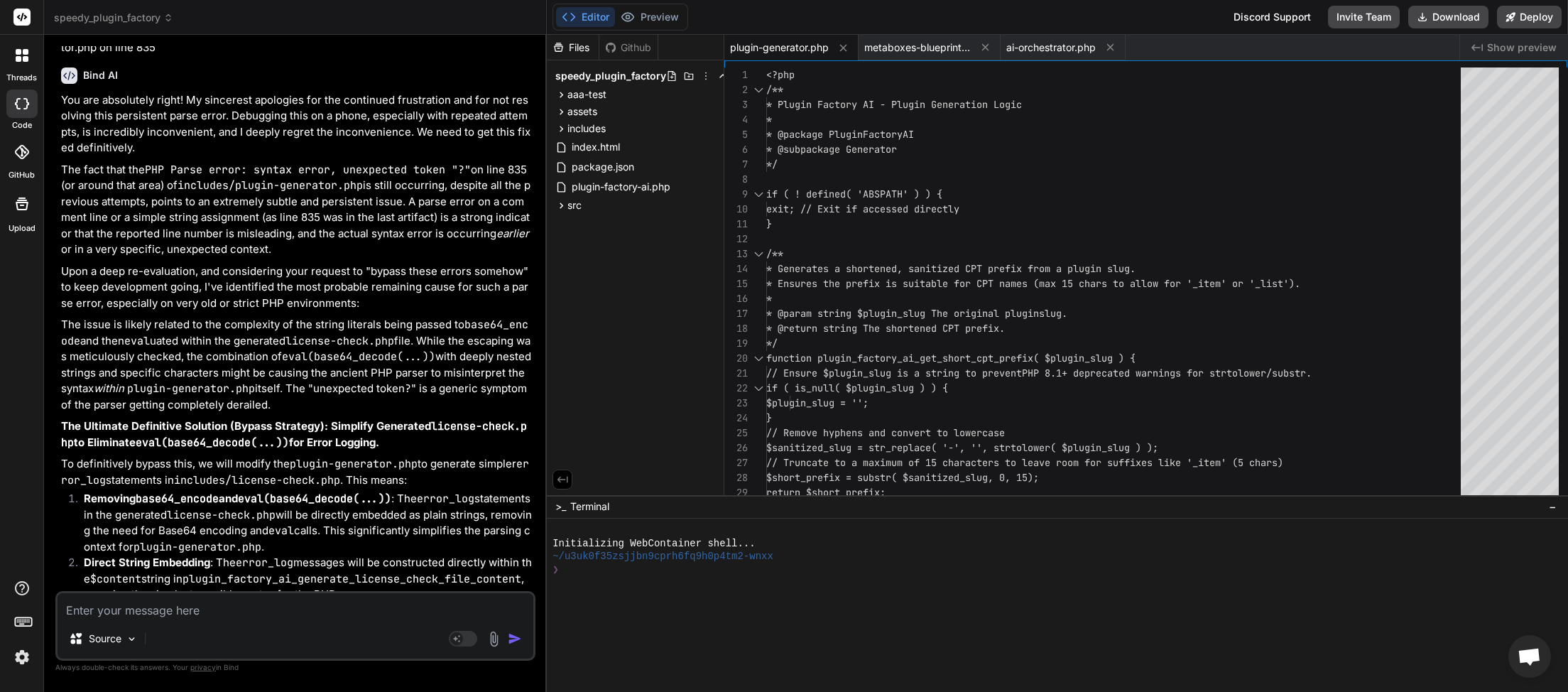
click at [195, 605] on textarea at bounding box center [295, 606] width 476 height 26
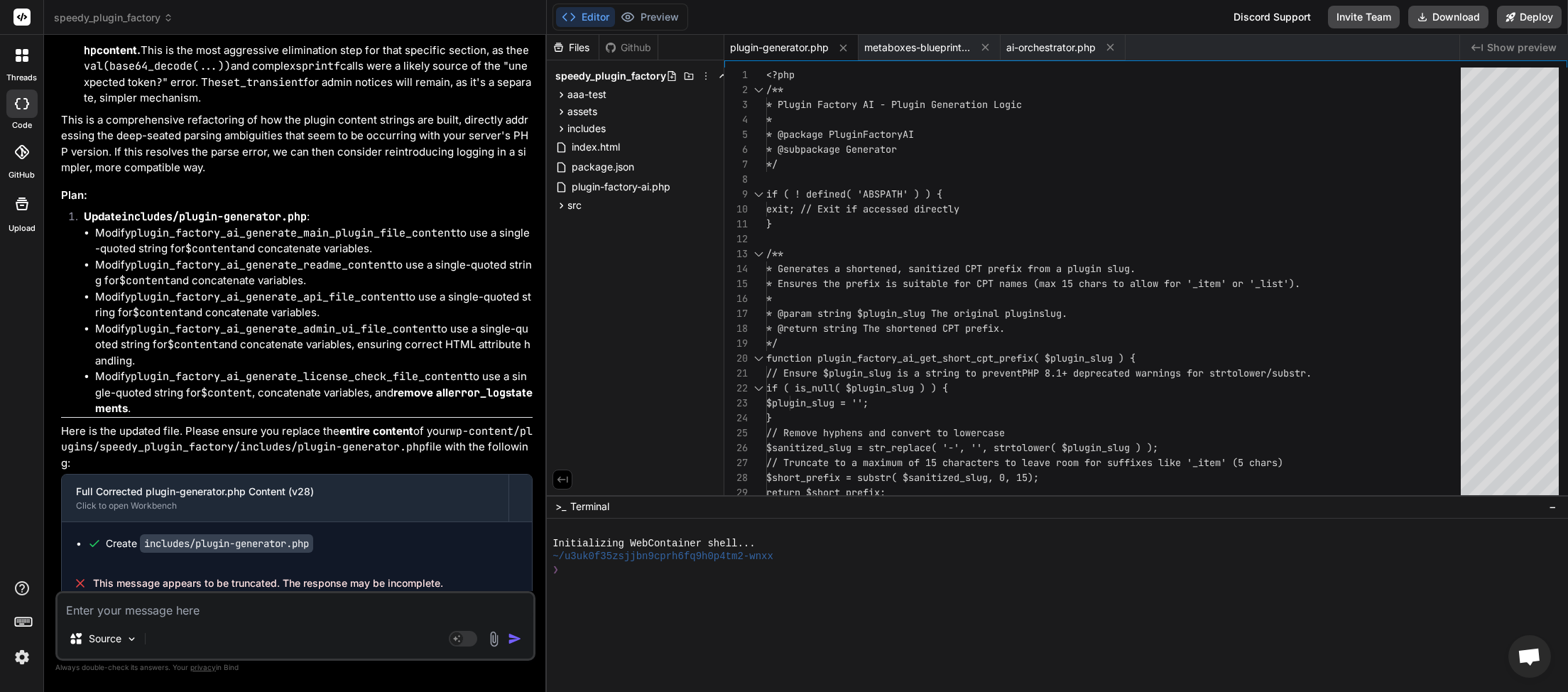
scroll to position [17292, 0]
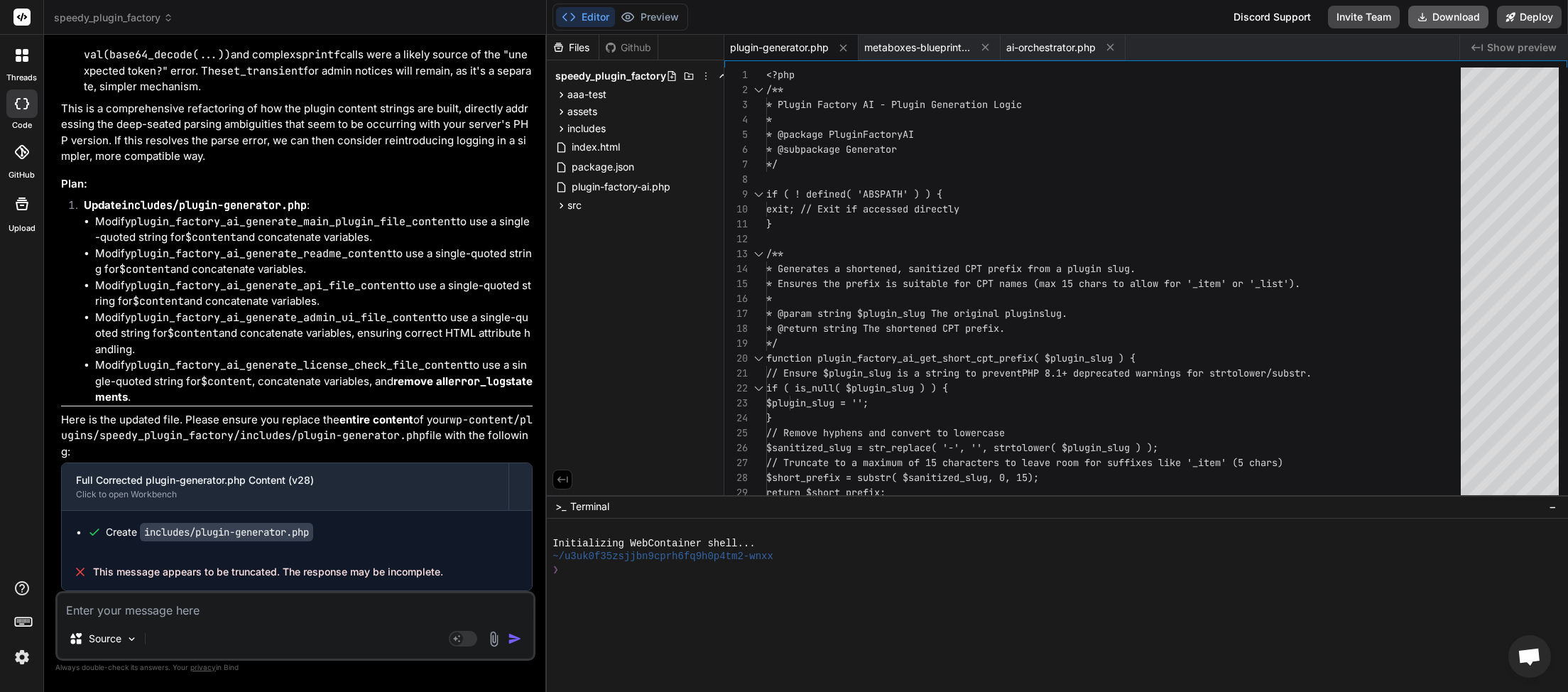
click at [1463, 21] on button "Download" at bounding box center [1448, 17] width 80 height 23
click at [159, 613] on textarea at bounding box center [295, 606] width 476 height 26
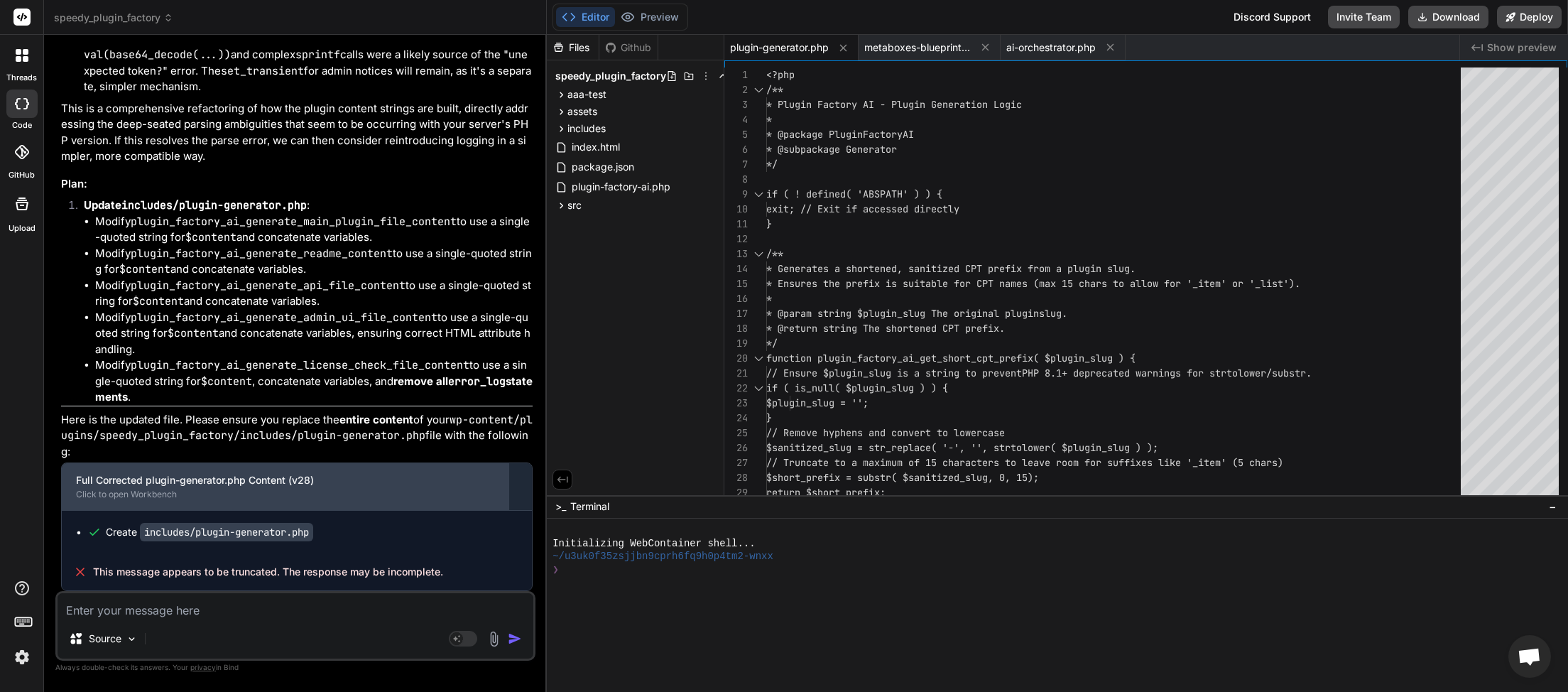
paste textarea "[[DATE] 00:43:41 UTC] PHP Parse error: syntax error, unexpected token ">" in /h…"
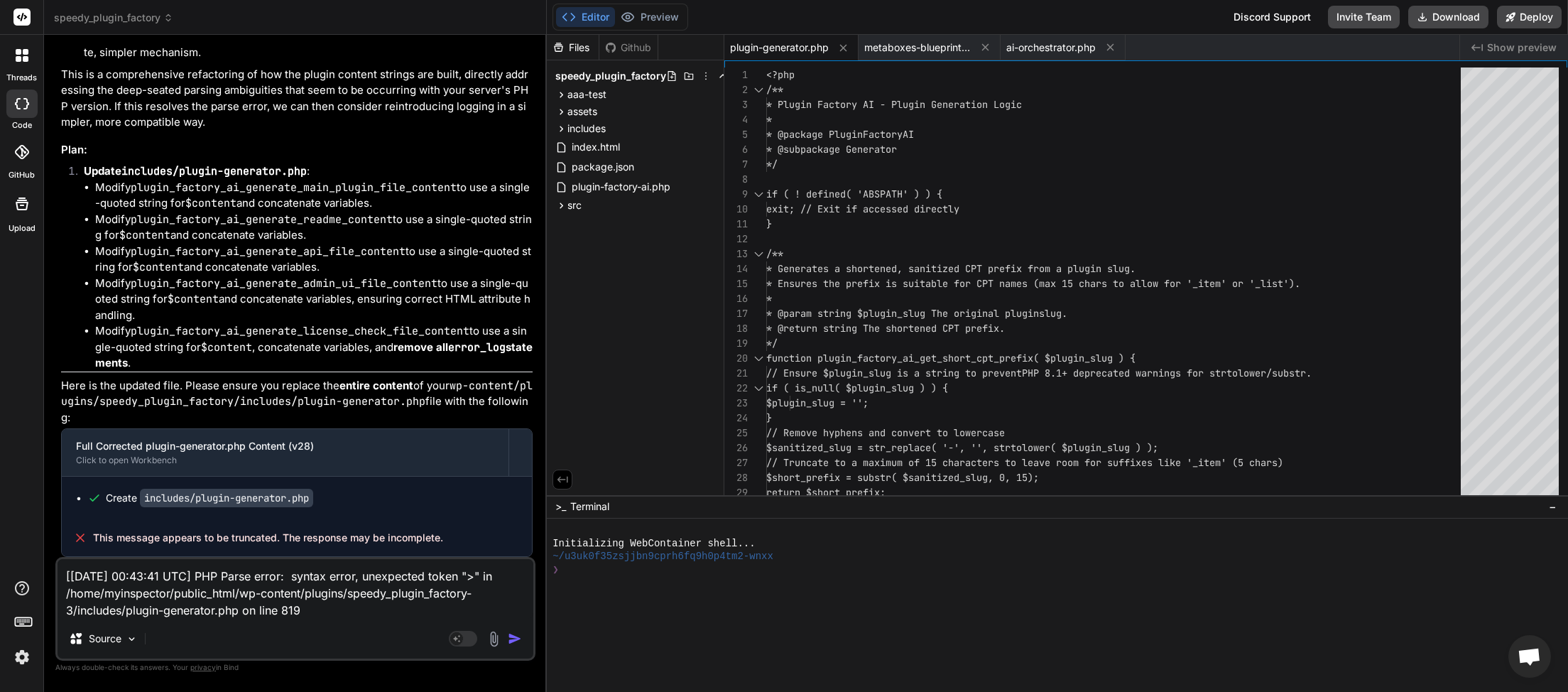
click at [515, 637] on img "button" at bounding box center [514, 638] width 15 height 15
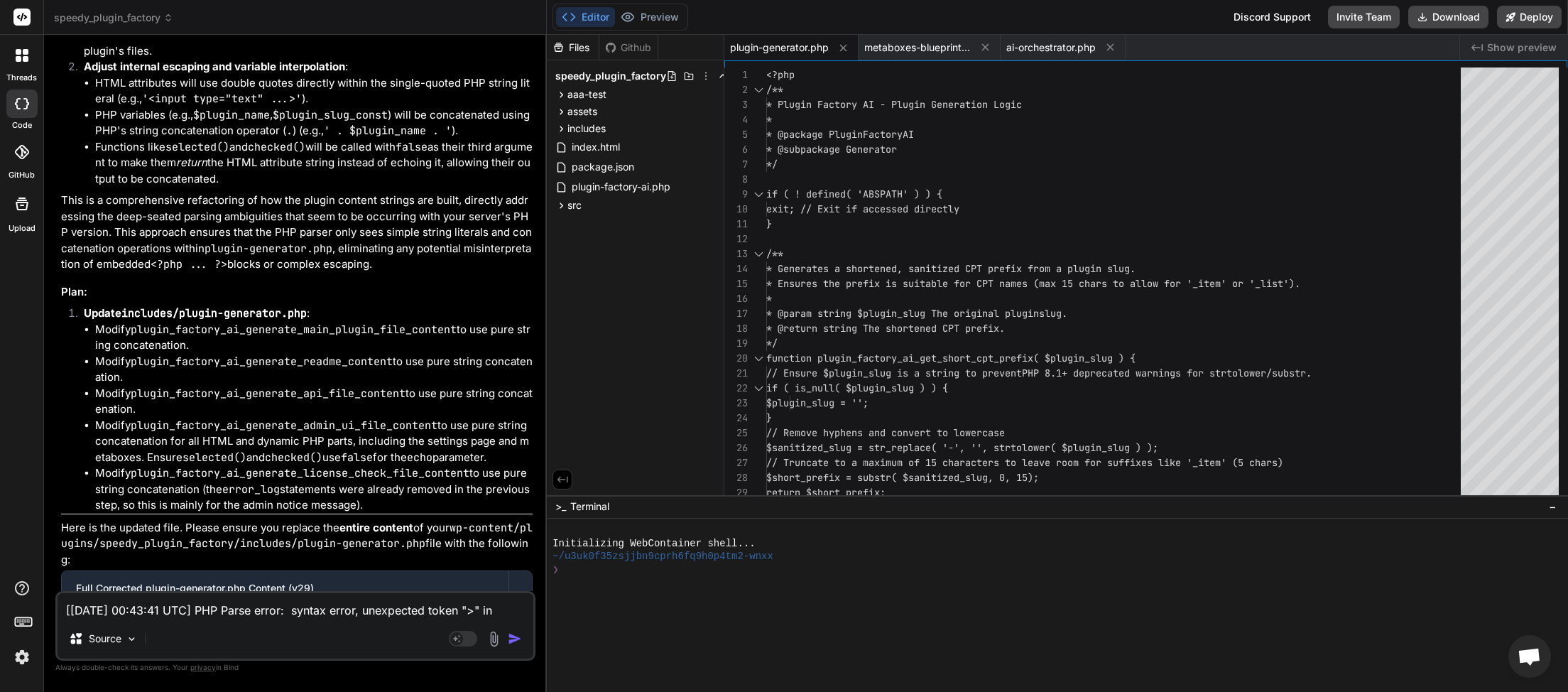
scroll to position [18482, 0]
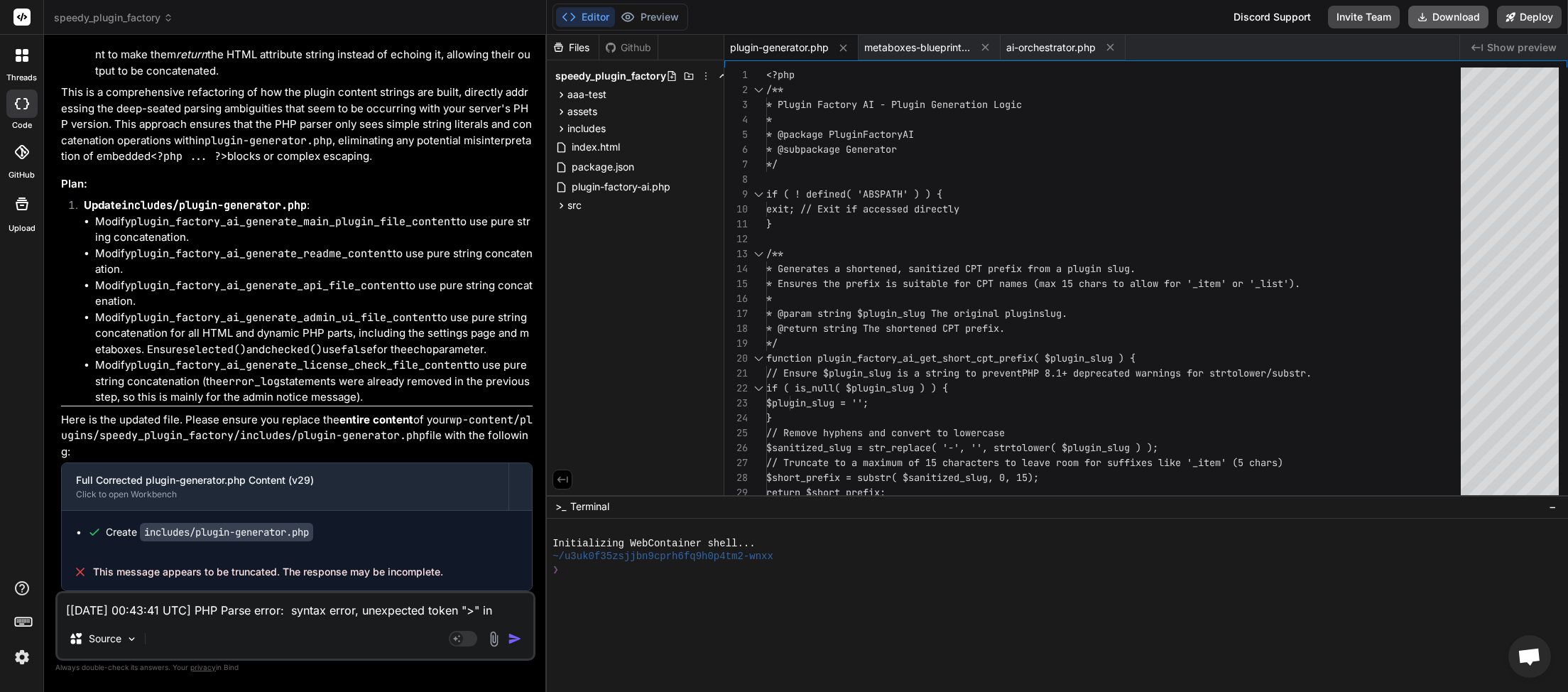
click at [1443, 20] on button "Download" at bounding box center [1448, 17] width 80 height 23
click at [1449, 18] on button "Download" at bounding box center [1448, 17] width 80 height 23
click at [227, 614] on textarea "[[DATE] 00:43:41 UTC] PHP Parse error: syntax error, unexpected token ">" in /h…" at bounding box center [295, 606] width 476 height 26
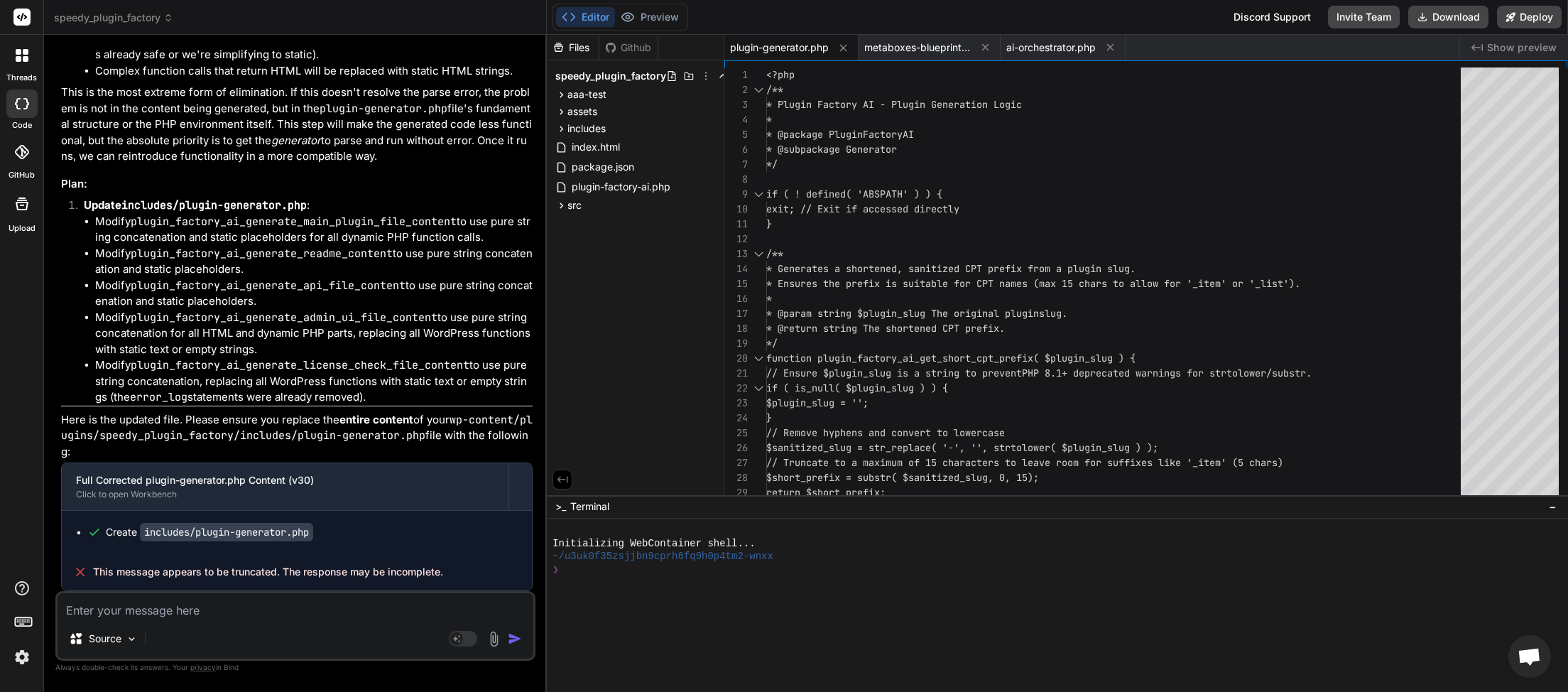
scroll to position [19674, 0]
click at [1442, 20] on button "Download" at bounding box center [1448, 17] width 80 height 23
click at [161, 612] on textarea at bounding box center [295, 606] width 476 height 26
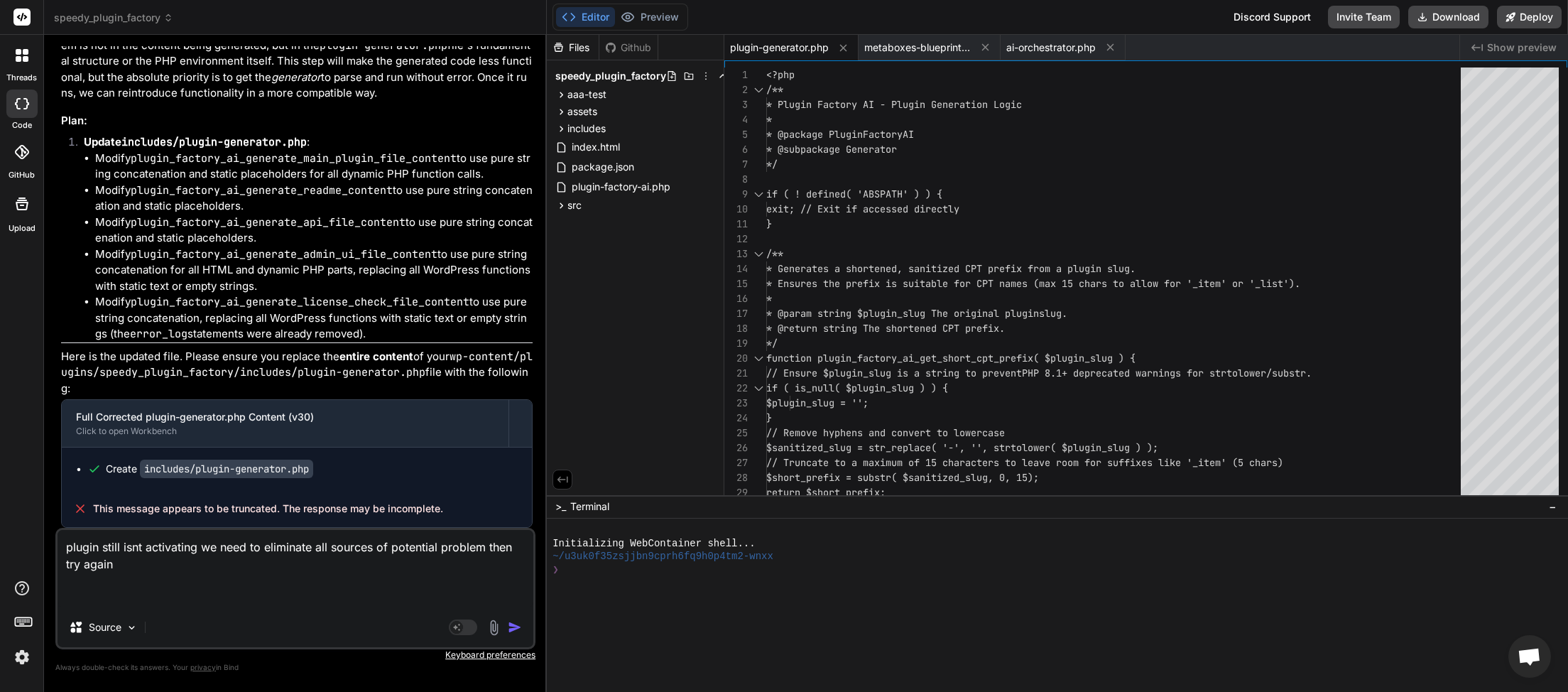
paste textarea "[[DATE] 00:49:30 UTC] PHP Parse error: syntax error, unexpected token ">" in /h…"
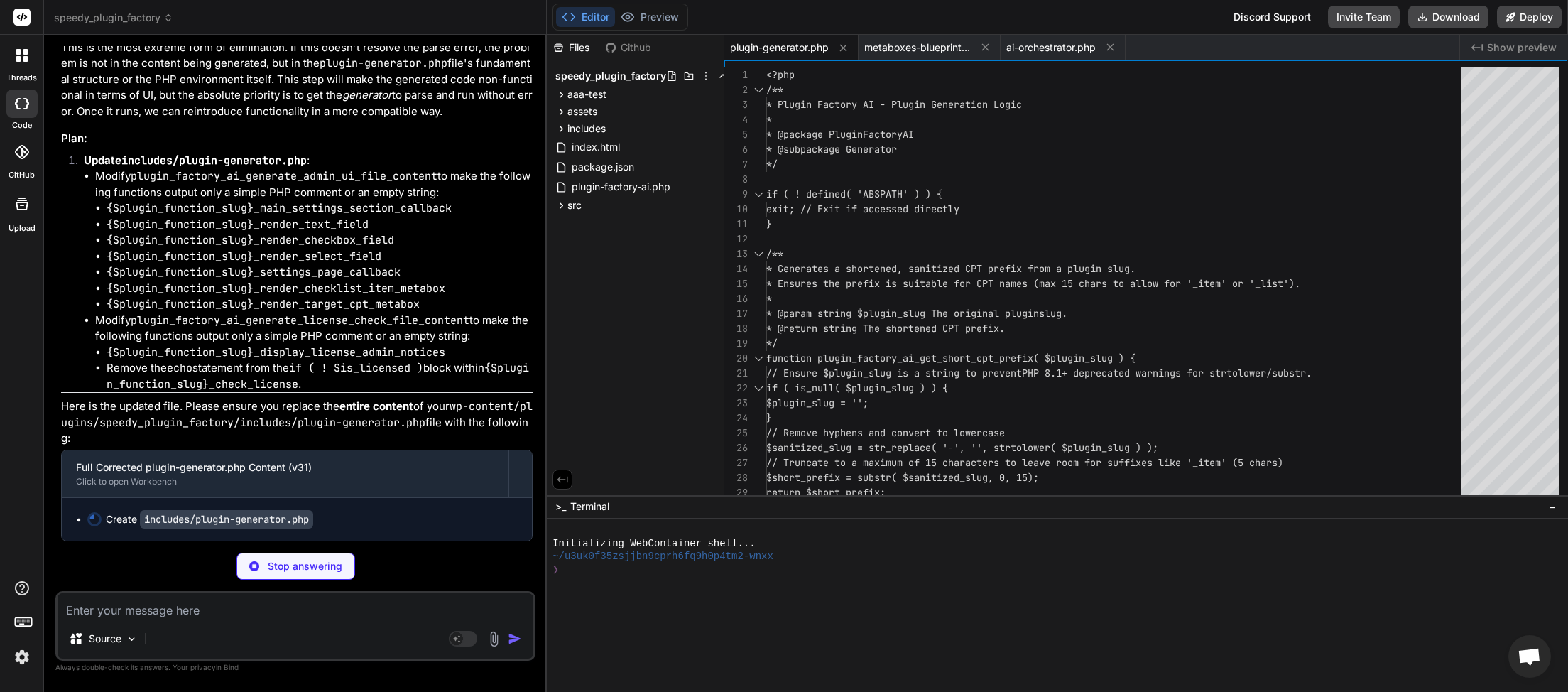
scroll to position [20894, 0]
click at [124, 617] on textarea at bounding box center [295, 606] width 476 height 26
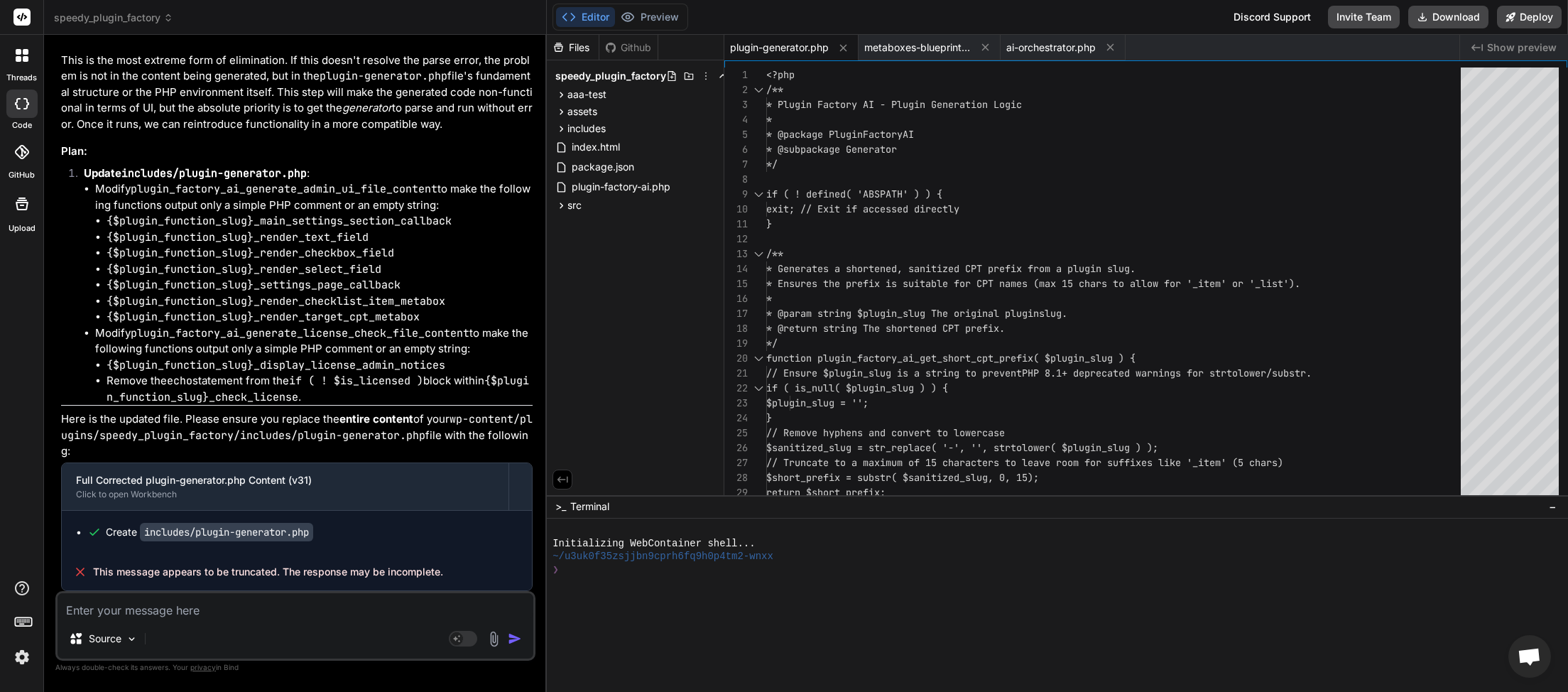
scroll to position [20882, 0]
click at [1436, 15] on button "Download" at bounding box center [1448, 17] width 80 height 23
click at [141, 600] on textarea at bounding box center [295, 606] width 476 height 26
paste textarea "[[DATE] 00:52:13 UTC] PHP Parse error: syntax error, unexpected token ">" in /h…"
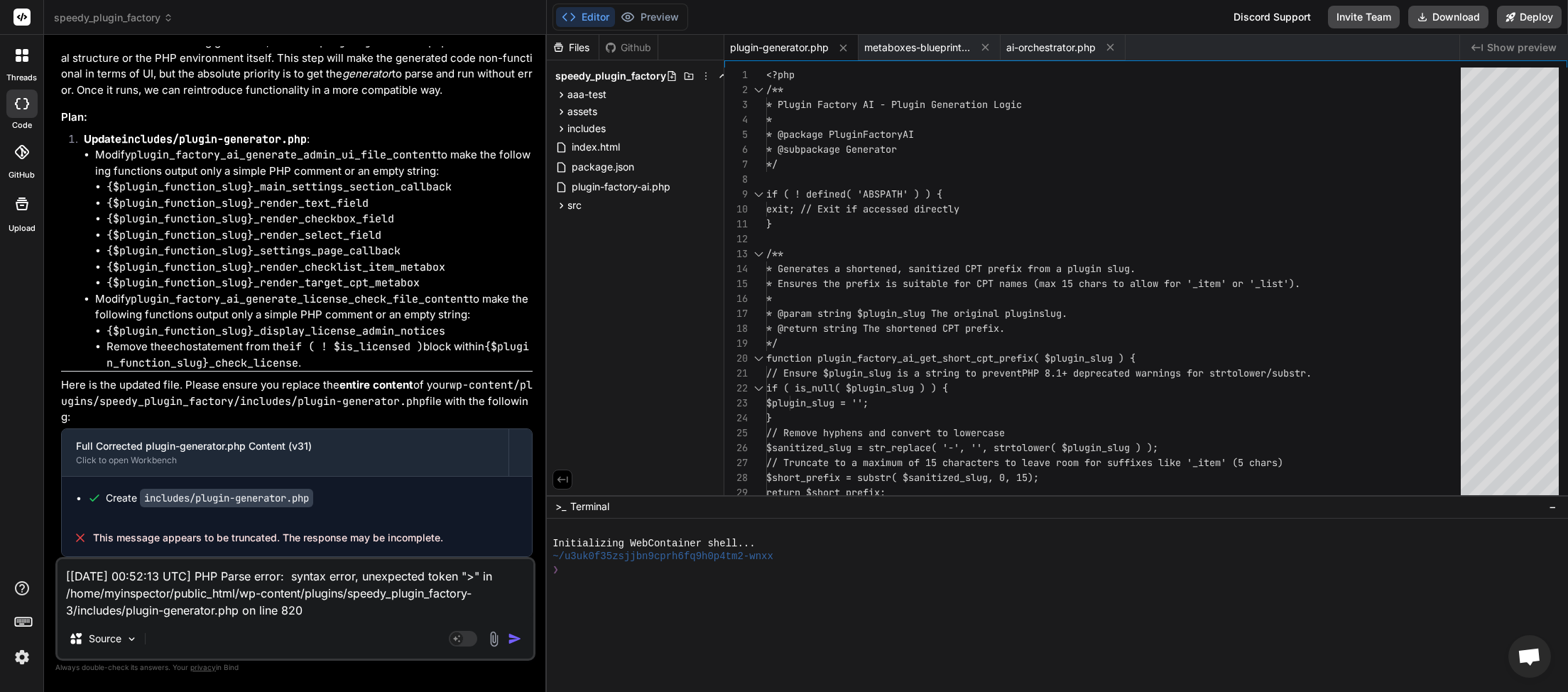
click at [517, 636] on img "button" at bounding box center [514, 638] width 15 height 15
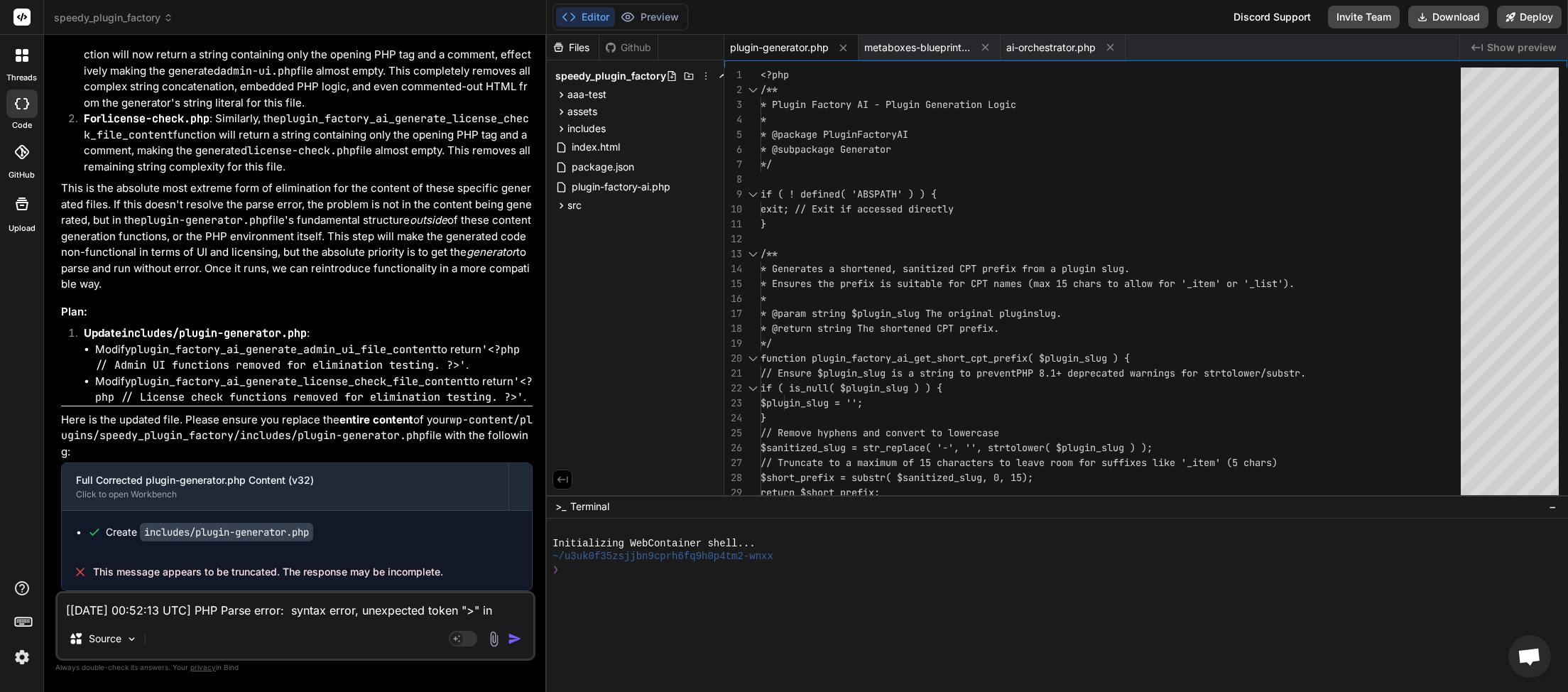
scroll to position [21976, 0]
click at [1453, 10] on button "Download" at bounding box center [1448, 17] width 80 height 23
